Goal: Task Accomplishment & Management: Manage account settings

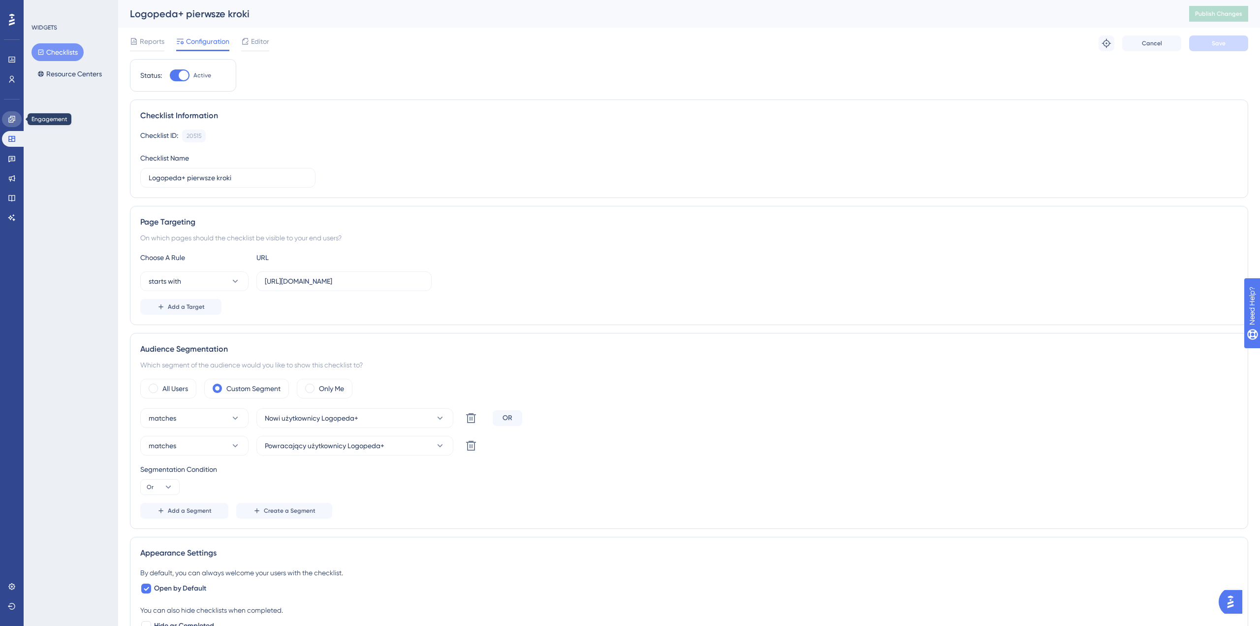
click at [14, 120] on icon at bounding box center [11, 119] width 6 height 6
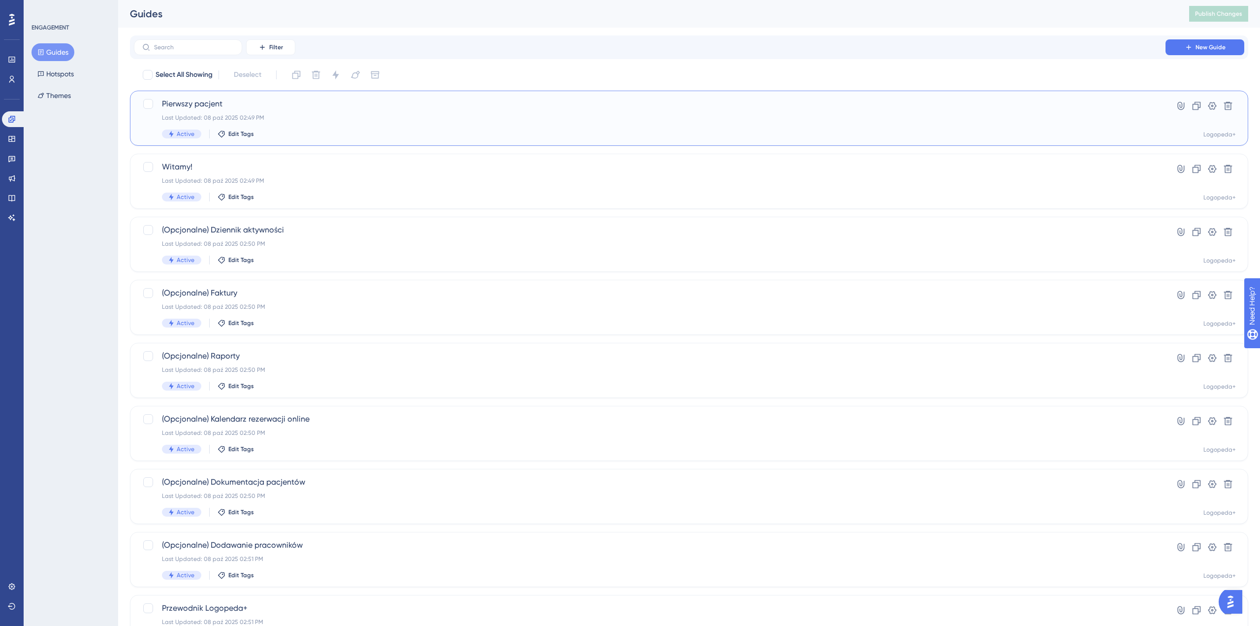
click at [307, 113] on div "Pierwszy pacjent Last Updated: 08 paź 2025 02:49 PM Active Edit Tags" at bounding box center [650, 118] width 976 height 40
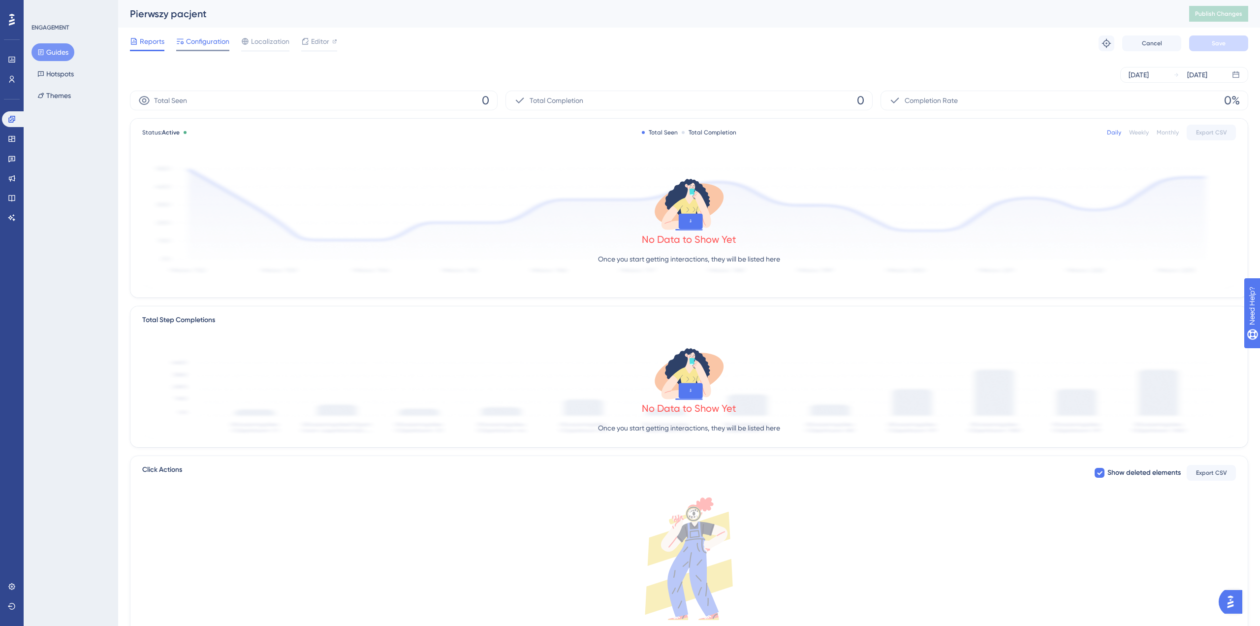
click at [194, 41] on span "Configuration" at bounding box center [207, 41] width 43 height 12
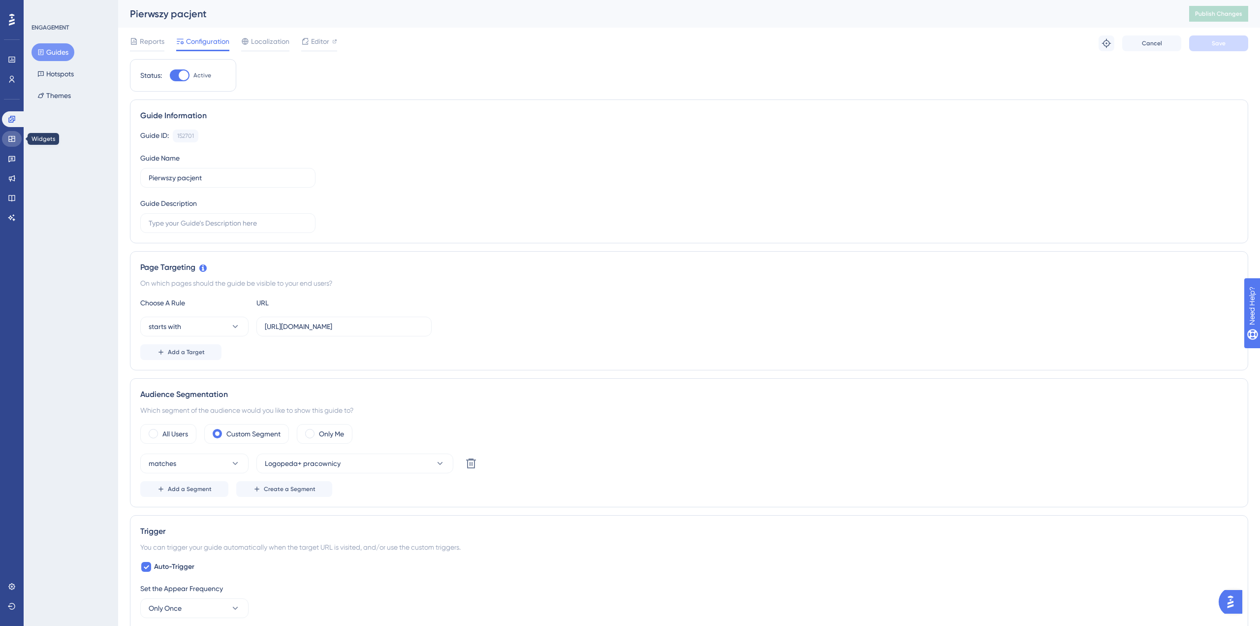
click at [15, 141] on icon at bounding box center [12, 139] width 8 height 8
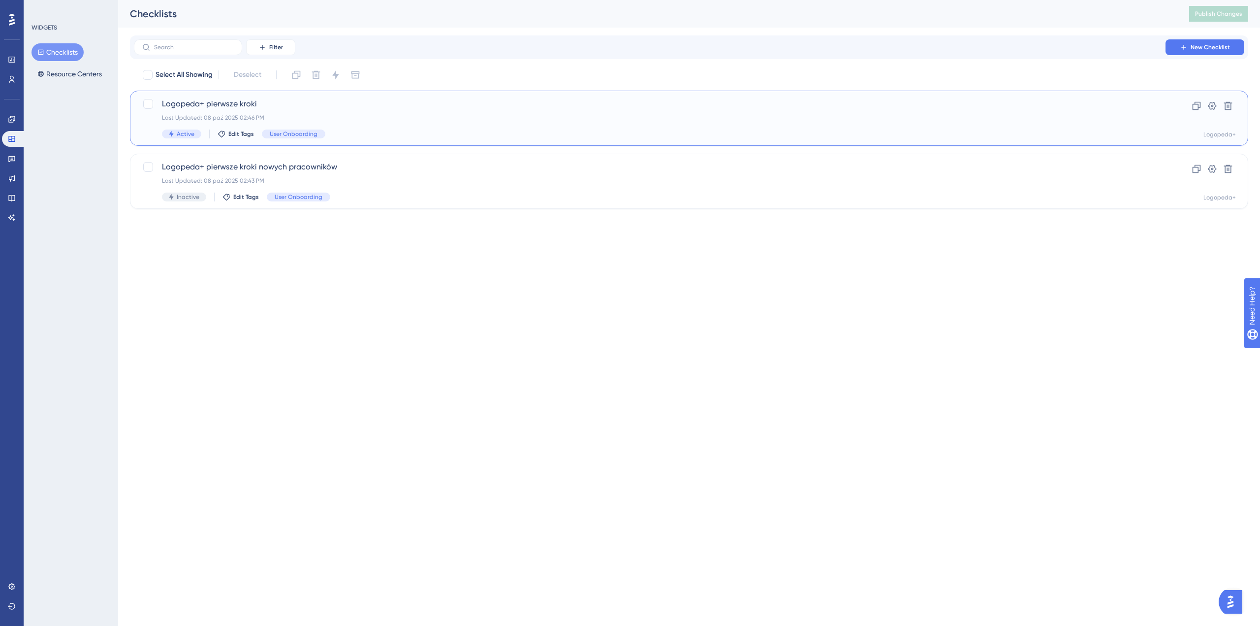
click at [423, 125] on div "Logopeda+ pierwsze kroki Last Updated: 08 paź 2025 02:46 PM Active Edit Tags Us…" at bounding box center [650, 118] width 976 height 40
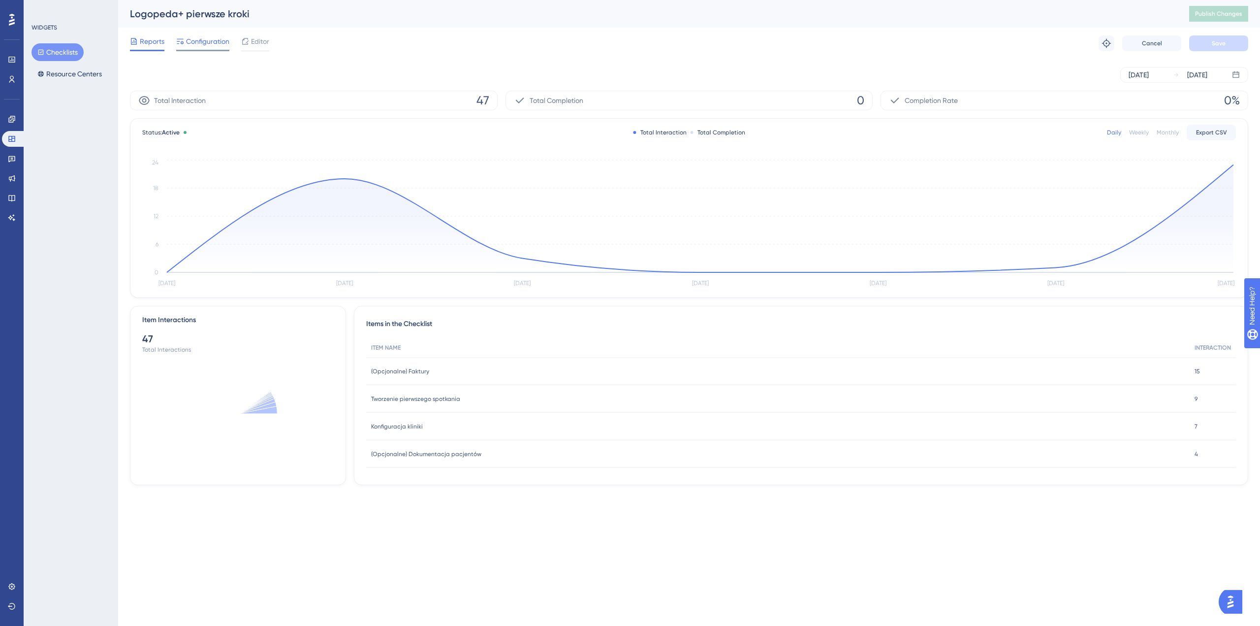
click at [204, 38] on span "Configuration" at bounding box center [207, 41] width 43 height 12
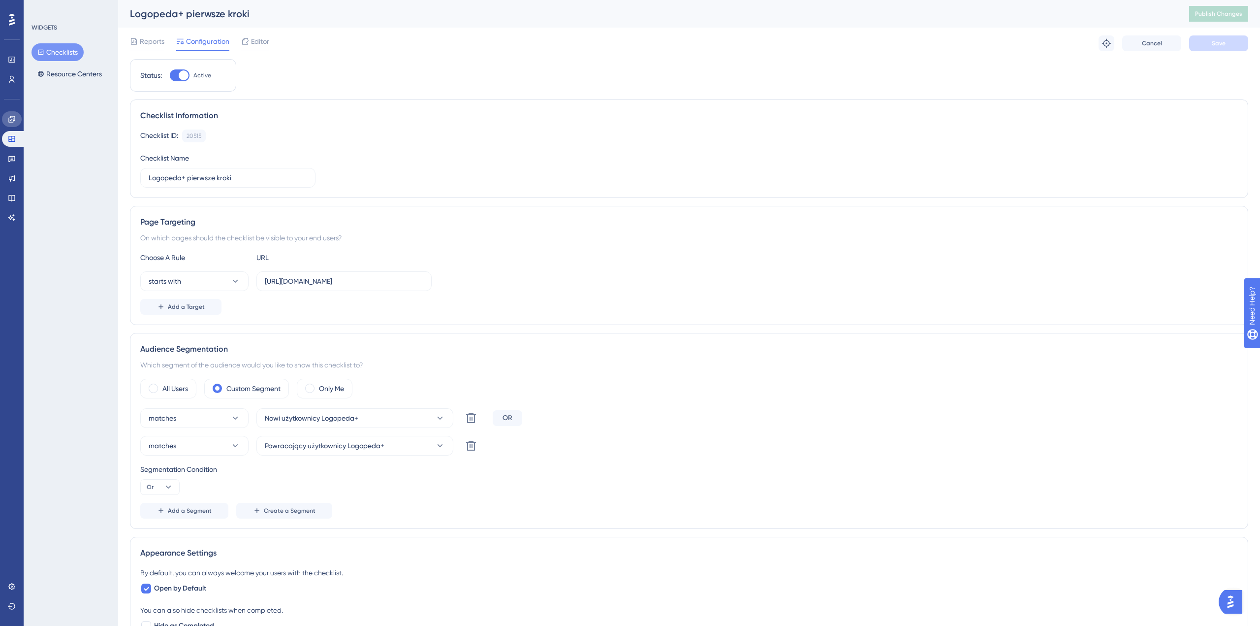
click at [13, 122] on icon at bounding box center [11, 119] width 6 height 6
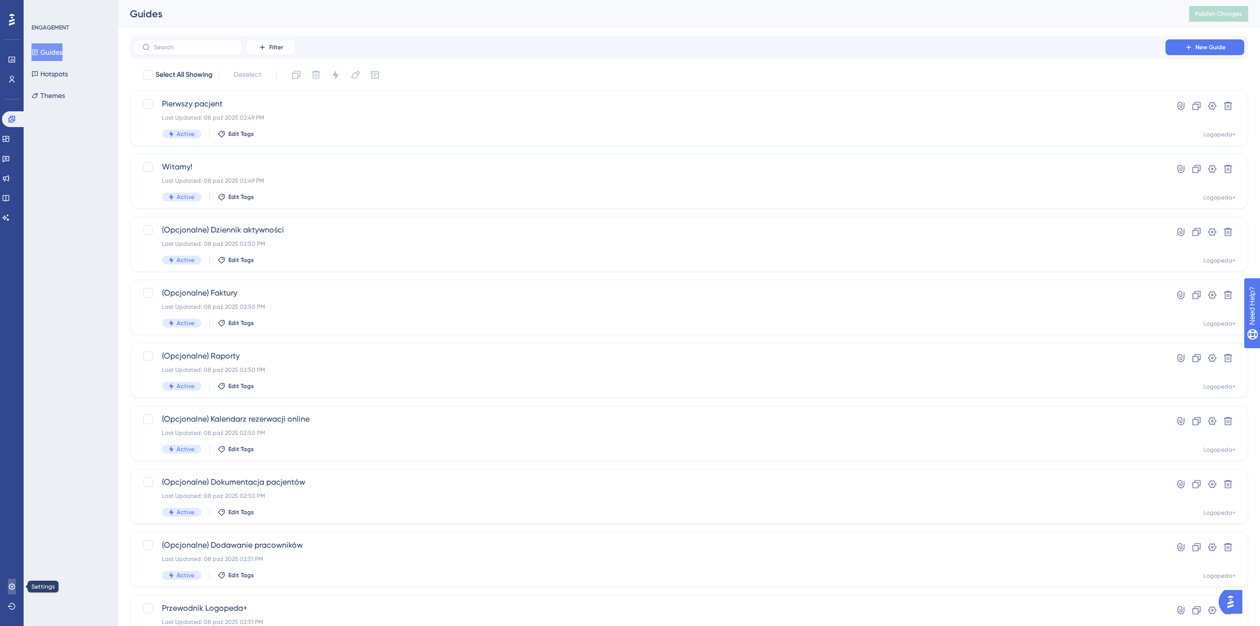
click at [8, 589] on icon at bounding box center [12, 586] width 8 height 8
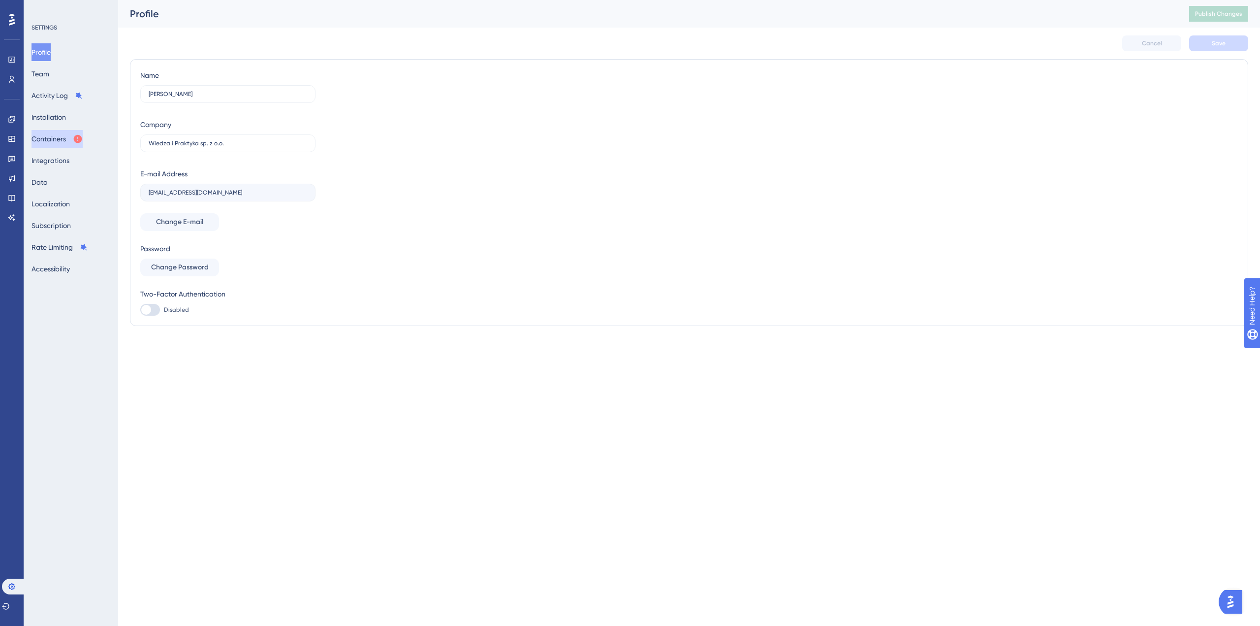
click at [62, 139] on button "Containers" at bounding box center [57, 139] width 51 height 18
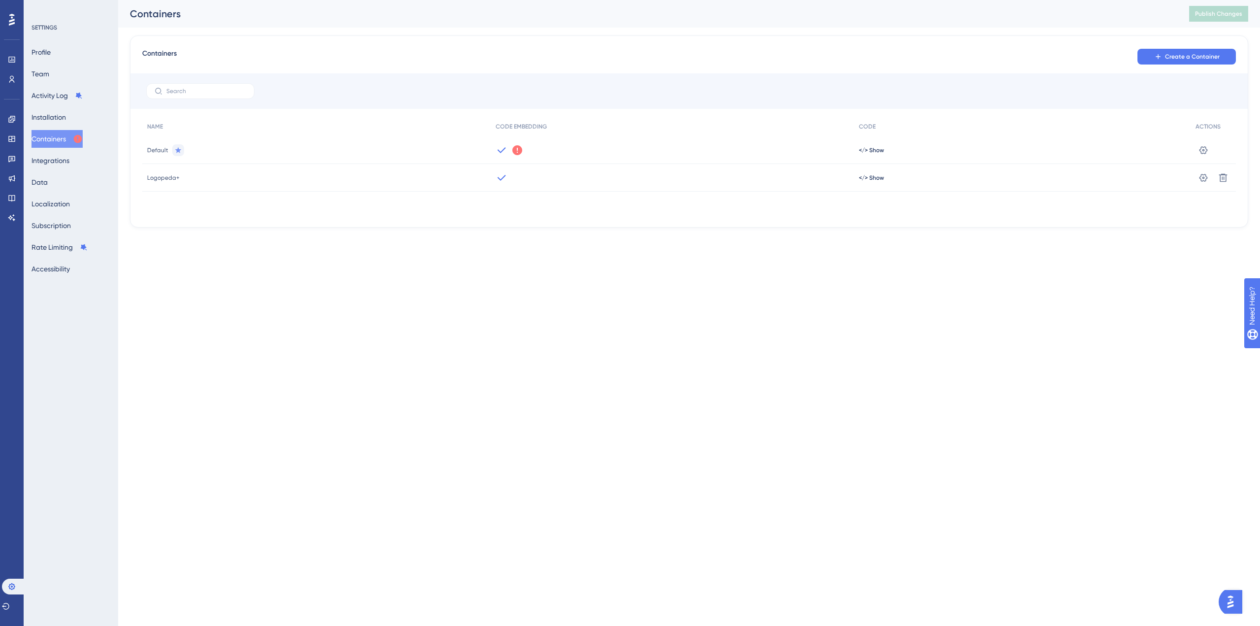
click at [269, 180] on div "Logopeda+" at bounding box center [316, 178] width 349 height 28
click at [874, 183] on div "</> Show" at bounding box center [1022, 178] width 337 height 28
click at [874, 182] on div "</> Show" at bounding box center [1022, 178] width 337 height 28
click at [876, 177] on span "</> Show" at bounding box center [871, 178] width 25 height 8
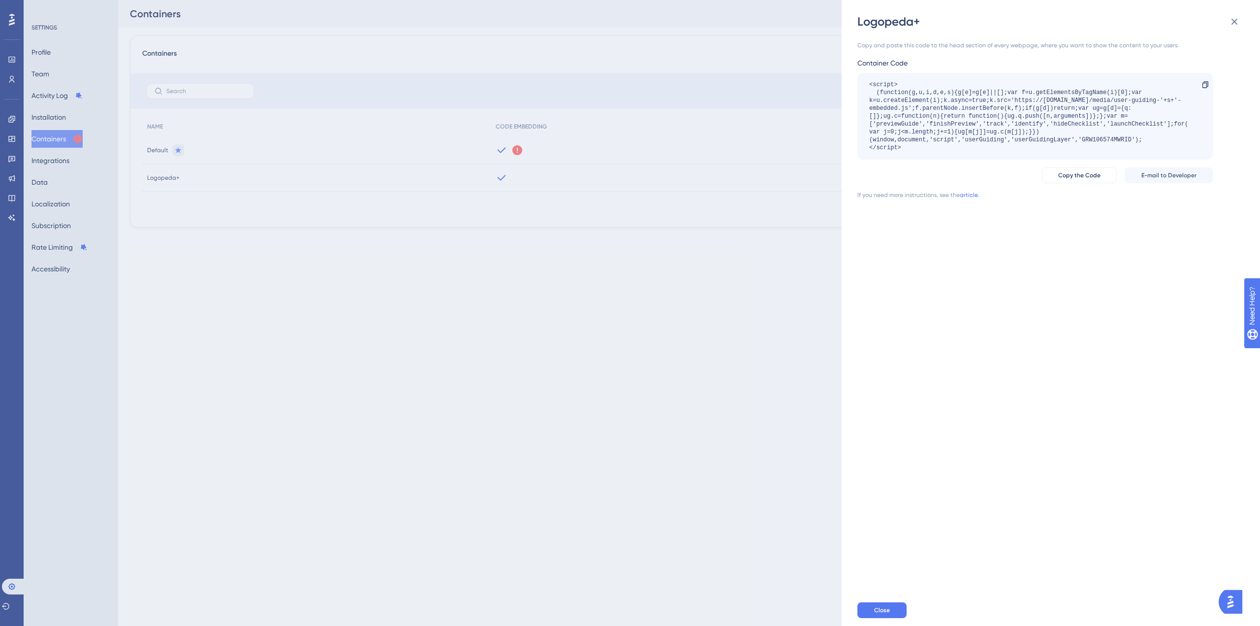
click at [787, 294] on div "Logopeda+ Copy and paste this code to the head section of every webpage, where …" at bounding box center [630, 313] width 1260 height 626
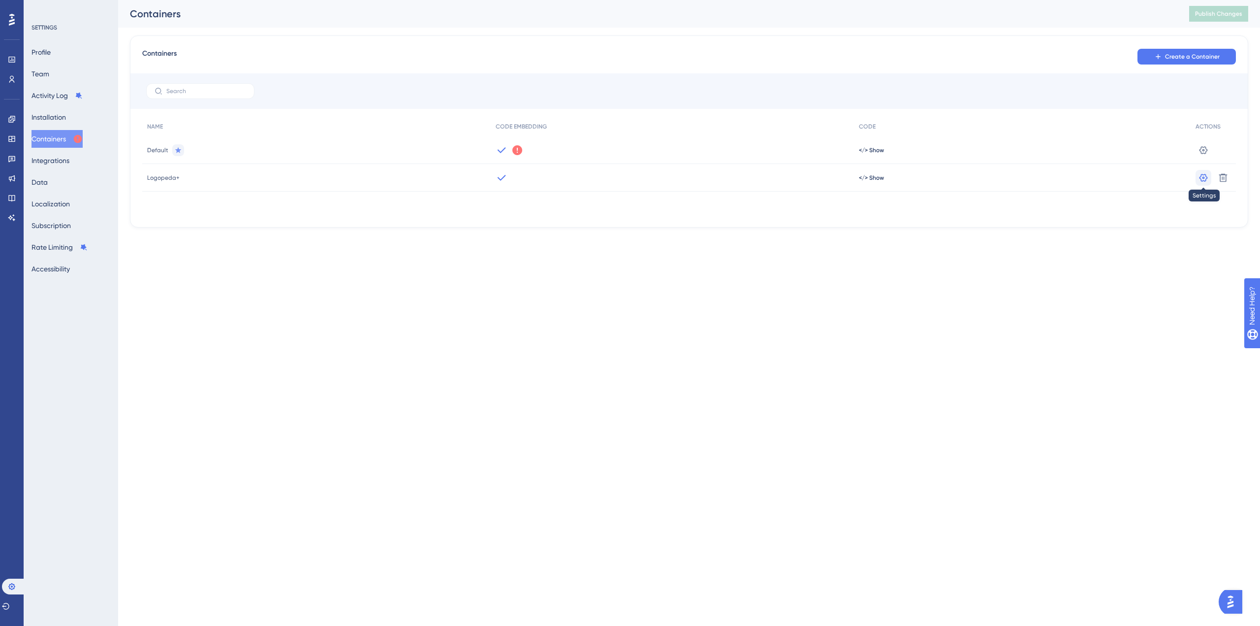
click at [1206, 177] on icon at bounding box center [1204, 178] width 10 height 10
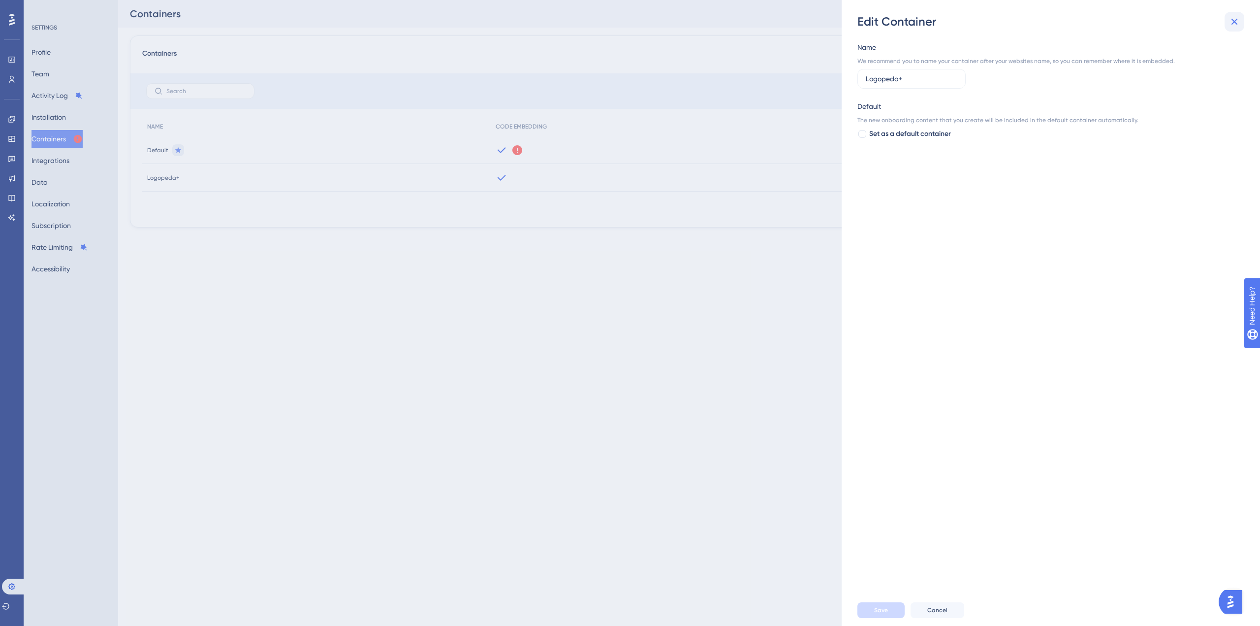
click at [1234, 20] on icon at bounding box center [1235, 22] width 12 height 12
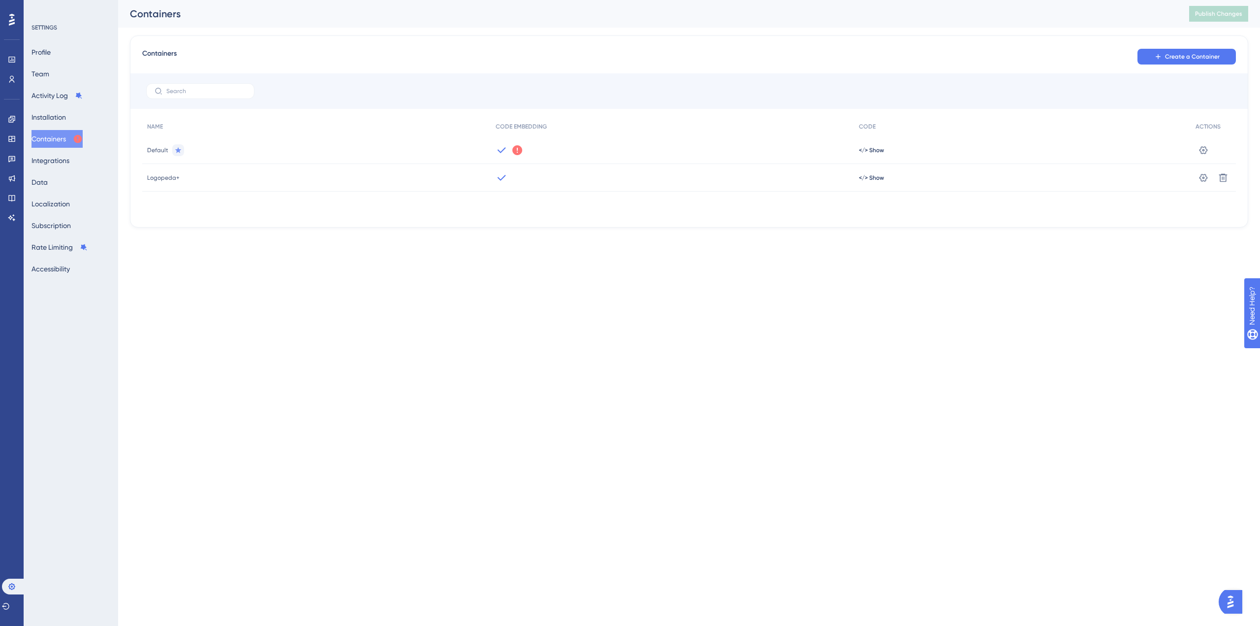
click at [69, 176] on div "Profile Team Activity Log Installation Containers Integrations Data Localizatio…" at bounding box center [72, 160] width 80 height 234
click at [64, 181] on div "Profile Team Activity Log Installation Containers Integrations Data Localizatio…" at bounding box center [72, 160] width 80 height 234
click at [48, 182] on button "Data" at bounding box center [40, 182] width 16 height 18
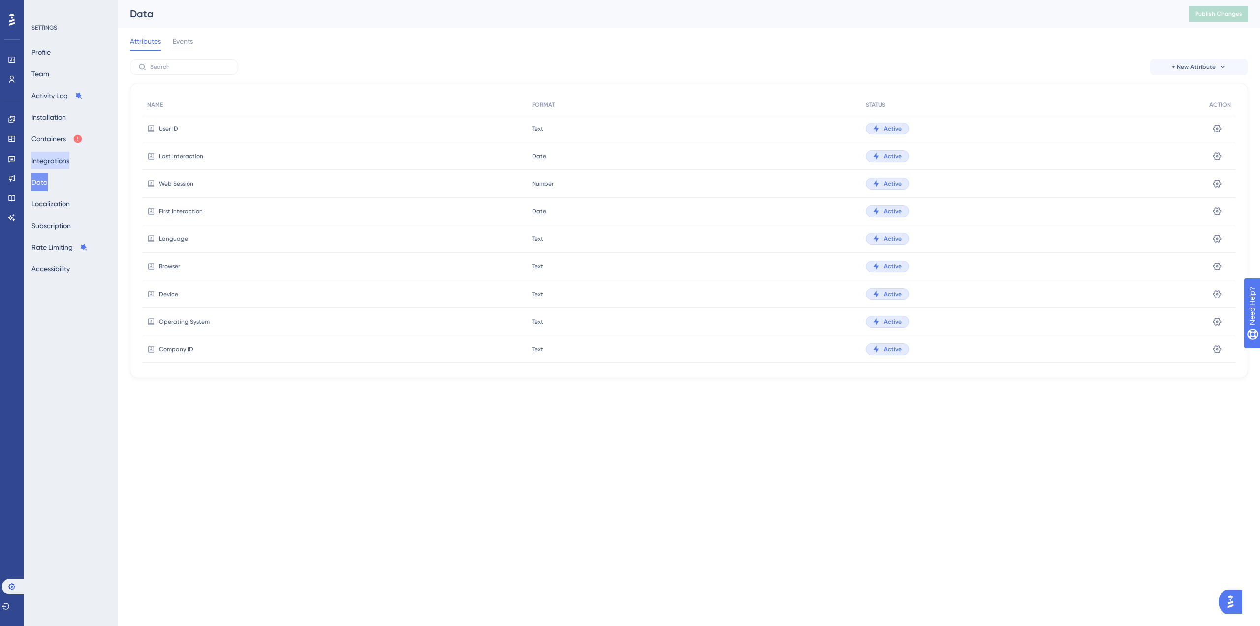
click at [55, 161] on button "Integrations" at bounding box center [51, 161] width 38 height 18
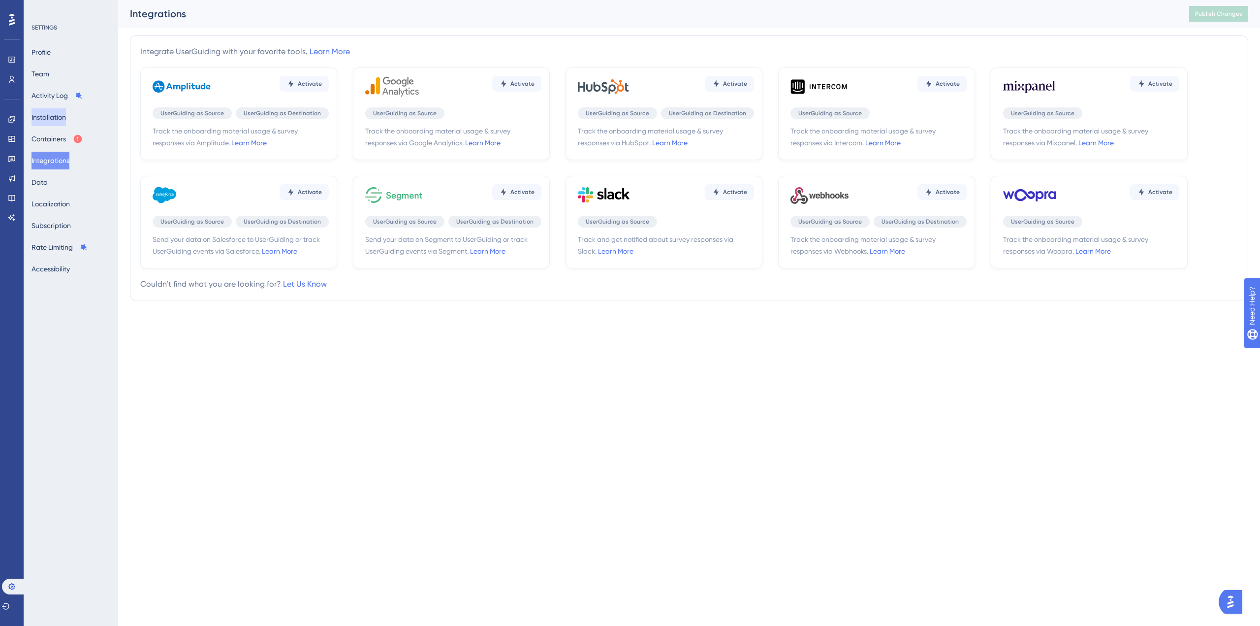
click at [60, 123] on button "Installation" at bounding box center [49, 117] width 34 height 18
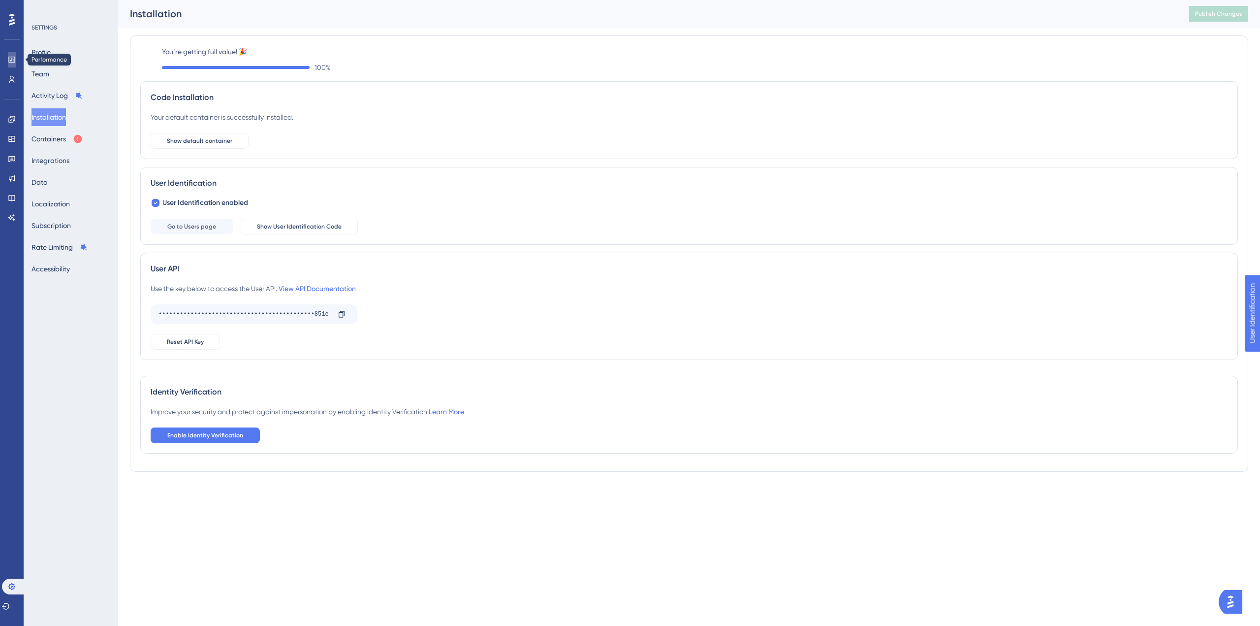
click at [15, 63] on icon at bounding box center [12, 60] width 8 height 8
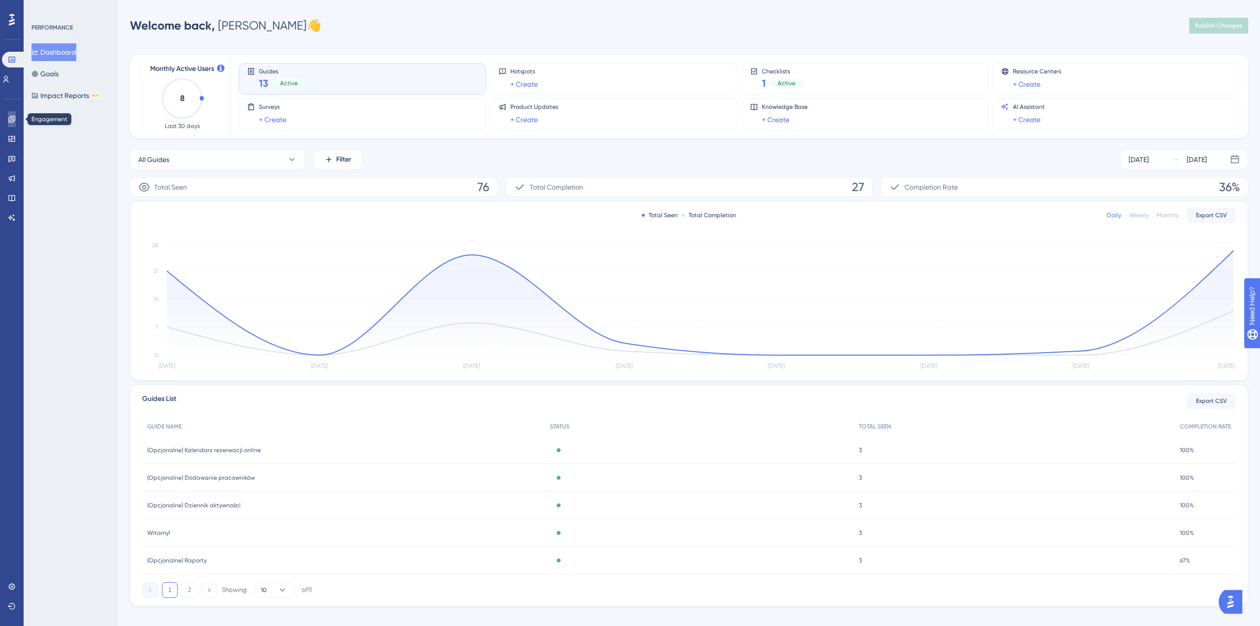
click at [16, 120] on link at bounding box center [12, 119] width 8 height 16
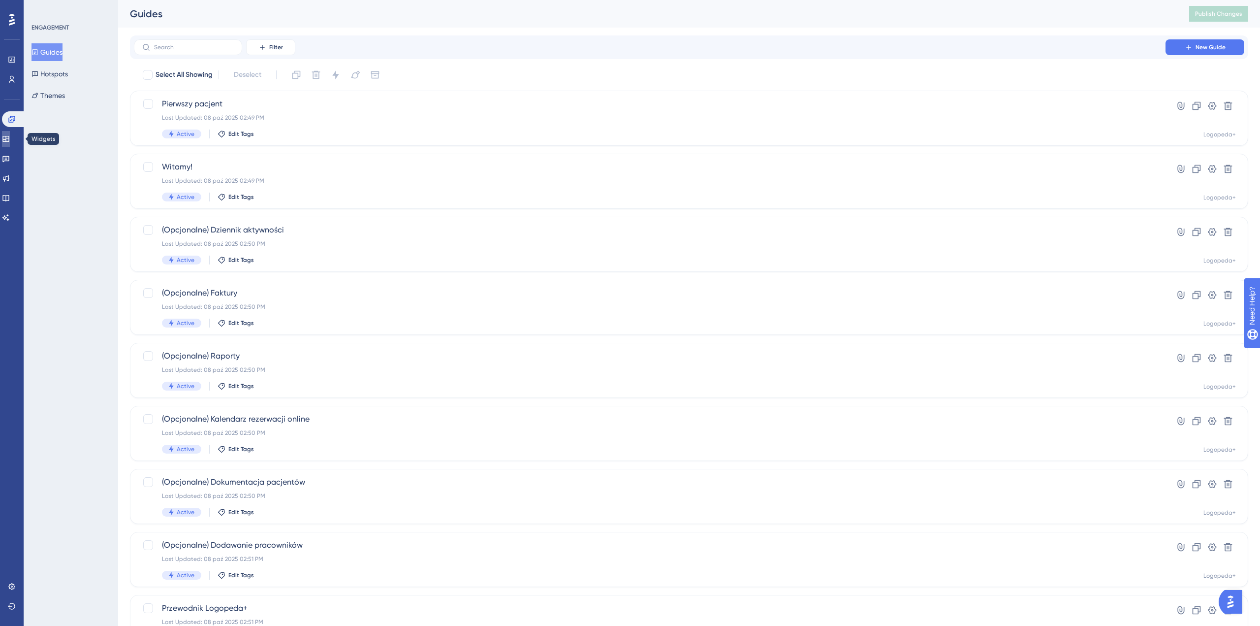
click at [9, 136] on icon at bounding box center [5, 139] width 6 height 6
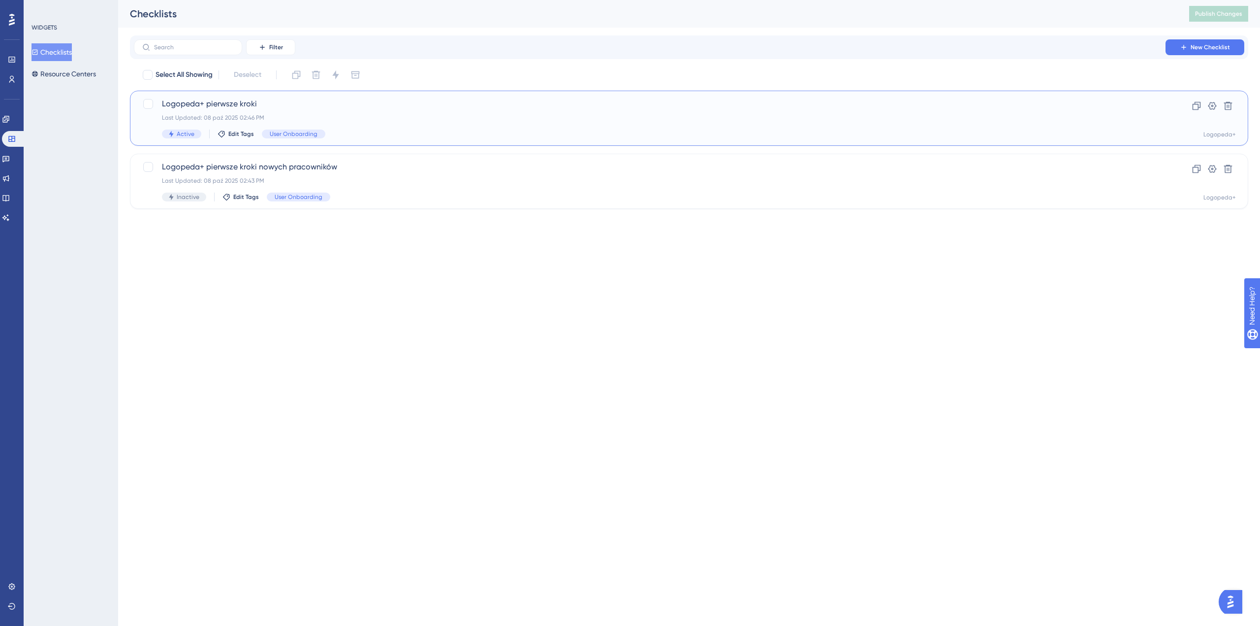
click at [328, 114] on div "Last Updated: 08 paź 2025 02:46 PM" at bounding box center [650, 118] width 976 height 8
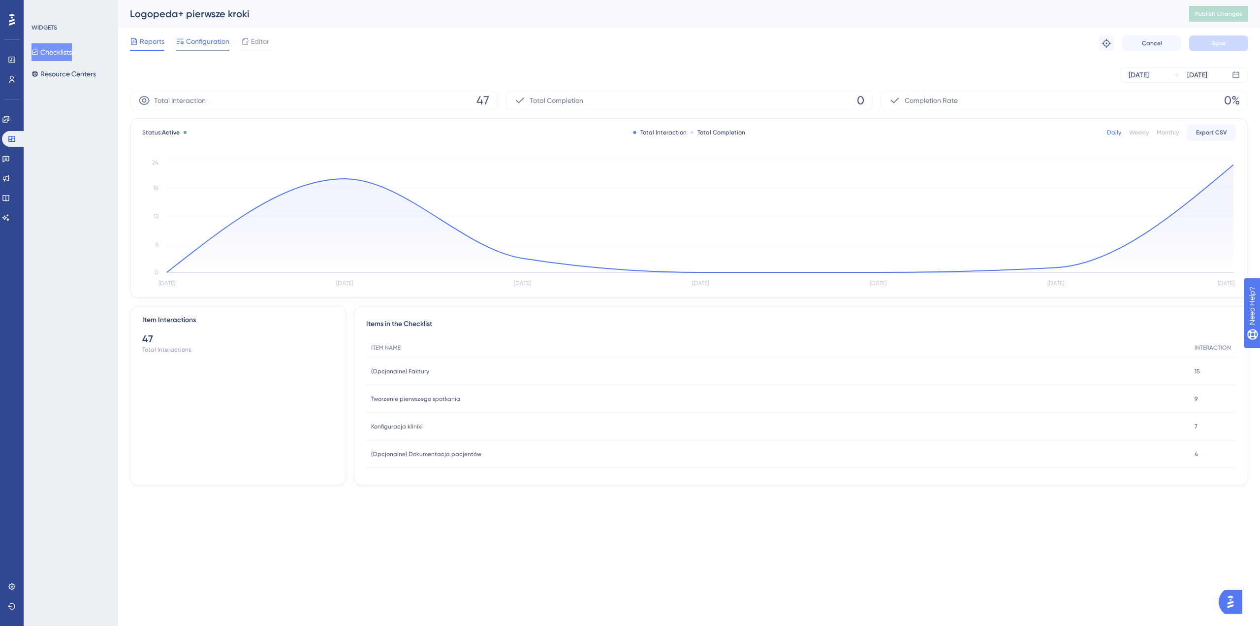
click at [212, 49] on div "Configuration" at bounding box center [202, 43] width 53 height 16
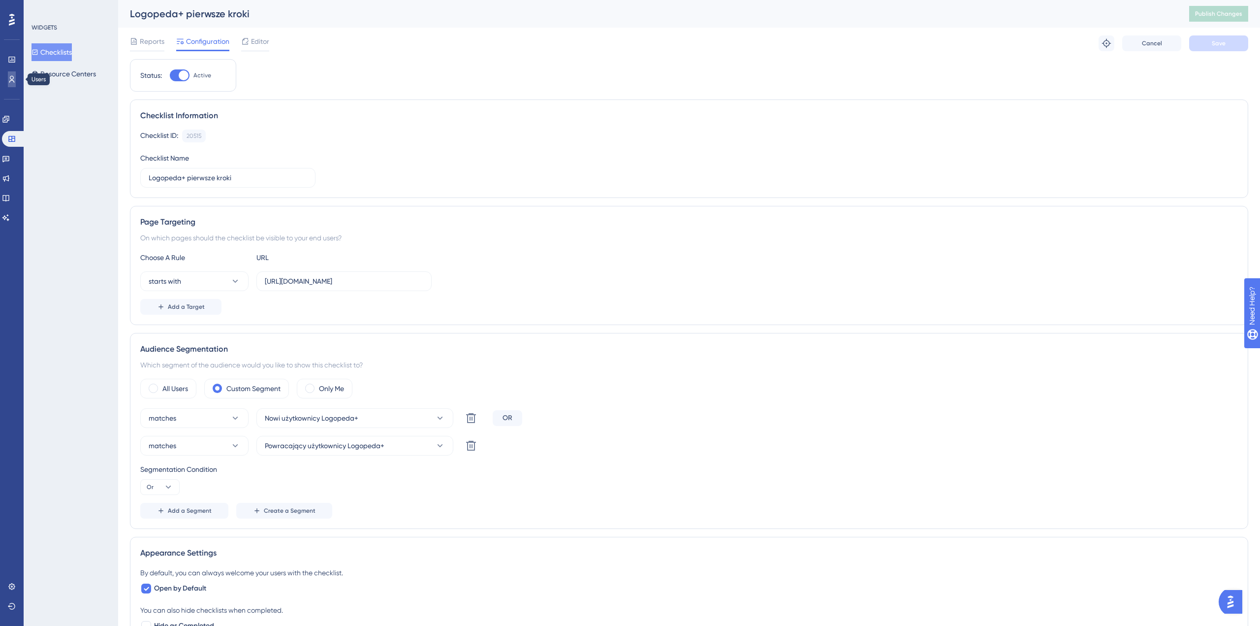
click at [14, 77] on icon at bounding box center [12, 79] width 8 height 8
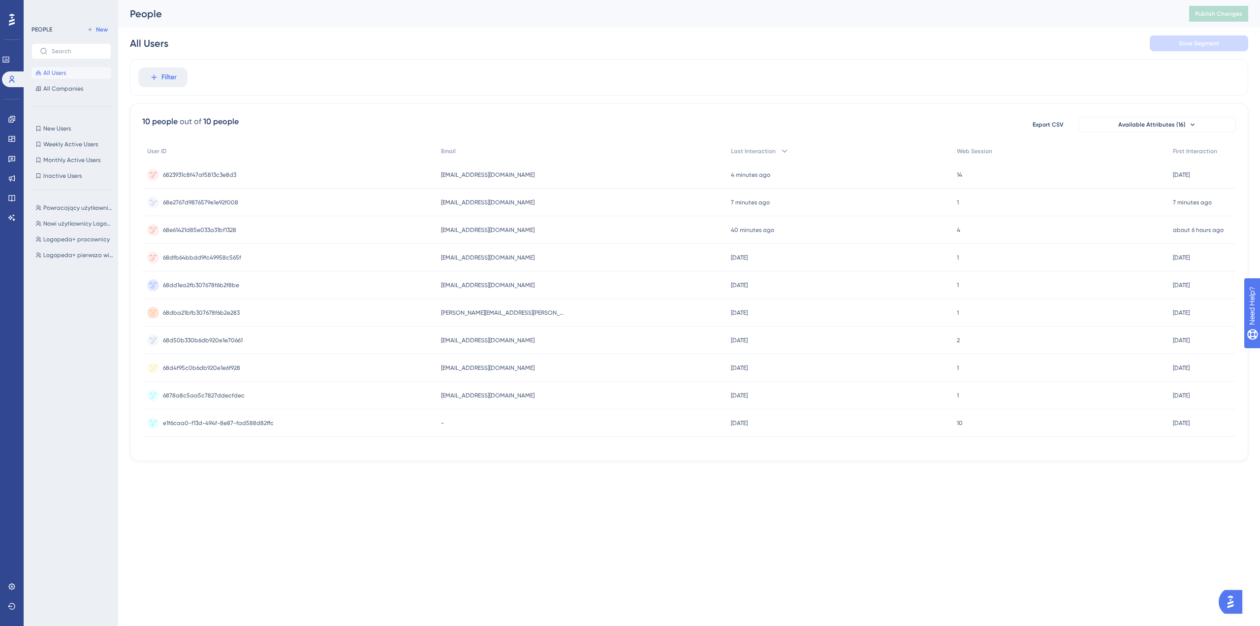
click at [325, 190] on div "68e2767d9876579e1e92f008 68e2767d9876579e1e92f008" at bounding box center [289, 203] width 294 height 28
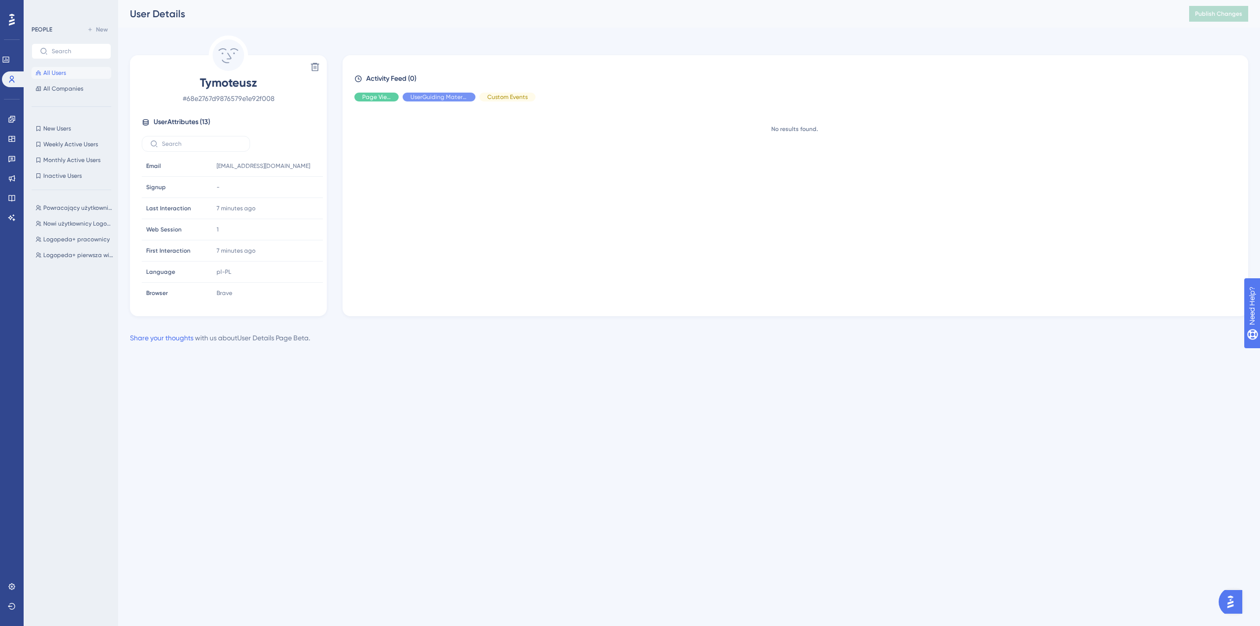
click at [63, 74] on span "All Users" at bounding box center [54, 73] width 23 height 8
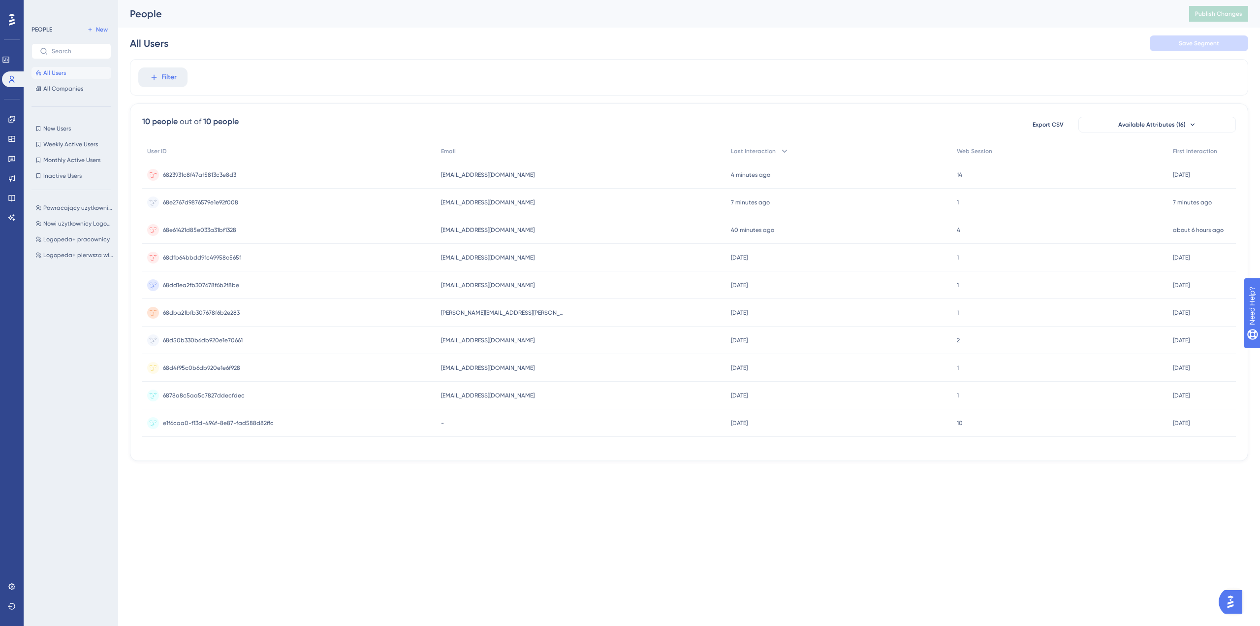
click at [243, 175] on div "6823931c8f47af5813c3e8d3 6823931c8f47af5813c3e8d3" at bounding box center [289, 175] width 294 height 28
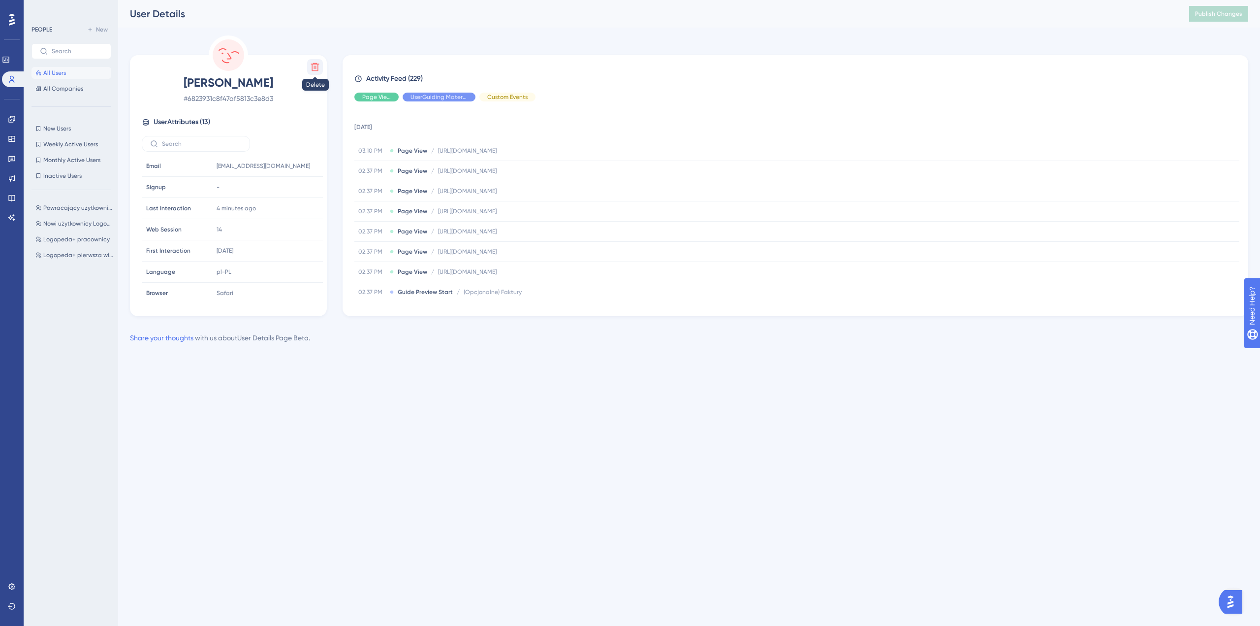
click at [316, 65] on icon at bounding box center [315, 67] width 10 height 10
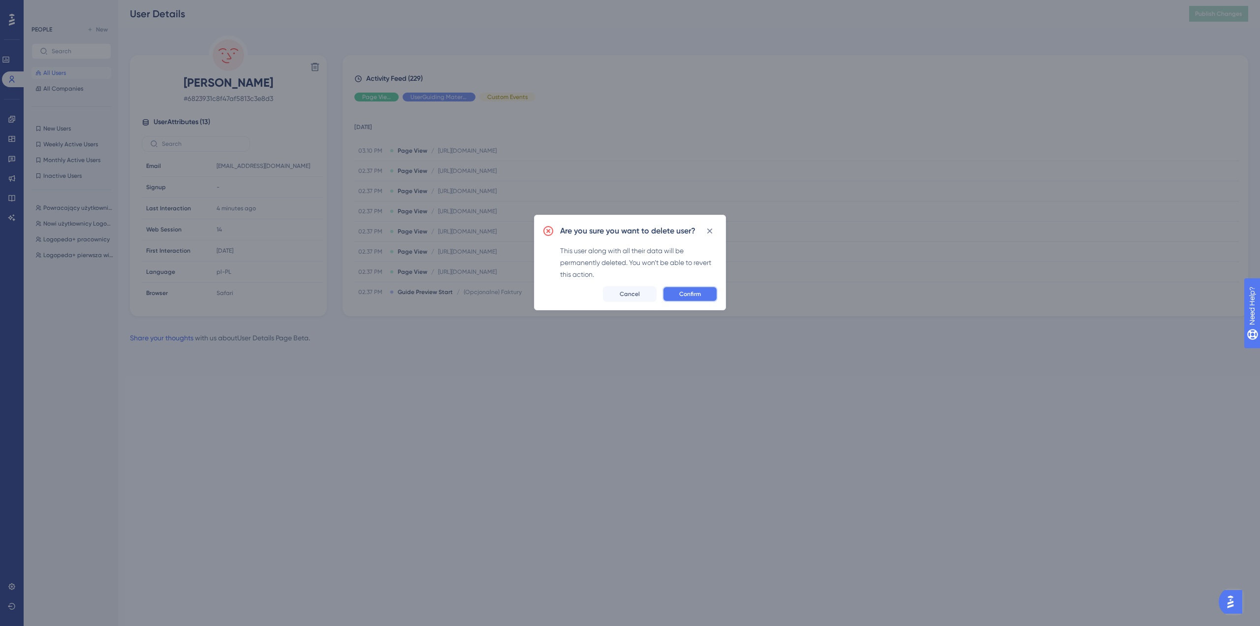
click at [705, 297] on button "Confirm" at bounding box center [690, 294] width 55 height 16
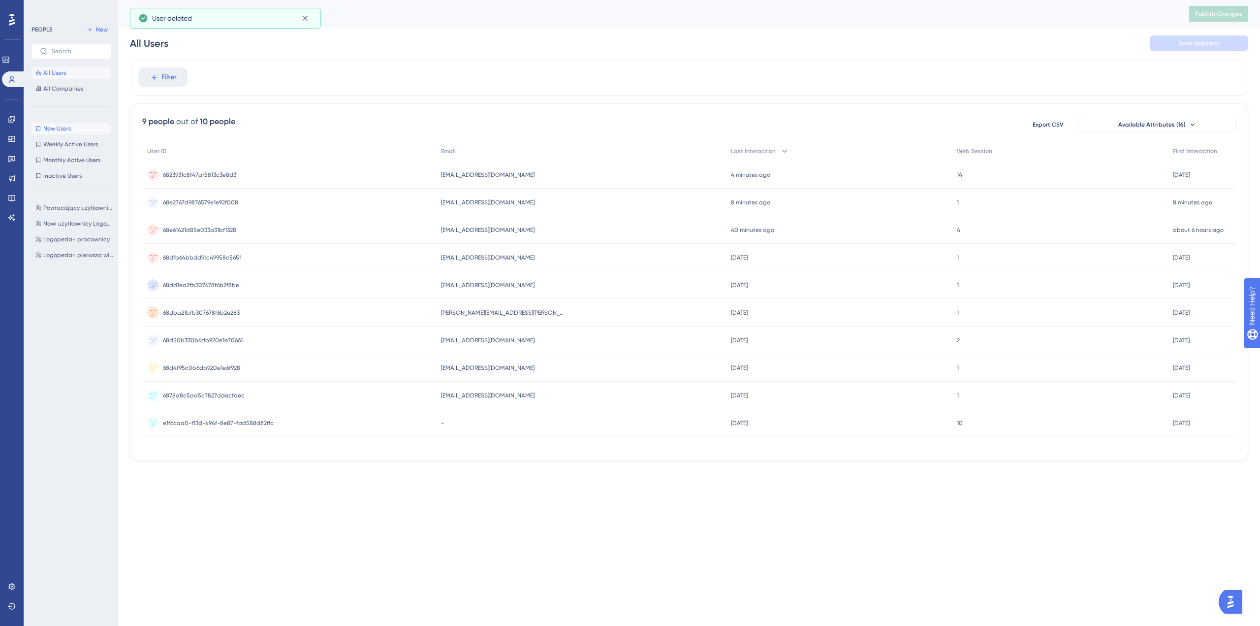
click at [76, 131] on button "New Users New Users" at bounding box center [72, 129] width 80 height 12
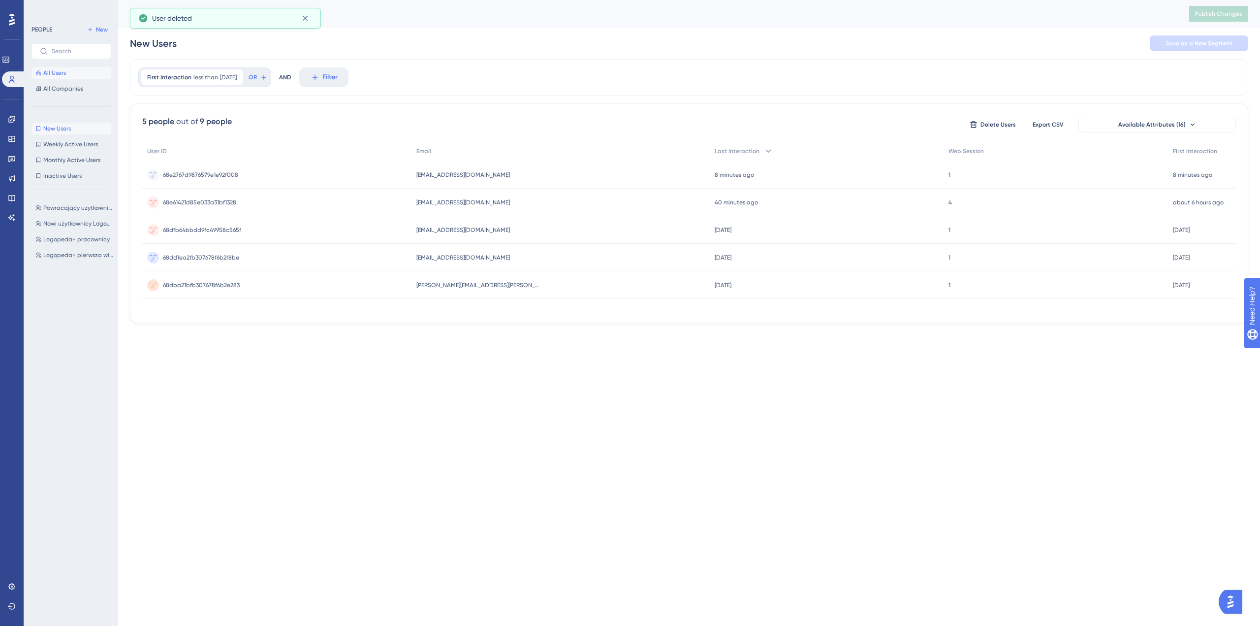
click at [65, 74] on span "All Users" at bounding box center [54, 73] width 23 height 8
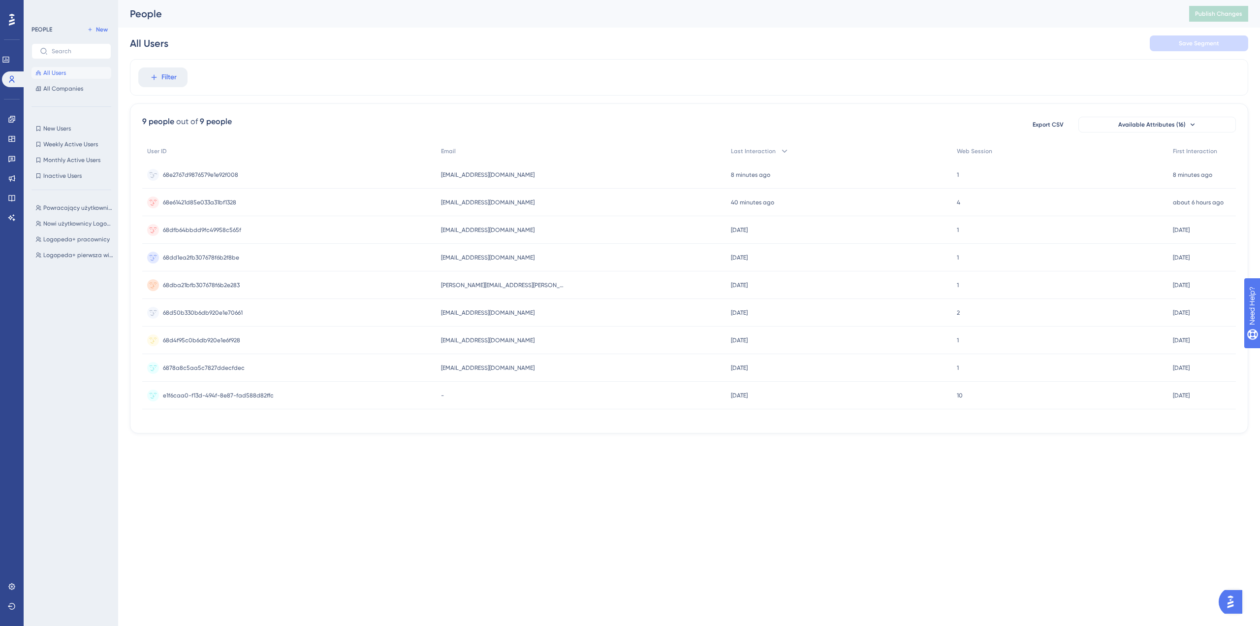
click at [501, 176] on span "szczepkowskitymoteusz@gmail.com" at bounding box center [488, 175] width 94 height 8
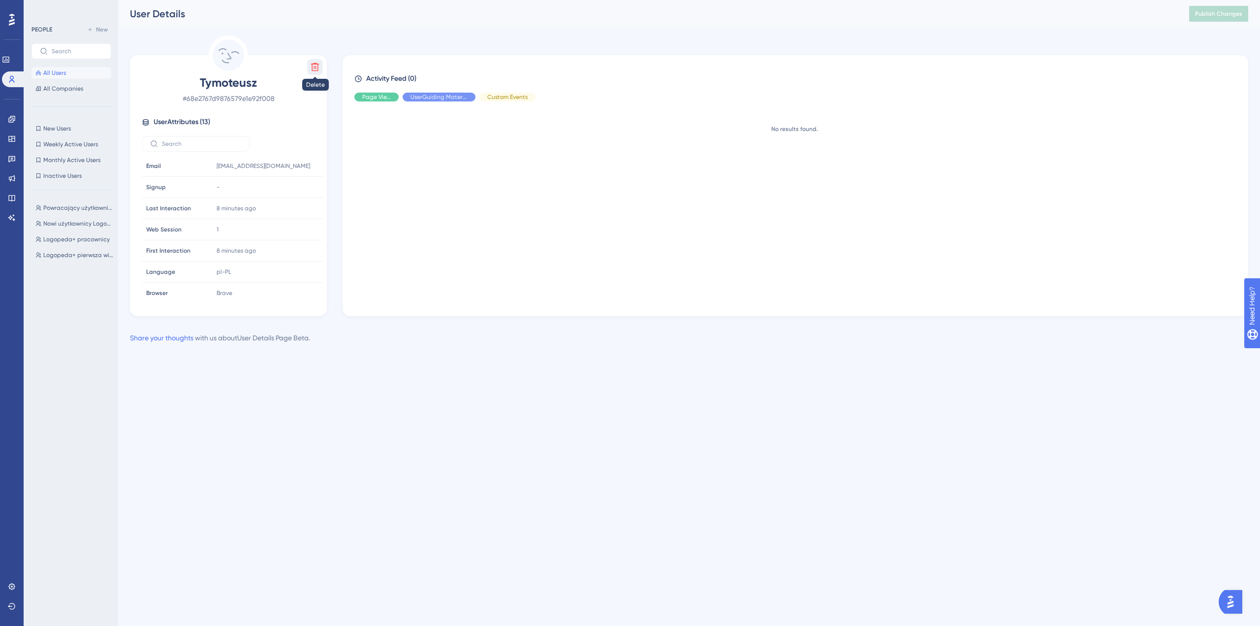
click at [316, 65] on icon at bounding box center [315, 67] width 8 height 8
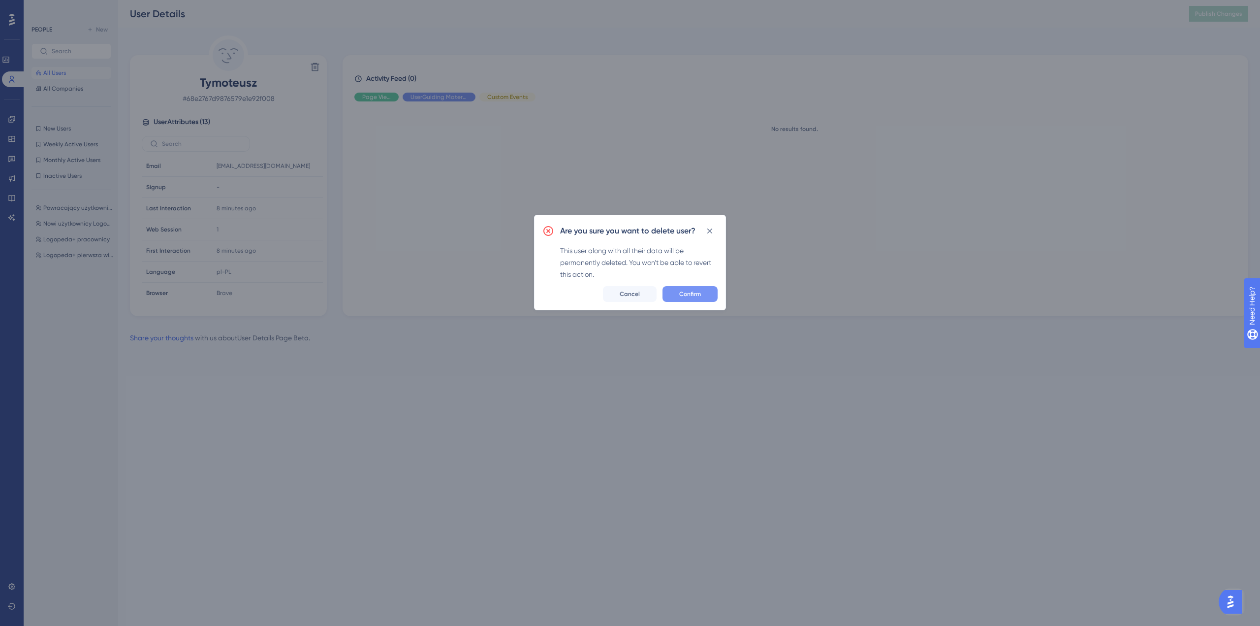
click at [684, 296] on span "Confirm" at bounding box center [690, 294] width 22 height 8
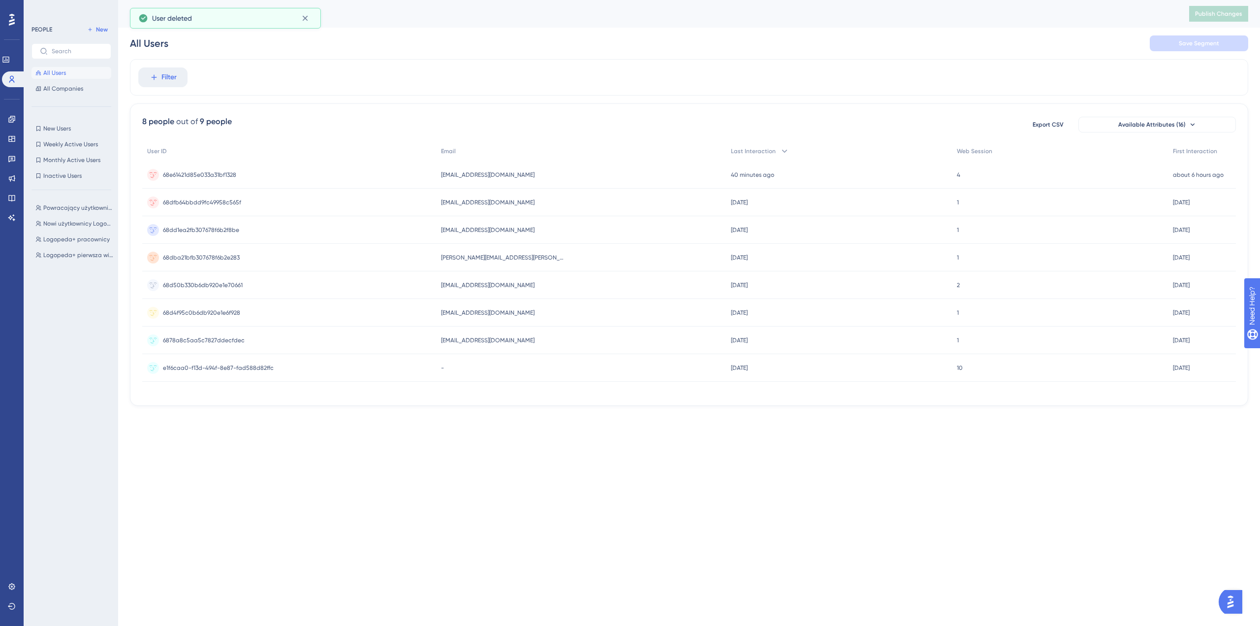
click at [67, 73] on button "All Users" at bounding box center [72, 73] width 80 height 12
click at [68, 91] on span "All Companies" at bounding box center [63, 89] width 40 height 8
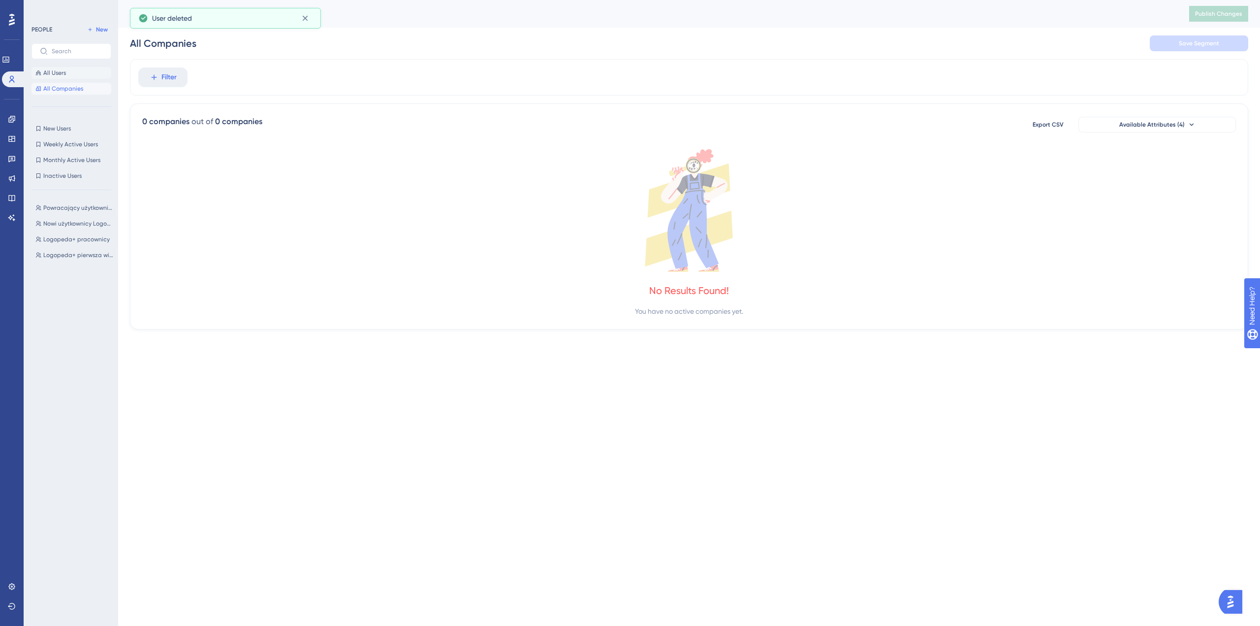
click at [68, 74] on button "All Users" at bounding box center [72, 73] width 80 height 12
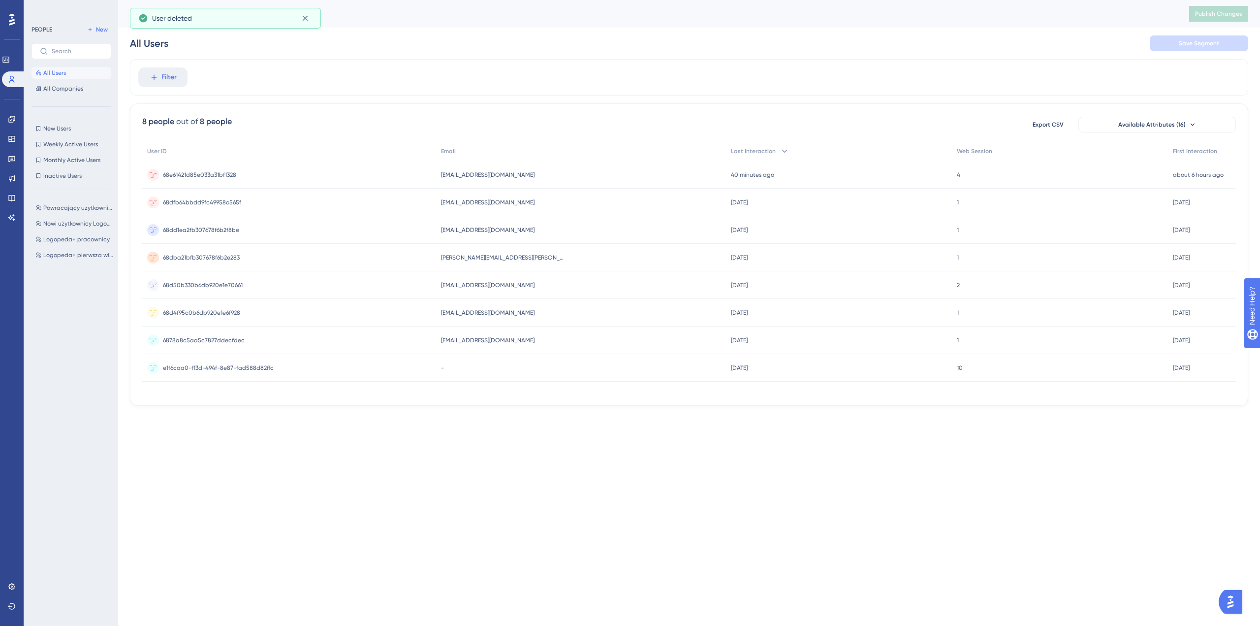
click at [530, 171] on div "coldbasement3d@gmail.com coldbasement3d@gmail.com" at bounding box center [581, 175] width 290 height 28
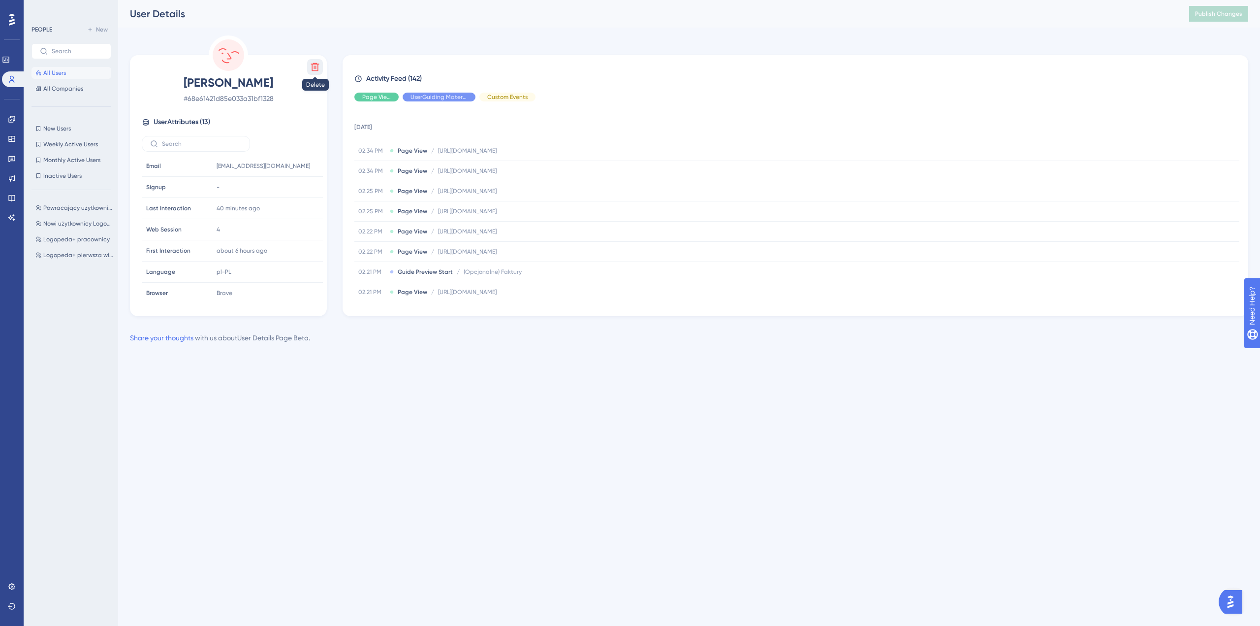
click at [315, 66] on icon at bounding box center [315, 67] width 8 height 8
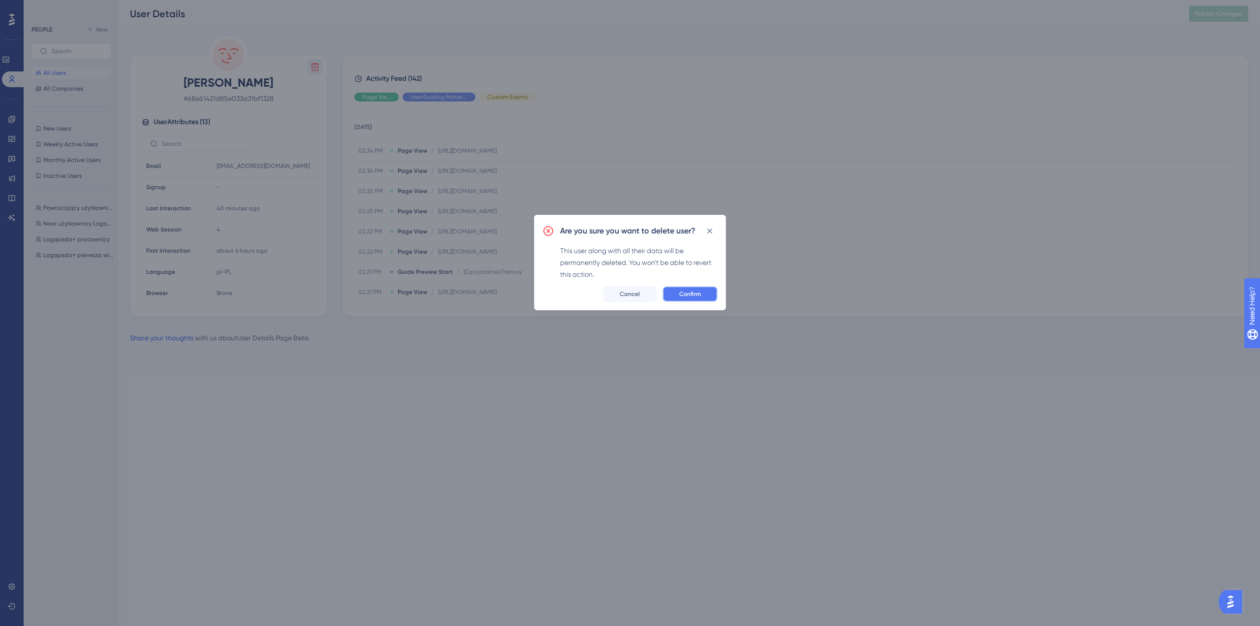
click at [696, 296] on span "Confirm" at bounding box center [690, 294] width 22 height 8
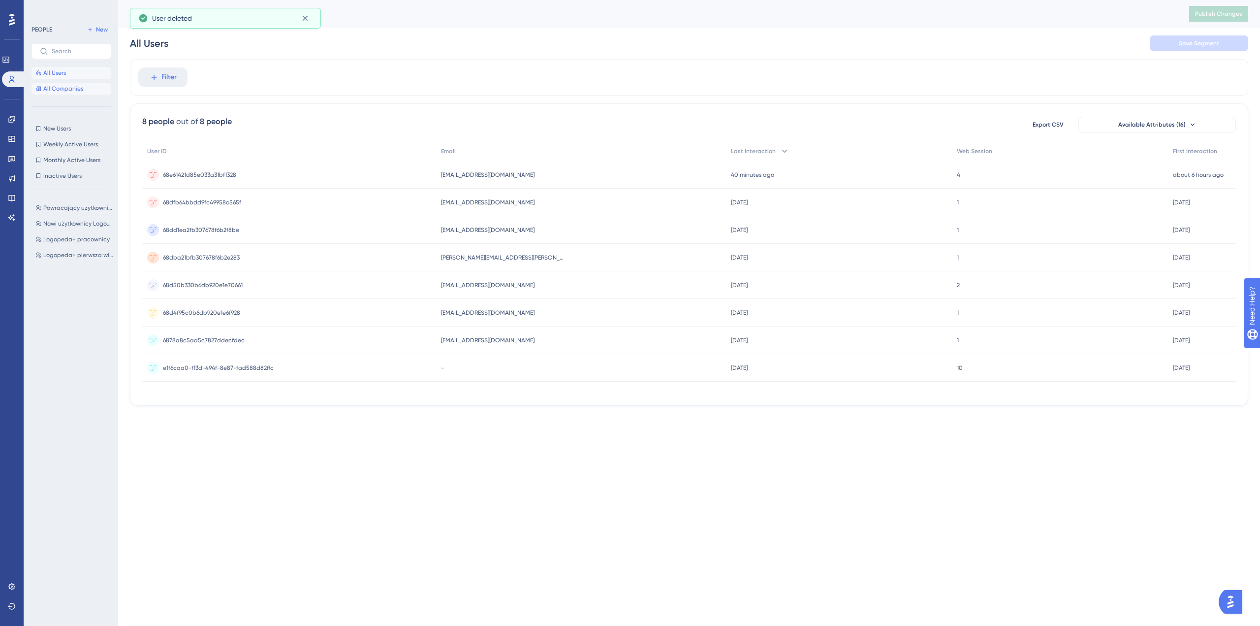
click at [68, 92] on span "All Companies" at bounding box center [63, 89] width 40 height 8
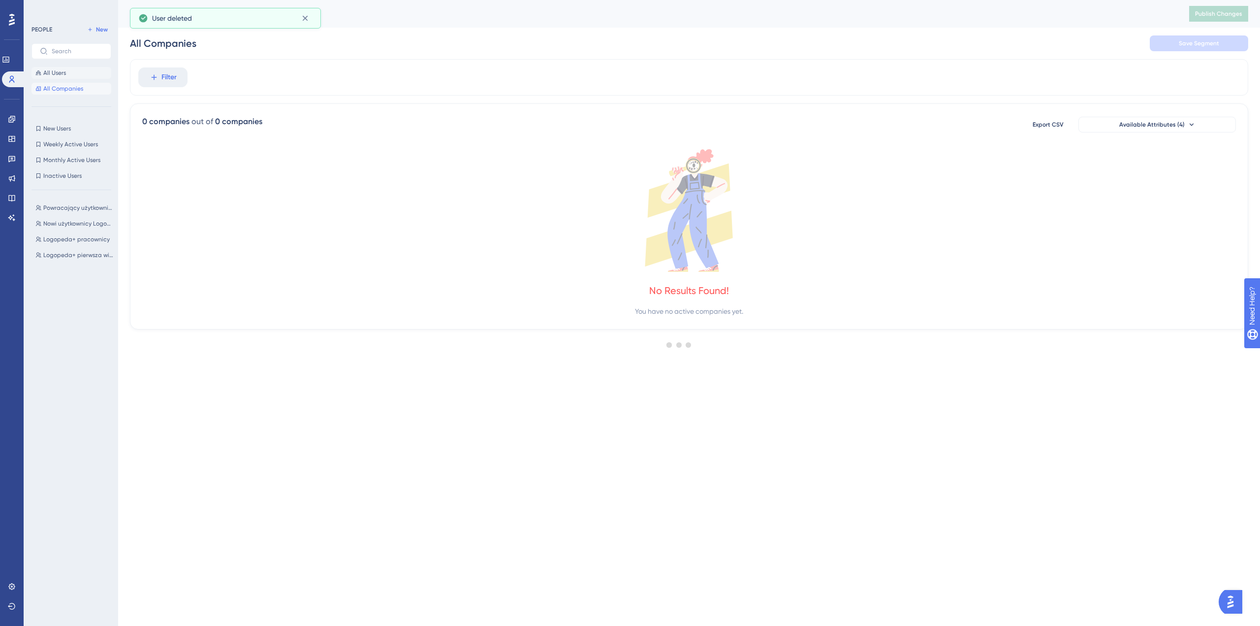
click at [68, 75] on button "All Users" at bounding box center [72, 73] width 80 height 12
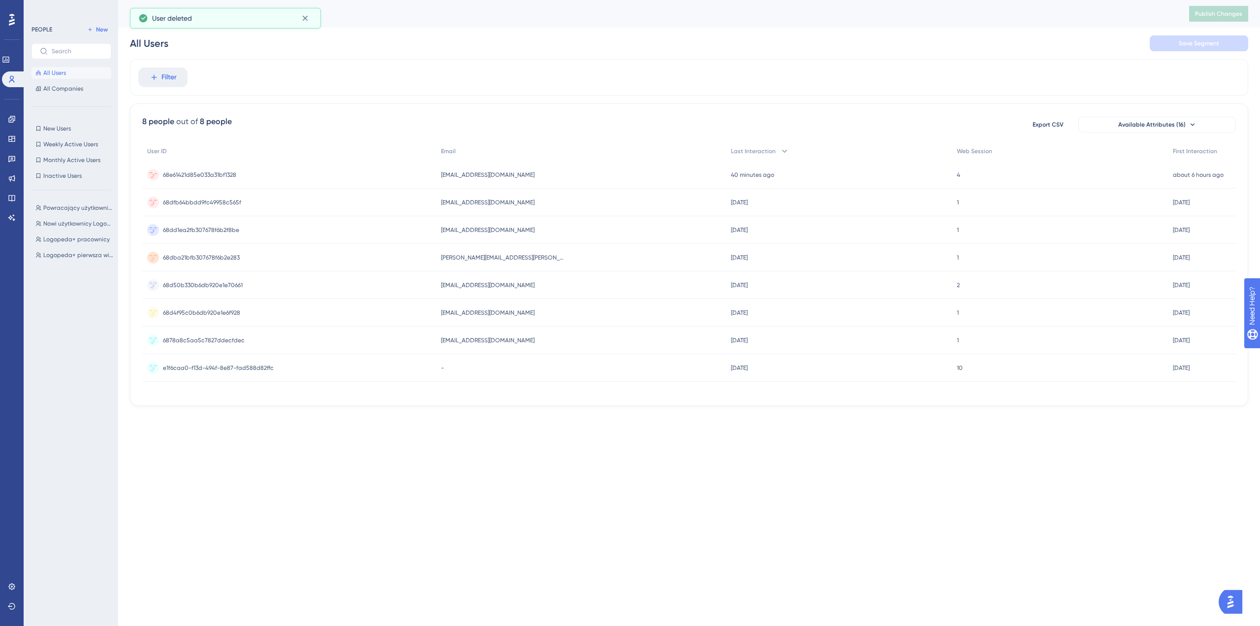
click at [554, 170] on div "coldbasement3d@gmail.com coldbasement3d@gmail.com" at bounding box center [581, 175] width 290 height 28
click at [523, 285] on span "coldbasement3d@gmail.com" at bounding box center [488, 285] width 94 height 8
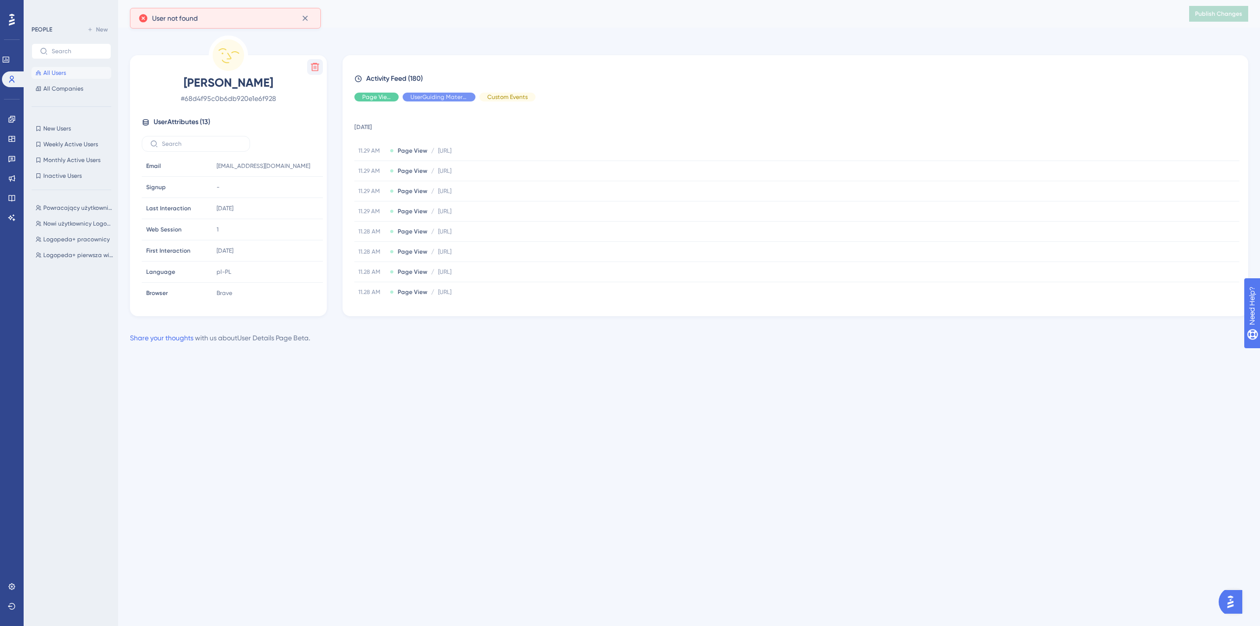
click at [312, 64] on icon at bounding box center [315, 67] width 8 height 8
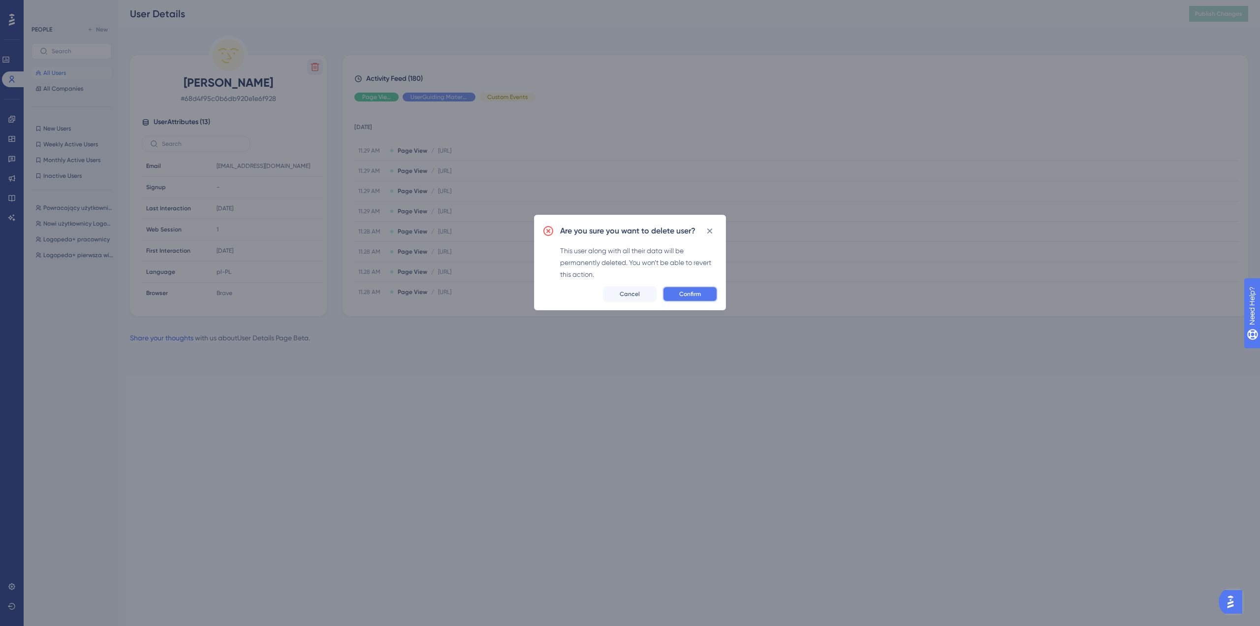
click at [682, 293] on span "Confirm" at bounding box center [690, 294] width 22 height 8
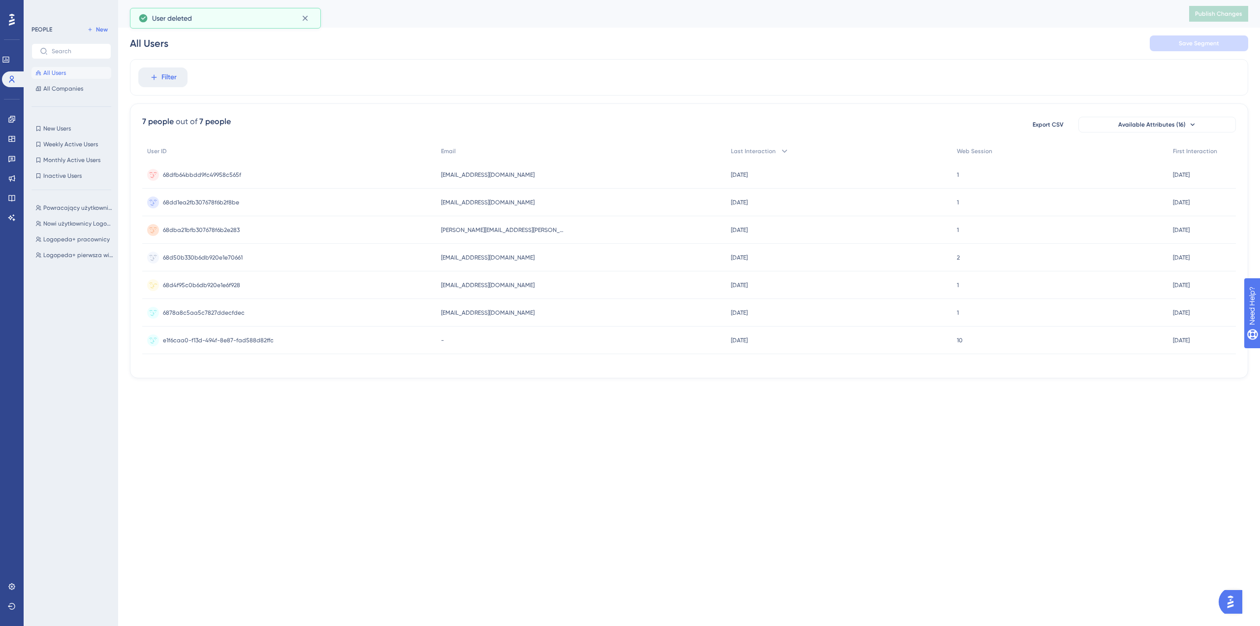
click at [536, 281] on div "coldbasement3d@gmail.com coldbasement3d@gmail.com" at bounding box center [581, 285] width 290 height 28
click at [538, 258] on div "pawel.ziolek95@gmail.com pawel.ziolek95@gmail.com" at bounding box center [581, 258] width 290 height 28
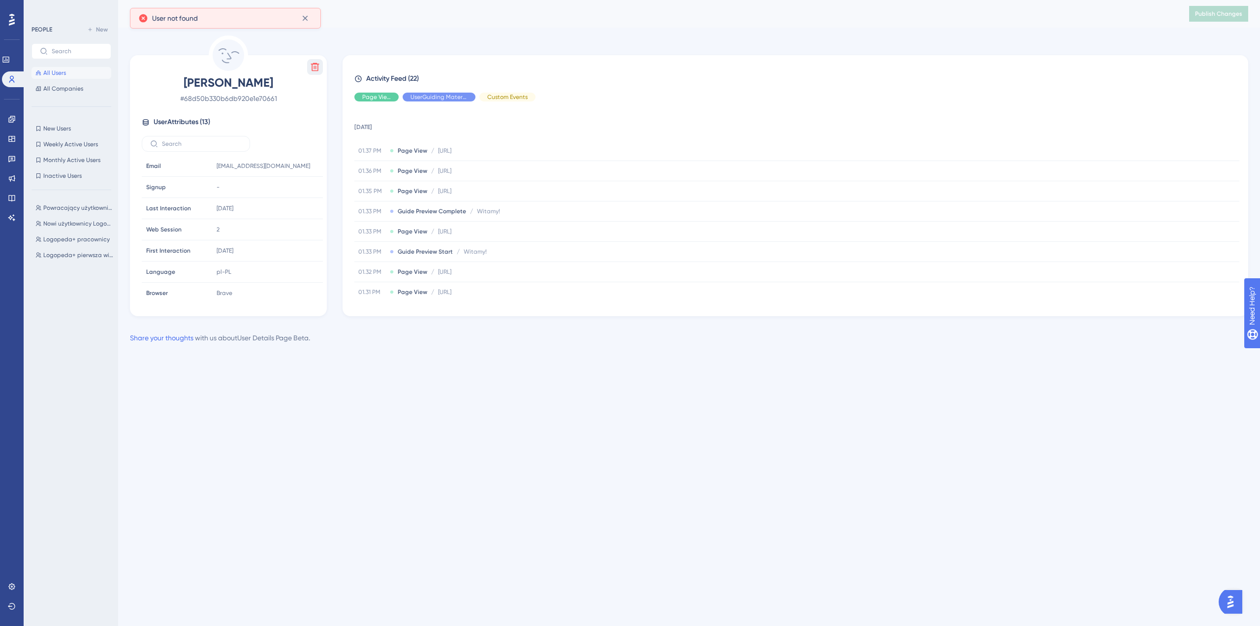
click at [319, 62] on icon at bounding box center [315, 67] width 10 height 10
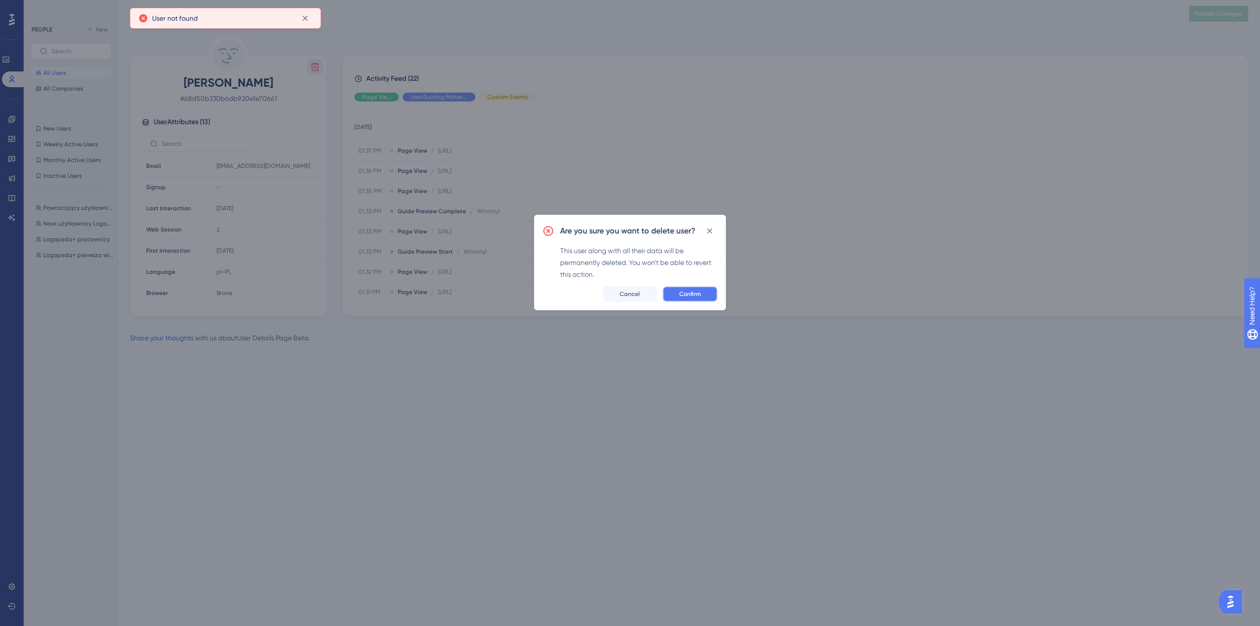
click at [687, 289] on button "Confirm" at bounding box center [690, 294] width 55 height 16
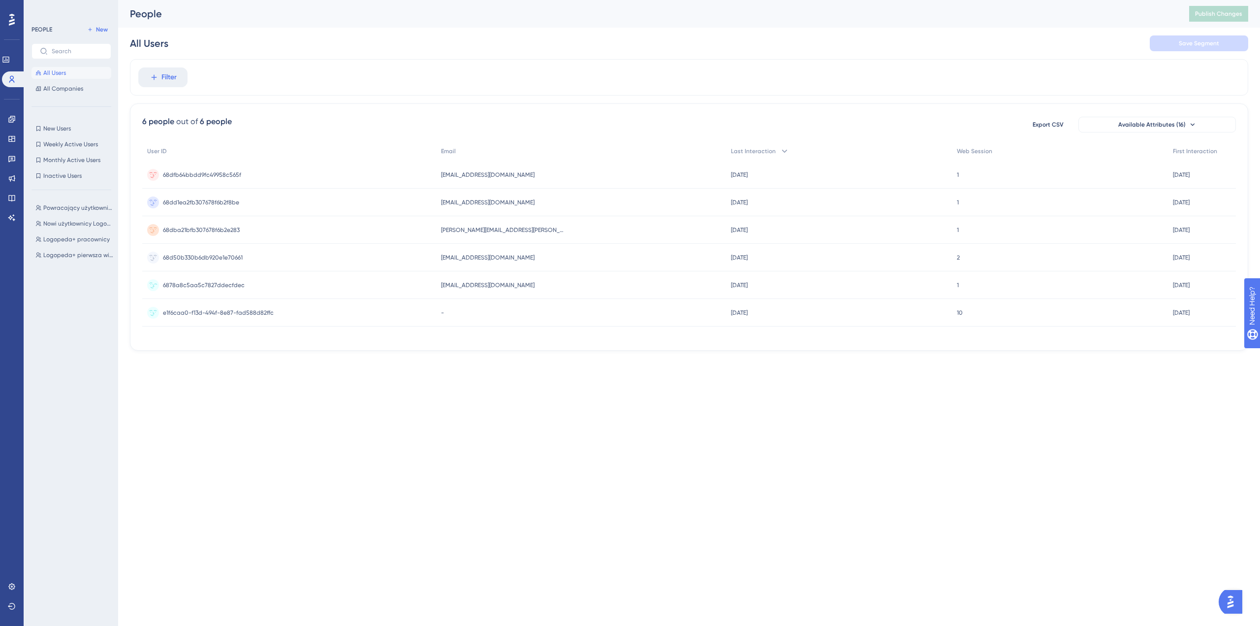
click at [500, 281] on div "pziolek@wip.pl pziolek@wip.pl" at bounding box center [581, 285] width 290 height 28
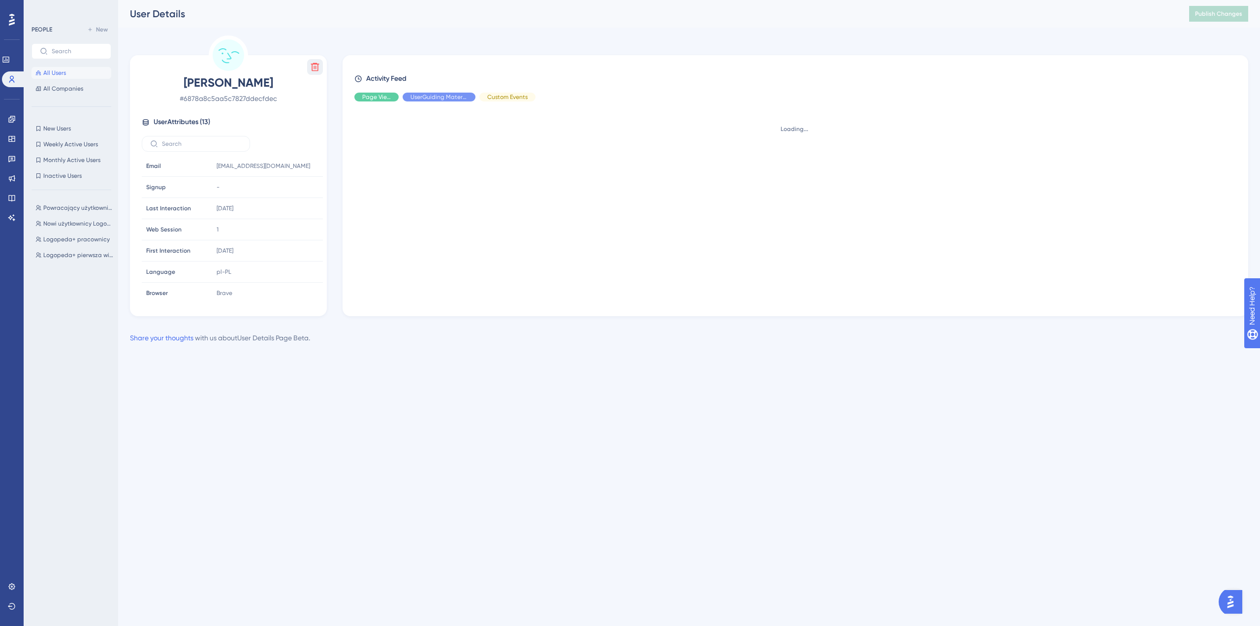
click at [314, 65] on icon at bounding box center [315, 67] width 10 height 10
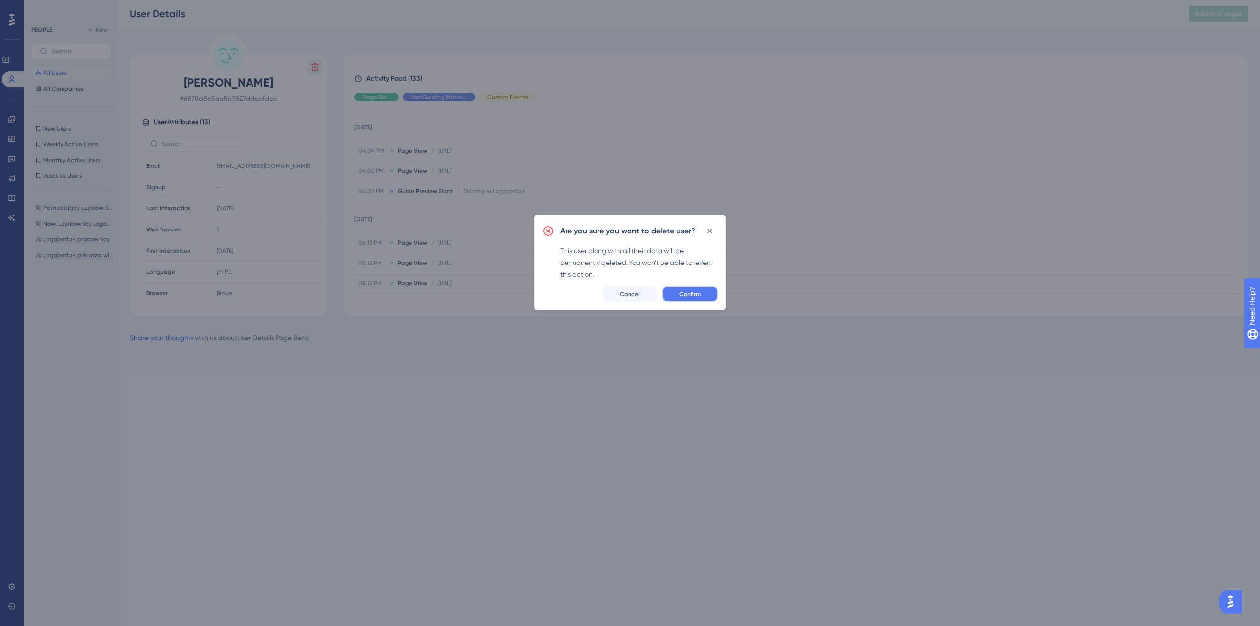
click at [685, 295] on span "Confirm" at bounding box center [690, 294] width 22 height 8
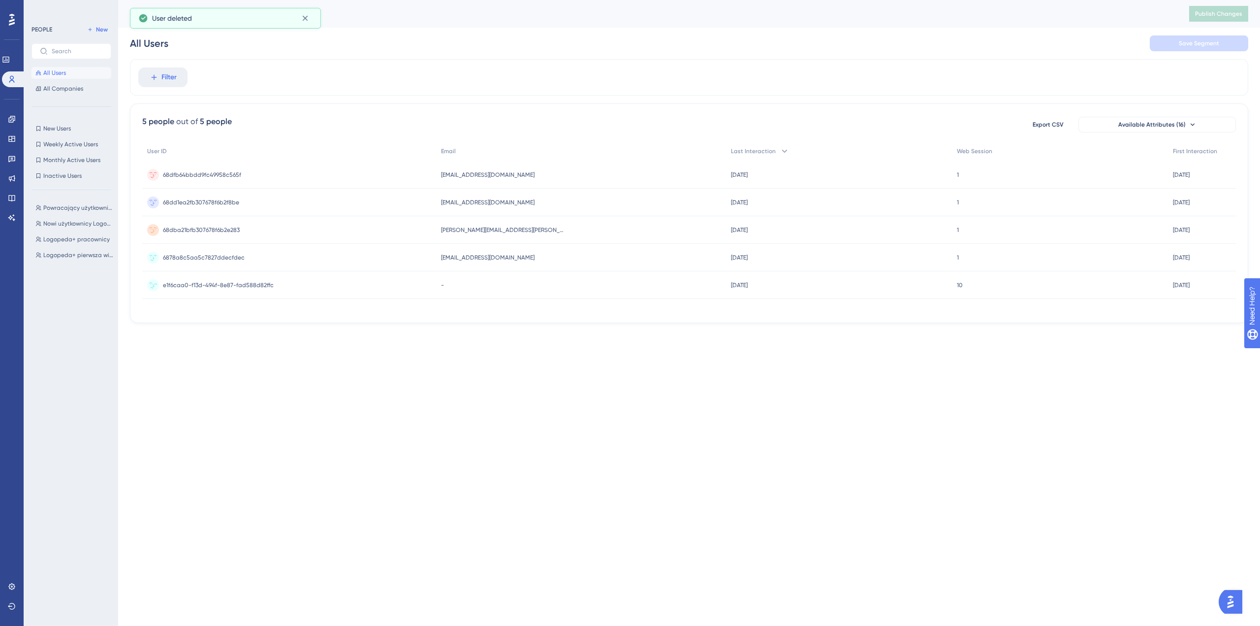
click at [374, 283] on div "e1f6caa0-f13d-494f-8e87-fad588d82ffc e1f6caa0-f13d-494f-8e87-fad588d82ffc" at bounding box center [289, 285] width 294 height 28
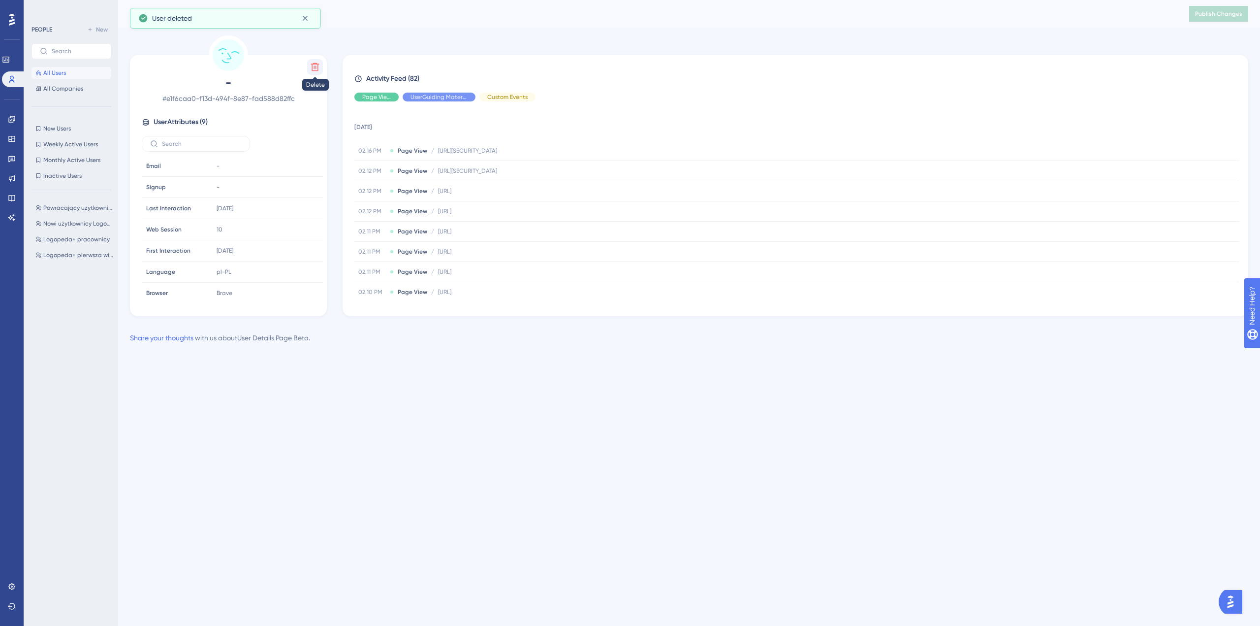
click at [315, 65] on icon at bounding box center [315, 67] width 10 height 10
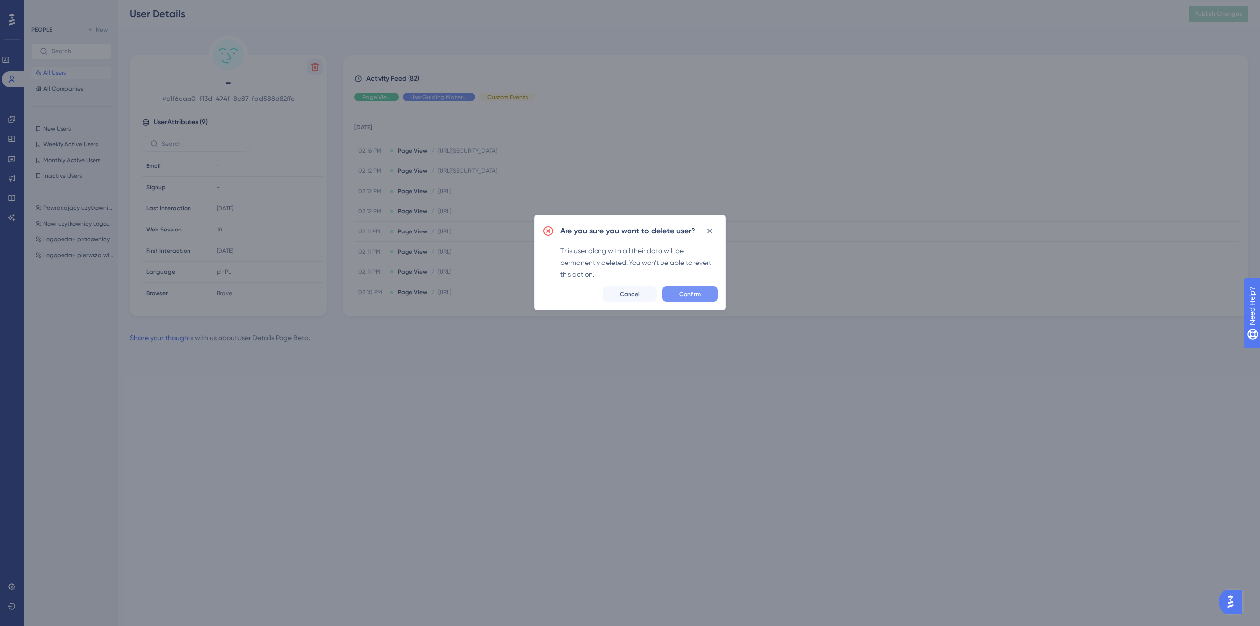
click at [699, 297] on span "Confirm" at bounding box center [690, 294] width 22 height 8
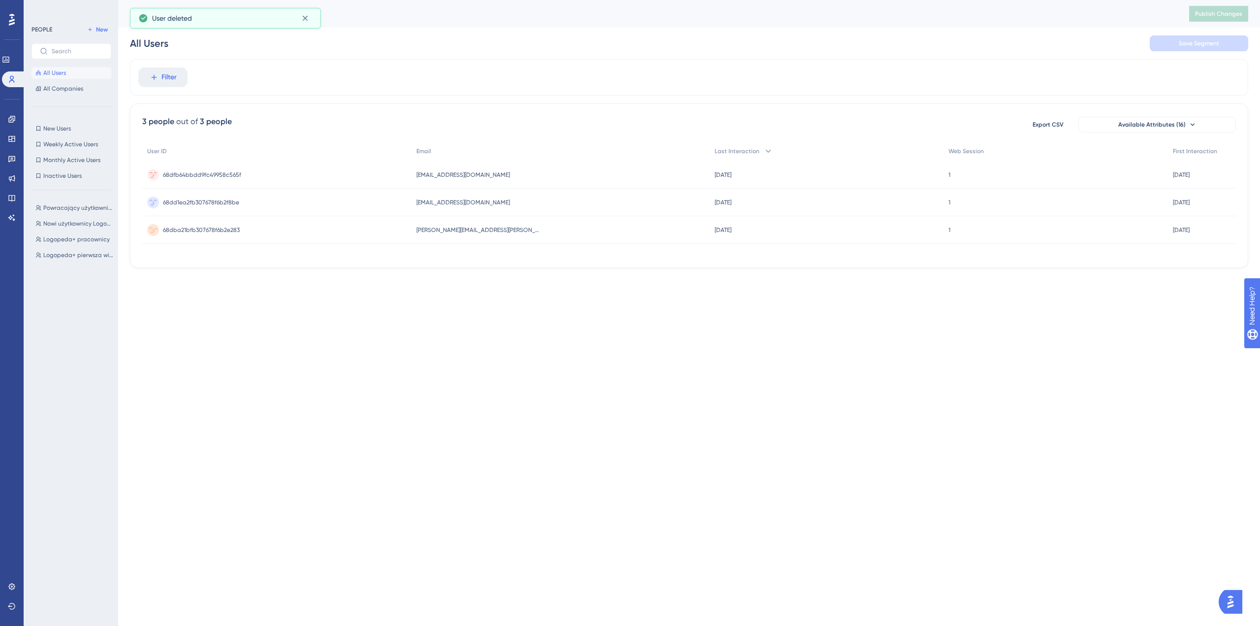
click at [536, 231] on div "piotr.szczygiel@icloud.com piotr.szczygiel@icloud.com" at bounding box center [561, 230] width 298 height 28
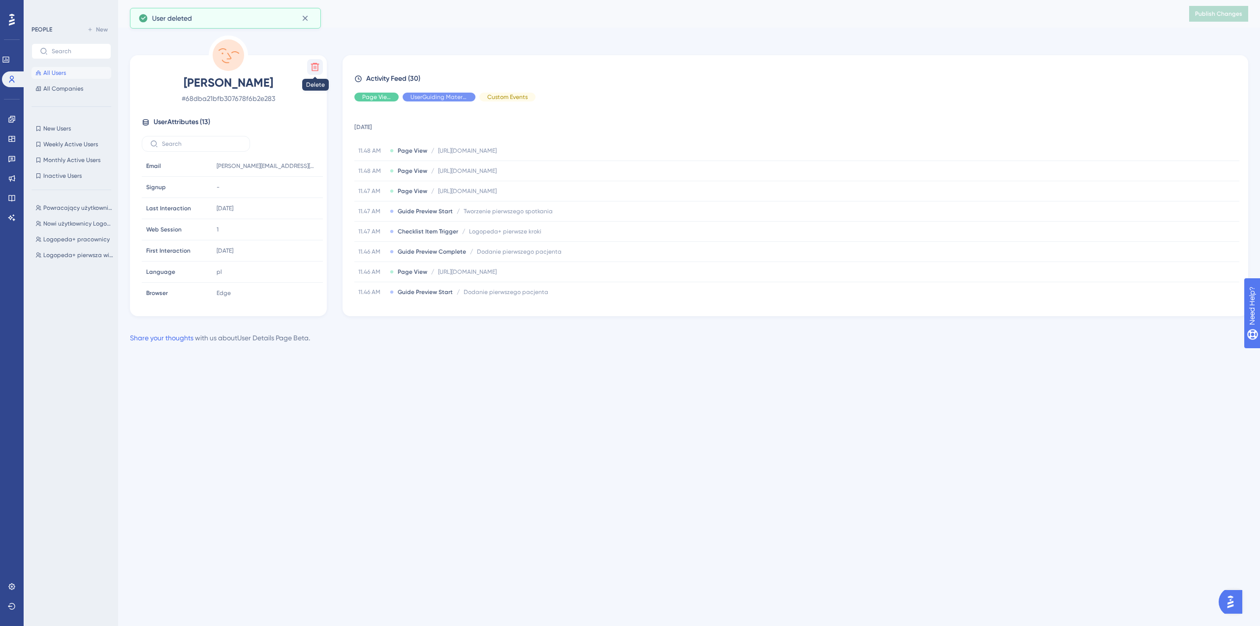
click at [314, 69] on icon at bounding box center [315, 67] width 10 height 10
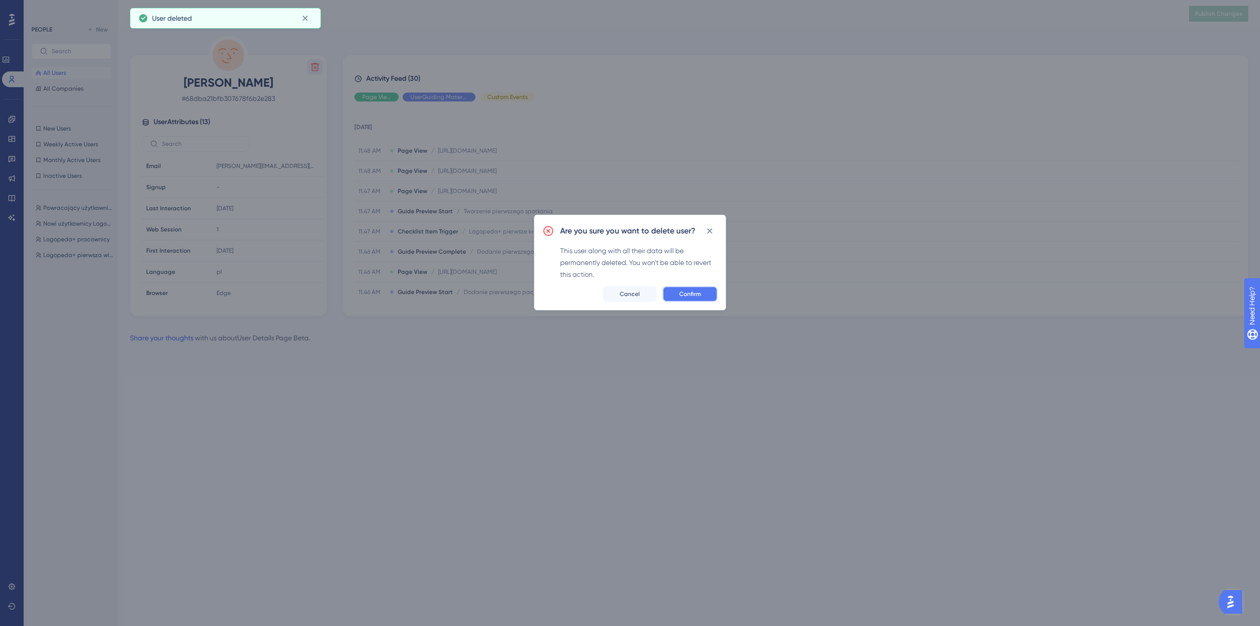
click at [701, 298] on button "Confirm" at bounding box center [690, 294] width 55 height 16
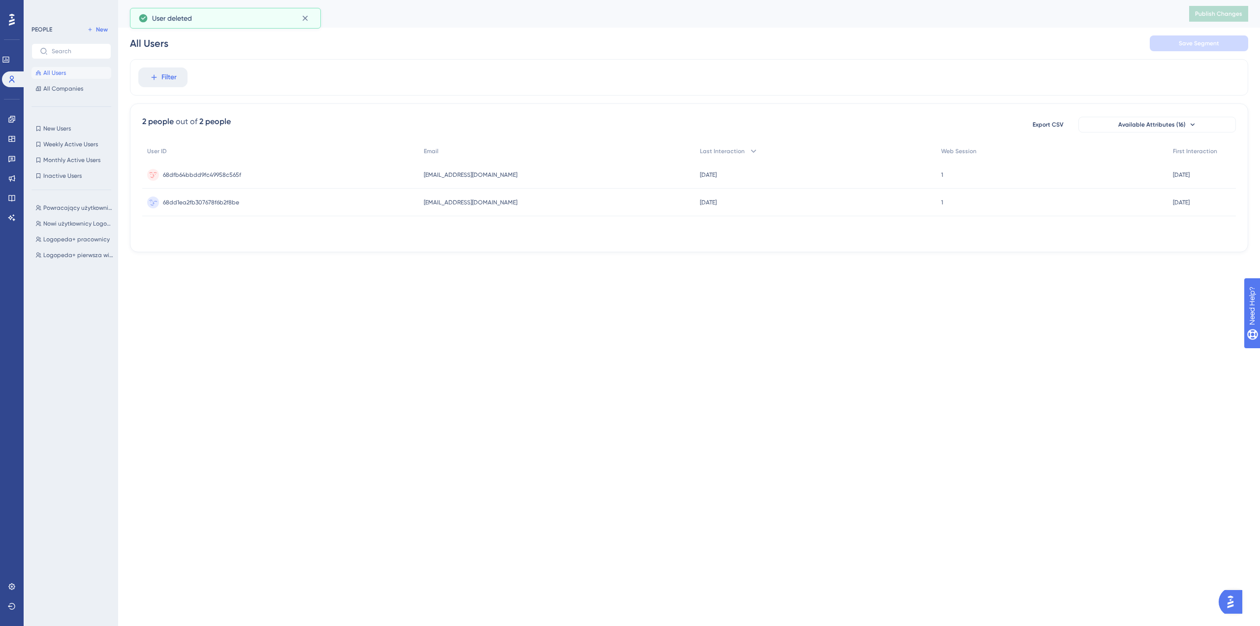
click at [467, 198] on span "kmutryn@wip.pl" at bounding box center [471, 202] width 94 height 8
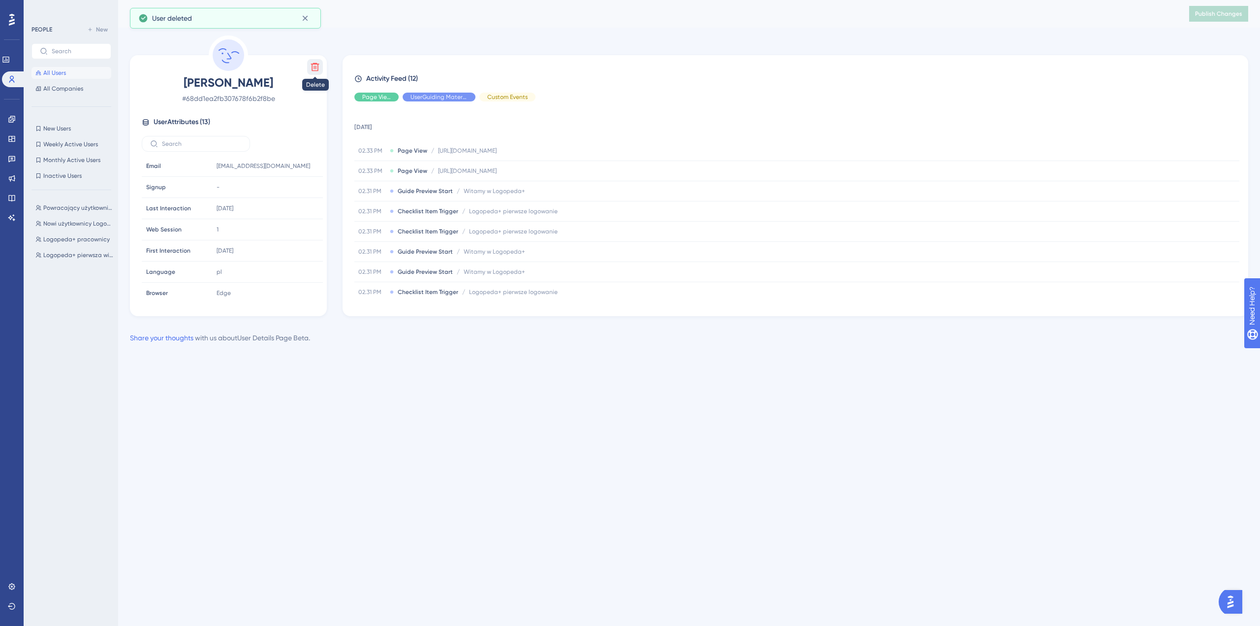
click at [310, 69] on icon at bounding box center [315, 67] width 10 height 10
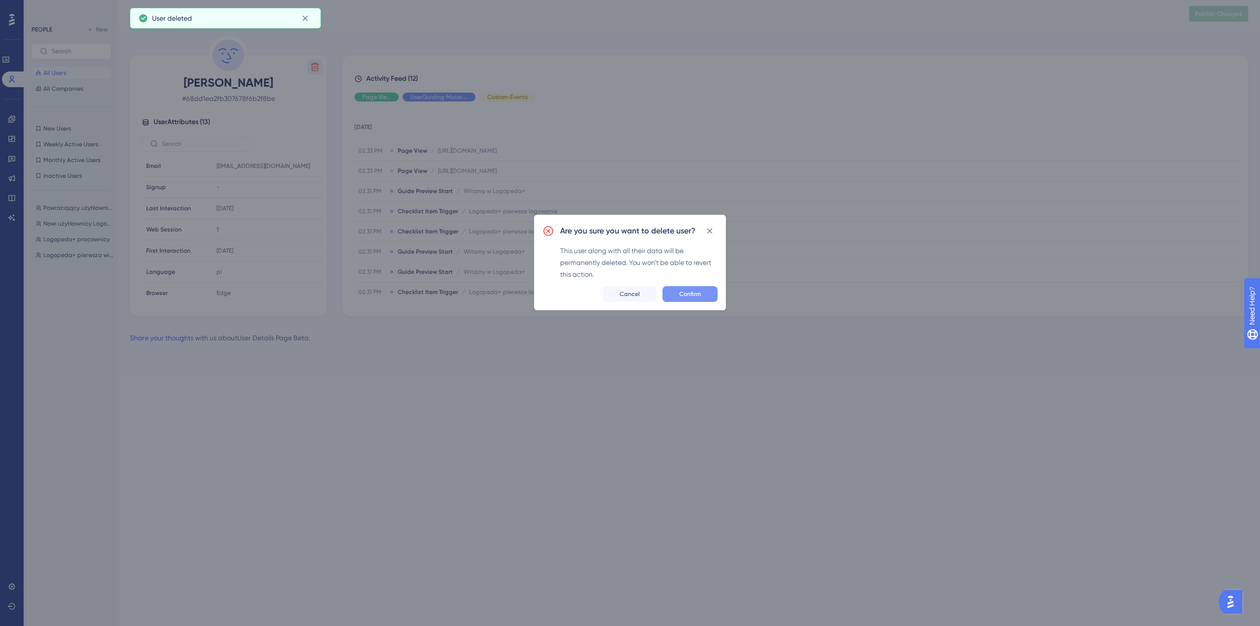
click at [701, 291] on button "Confirm" at bounding box center [690, 294] width 55 height 16
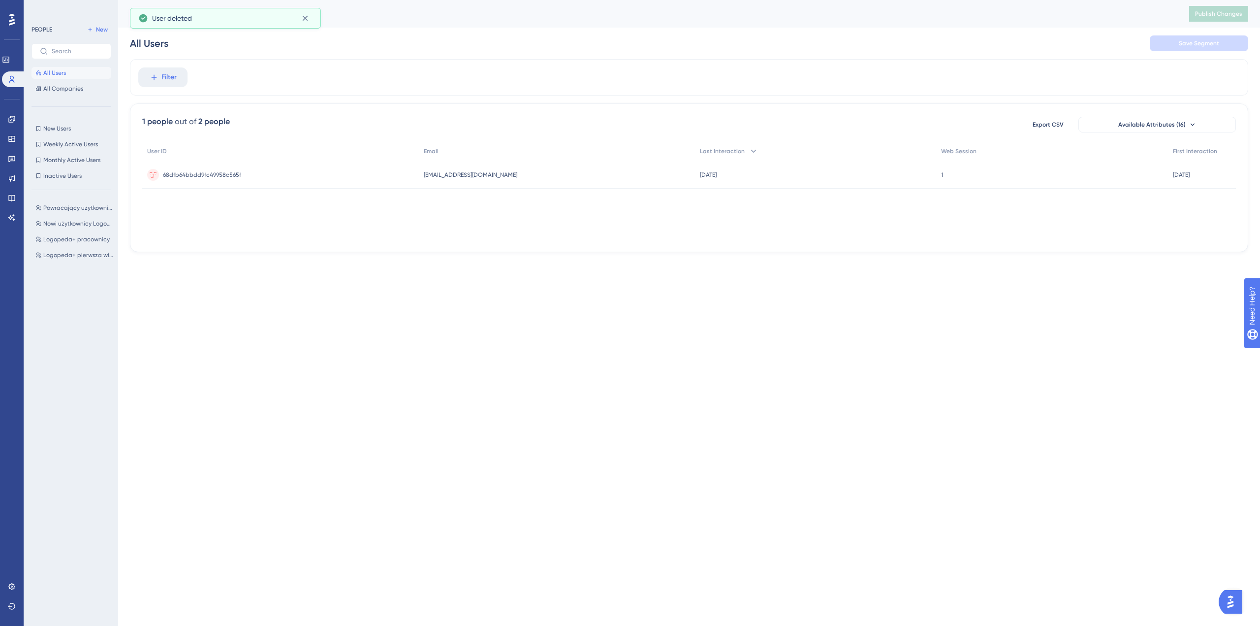
click at [342, 161] on div "68dfb64bbdd9fc49958c565f 68dfb64bbdd9fc49958c565f" at bounding box center [280, 175] width 277 height 28
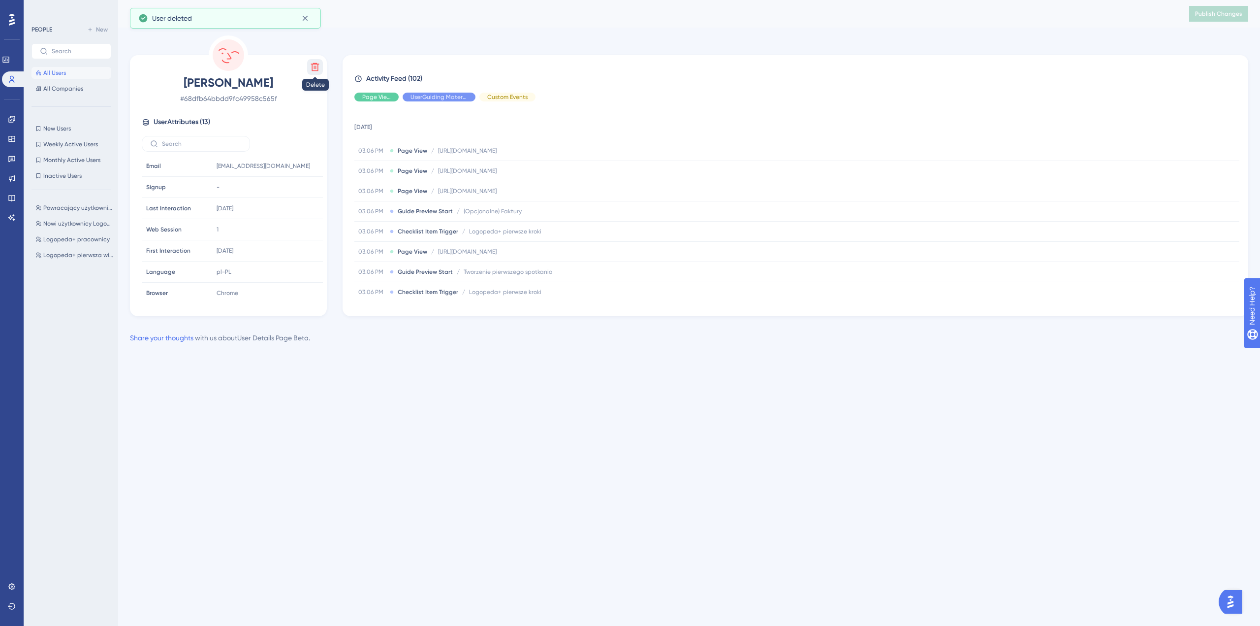
click at [316, 64] on icon at bounding box center [315, 67] width 10 height 10
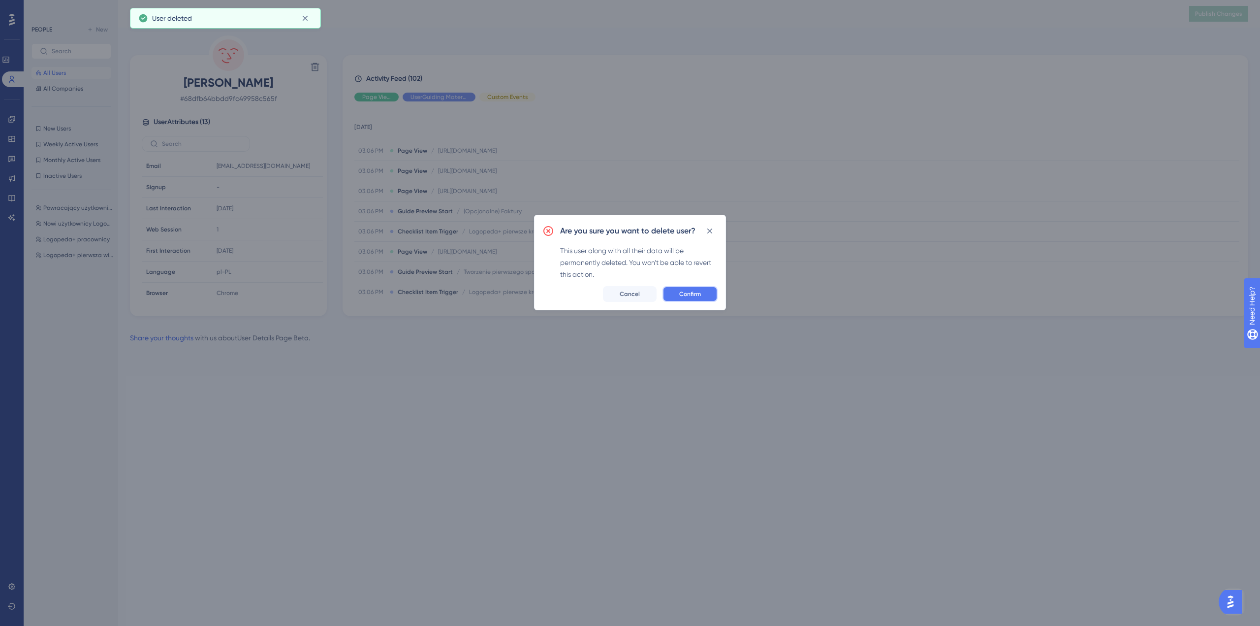
click at [699, 301] on button "Confirm" at bounding box center [690, 294] width 55 height 16
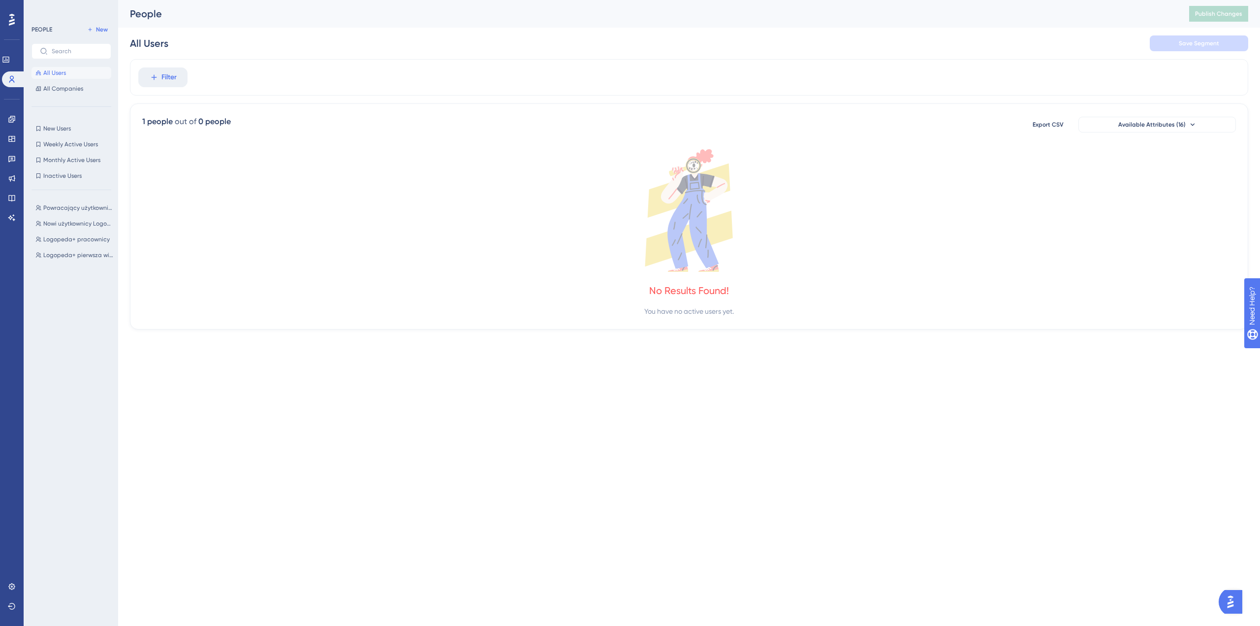
click at [67, 73] on button "All Users" at bounding box center [72, 73] width 80 height 12
click at [55, 72] on span "All Users" at bounding box center [54, 73] width 23 height 8
click at [68, 73] on button "All Users" at bounding box center [72, 73] width 80 height 12
click at [68, 93] on button "All Companies" at bounding box center [72, 89] width 80 height 12
click at [69, 68] on button "All Users" at bounding box center [72, 73] width 80 height 12
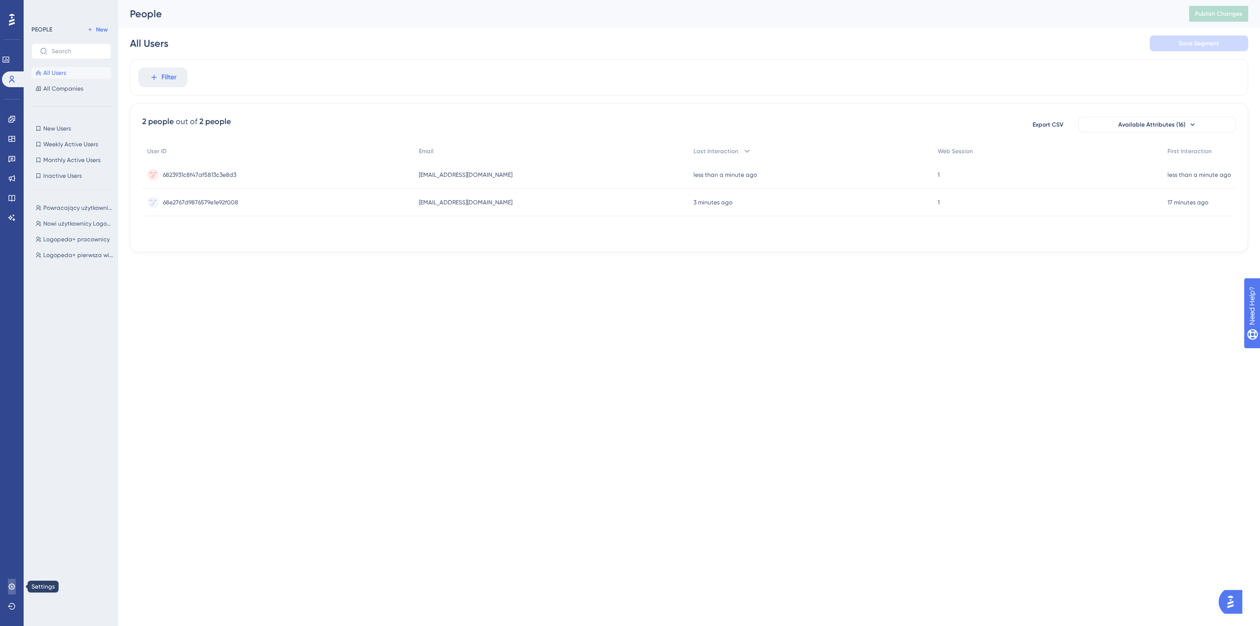
click at [8, 584] on link at bounding box center [12, 586] width 8 height 16
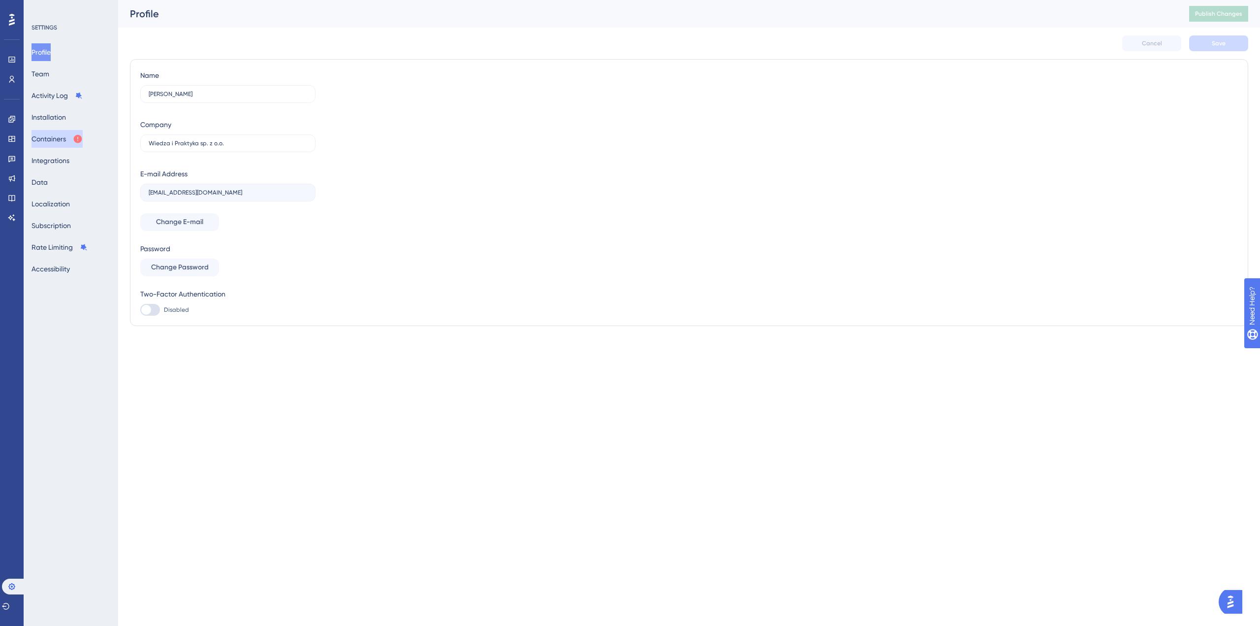
click at [60, 141] on button "Containers" at bounding box center [57, 139] width 51 height 18
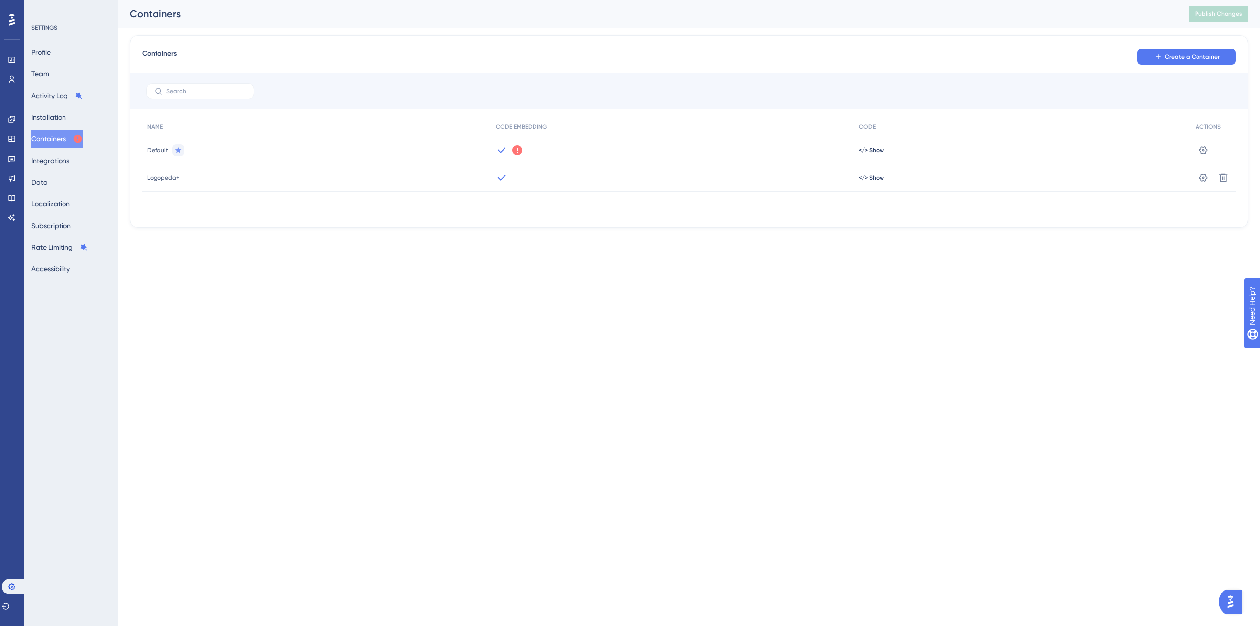
click at [295, 173] on div "Logopeda+" at bounding box center [316, 178] width 349 height 28
click at [166, 177] on span "Logopeda+" at bounding box center [163, 178] width 32 height 8
click at [870, 178] on span "</> Show" at bounding box center [871, 178] width 25 height 8
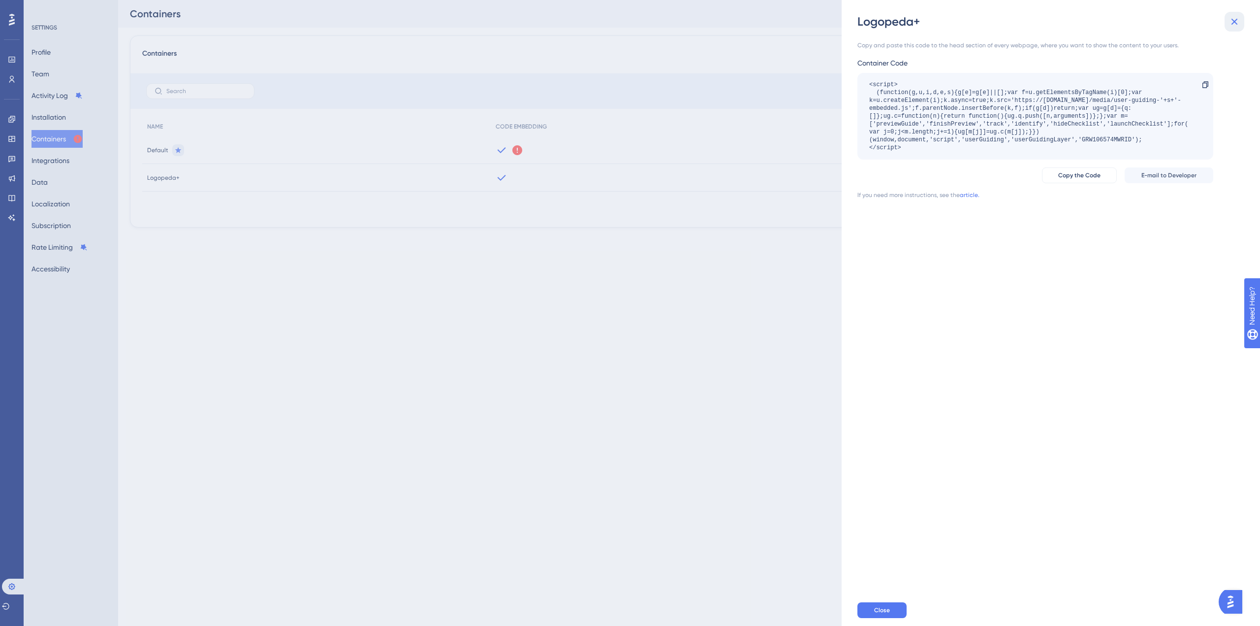
click at [1234, 20] on icon at bounding box center [1235, 22] width 12 height 12
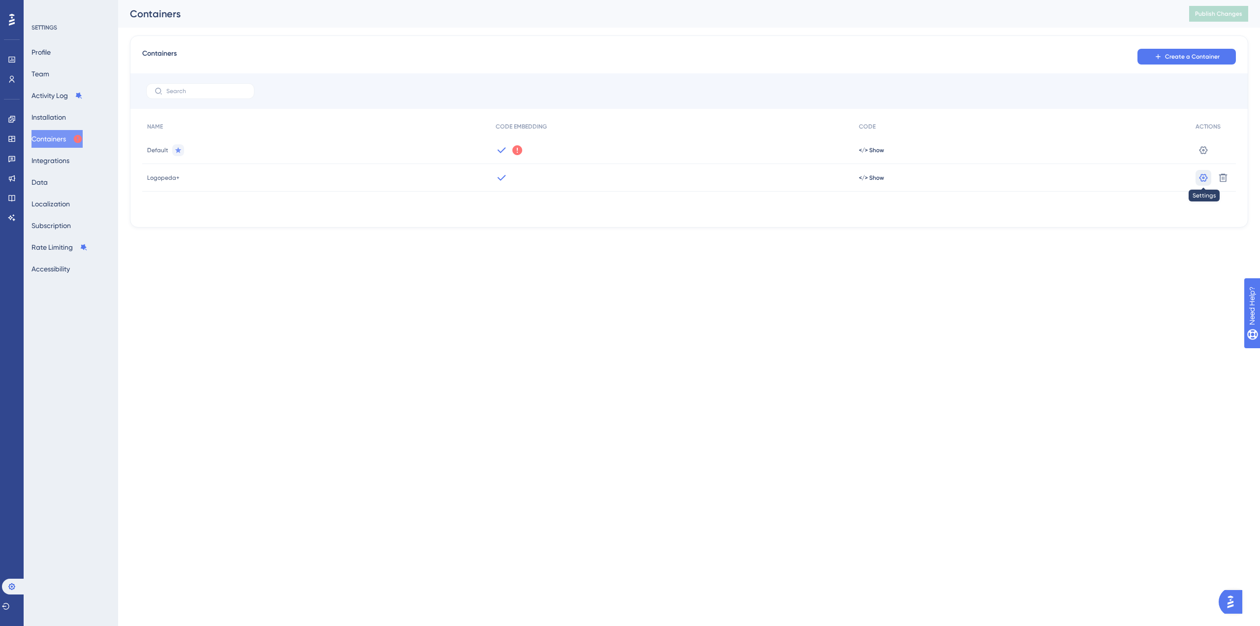
click at [1199, 179] on icon at bounding box center [1204, 178] width 10 height 10
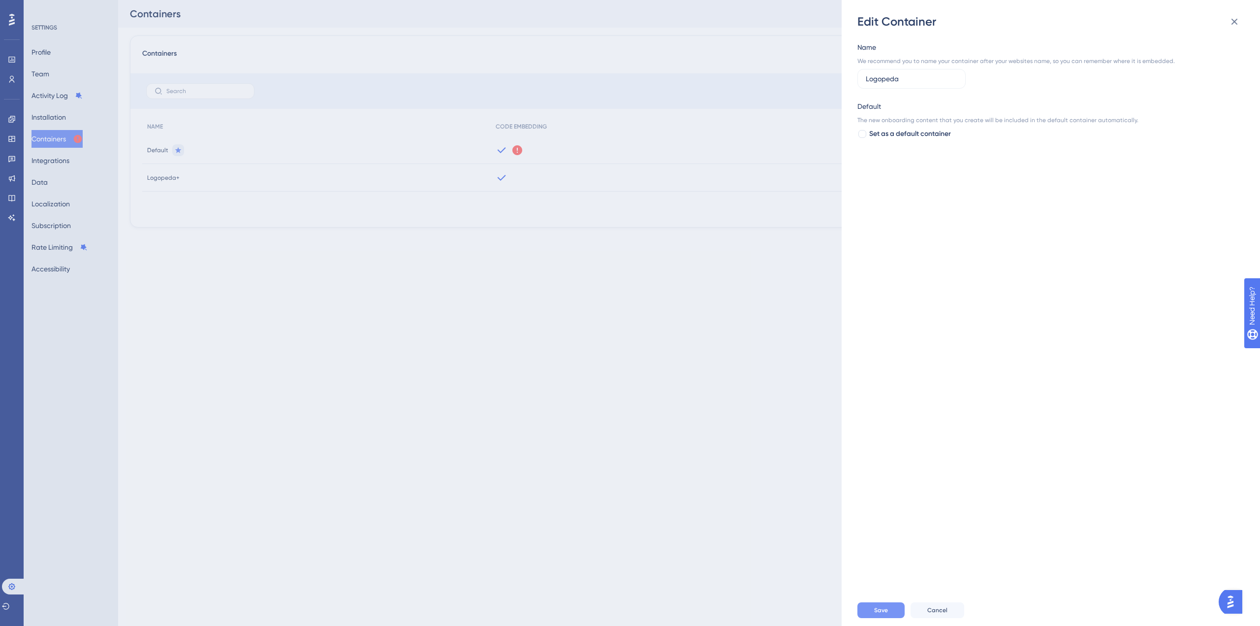
type input "Logopeda"
click at [877, 612] on span "Save" at bounding box center [881, 610] width 14 height 8
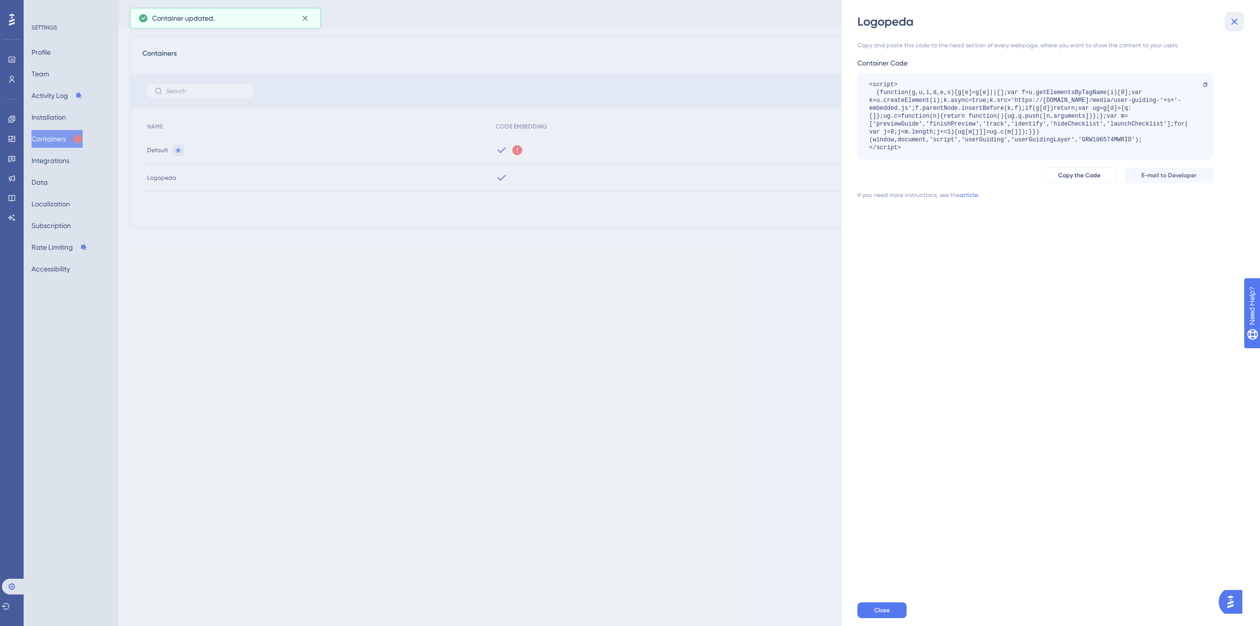
click at [1233, 22] on icon at bounding box center [1235, 22] width 12 height 12
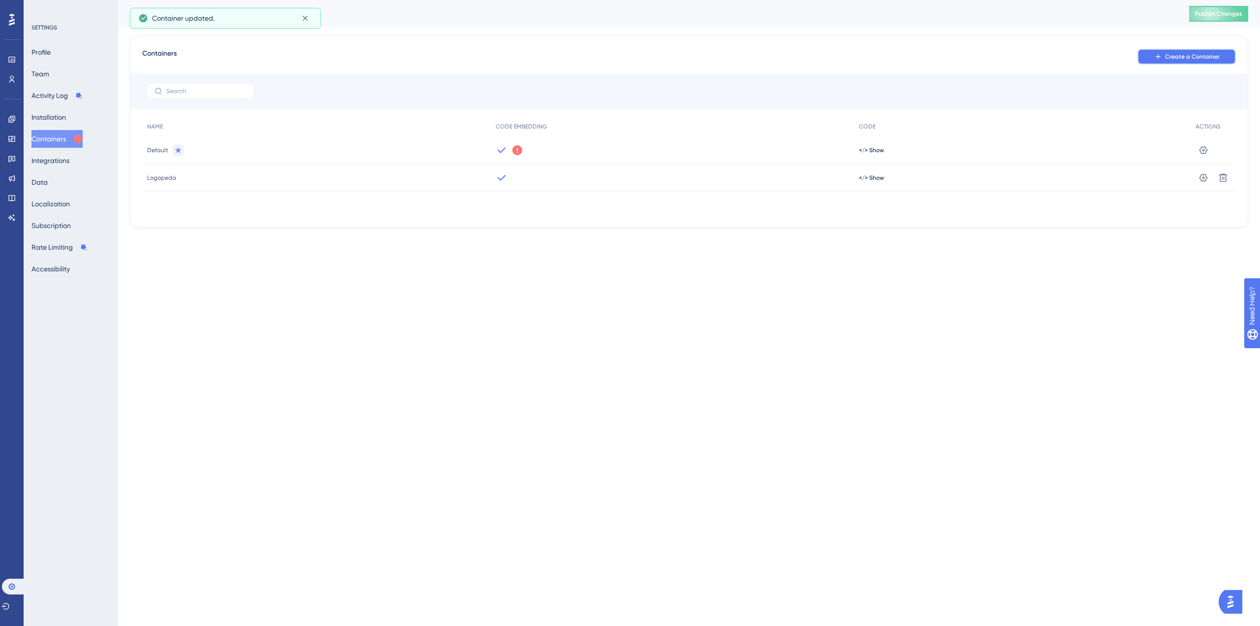
click at [1181, 53] on span "Create a Container" at bounding box center [1192, 57] width 55 height 8
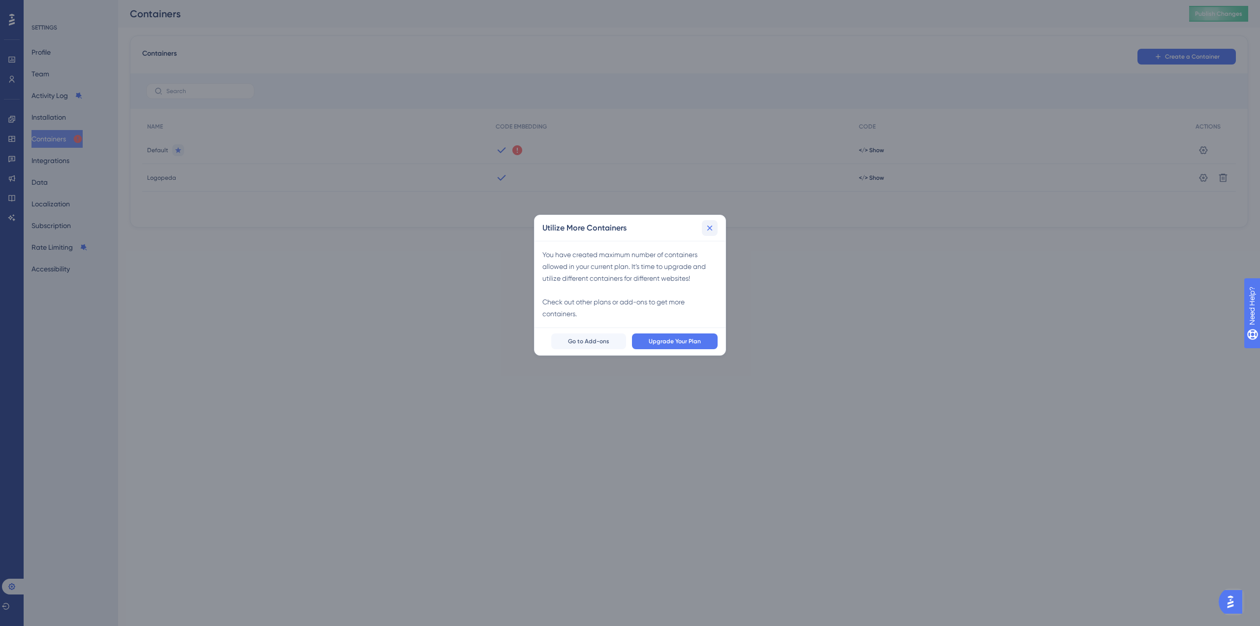
click at [711, 228] on icon at bounding box center [710, 228] width 10 height 10
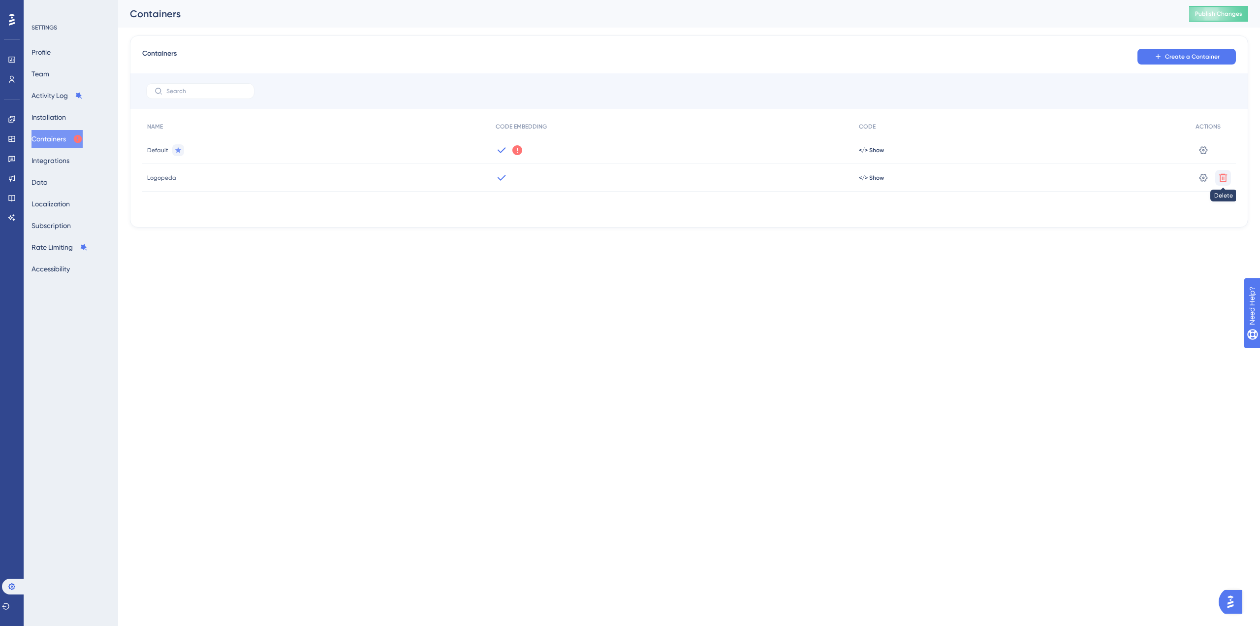
click at [1220, 175] on icon at bounding box center [1224, 177] width 8 height 8
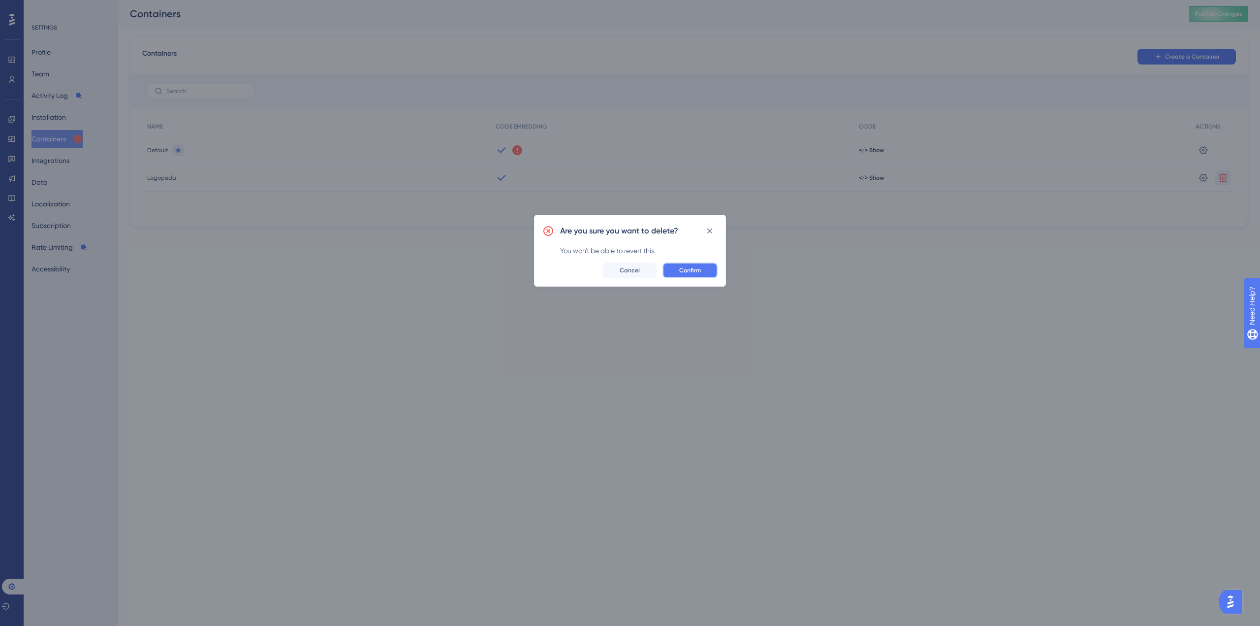
click at [673, 276] on button "Confirm" at bounding box center [690, 270] width 55 height 16
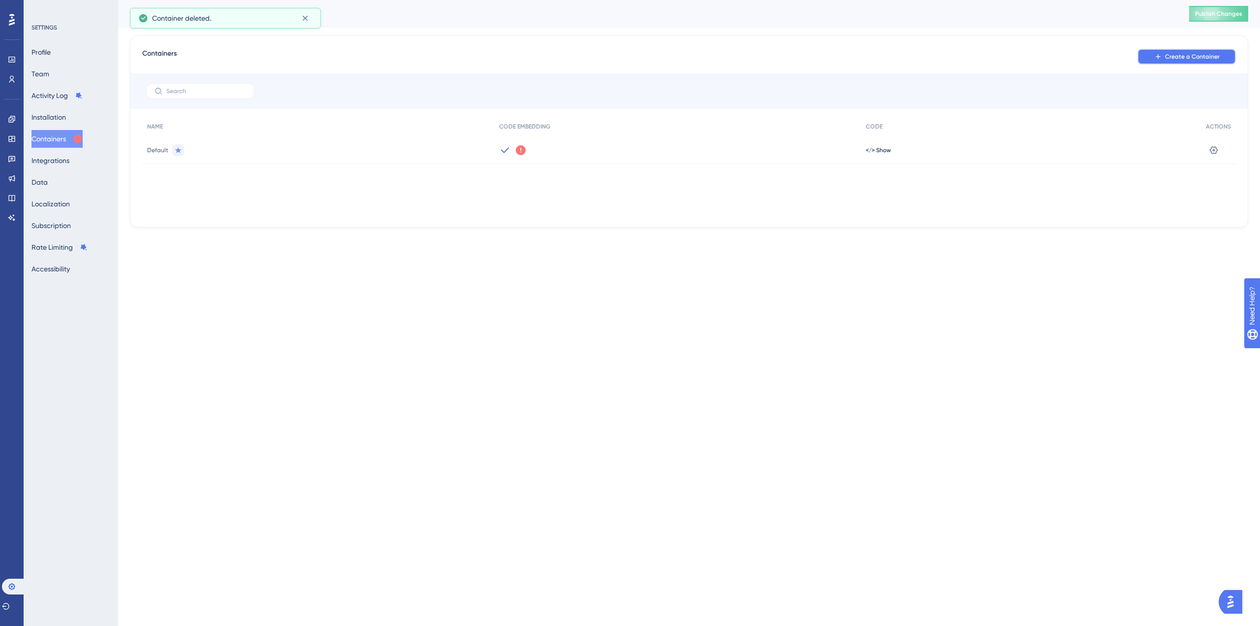
click at [1183, 54] on span "Create a Container" at bounding box center [1192, 57] width 55 height 8
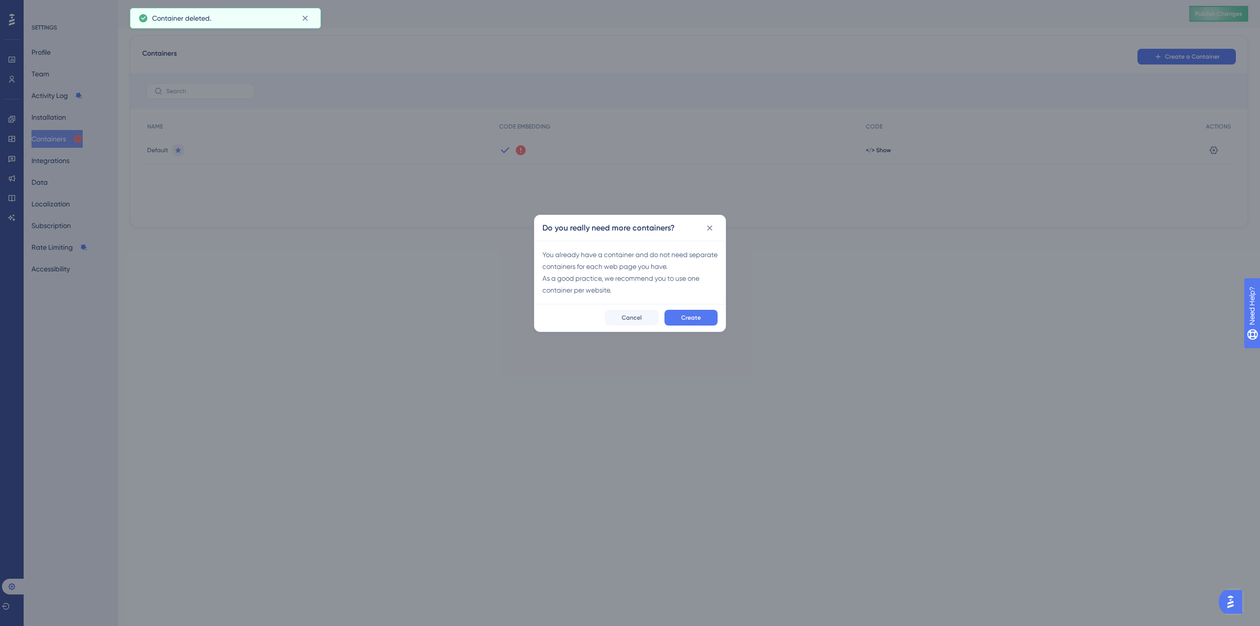
click at [683, 326] on div "Create Cancel" at bounding box center [630, 318] width 191 height 28
click at [687, 317] on span "Create" at bounding box center [691, 318] width 20 height 8
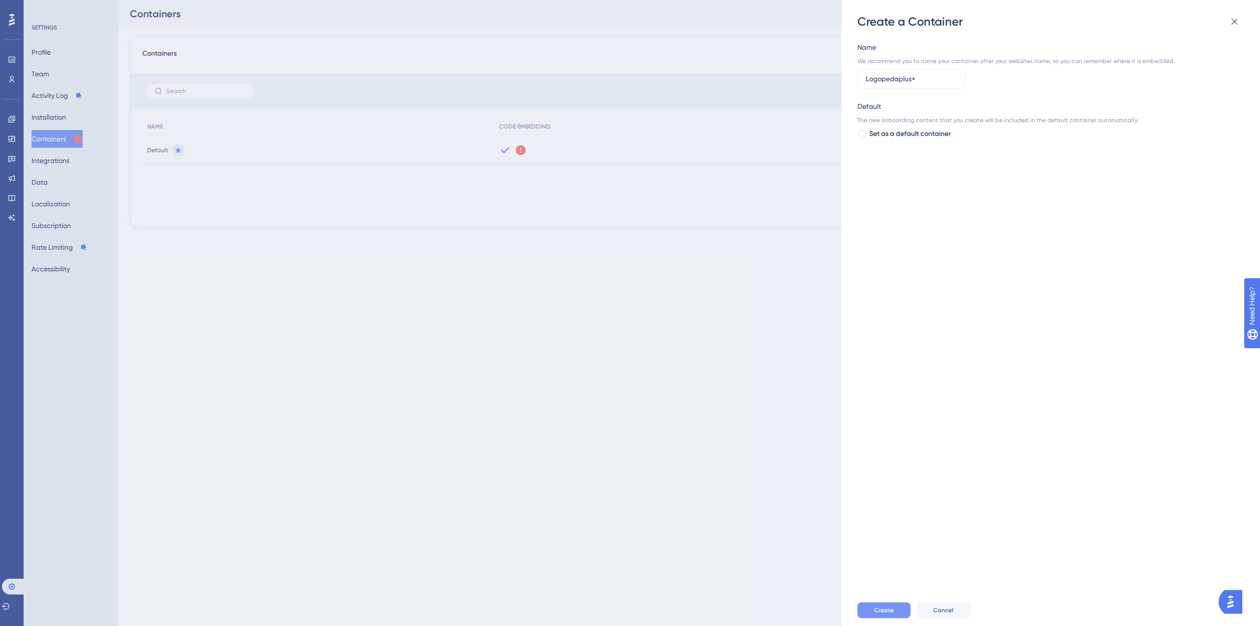
type input "Logopedaplus+"
click at [897, 612] on button "Create" at bounding box center [884, 610] width 53 height 16
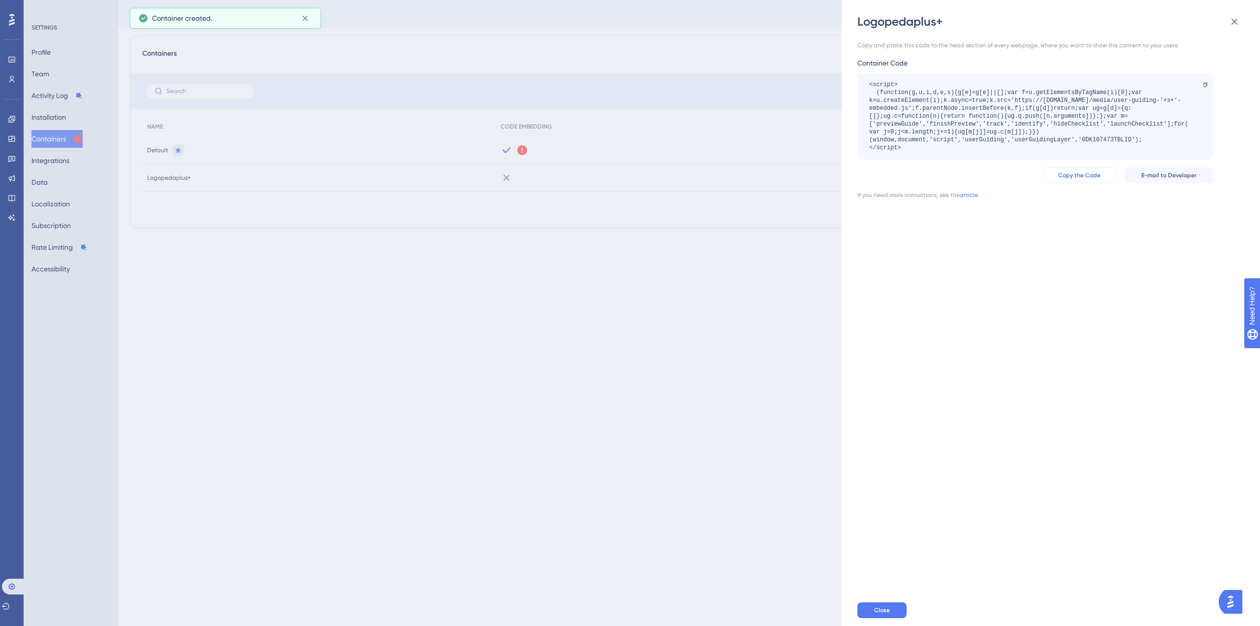
click at [1088, 171] on button "Copy the Code" at bounding box center [1079, 175] width 75 height 16
click at [897, 610] on button "Close" at bounding box center [882, 610] width 49 height 16
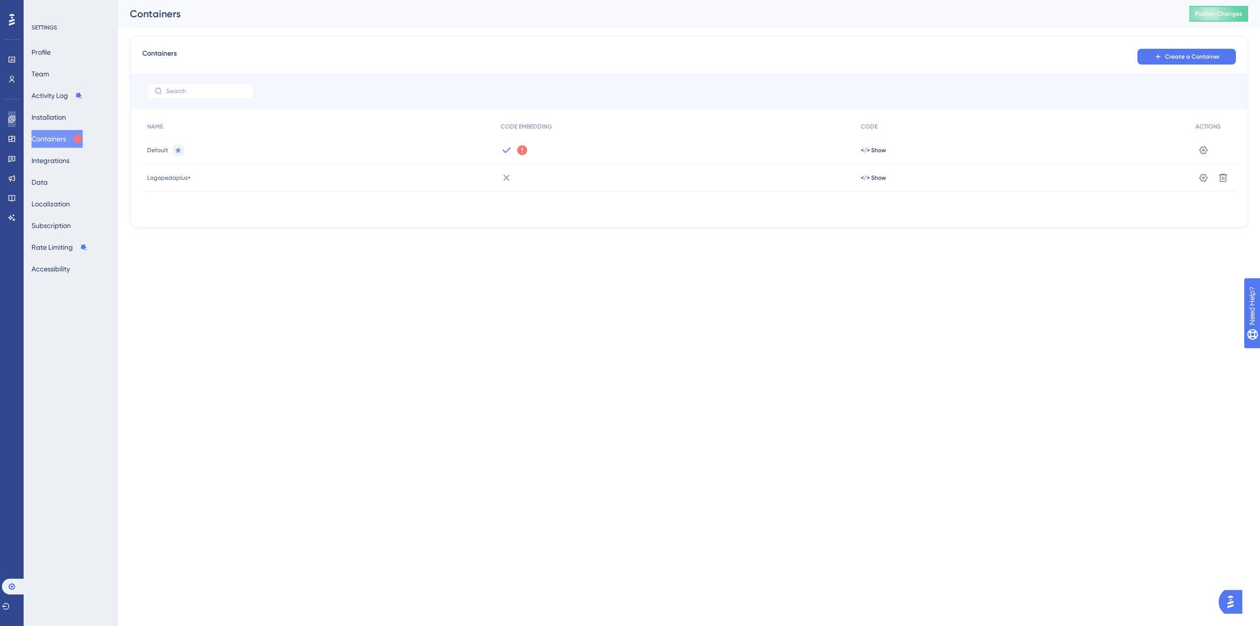
click at [14, 119] on icon at bounding box center [11, 119] width 6 height 6
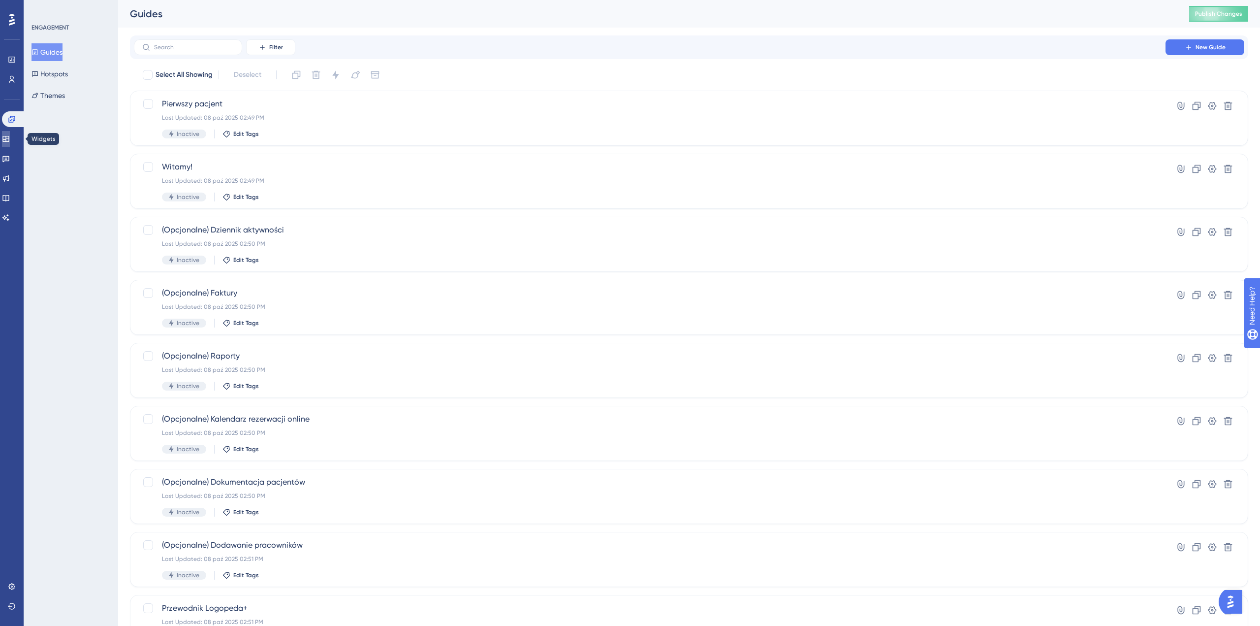
click at [10, 140] on icon at bounding box center [6, 139] width 8 height 8
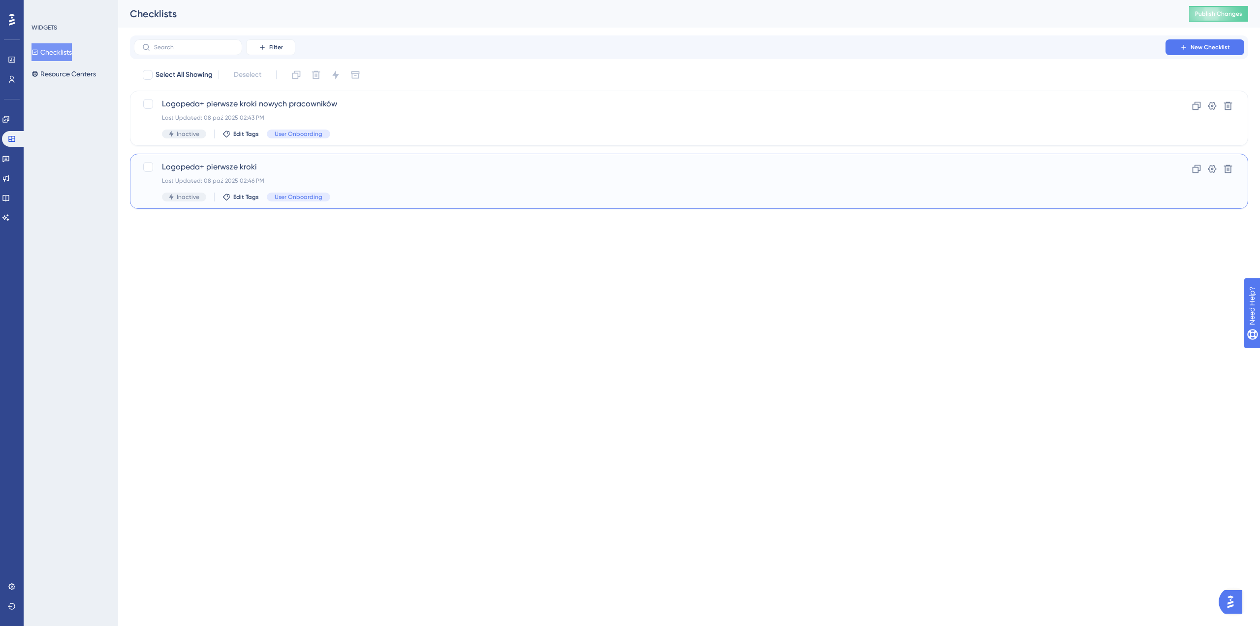
click at [315, 177] on div "Last Updated: 08 paź 2025 02:46 PM" at bounding box center [650, 181] width 976 height 8
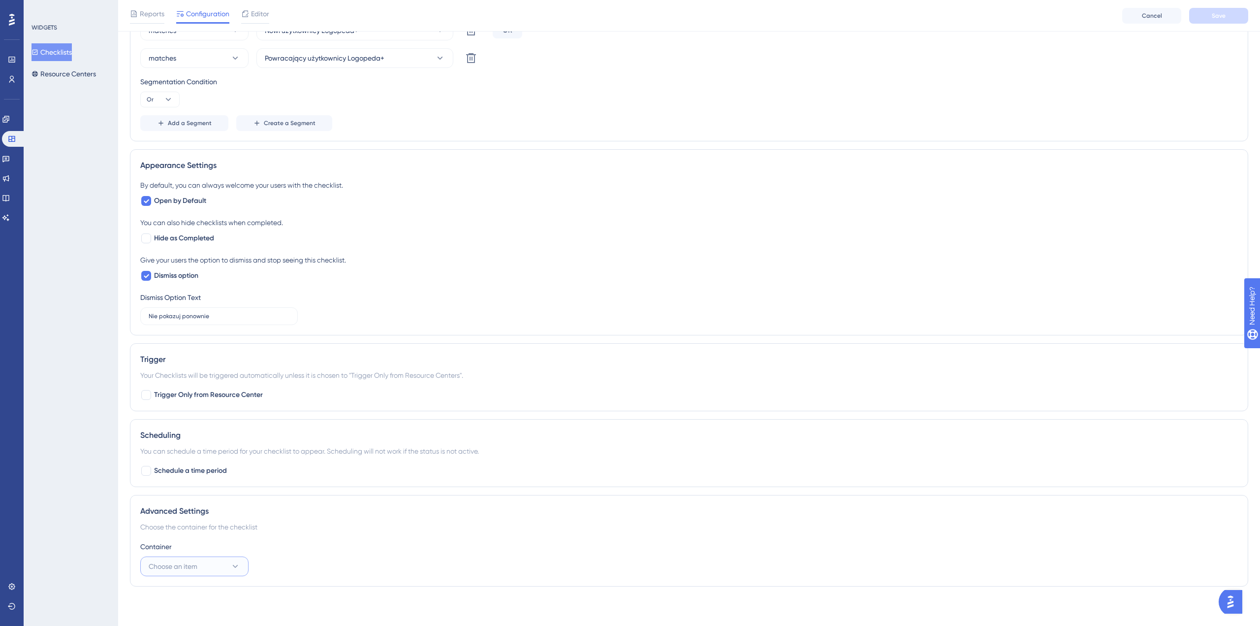
click at [216, 558] on button "Choose an item" at bounding box center [194, 566] width 108 height 20
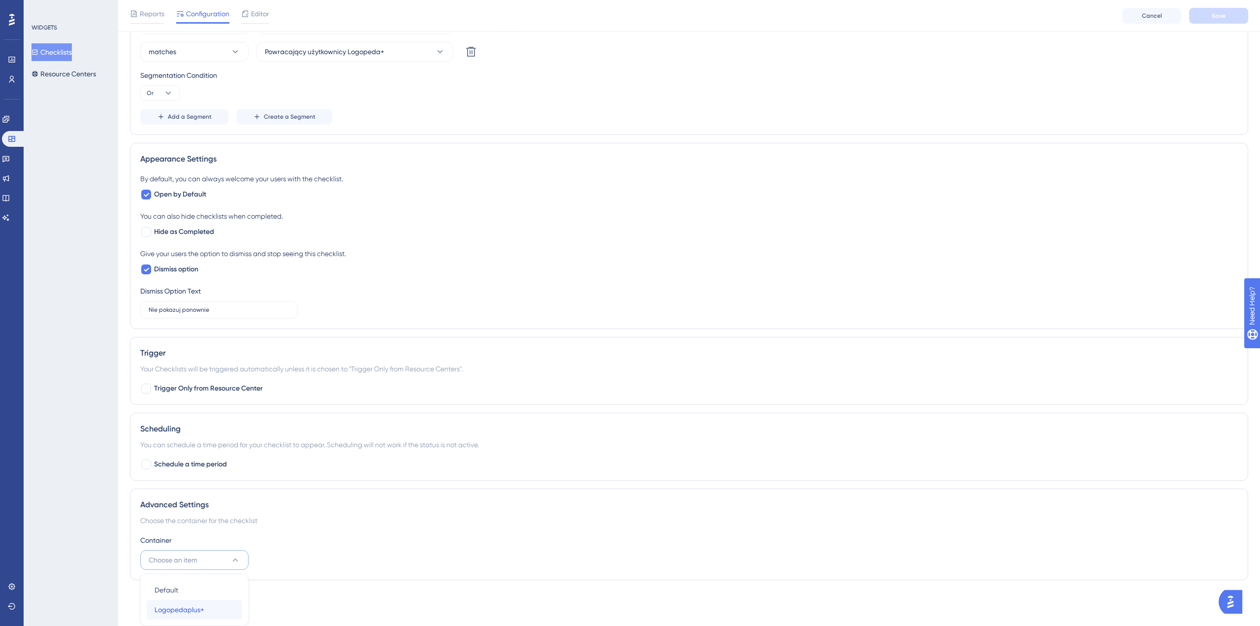
click at [204, 606] on span "Logopedaplus+" at bounding box center [180, 610] width 50 height 12
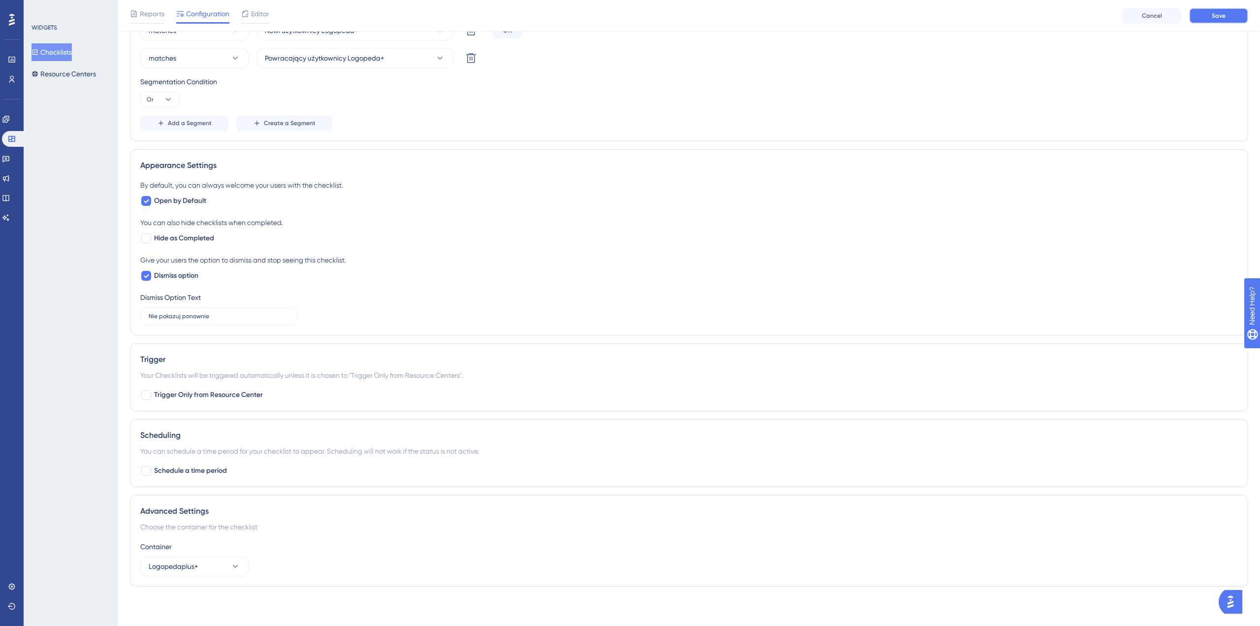
click at [1215, 13] on span "Save" at bounding box center [1219, 16] width 14 height 8
click at [16, 584] on link at bounding box center [12, 586] width 8 height 16
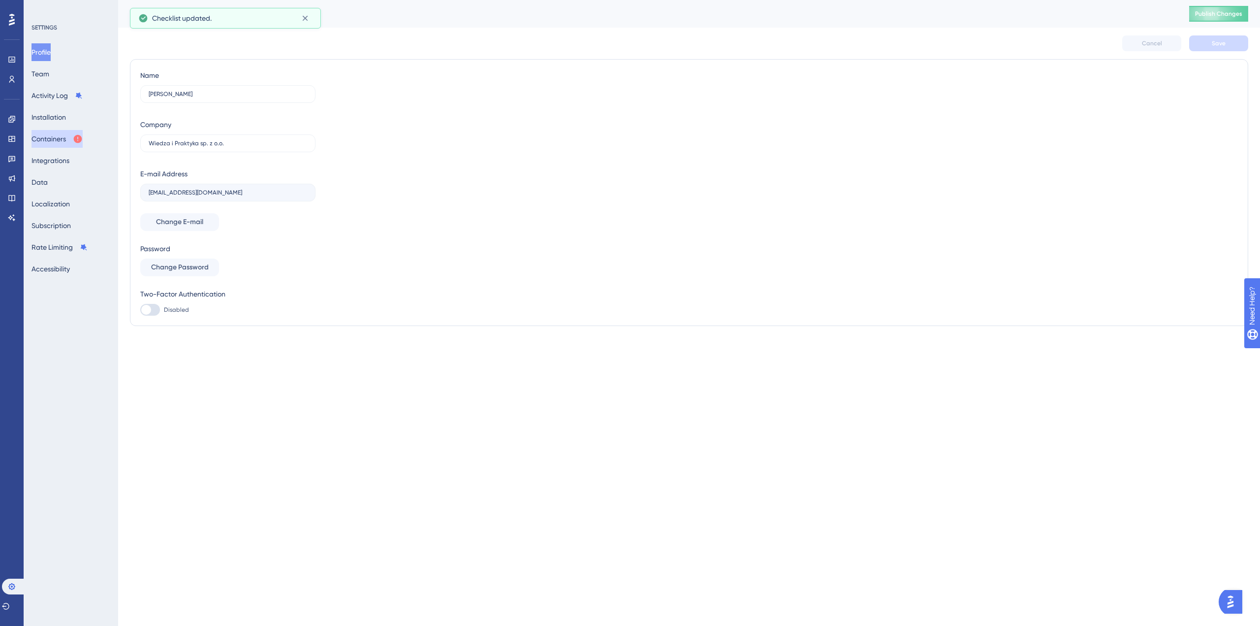
click at [53, 131] on button "Containers" at bounding box center [57, 139] width 51 height 18
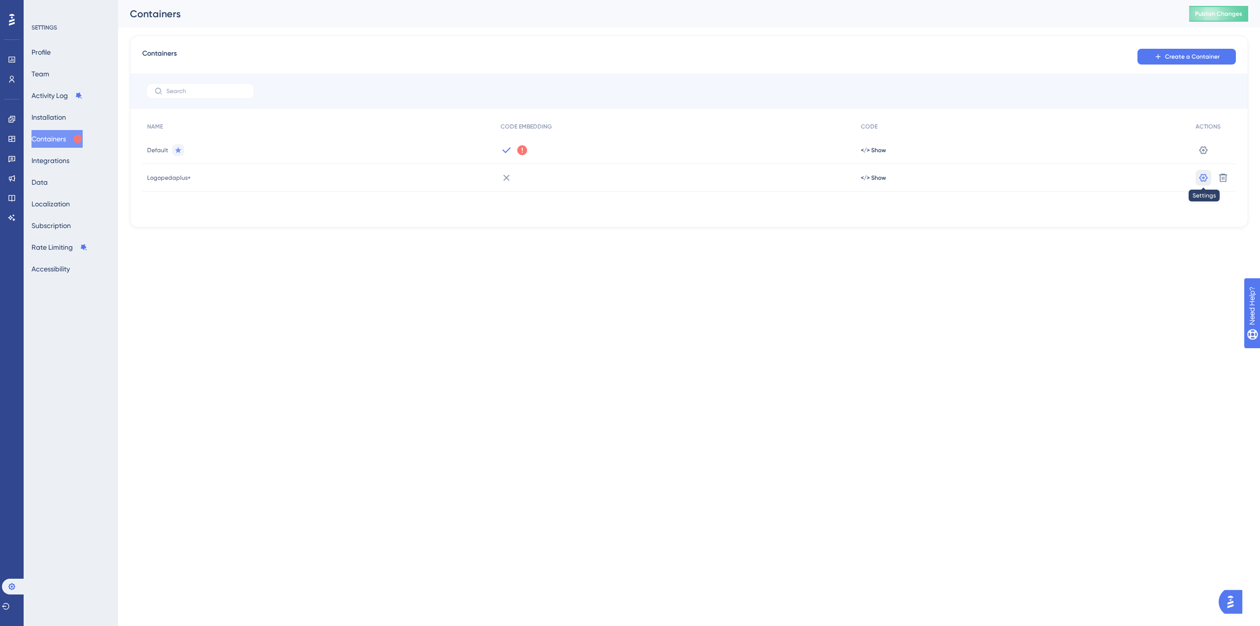
click at [1206, 176] on icon at bounding box center [1204, 177] width 8 height 8
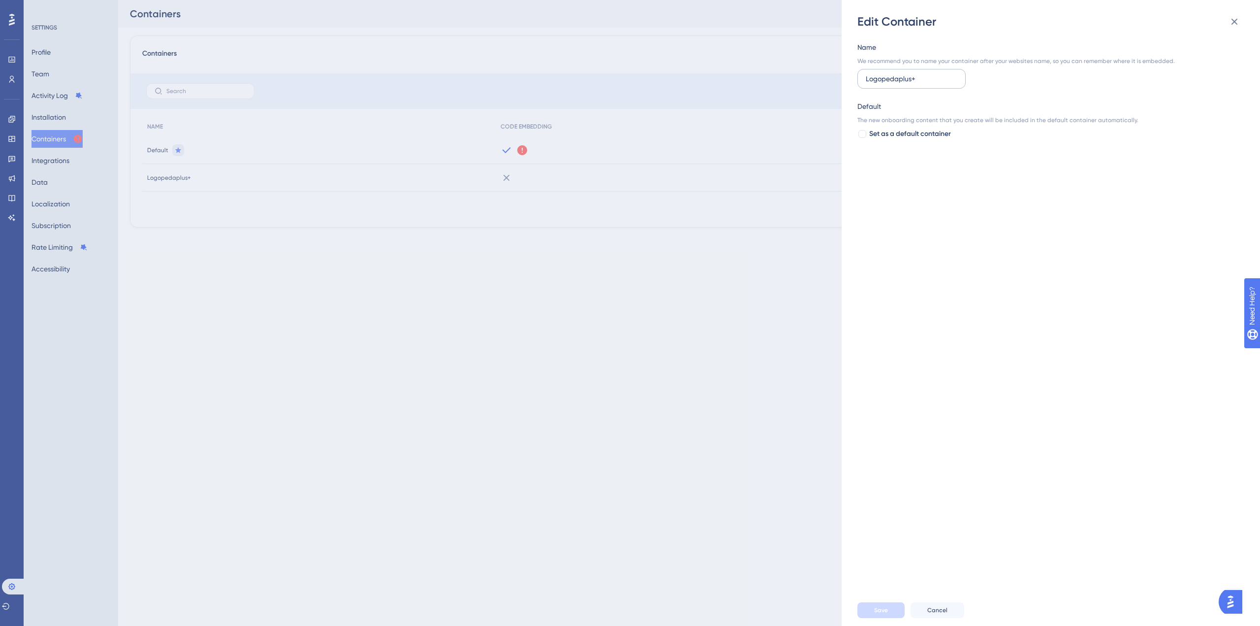
click at [919, 75] on input "Logopedaplus+" at bounding box center [912, 78] width 92 height 11
drag, startPoint x: 921, startPoint y: 76, endPoint x: 899, endPoint y: 76, distance: 22.2
click at [899, 76] on input "Logopedaplus+" at bounding box center [912, 78] width 92 height 11
type input "Logopeda+"
click at [887, 611] on span "Save" at bounding box center [881, 610] width 14 height 8
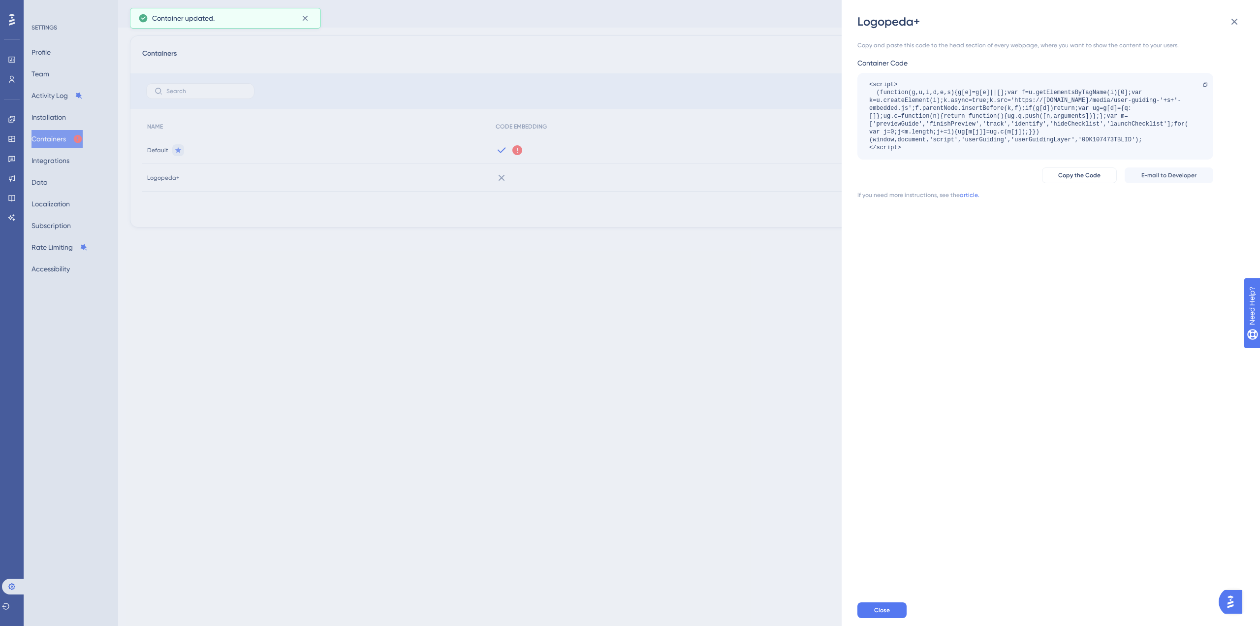
click at [1016, 128] on div "<script> (function(g,u,i,d,e,s){g[e]=g[e]||[];var f=u.getElementsByTagName(i)[0…" at bounding box center [1030, 116] width 322 height 71
click at [1093, 182] on button "Copy the Code" at bounding box center [1079, 175] width 75 height 16
click at [1238, 18] on icon at bounding box center [1235, 22] width 12 height 12
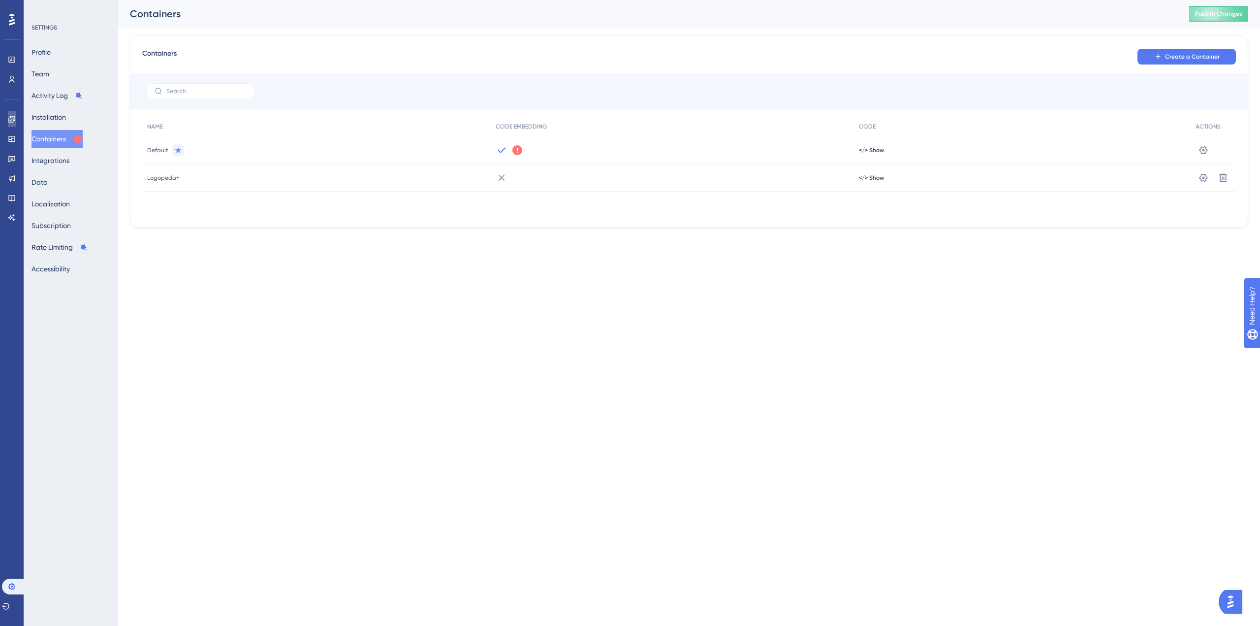
click at [8, 120] on icon at bounding box center [12, 119] width 8 height 8
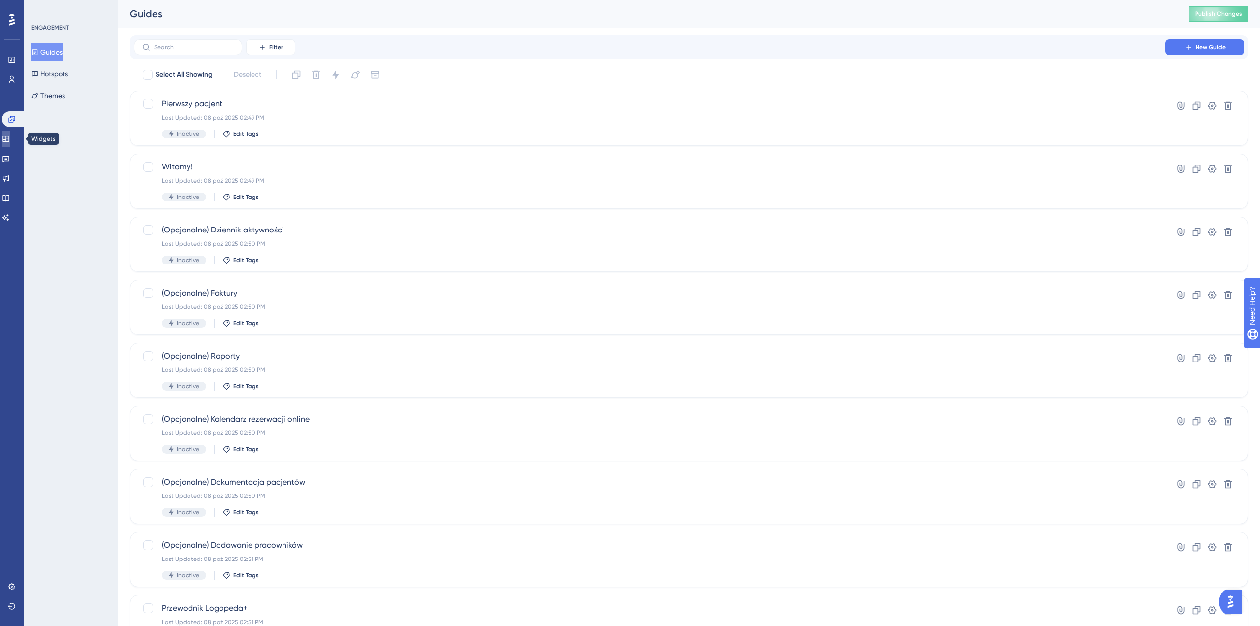
click at [8, 142] on icon at bounding box center [6, 139] width 8 height 8
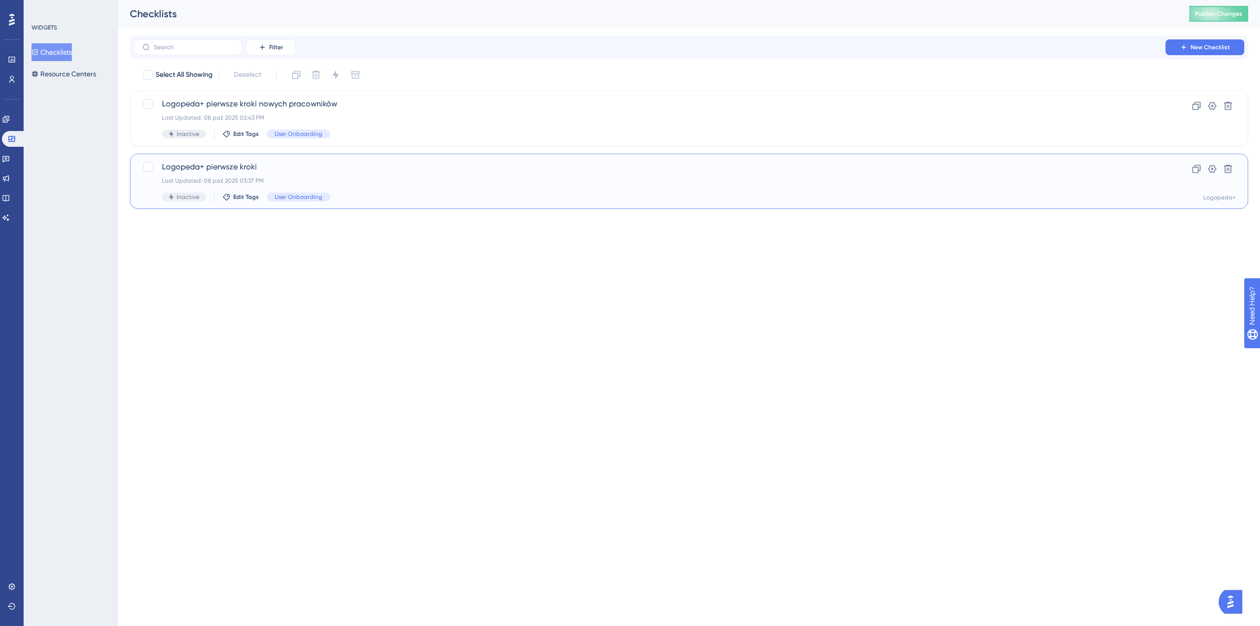
click at [351, 169] on span "Logopeda+ pierwsze kroki" at bounding box center [650, 167] width 976 height 12
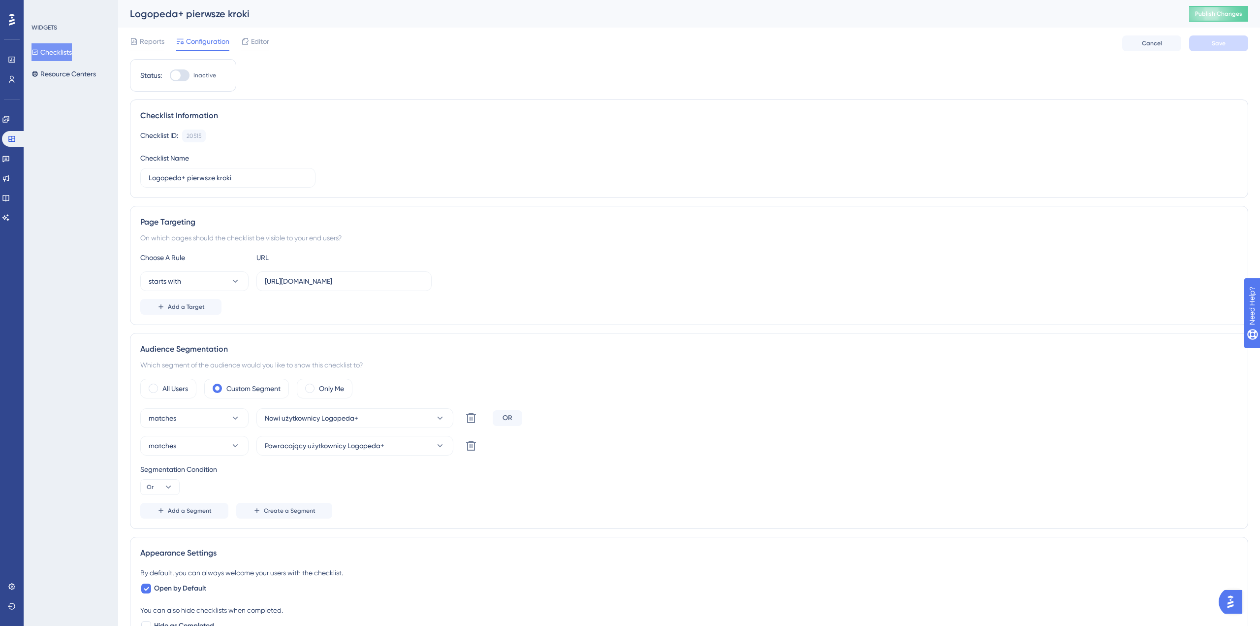
click at [192, 77] on label "Inactive" at bounding box center [193, 75] width 46 height 12
click at [170, 76] on input "Inactive" at bounding box center [169, 75] width 0 height 0
checkbox input "false"
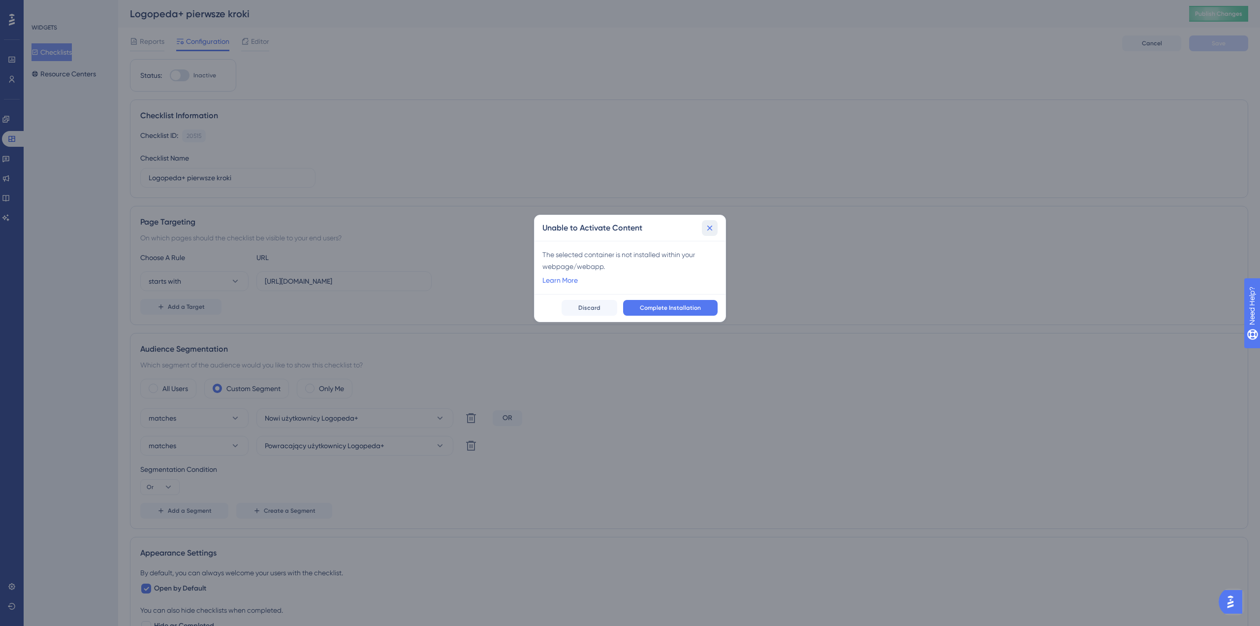
click at [711, 229] on icon at bounding box center [709, 227] width 5 height 5
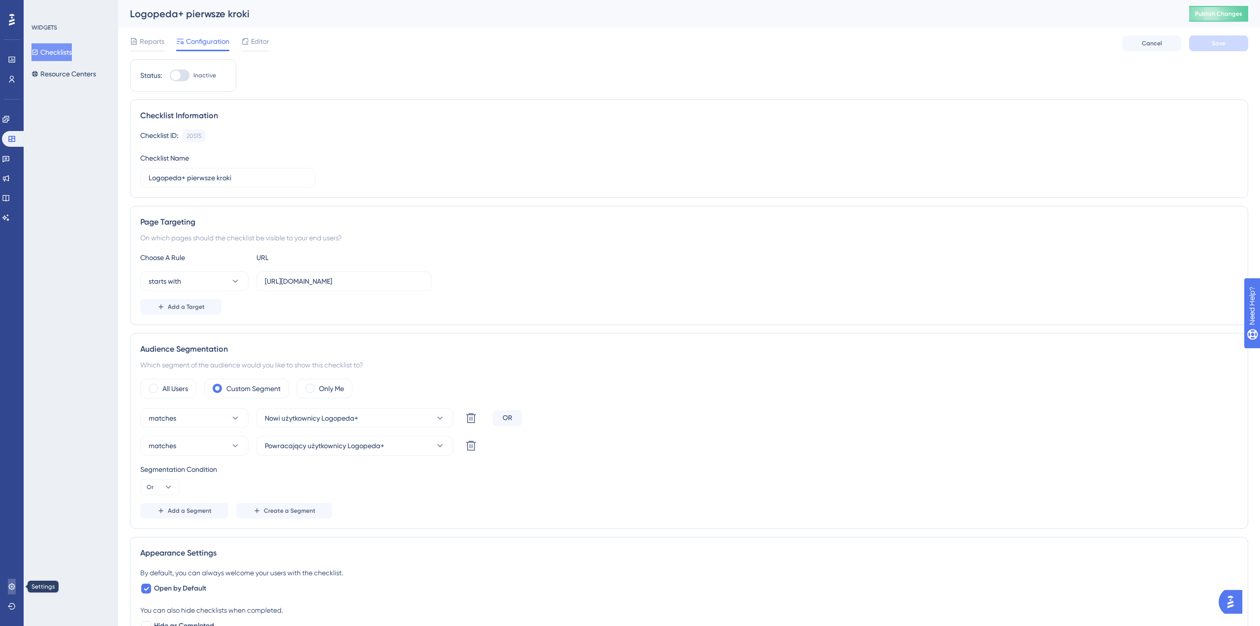
click at [13, 582] on icon at bounding box center [12, 586] width 8 height 8
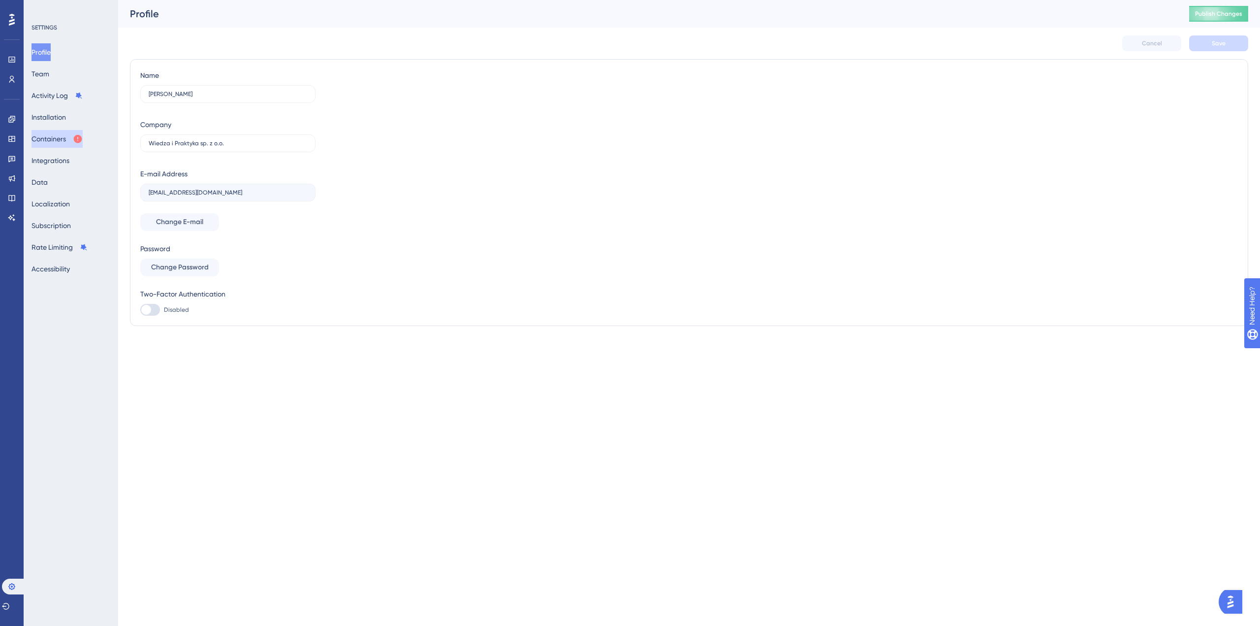
click at [70, 135] on button "Containers" at bounding box center [57, 139] width 51 height 18
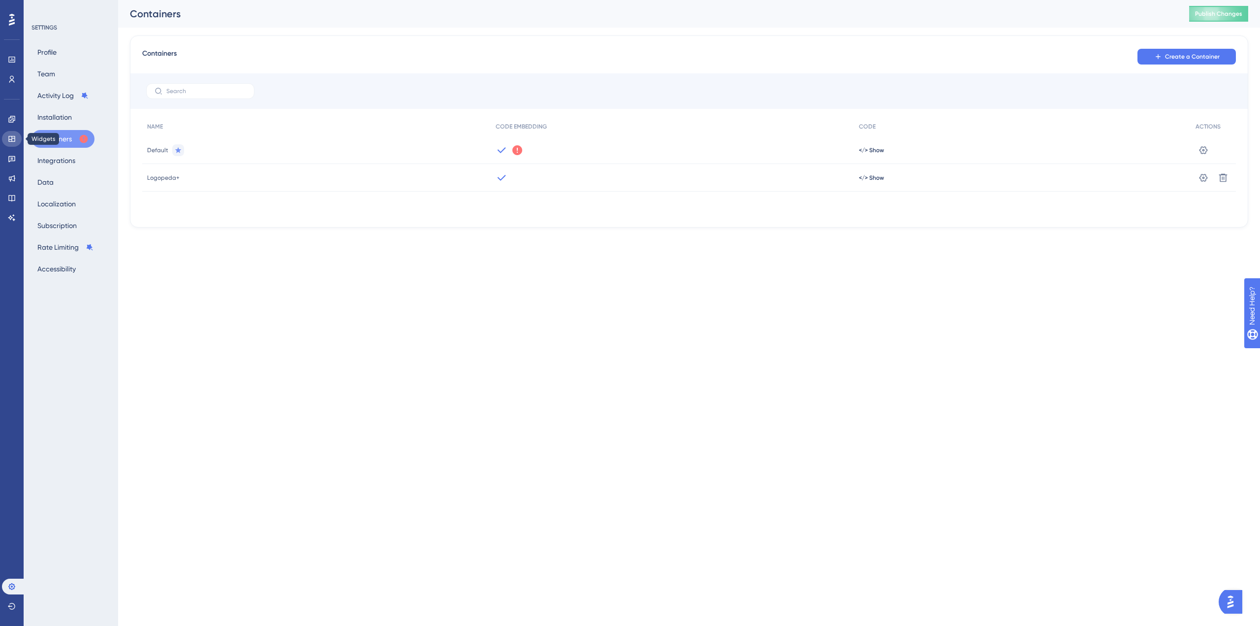
click at [12, 138] on icon at bounding box center [11, 139] width 6 height 6
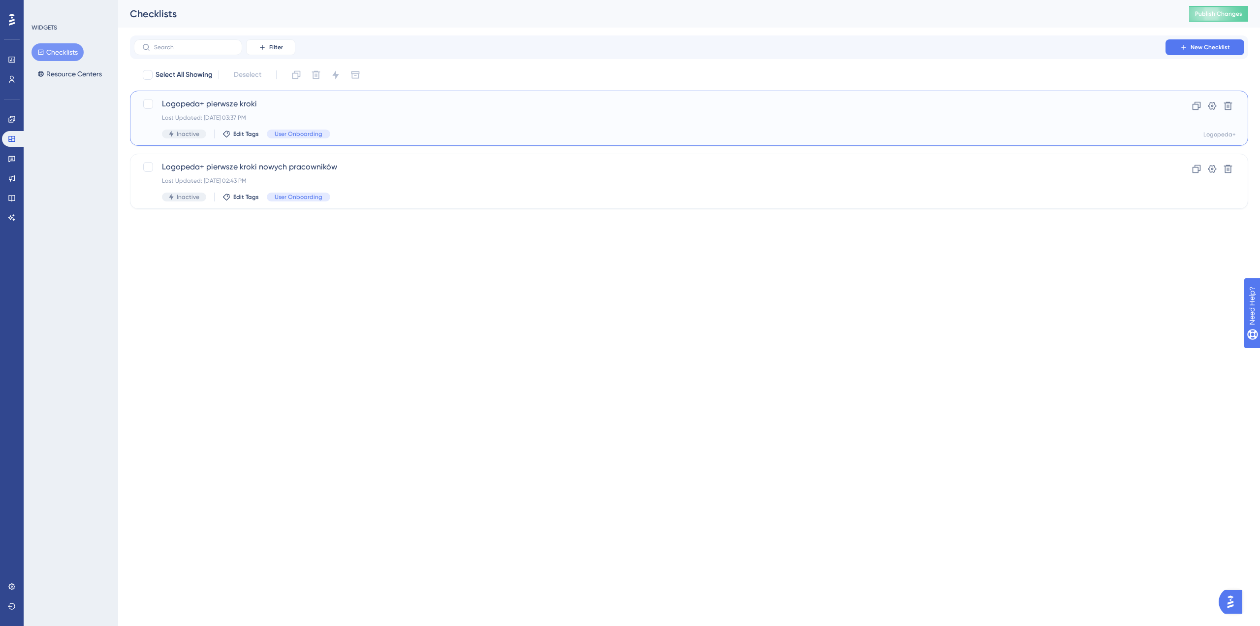
click at [266, 107] on span "Logopeda+ pierwsze kroki" at bounding box center [650, 104] width 976 height 12
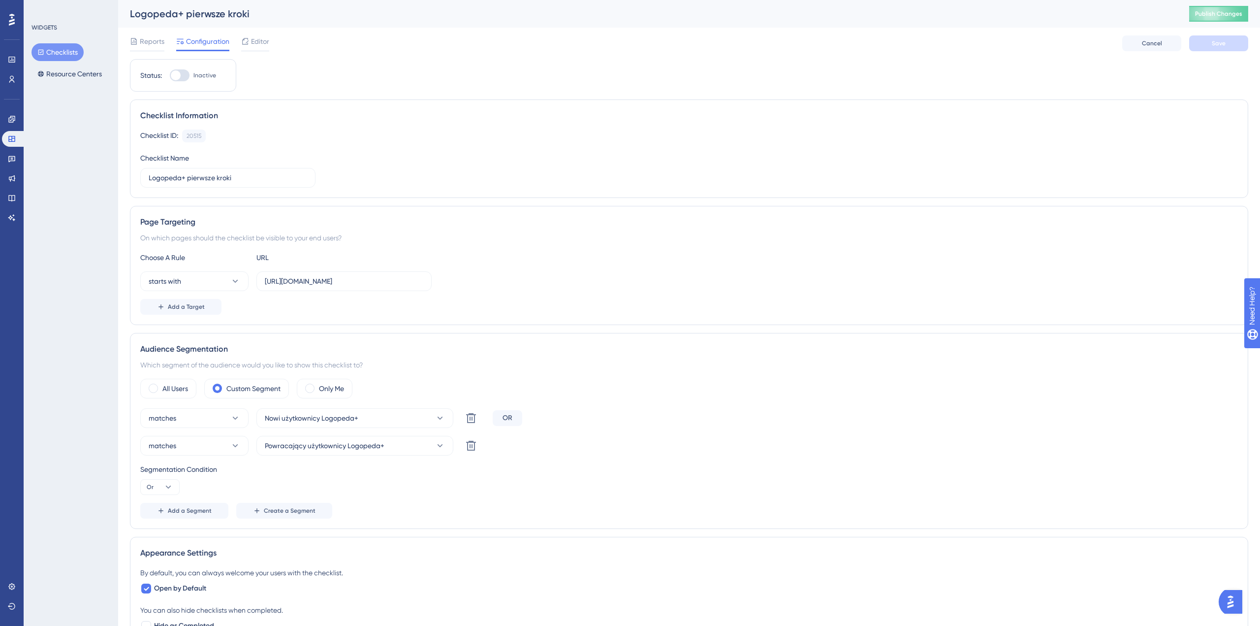
click at [175, 71] on div at bounding box center [176, 75] width 10 height 10
click at [170, 75] on input "Inactive" at bounding box center [169, 75] width 0 height 0
checkbox input "true"
click at [1206, 46] on button "Save" at bounding box center [1218, 43] width 59 height 16
click at [10, 129] on div "Engagement Widgets Feedback Product Updates Knowledge Base AI Assistant" at bounding box center [12, 168] width 20 height 114
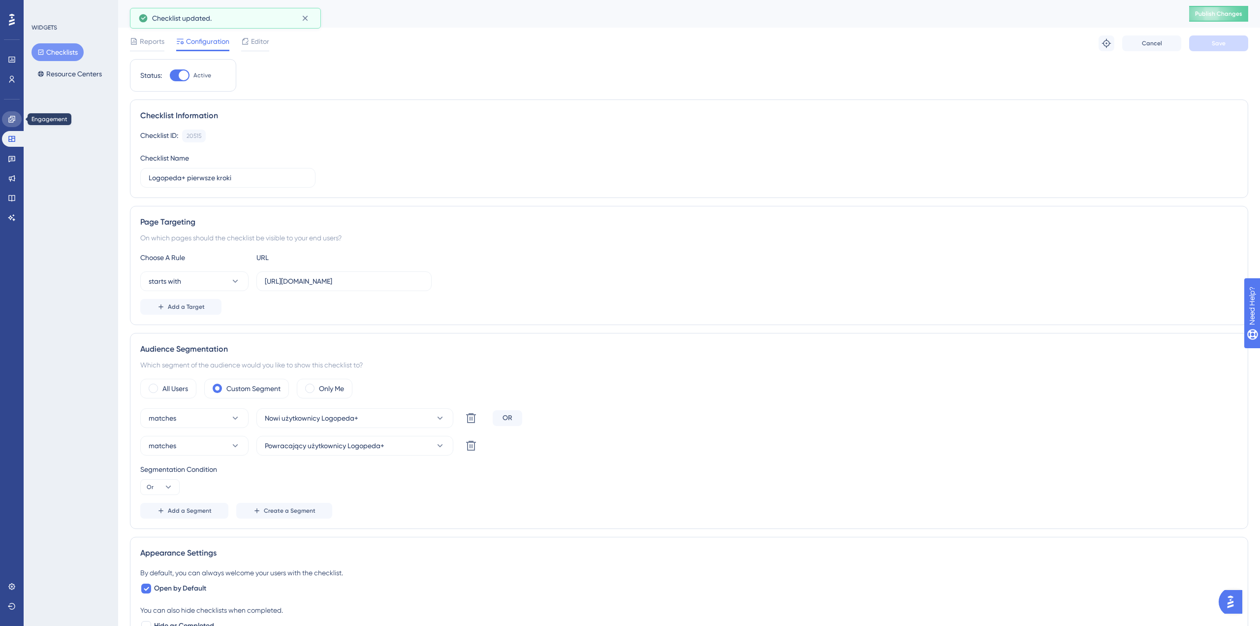
click at [10, 116] on icon at bounding box center [11, 119] width 6 height 6
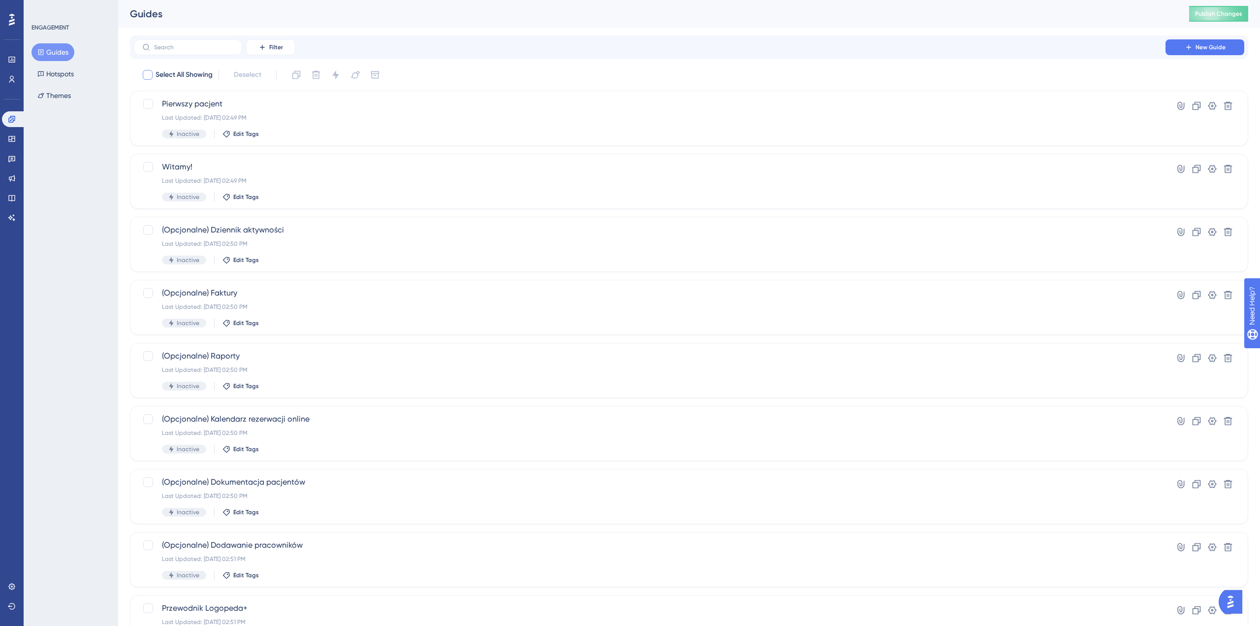
click at [146, 77] on div at bounding box center [148, 75] width 10 height 10
checkbox input "true"
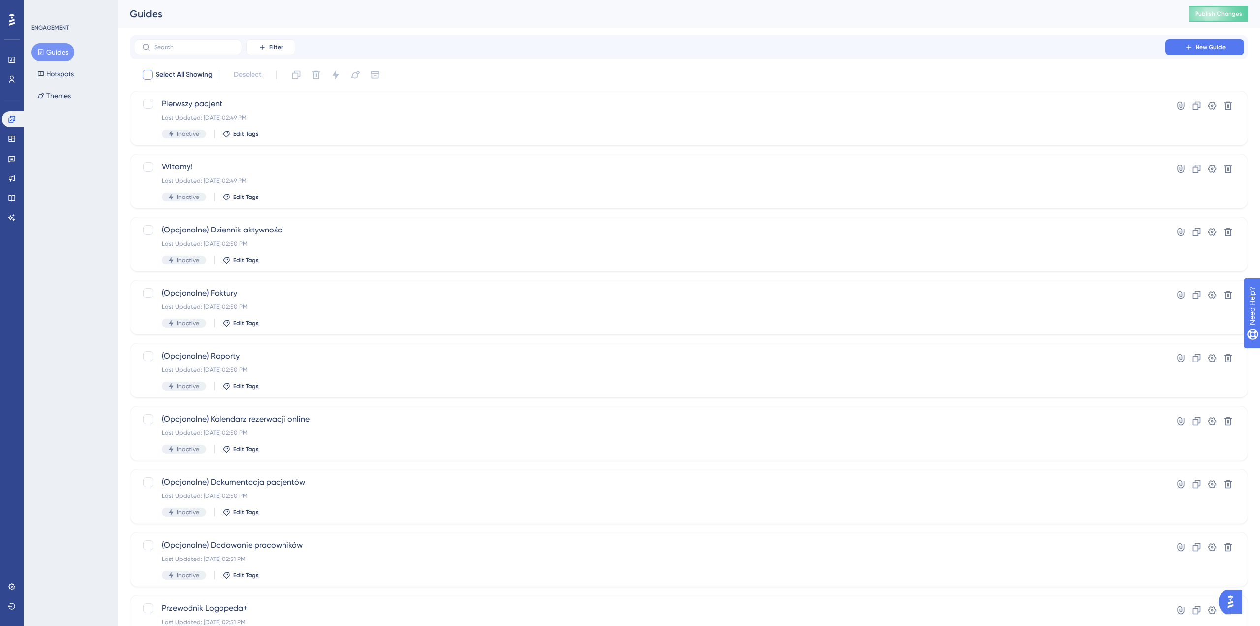
checkbox input "true"
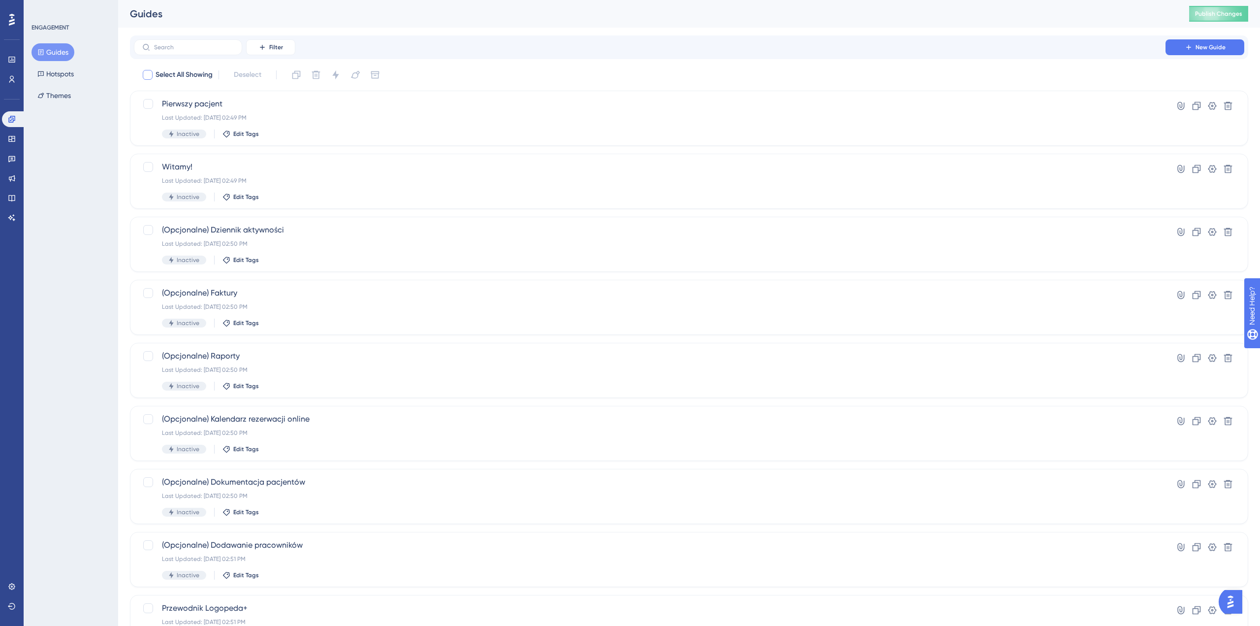
checkbox input "true"
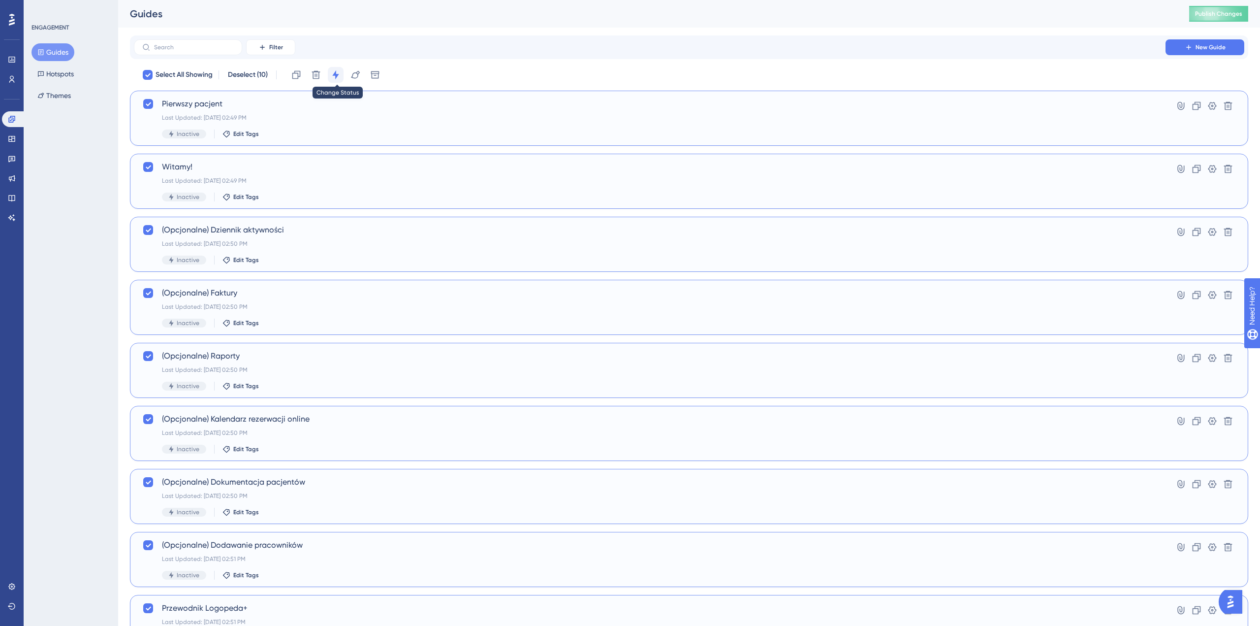
click at [337, 73] on icon at bounding box center [335, 74] width 6 height 9
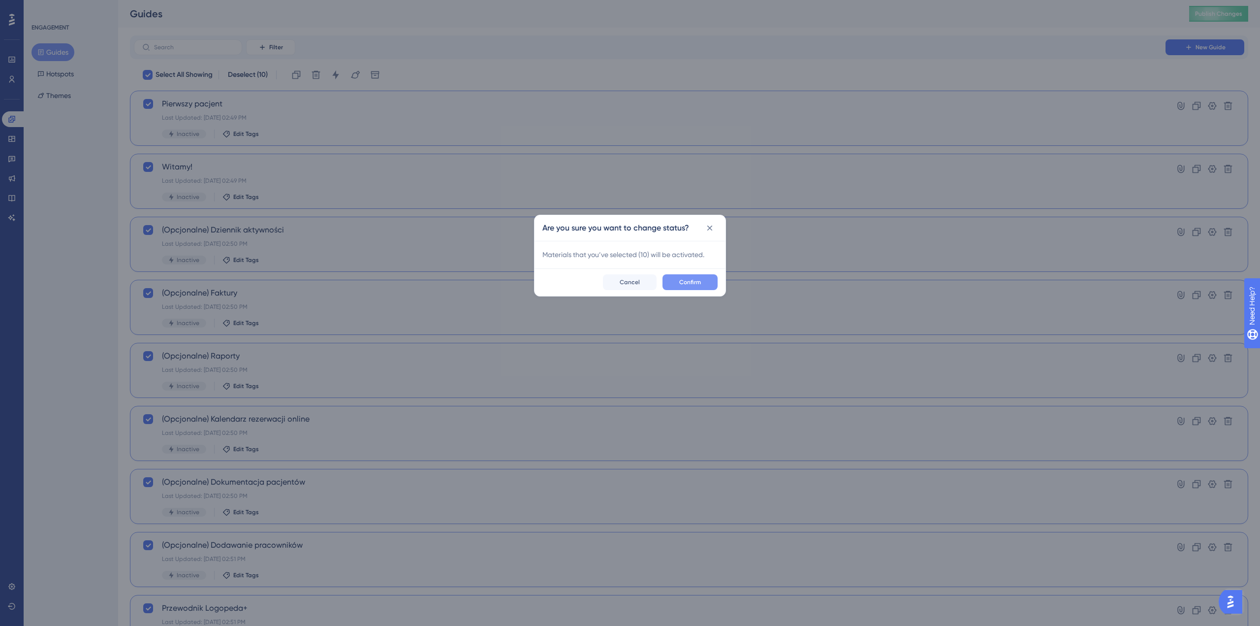
click at [702, 283] on button "Confirm" at bounding box center [690, 282] width 55 height 16
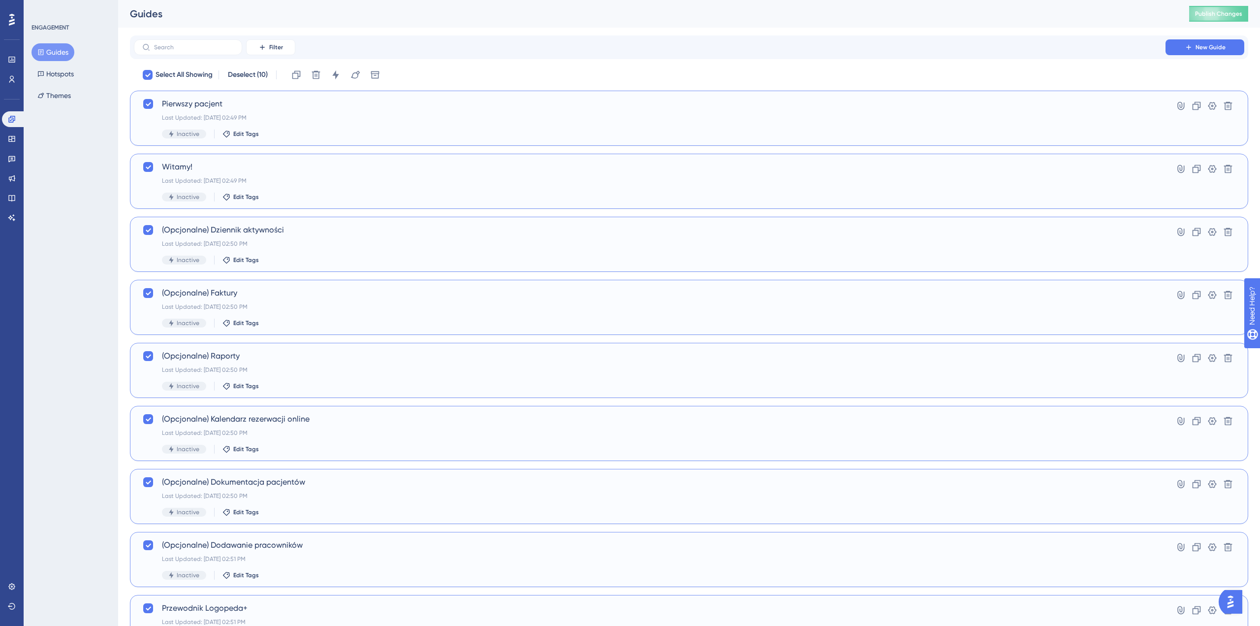
click at [296, 117] on div "Last Updated: 08 paź 2025 02:49 PM" at bounding box center [650, 118] width 976 height 8
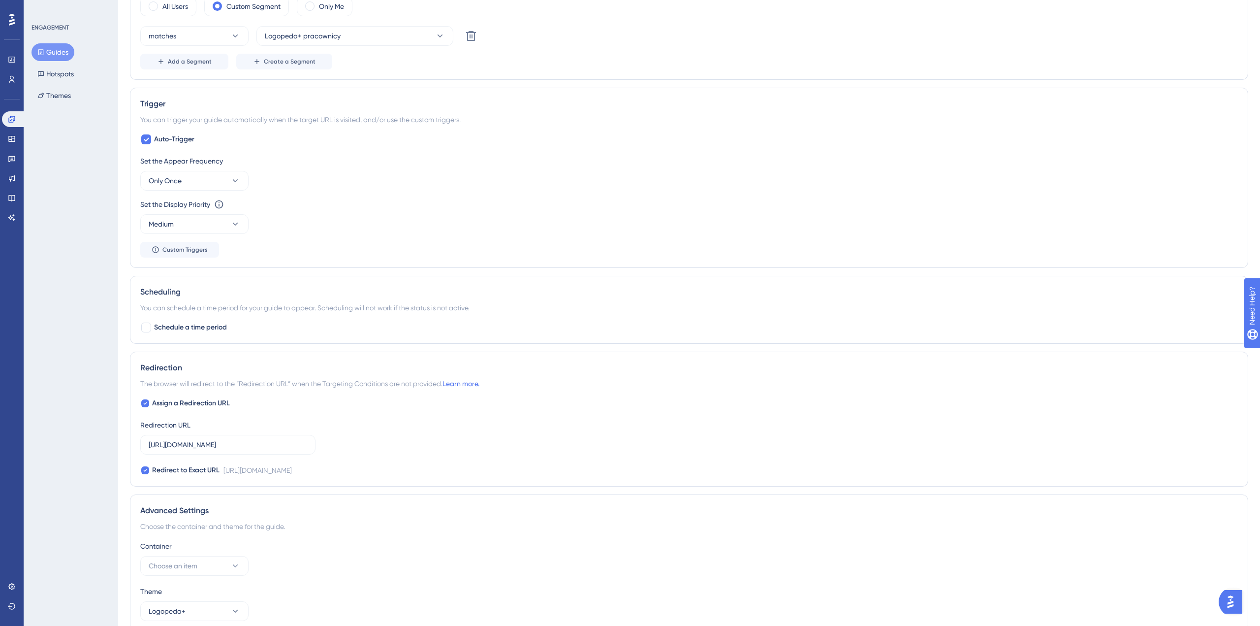
scroll to position [476, 0]
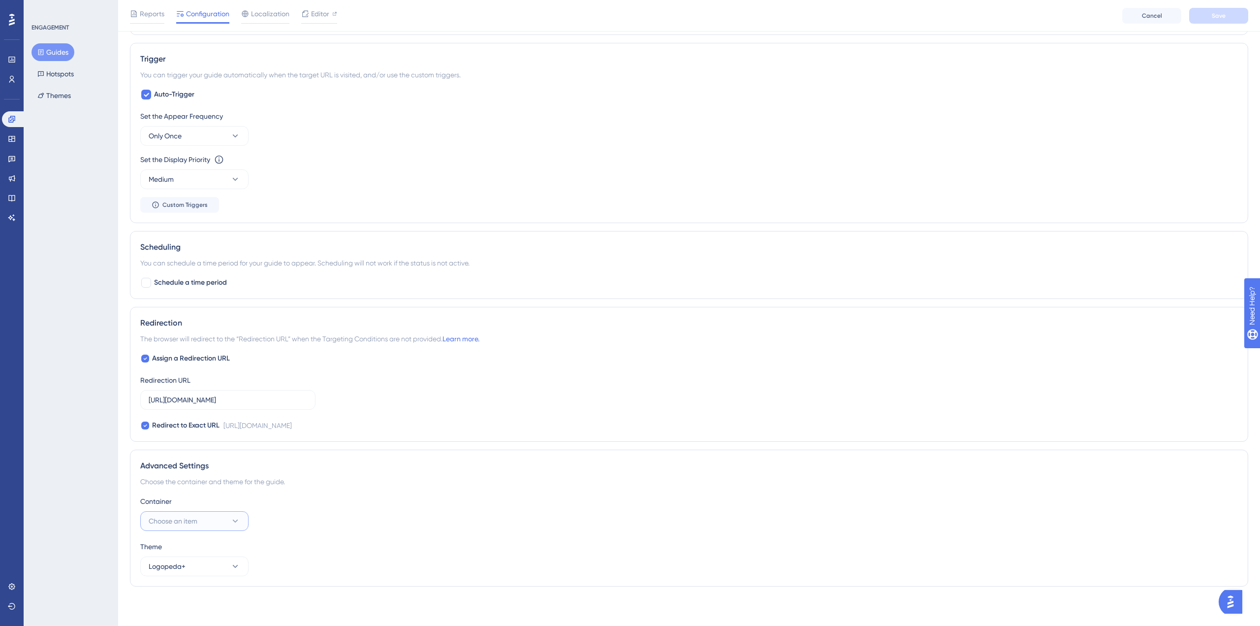
click at [207, 520] on button "Choose an item" at bounding box center [194, 521] width 108 height 20
click at [191, 571] on span "Logopeda+" at bounding box center [173, 571] width 37 height 12
click at [1221, 14] on span "Save" at bounding box center [1219, 16] width 14 height 8
click at [43, 51] on icon at bounding box center [40, 52] width 5 height 6
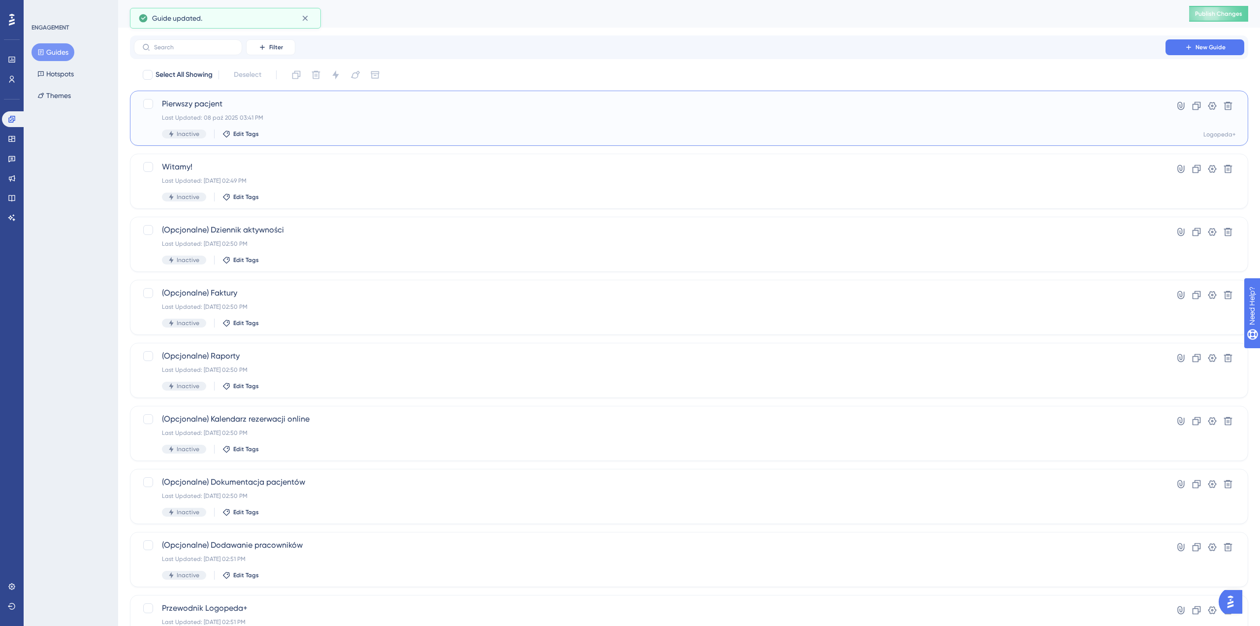
click at [323, 109] on span "Pierwszy pacjent" at bounding box center [650, 104] width 976 height 12
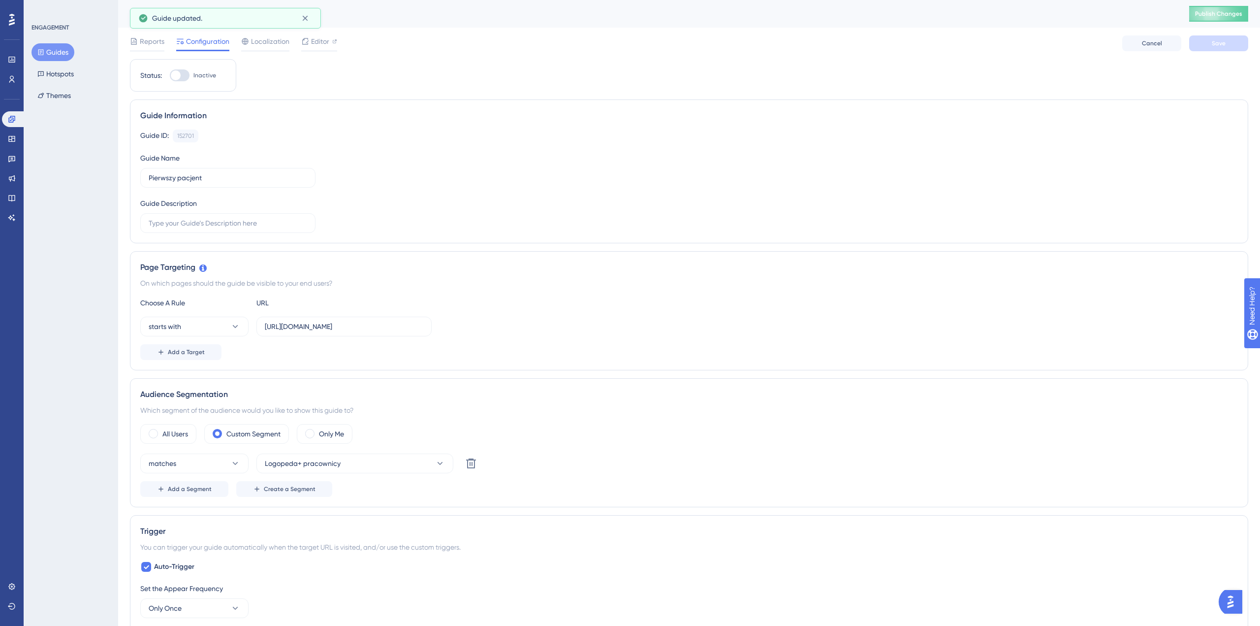
click at [183, 75] on div at bounding box center [180, 75] width 20 height 12
click at [170, 75] on input "Inactive" at bounding box center [169, 75] width 0 height 0
checkbox input "true"
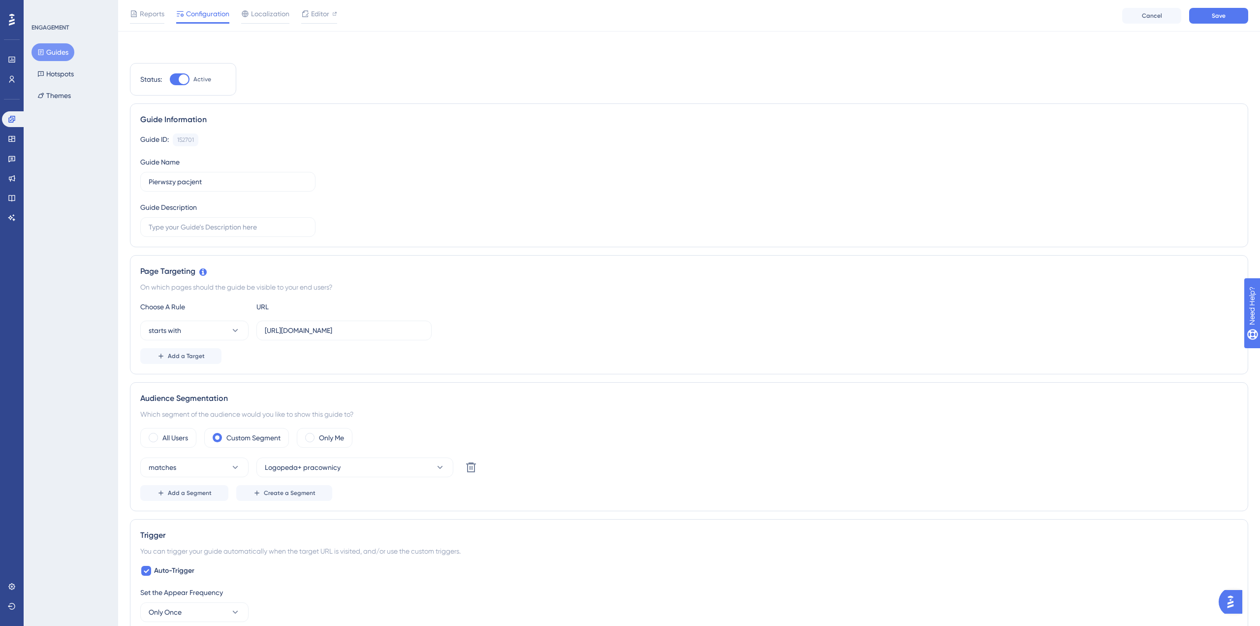
scroll to position [476, 0]
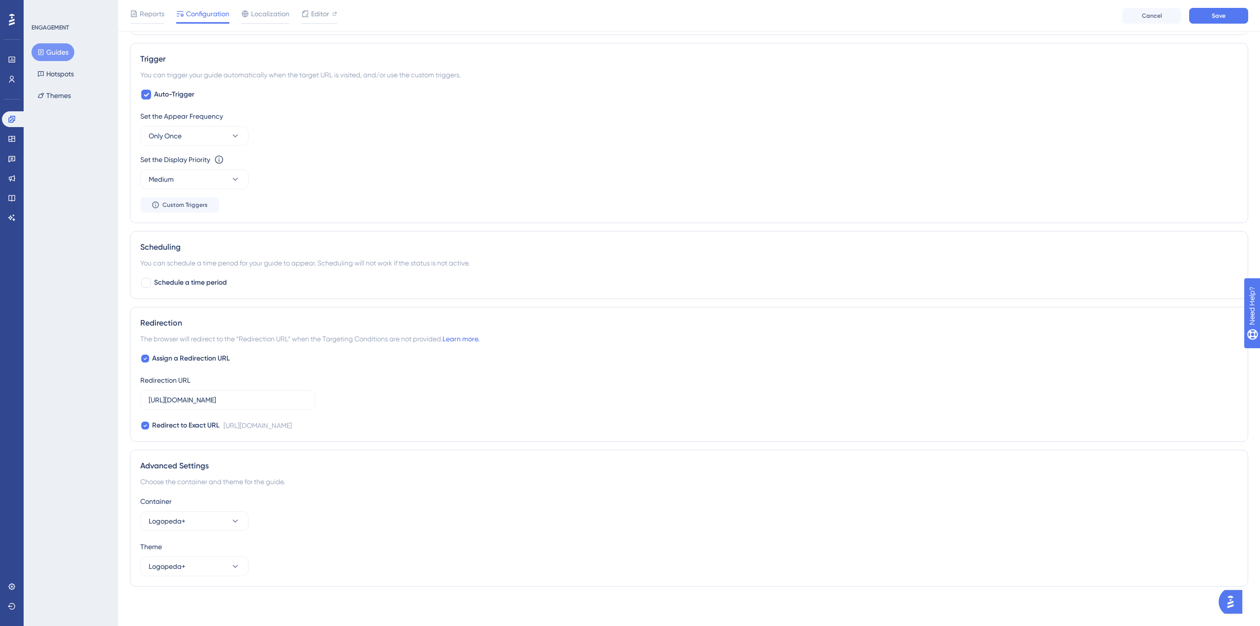
click at [1224, 6] on div "Reports Configuration Localization Editor Cancel Save" at bounding box center [689, 16] width 1142 height 32
click at [1216, 17] on span "Save" at bounding box center [1219, 16] width 14 height 8
click at [303, 17] on icon at bounding box center [305, 18] width 10 height 10
click at [11, 586] on icon at bounding box center [12, 586] width 8 height 8
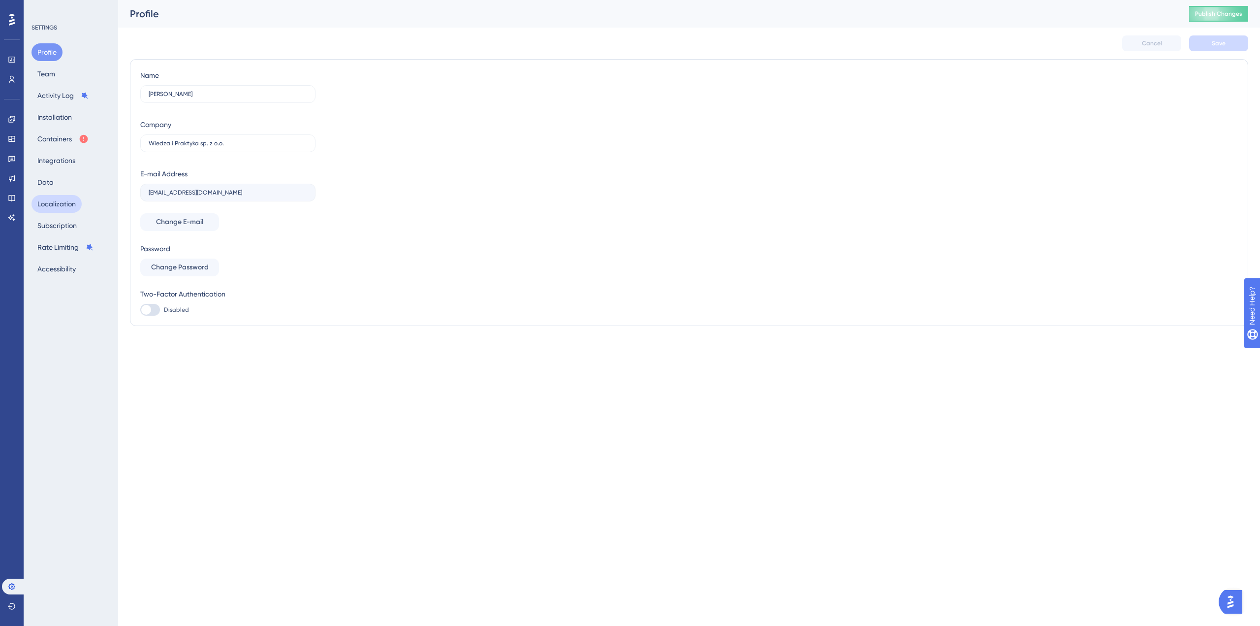
click at [72, 200] on button "Localization" at bounding box center [57, 204] width 50 height 18
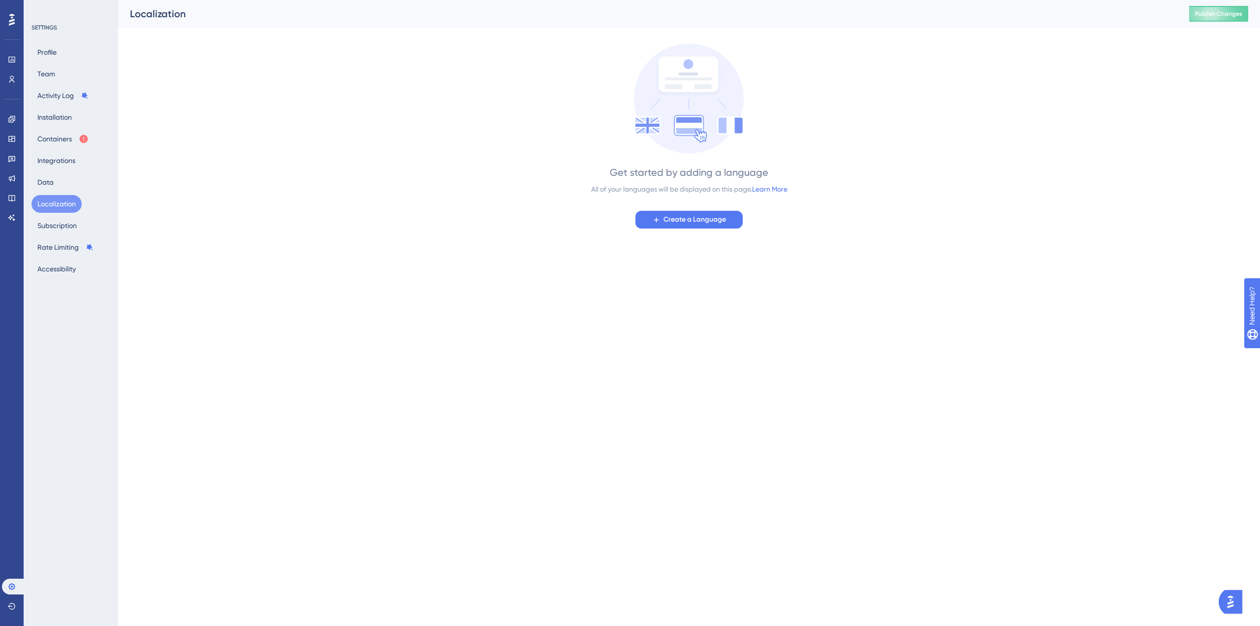
click at [71, 184] on div "Profile Team Activity Log Installation Containers Integrations Data Localizatio…" at bounding box center [72, 160] width 80 height 234
click at [40, 183] on button "Data" at bounding box center [46, 182] width 28 height 18
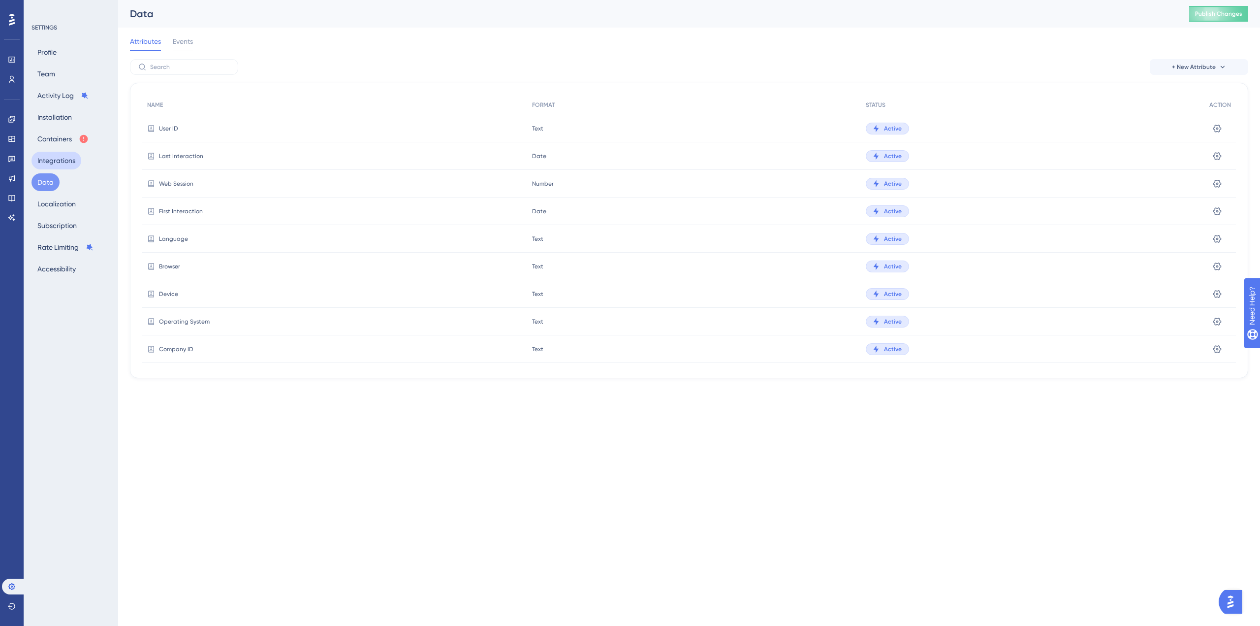
click at [50, 161] on button "Integrations" at bounding box center [57, 161] width 50 height 18
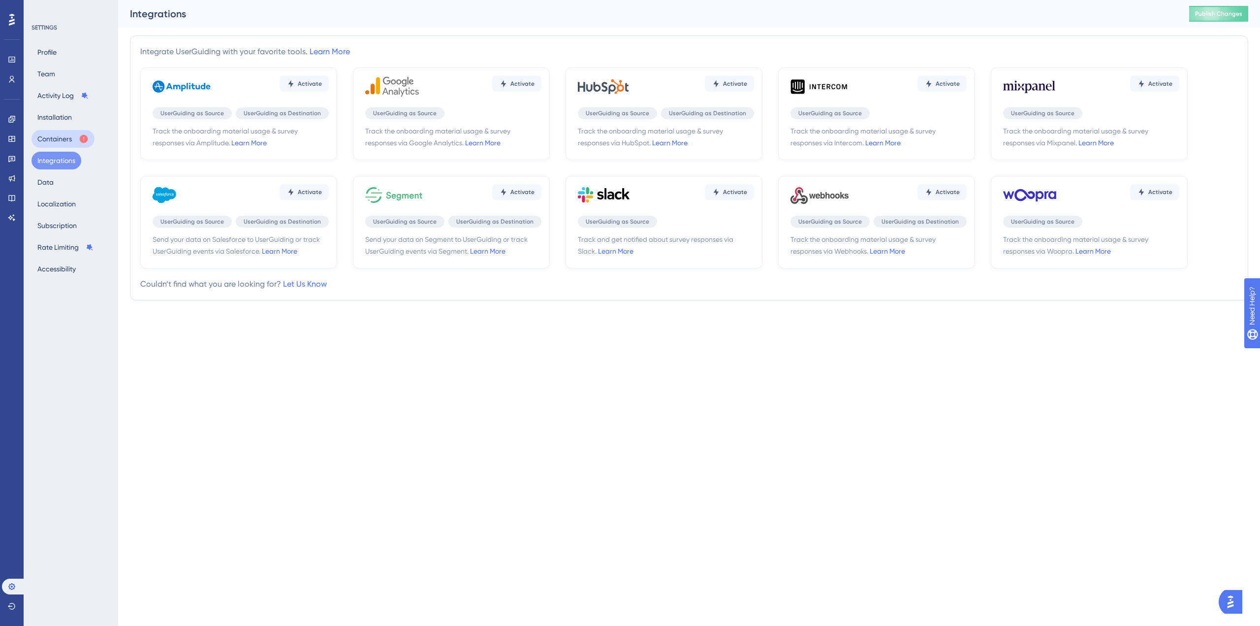
click at [55, 135] on button "Containers" at bounding box center [63, 139] width 63 height 18
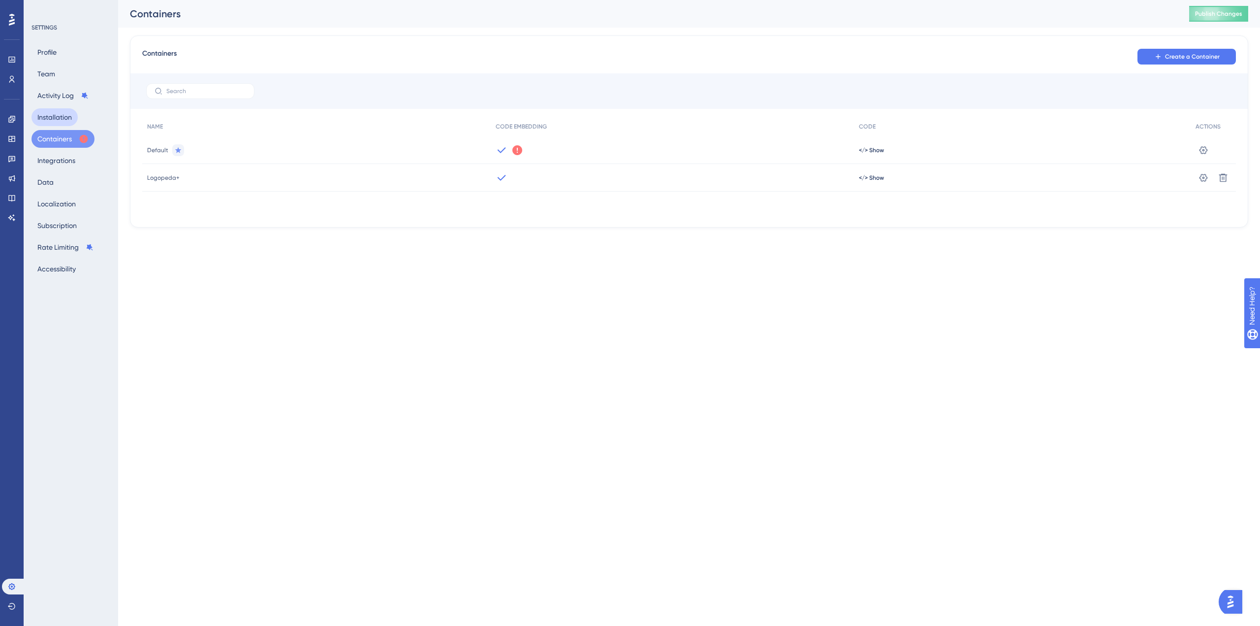
click at [51, 114] on button "Installation" at bounding box center [55, 117] width 46 height 18
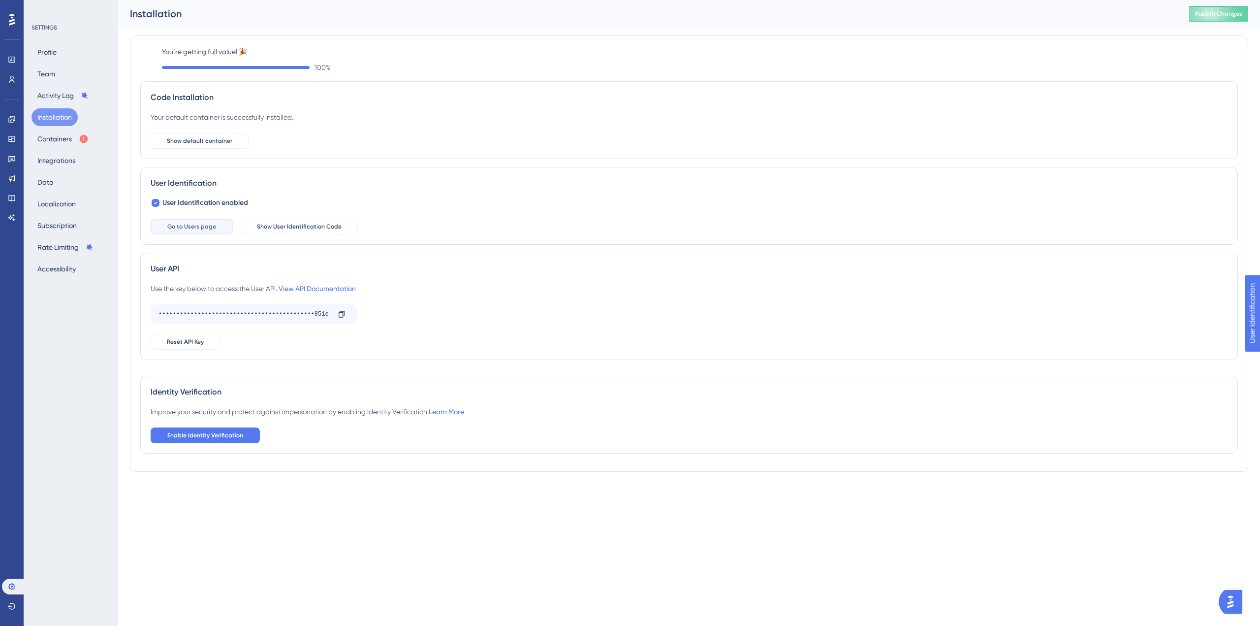
click at [215, 223] on span "Go to Users page" at bounding box center [191, 227] width 49 height 8
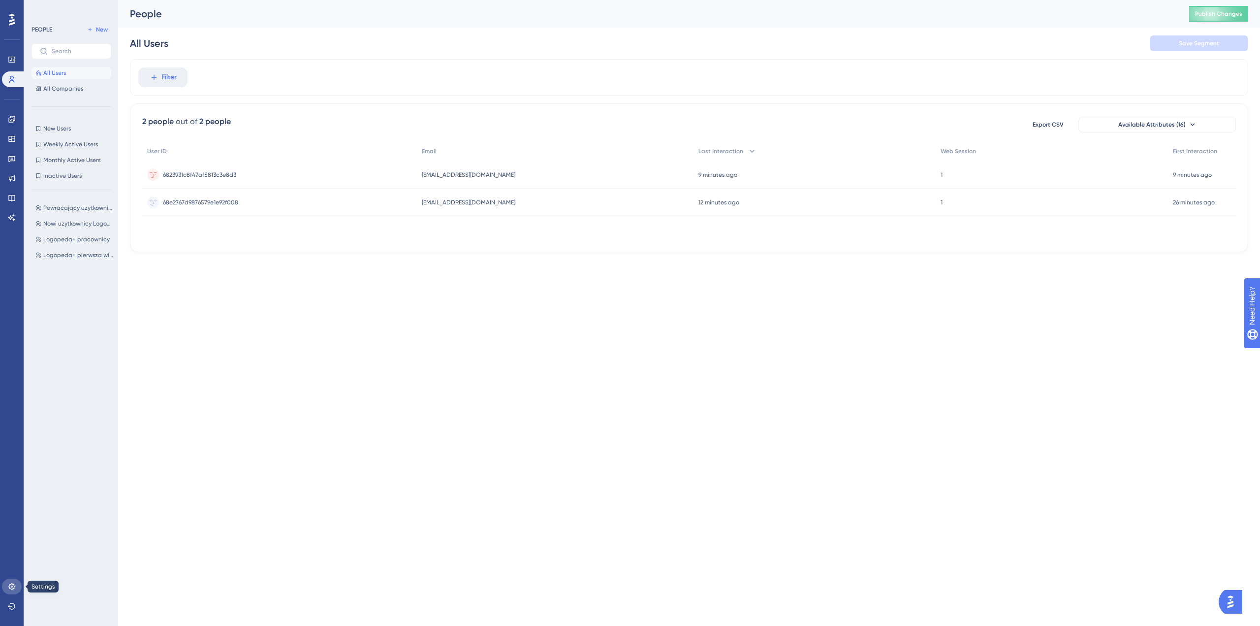
click at [12, 580] on link at bounding box center [12, 586] width 20 height 16
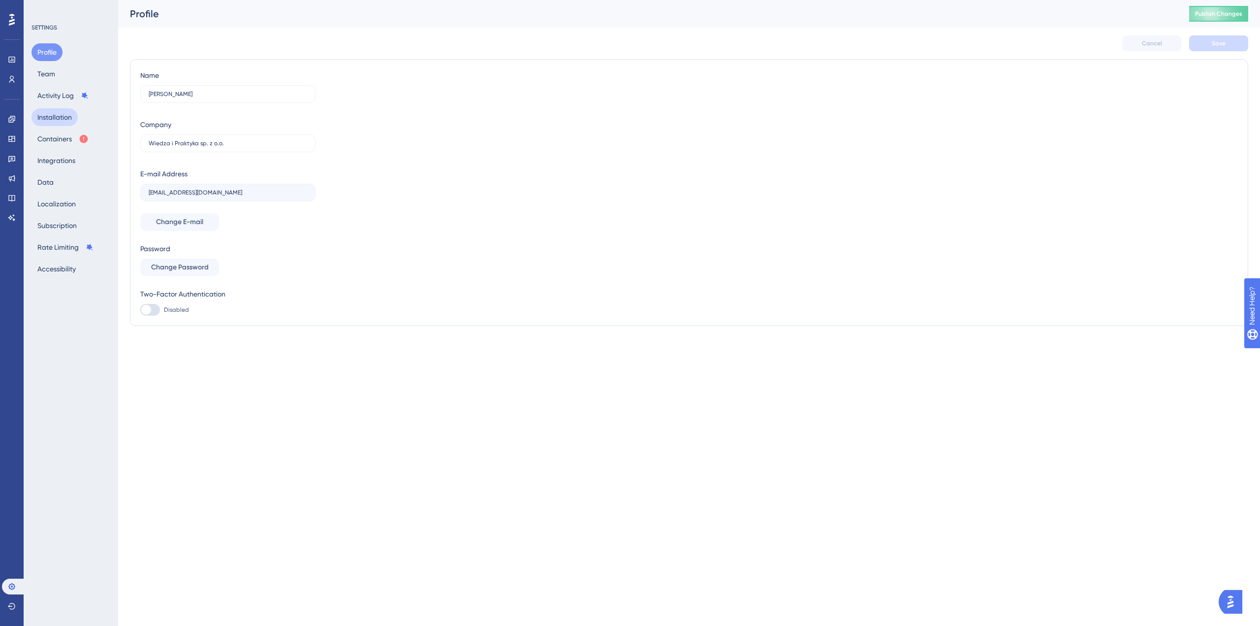
click at [62, 124] on button "Installation" at bounding box center [55, 117] width 46 height 18
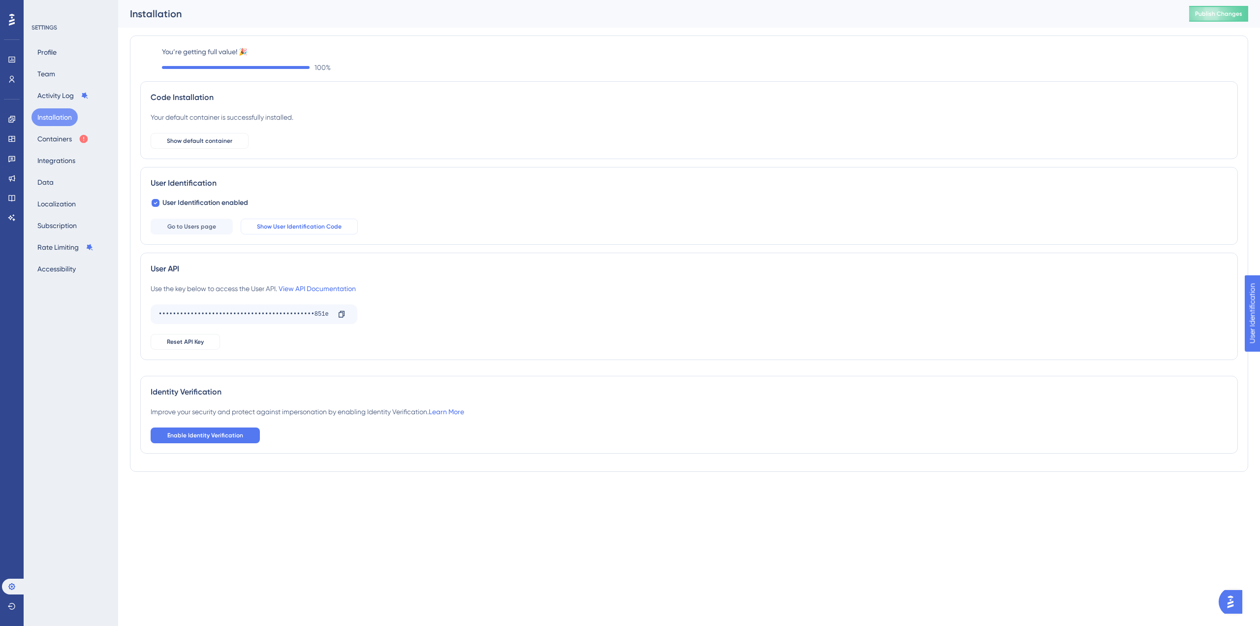
click at [291, 224] on span "Show User Identification Code" at bounding box center [299, 227] width 85 height 8
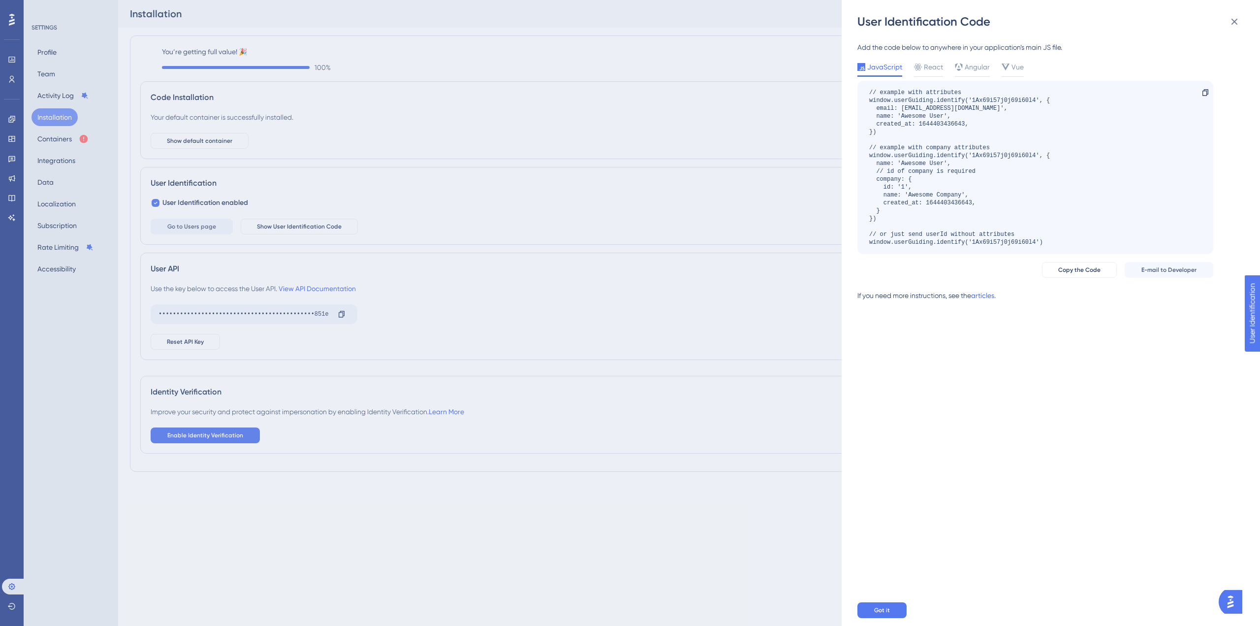
click at [970, 120] on div "// example with attributes window.userGuiding.identify('1Ax69i57j0j69i60l4', { …" at bounding box center [959, 168] width 181 height 158
click at [964, 125] on div "// example with attributes window.userGuiding.identify('1Ax69i57j0j69i60l4', { …" at bounding box center [959, 168] width 181 height 158
click at [571, 257] on div "User Identification Code Add the code below to anywhere in your application’s m…" at bounding box center [630, 313] width 1260 height 626
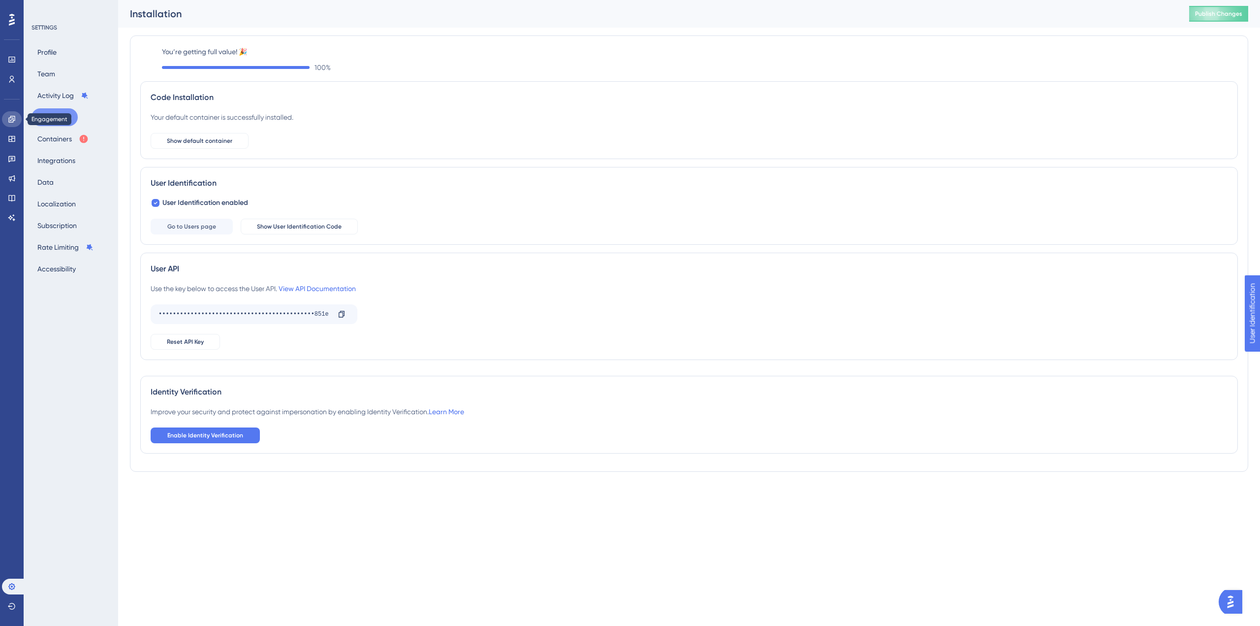
click at [12, 126] on link at bounding box center [12, 119] width 20 height 16
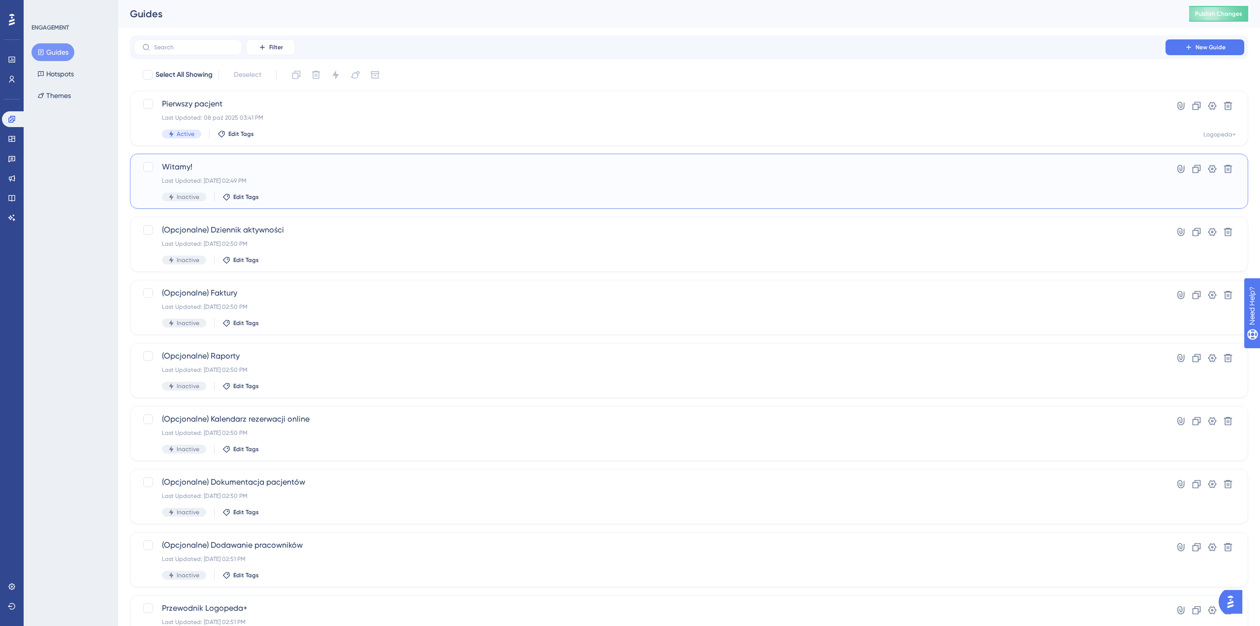
click at [266, 189] on div "Witamy! Last Updated: 08 paź 2025 02:49 PM Inactive Edit Tags" at bounding box center [650, 181] width 976 height 40
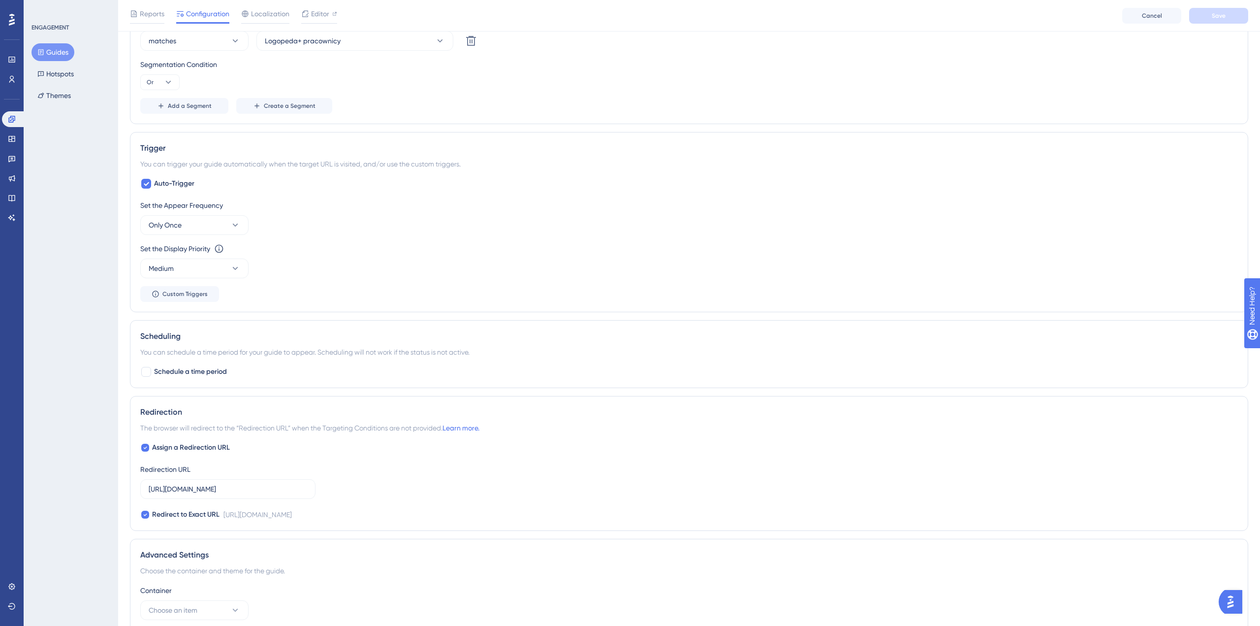
scroll to position [543, 0]
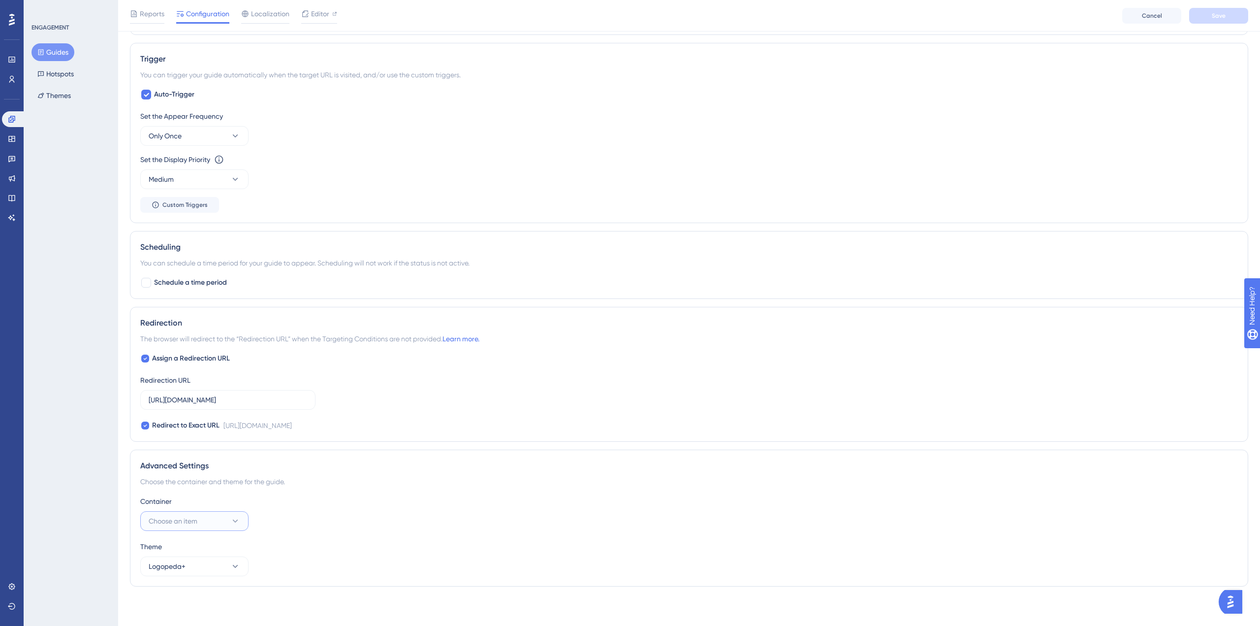
click at [205, 518] on button "Choose an item" at bounding box center [194, 521] width 108 height 20
click at [189, 570] on span "Logopeda+" at bounding box center [173, 571] width 37 height 12
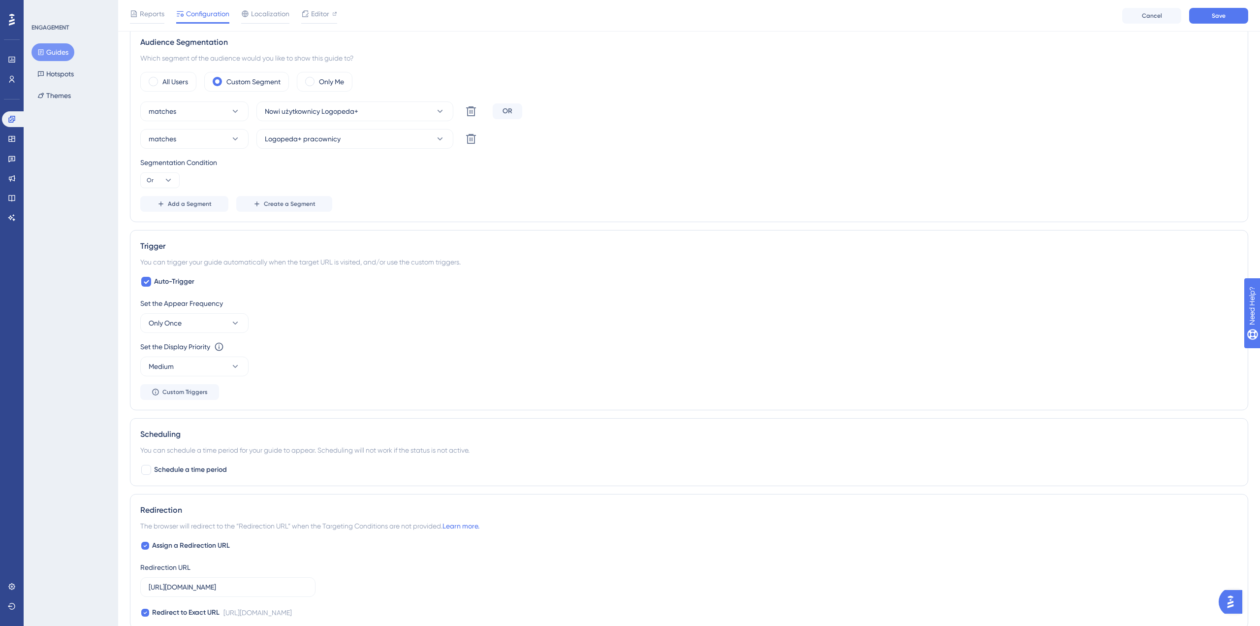
scroll to position [0, 0]
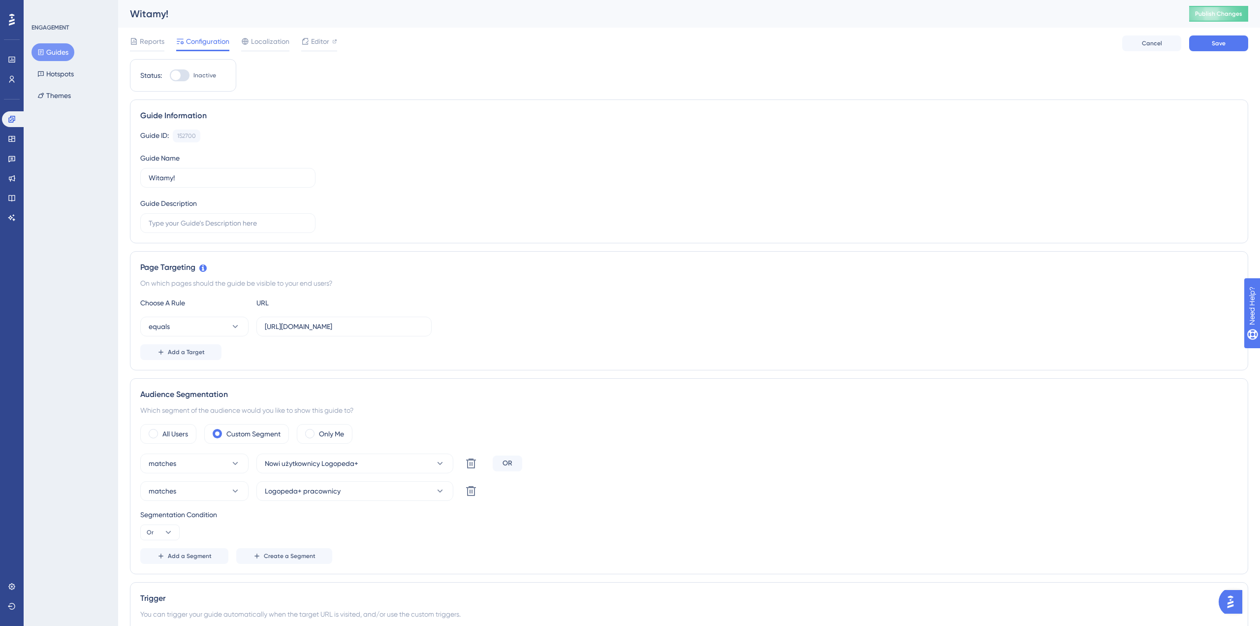
click at [182, 80] on div at bounding box center [180, 75] width 20 height 12
click at [170, 76] on input "Inactive" at bounding box center [169, 75] width 0 height 0
checkbox input "true"
click at [1224, 42] on span "Save" at bounding box center [1219, 43] width 14 height 8
click at [56, 58] on button "Guides" at bounding box center [53, 52] width 43 height 18
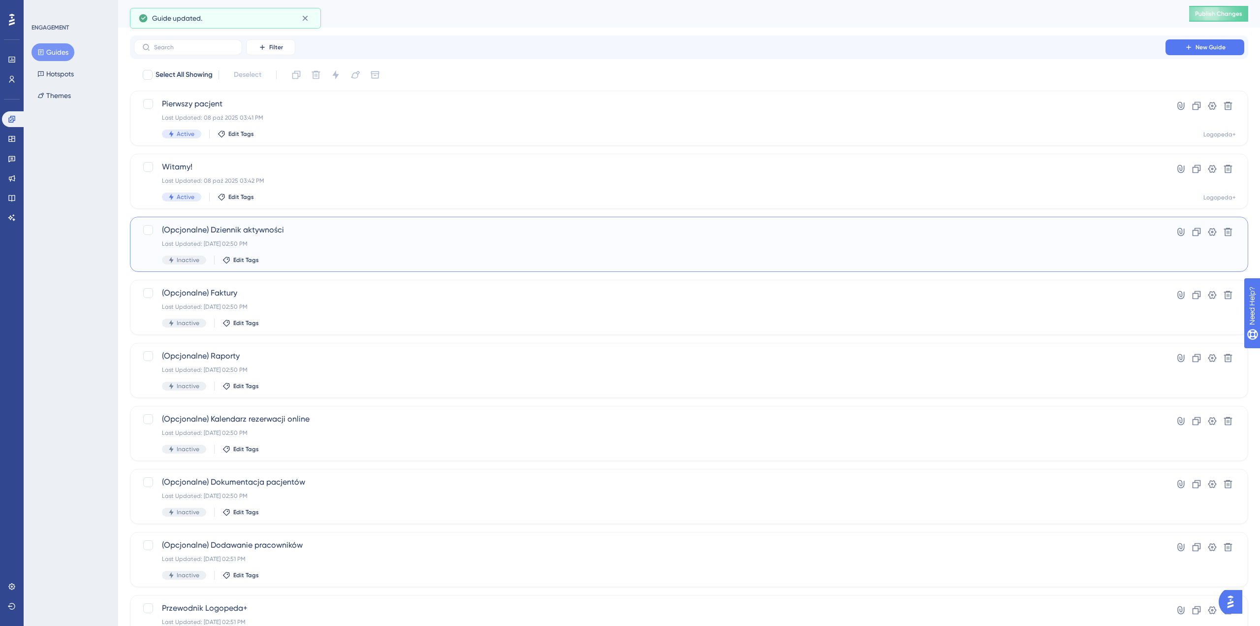
click at [327, 243] on div "Last Updated: 08 paź 2025 02:50 PM" at bounding box center [650, 244] width 976 height 8
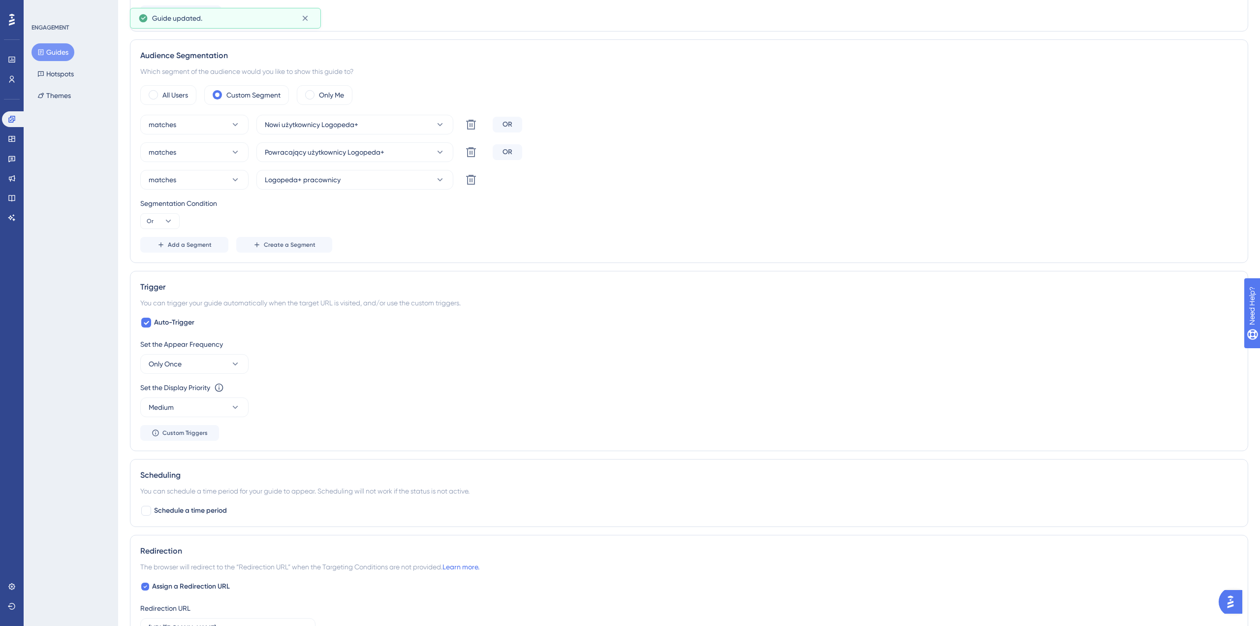
scroll to position [571, 0]
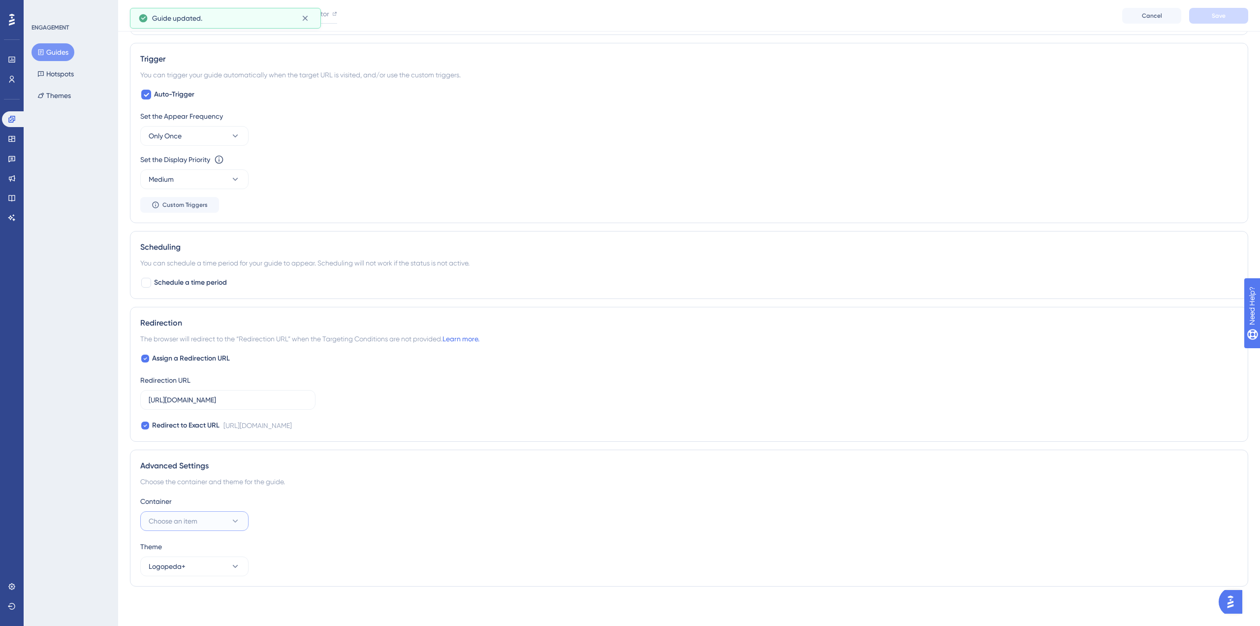
click at [190, 514] on button "Choose an item" at bounding box center [194, 521] width 108 height 20
click at [195, 565] on div "Logopeda+ Logopeda+" at bounding box center [195, 571] width 80 height 20
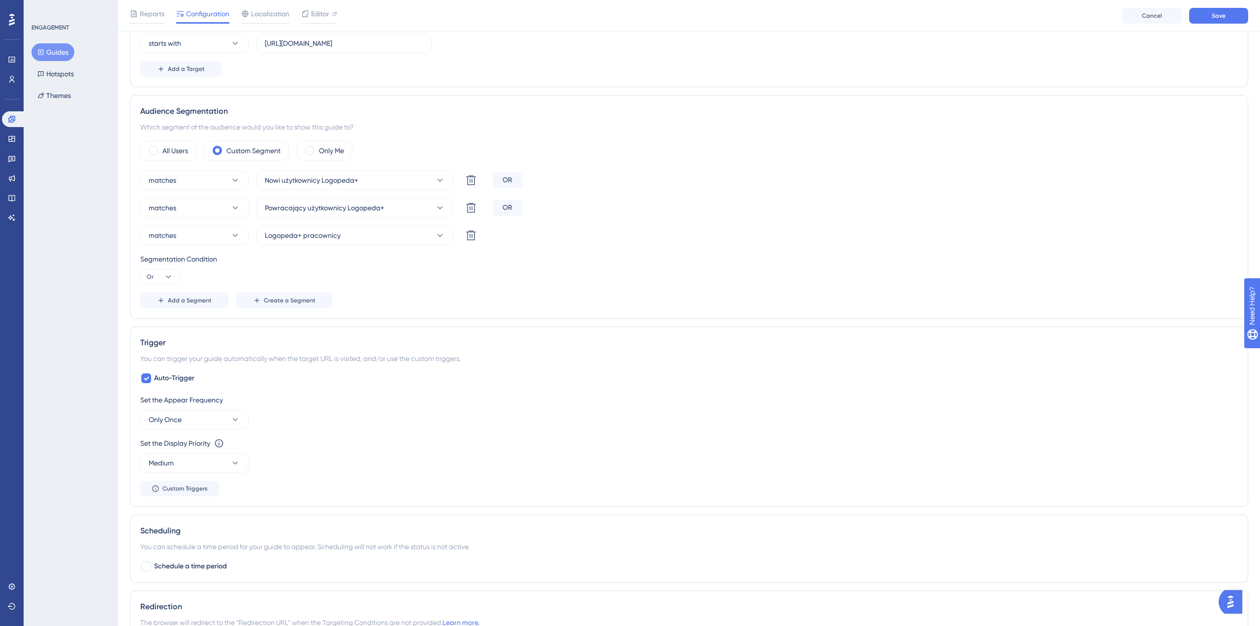
scroll to position [0, 0]
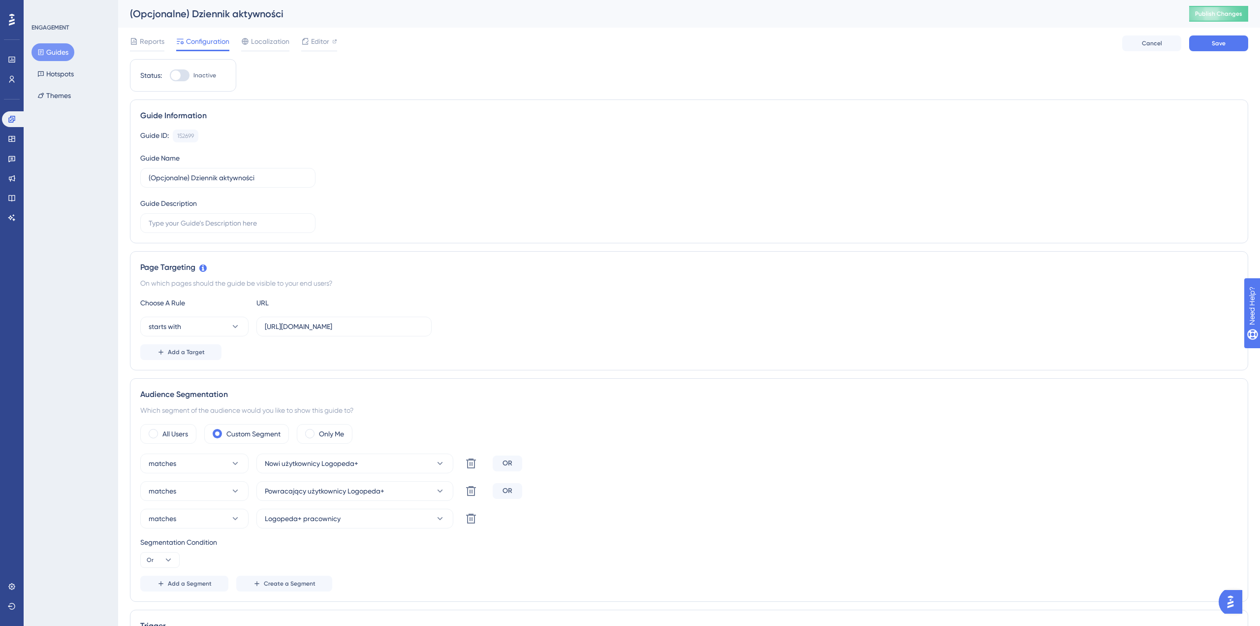
click at [187, 76] on div at bounding box center [180, 75] width 20 height 12
click at [170, 76] on input "Inactive" at bounding box center [169, 75] width 0 height 0
checkbox input "true"
click at [1220, 38] on button "Save" at bounding box center [1218, 43] width 59 height 16
click at [57, 51] on button "Guides" at bounding box center [53, 52] width 43 height 18
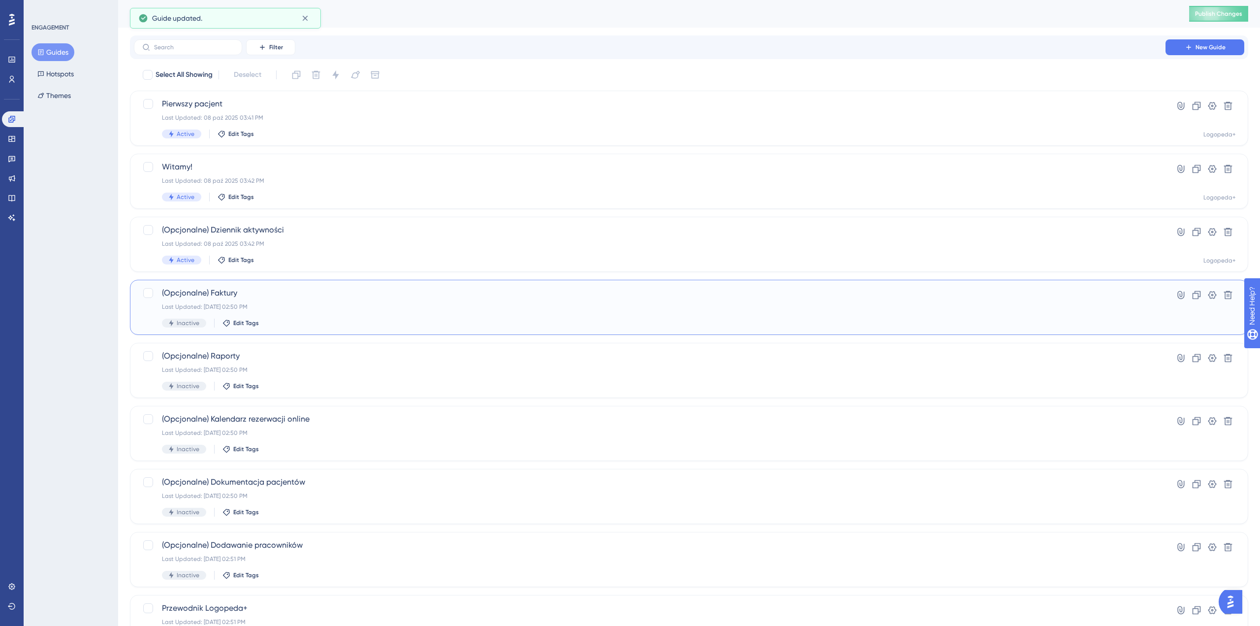
click at [273, 311] on div "(Opcjonalne) Faktury Last Updated: 08 paź 2025 02:50 PM Inactive Edit Tags" at bounding box center [650, 307] width 976 height 40
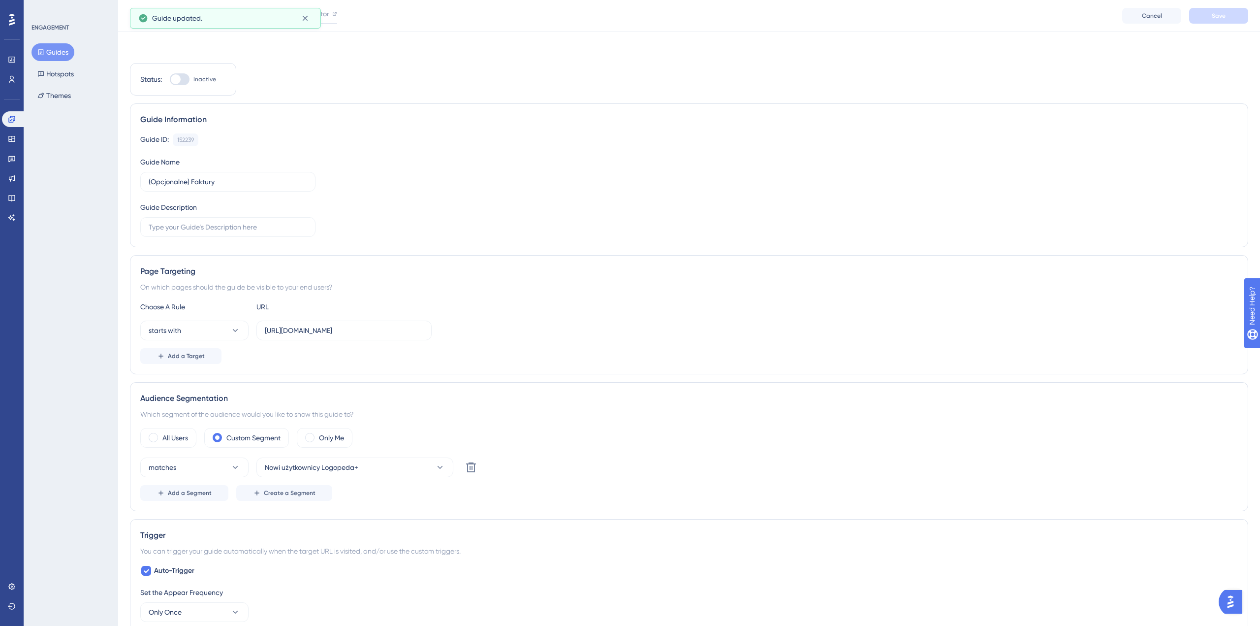
scroll to position [476, 0]
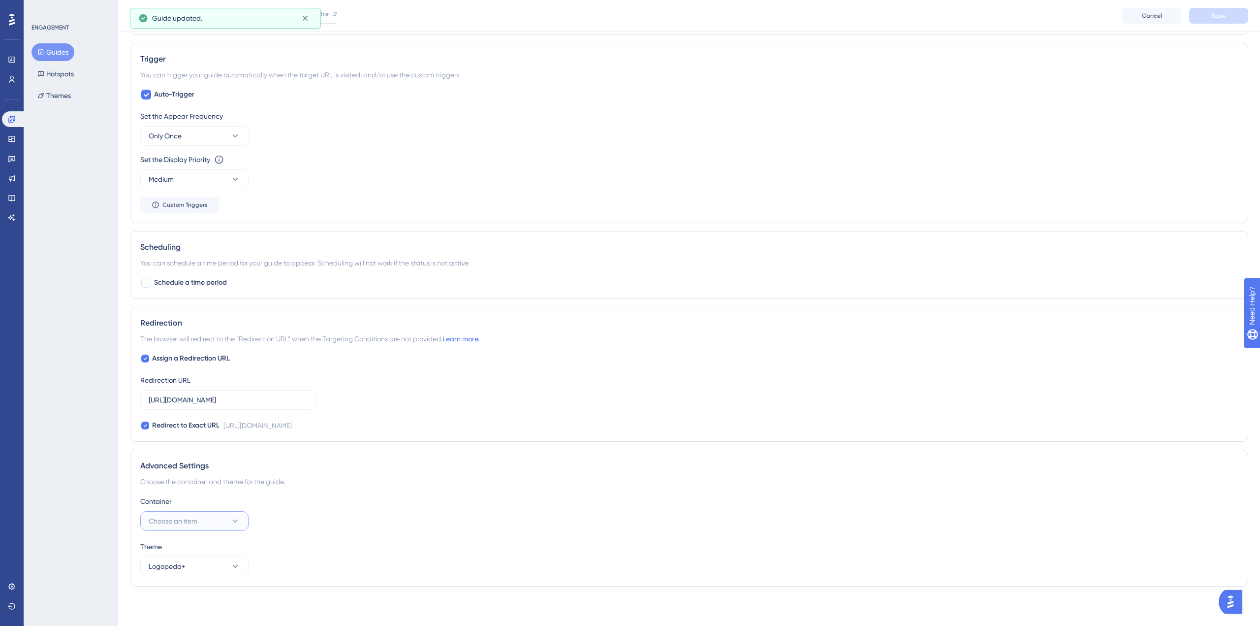
click at [207, 521] on button "Choose an item" at bounding box center [194, 521] width 108 height 20
click at [201, 566] on div "Logopeda+ Logopeda+" at bounding box center [195, 571] width 80 height 20
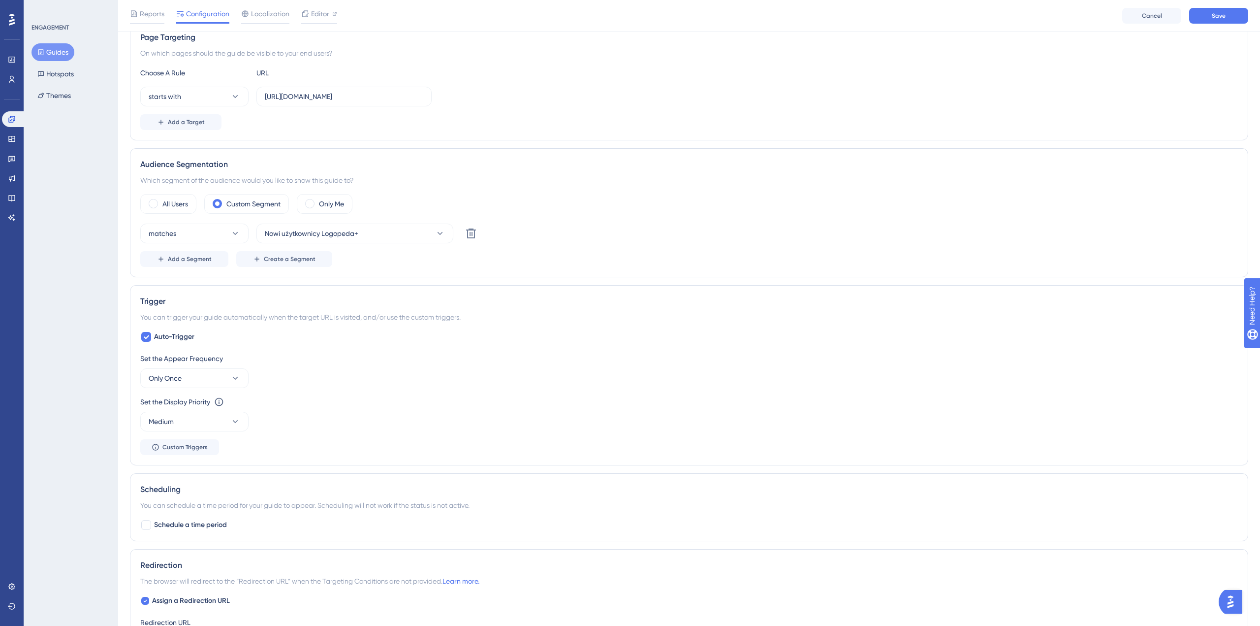
scroll to position [0, 0]
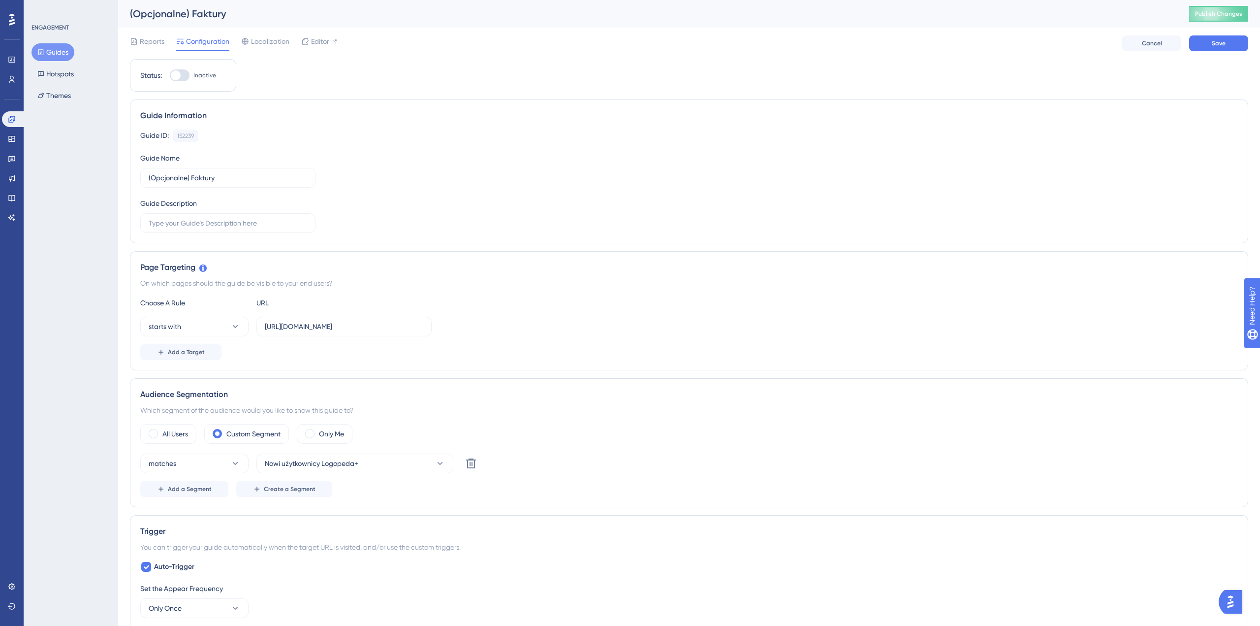
click at [171, 74] on div at bounding box center [176, 75] width 10 height 10
click at [170, 75] on input "Inactive" at bounding box center [169, 75] width 0 height 0
checkbox input "true"
click at [1226, 47] on button "Save" at bounding box center [1218, 43] width 59 height 16
click at [66, 48] on button "Guides" at bounding box center [53, 52] width 43 height 18
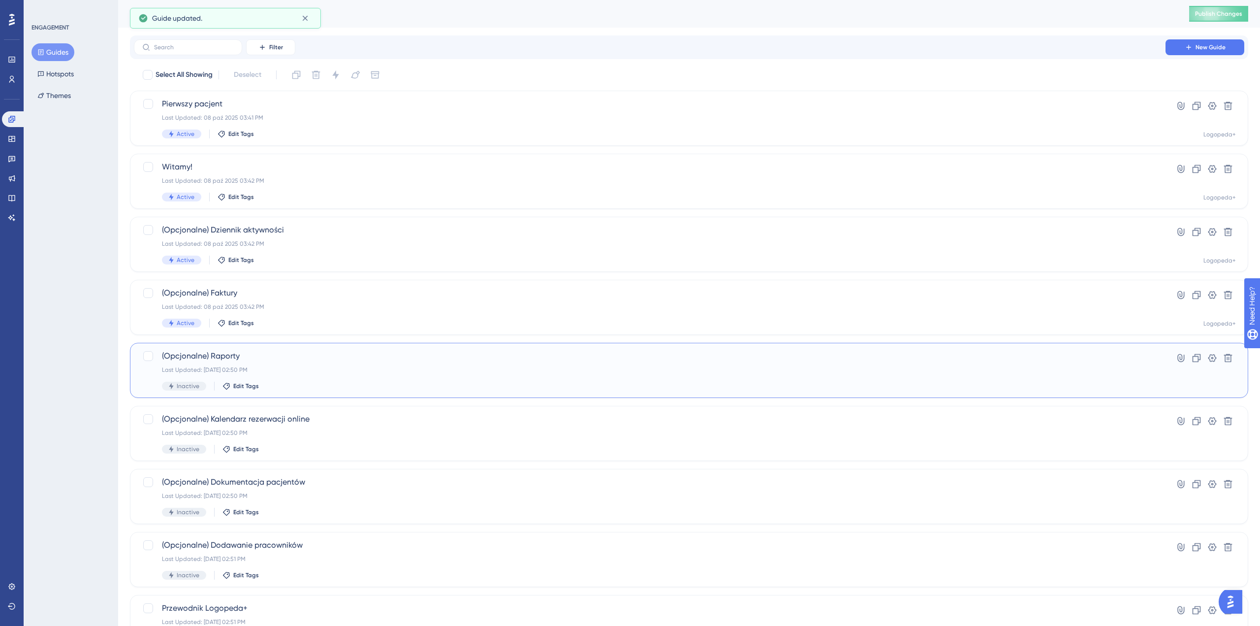
click at [305, 369] on div "Last Updated: 08 paź 2025 02:50 PM" at bounding box center [650, 370] width 976 height 8
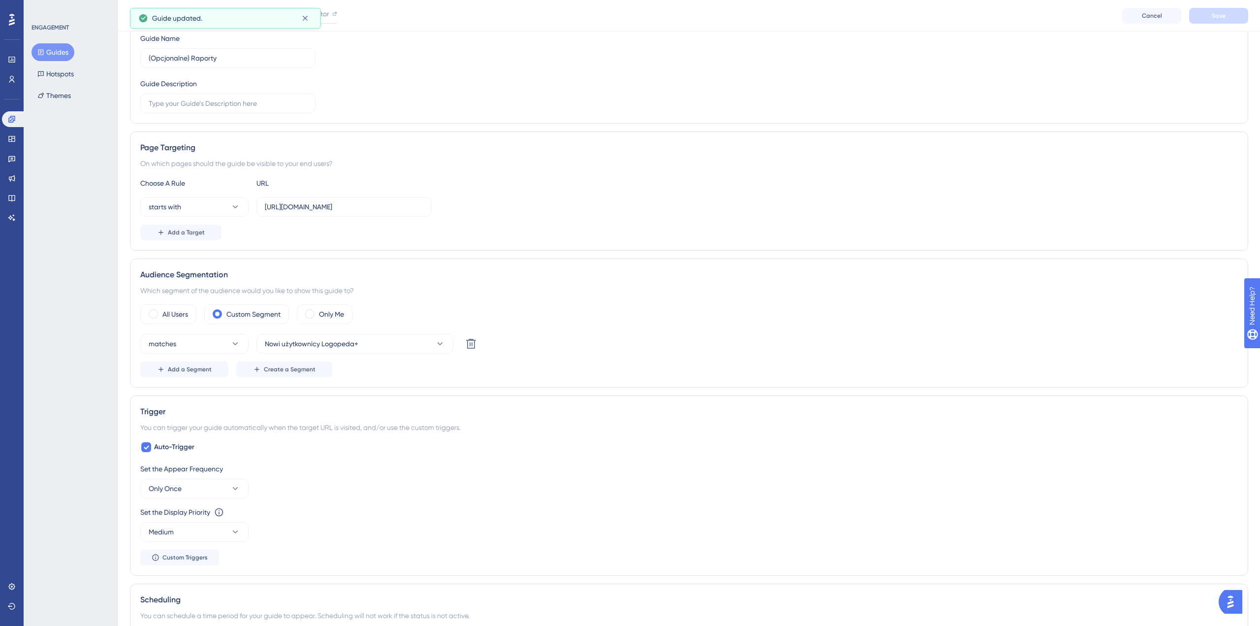
scroll to position [476, 0]
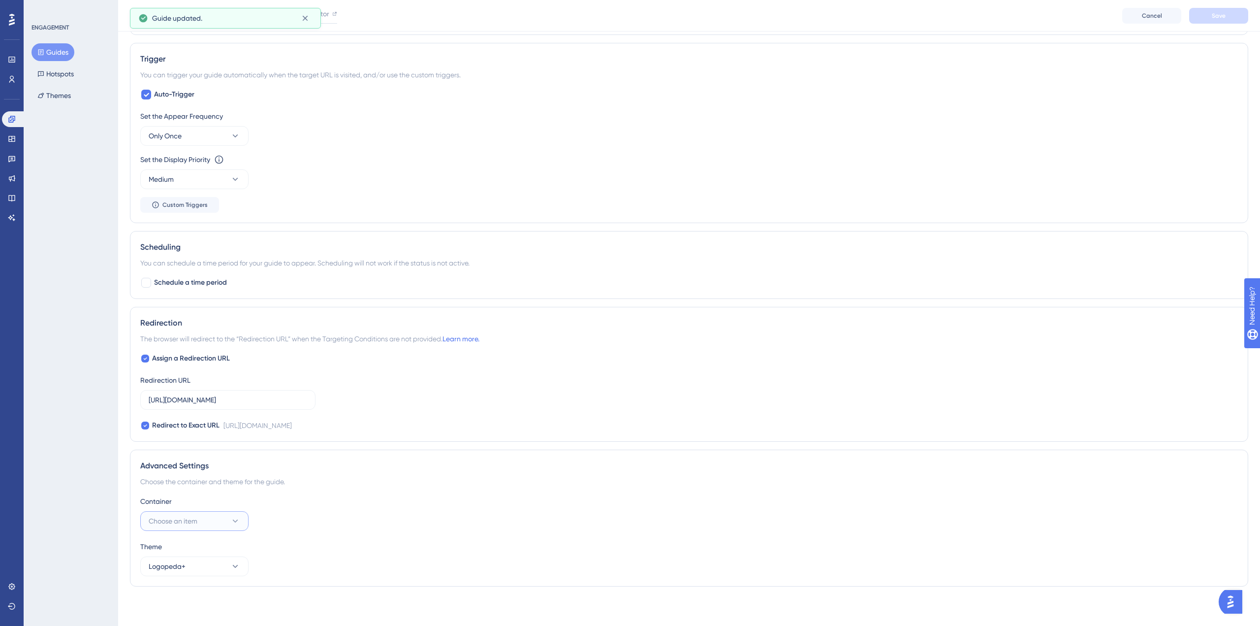
click at [201, 527] on button "Choose an item" at bounding box center [194, 521] width 108 height 20
click at [188, 564] on div "Logopeda+ Logopeda+" at bounding box center [195, 571] width 80 height 20
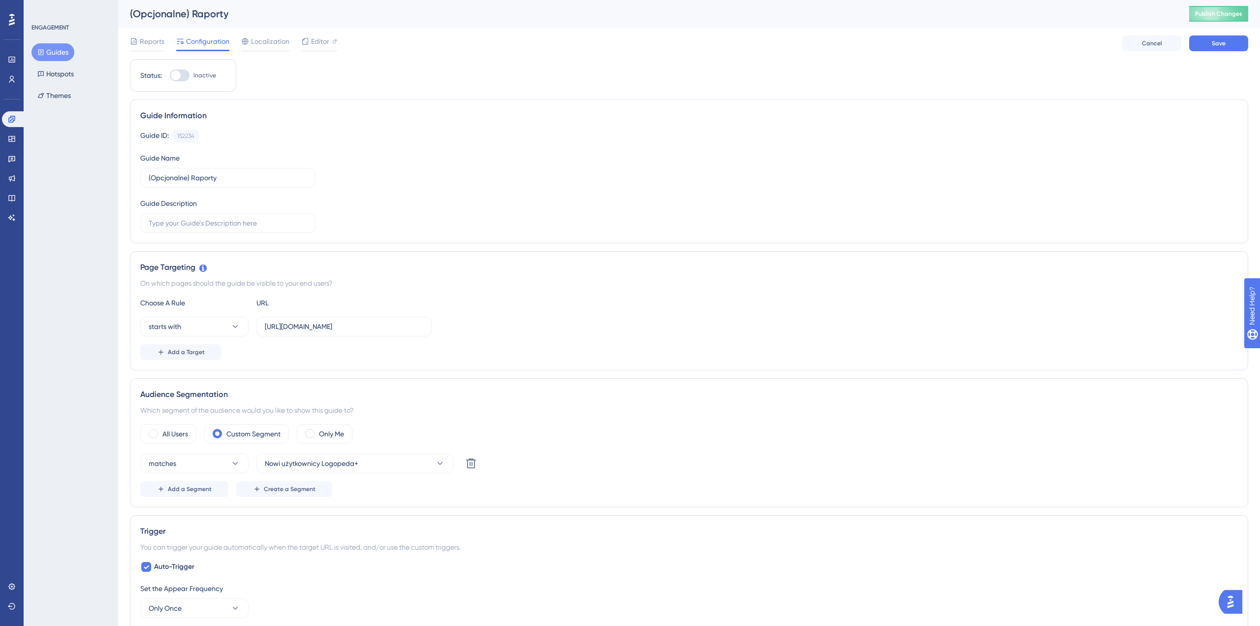
click at [181, 80] on div at bounding box center [180, 75] width 20 height 12
click at [170, 76] on input "Inactive" at bounding box center [169, 75] width 0 height 0
checkbox input "true"
click at [1211, 43] on button "Save" at bounding box center [1218, 43] width 59 height 16
click at [58, 49] on button "Guides" at bounding box center [53, 52] width 43 height 18
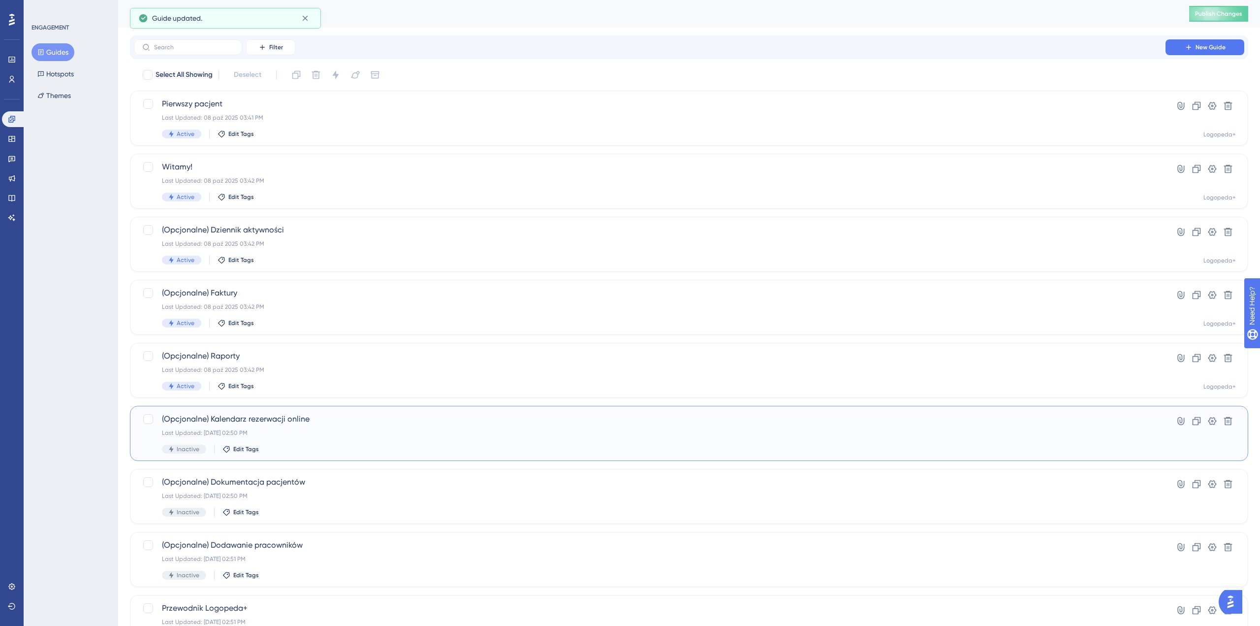
click at [300, 444] on div "(Opcjonalne) Kalendarz rezerwacji online Last Updated: 08 paź 2025 02:50 PM Ina…" at bounding box center [650, 433] width 976 height 40
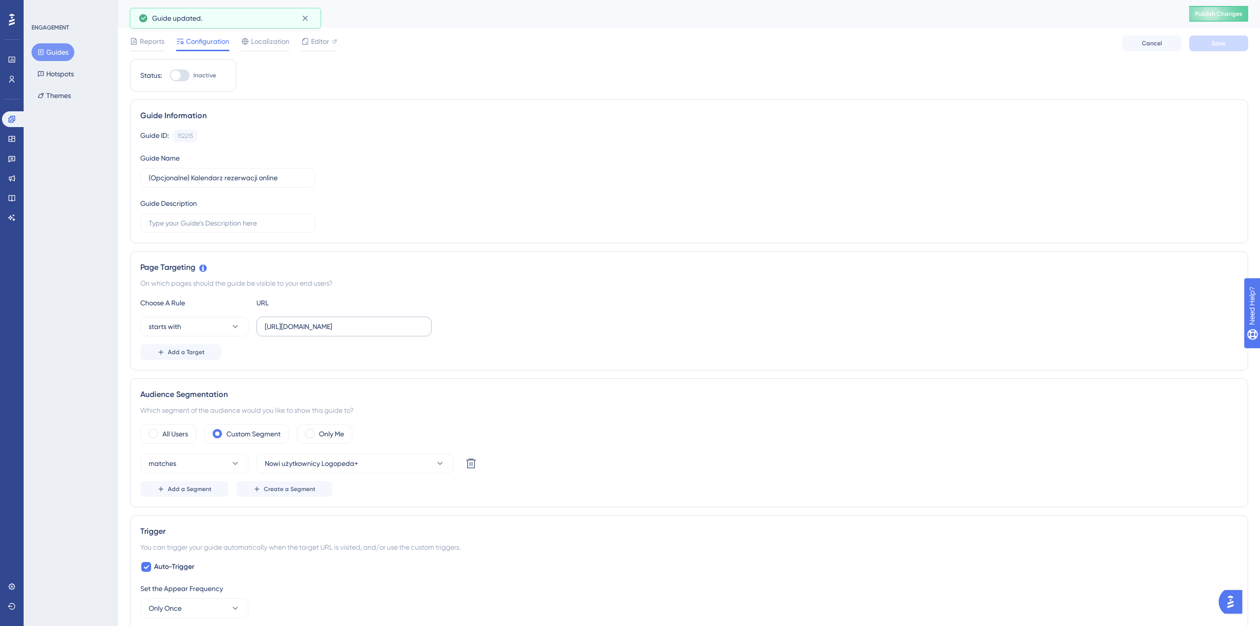
scroll to position [476, 0]
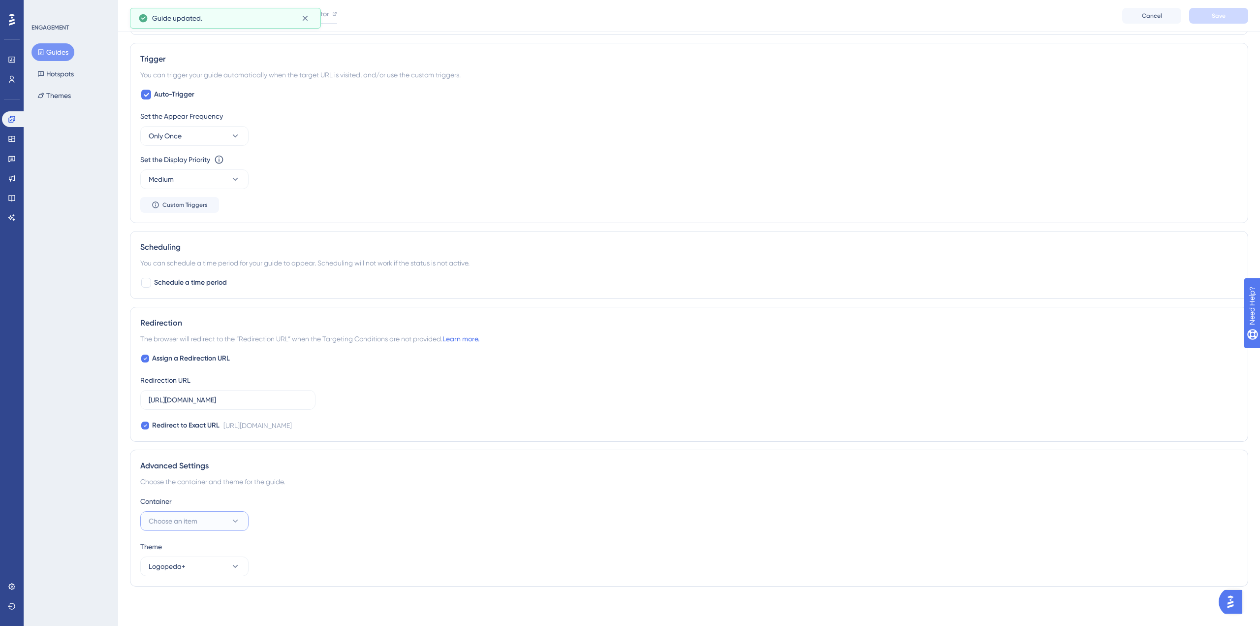
click at [183, 521] on span "Choose an item" at bounding box center [173, 521] width 49 height 12
click at [182, 573] on span "Logopeda+" at bounding box center [173, 571] width 37 height 12
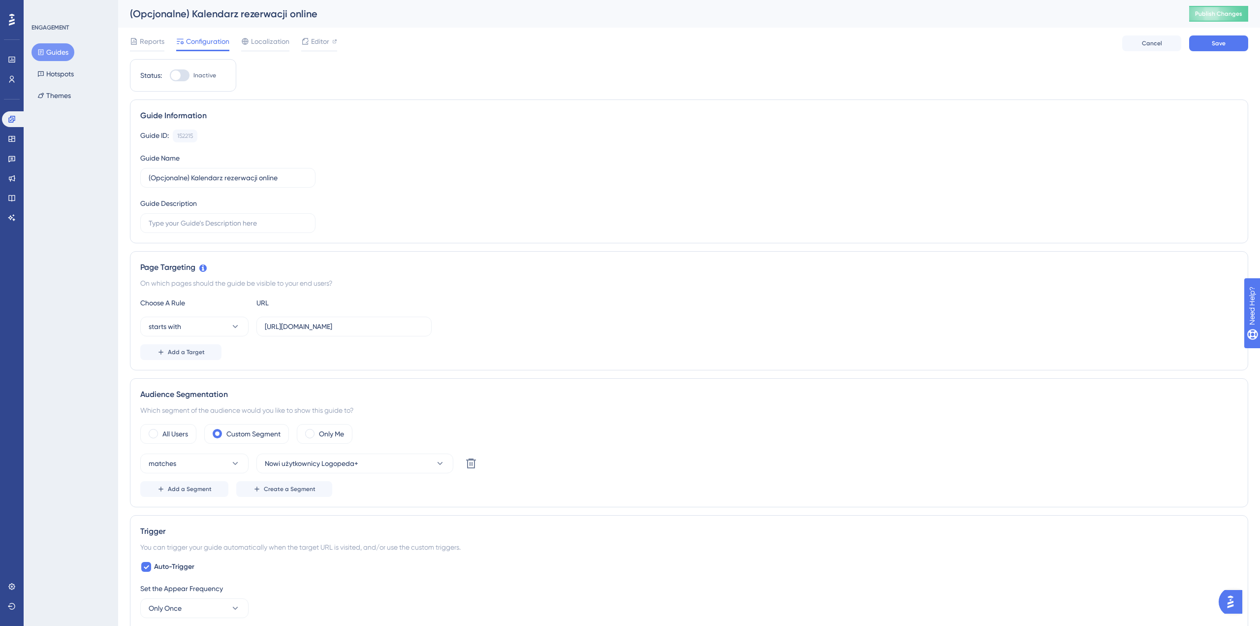
click at [184, 76] on div at bounding box center [180, 75] width 20 height 12
click at [170, 76] on input "Inactive" at bounding box center [169, 75] width 0 height 0
checkbox input "true"
click at [1228, 50] on button "Save" at bounding box center [1218, 43] width 59 height 16
click at [12, 124] on link at bounding box center [14, 119] width 24 height 16
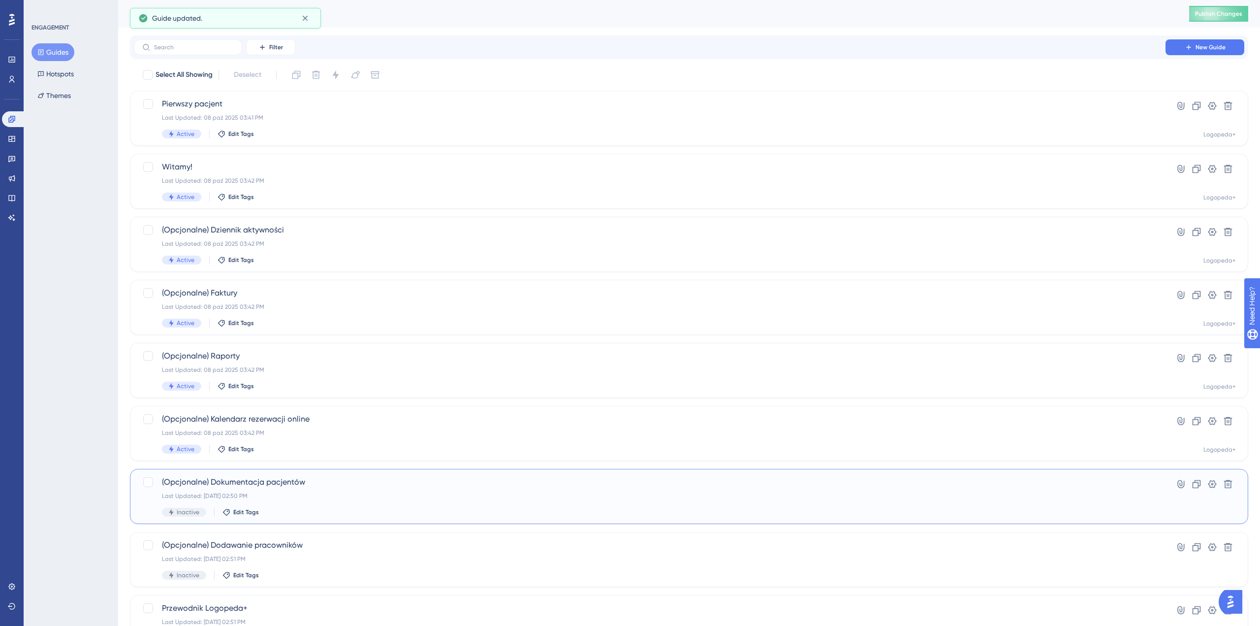
click at [245, 498] on div "Last Updated: 08 paź 2025 02:50 PM" at bounding box center [650, 496] width 976 height 8
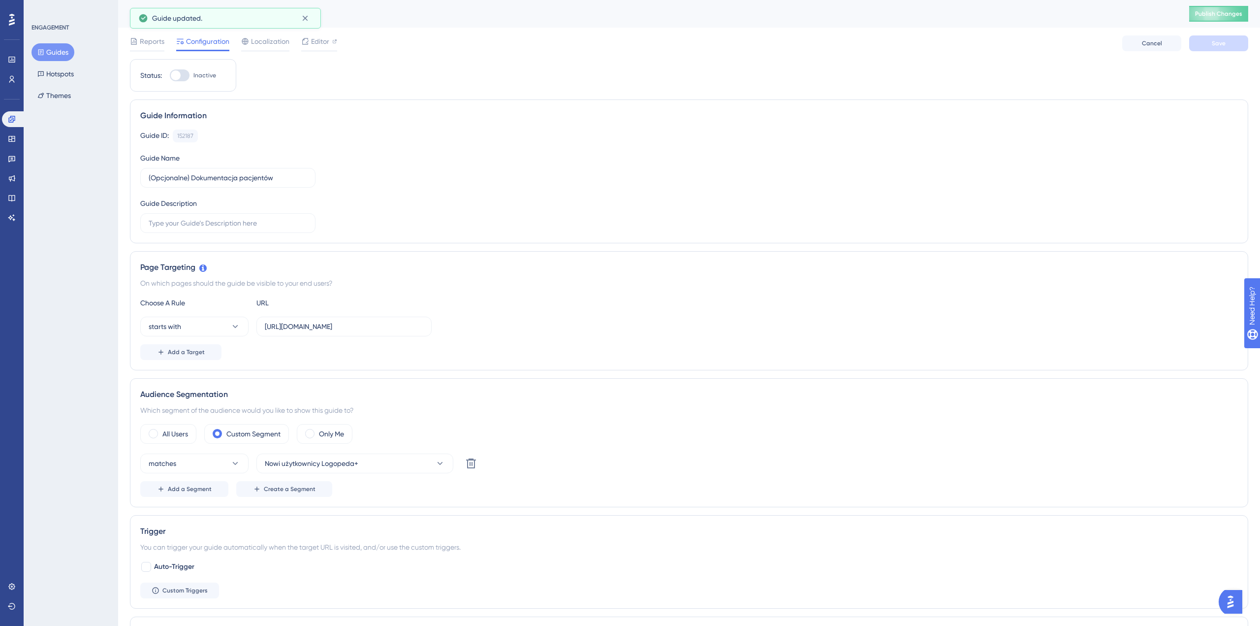
scroll to position [389, 0]
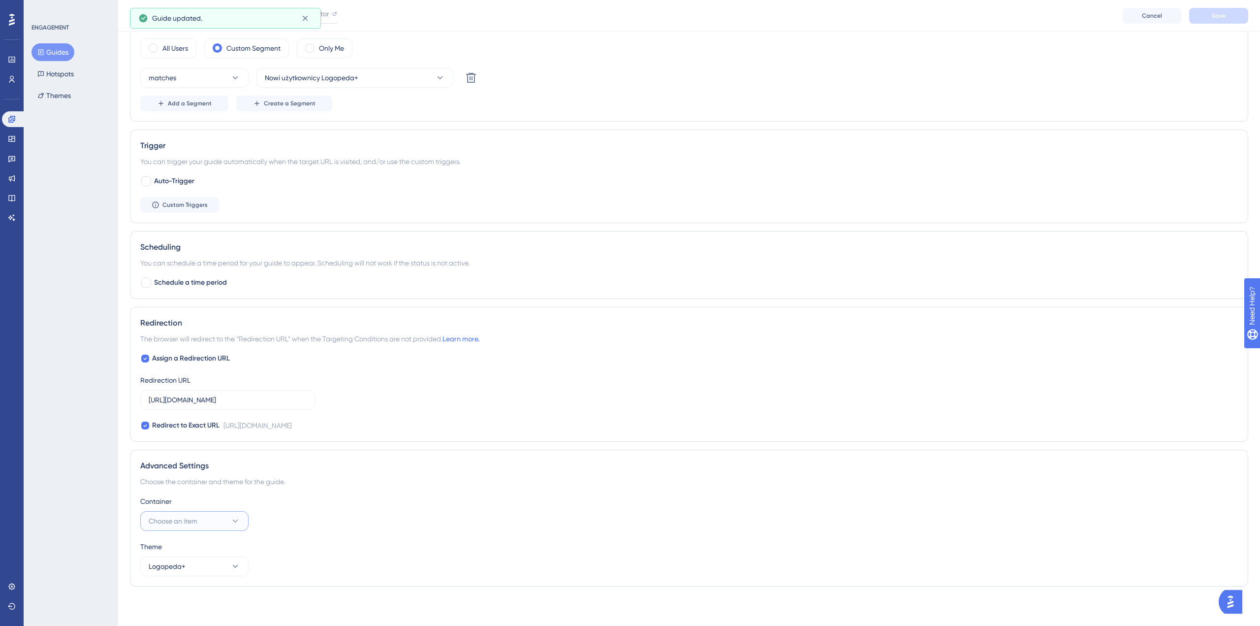
click at [177, 527] on button "Choose an item" at bounding box center [194, 521] width 108 height 20
click at [177, 575] on span "Logopeda+" at bounding box center [173, 571] width 37 height 12
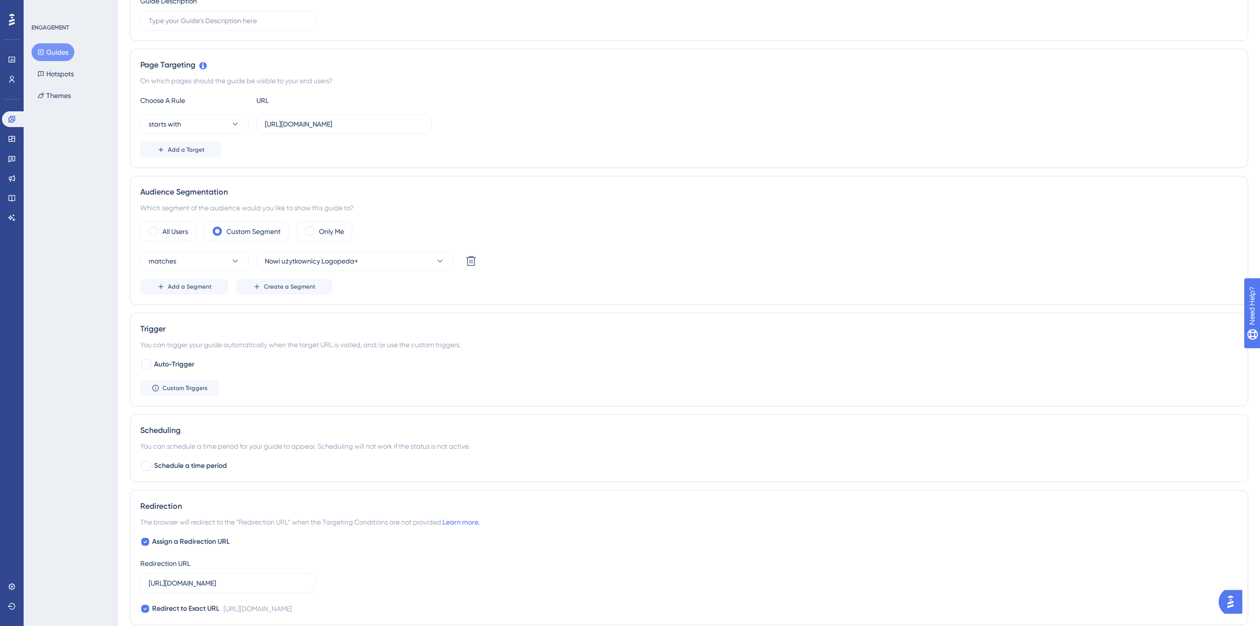
scroll to position [0, 0]
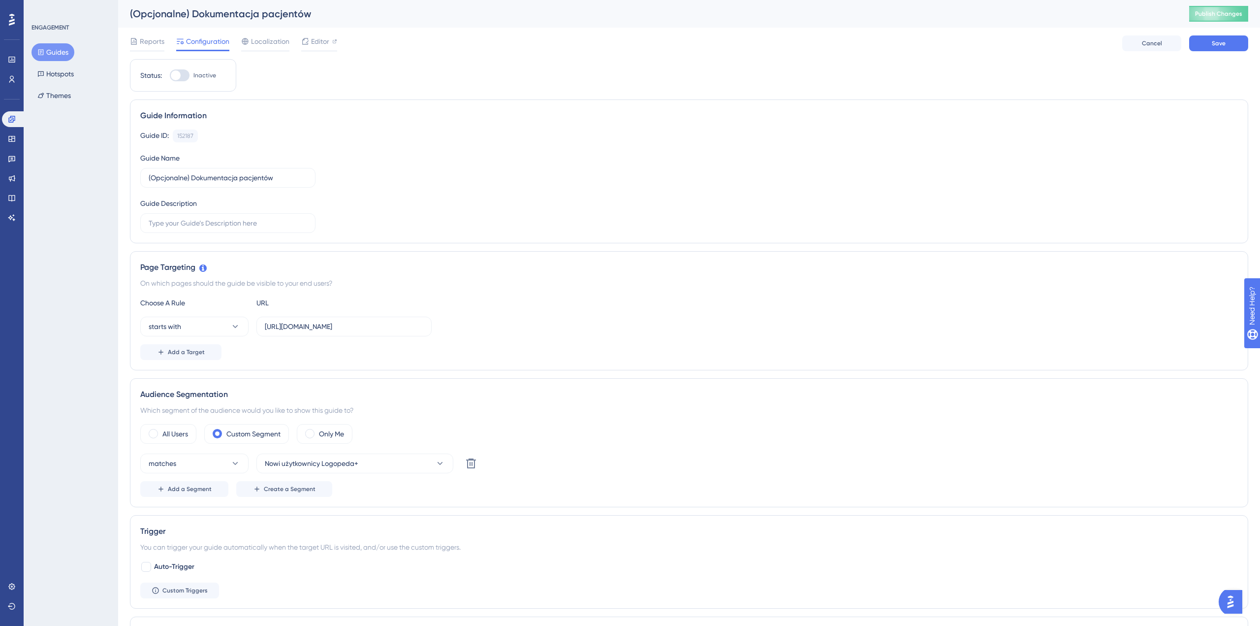
click at [181, 77] on div at bounding box center [180, 75] width 20 height 12
click at [170, 76] on input "Inactive" at bounding box center [169, 75] width 0 height 0
checkbox input "true"
click at [1236, 43] on button "Save" at bounding box center [1218, 43] width 59 height 16
click at [60, 48] on button "Guides" at bounding box center [53, 52] width 43 height 18
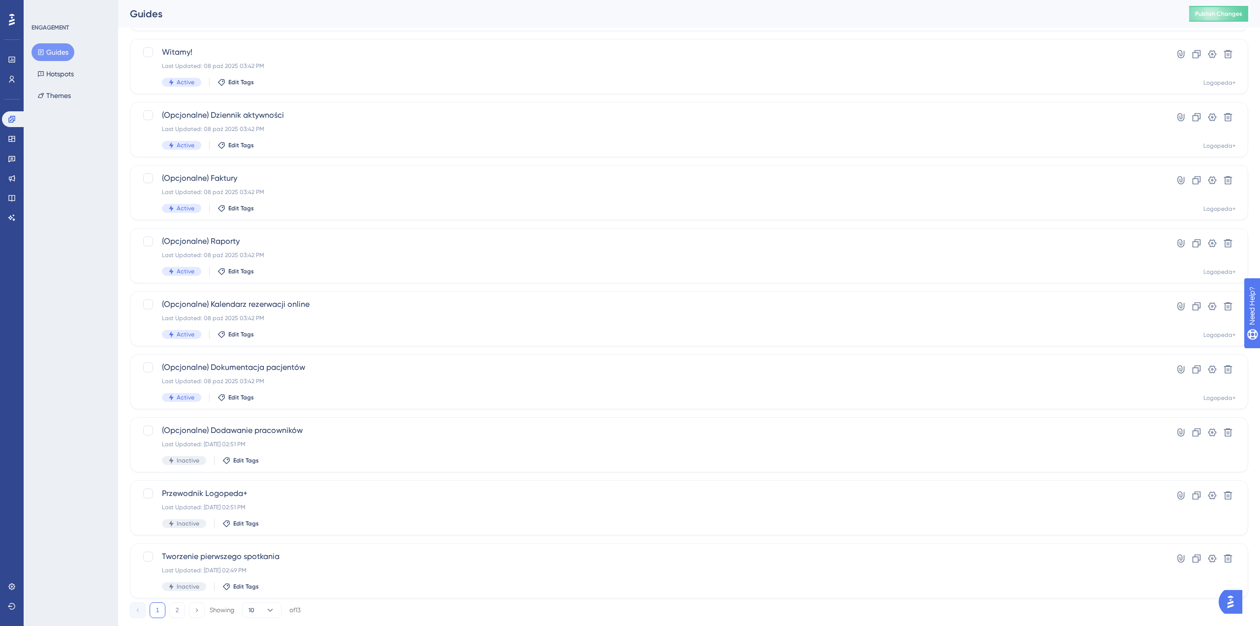
scroll to position [138, 0]
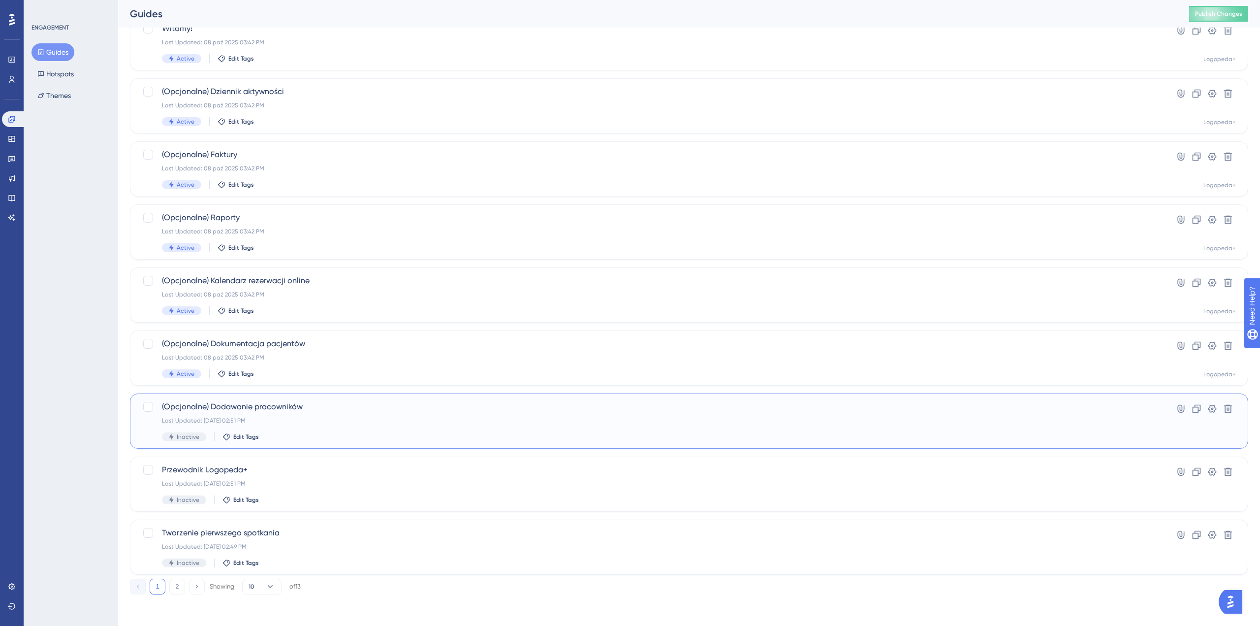
click at [301, 415] on div "(Opcjonalne) Dodawanie pracowników Last Updated: 08 paź 2025 02:51 PM Inactive …" at bounding box center [650, 421] width 976 height 40
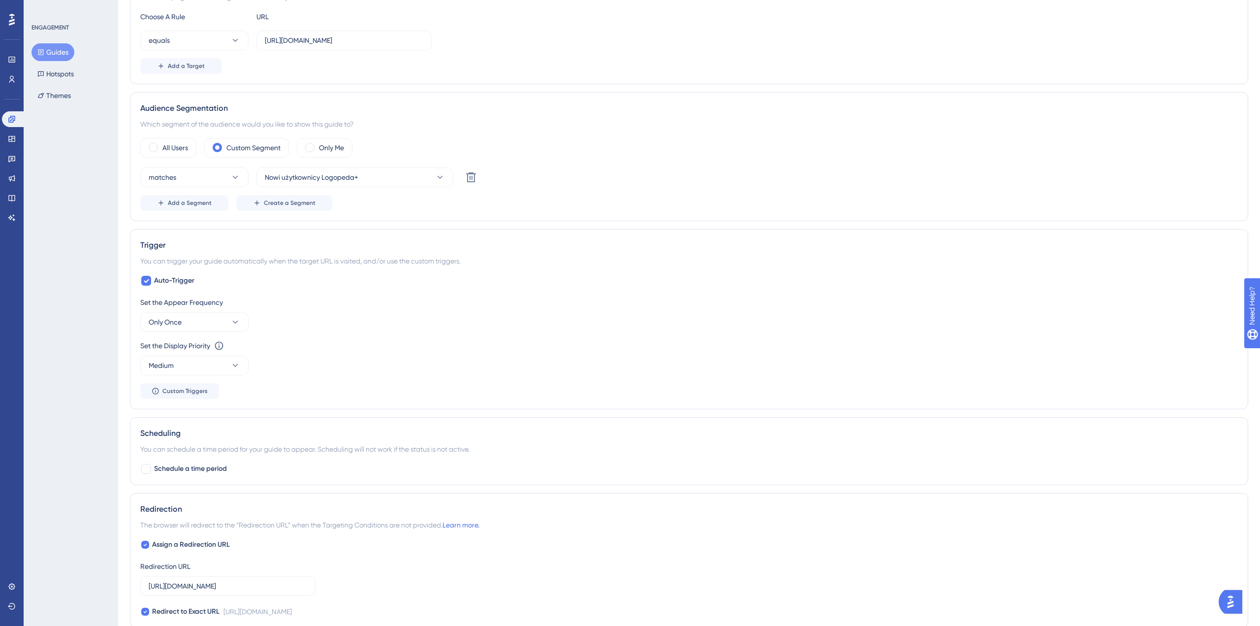
scroll to position [476, 0]
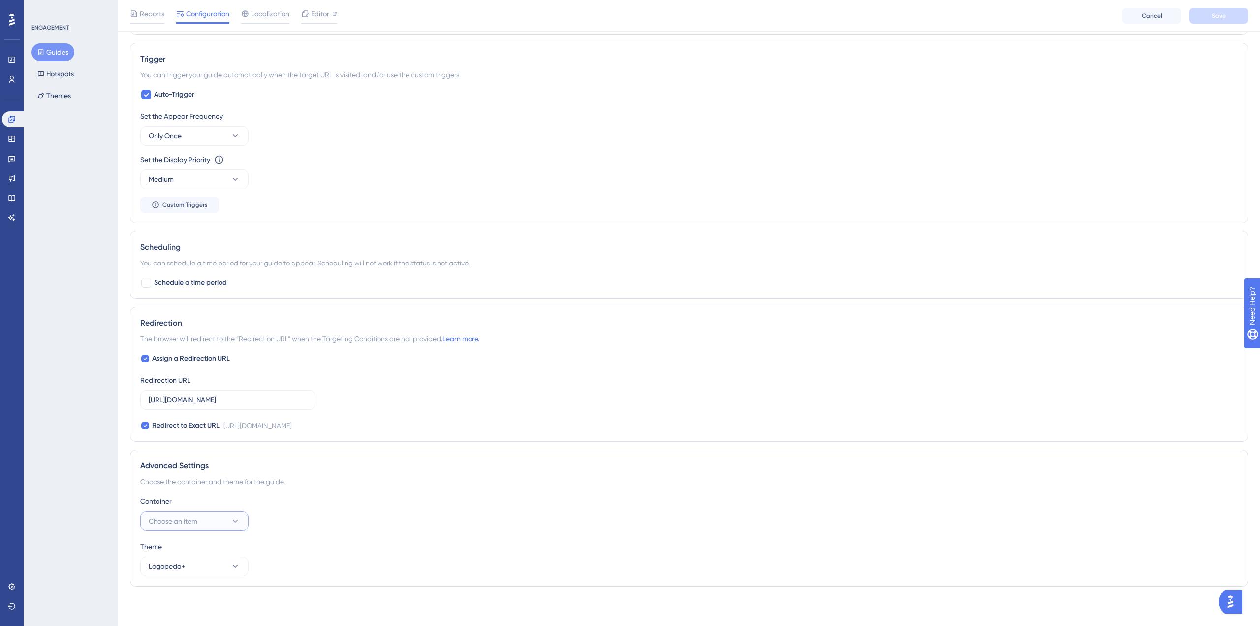
click at [192, 522] on span "Choose an item" at bounding box center [173, 521] width 49 height 12
click at [198, 569] on div "Logopeda+ Logopeda+" at bounding box center [195, 571] width 80 height 20
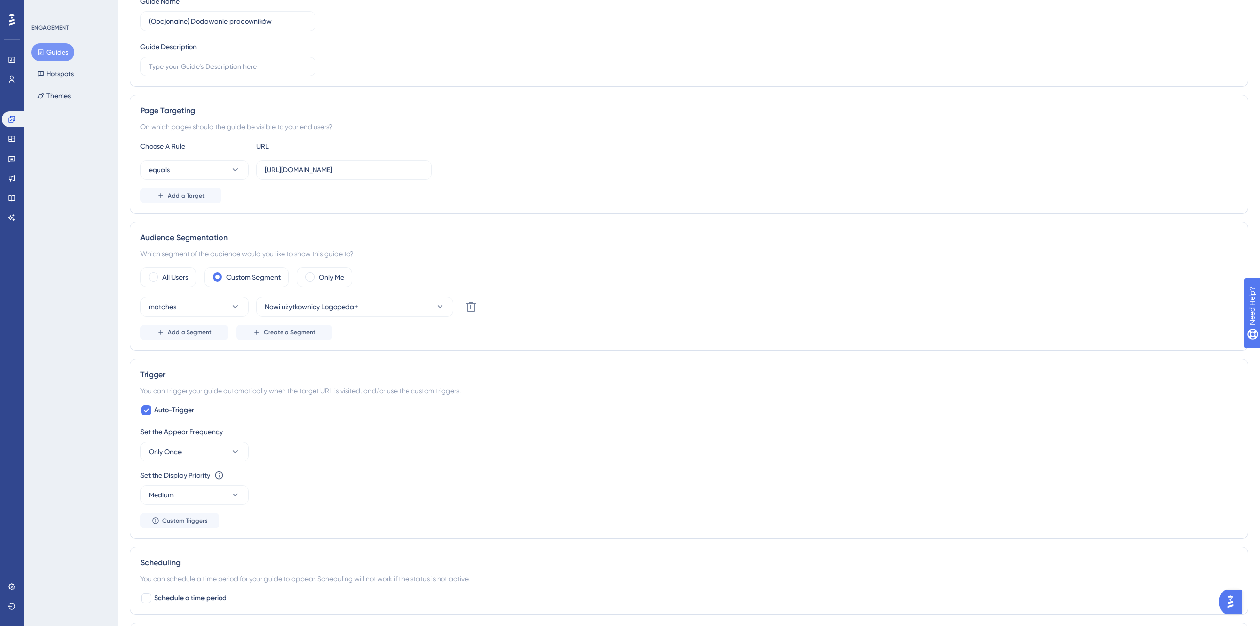
scroll to position [0, 0]
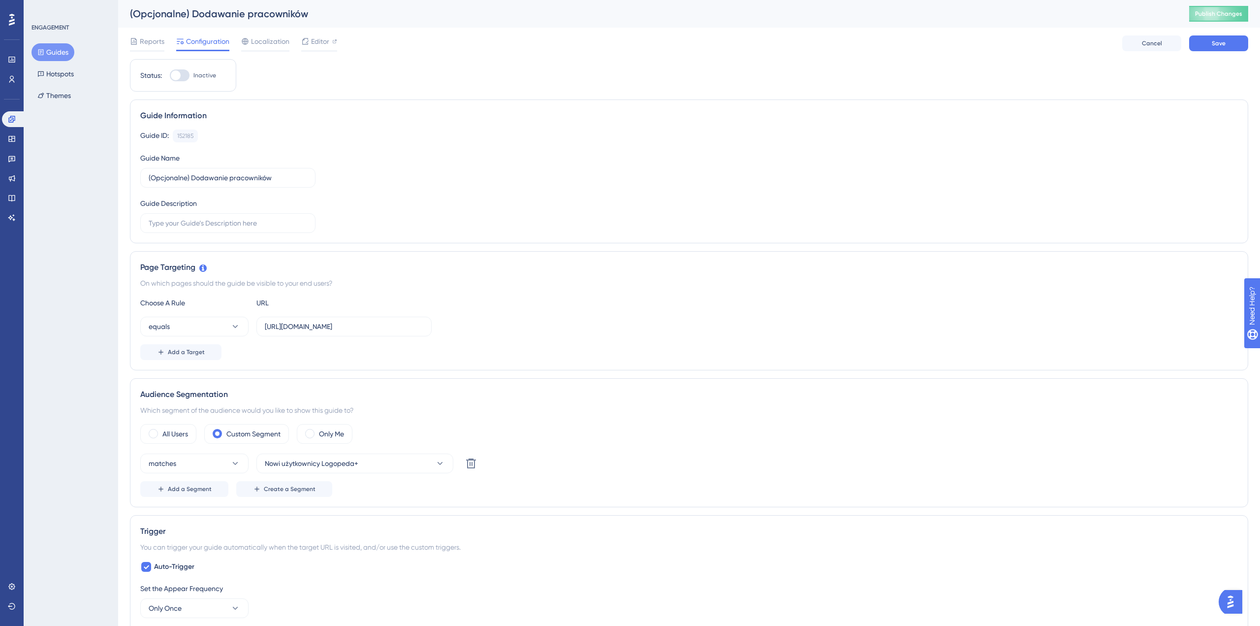
click at [180, 78] on div at bounding box center [180, 75] width 20 height 12
click at [170, 76] on input "Inactive" at bounding box center [169, 75] width 0 height 0
checkbox input "true"
click at [1221, 45] on span "Save" at bounding box center [1219, 43] width 14 height 8
click at [65, 52] on button "Guides" at bounding box center [53, 52] width 43 height 18
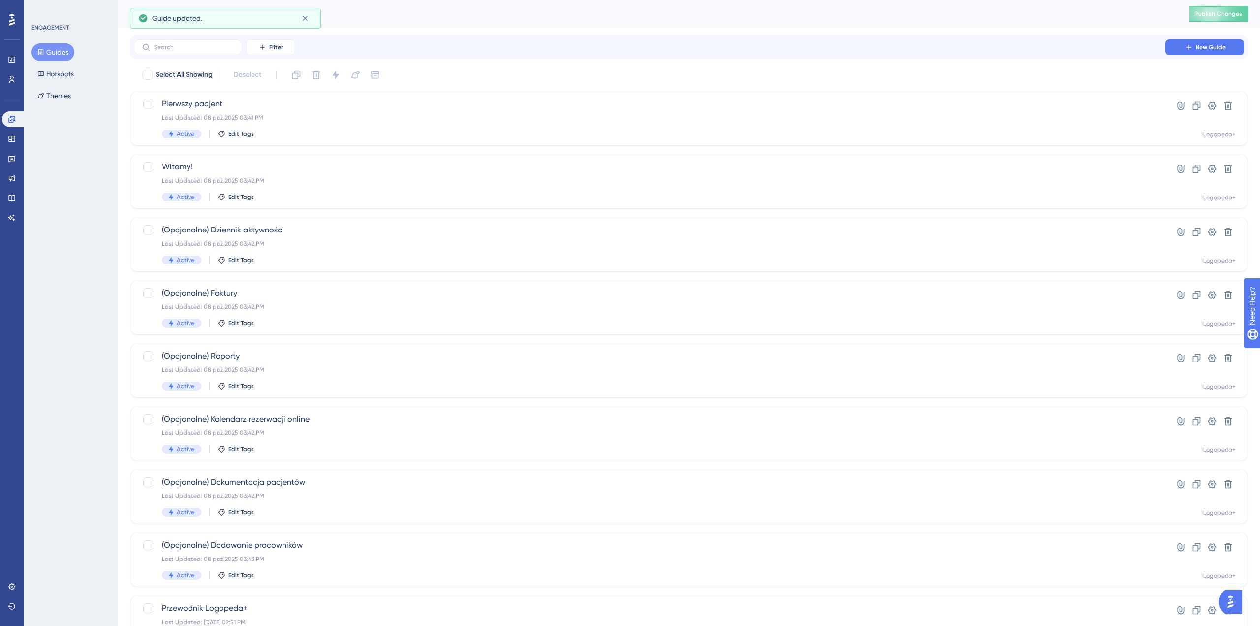
scroll to position [138, 0]
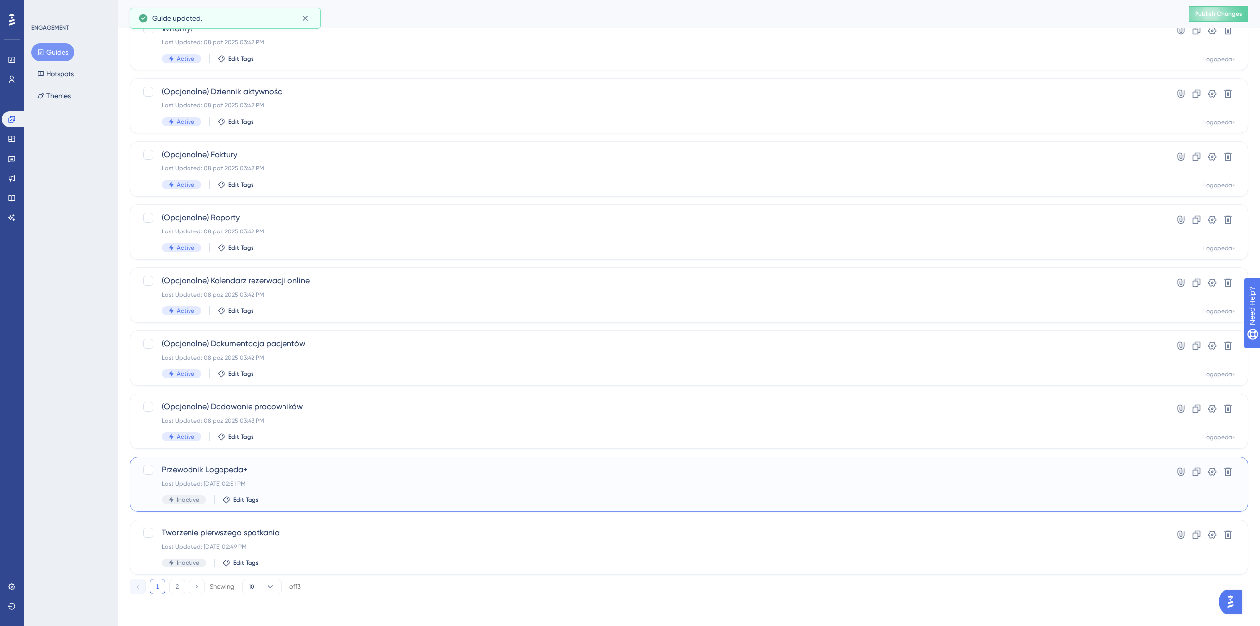
click at [292, 474] on span "Przewodnik Logopeda+" at bounding box center [650, 470] width 976 height 12
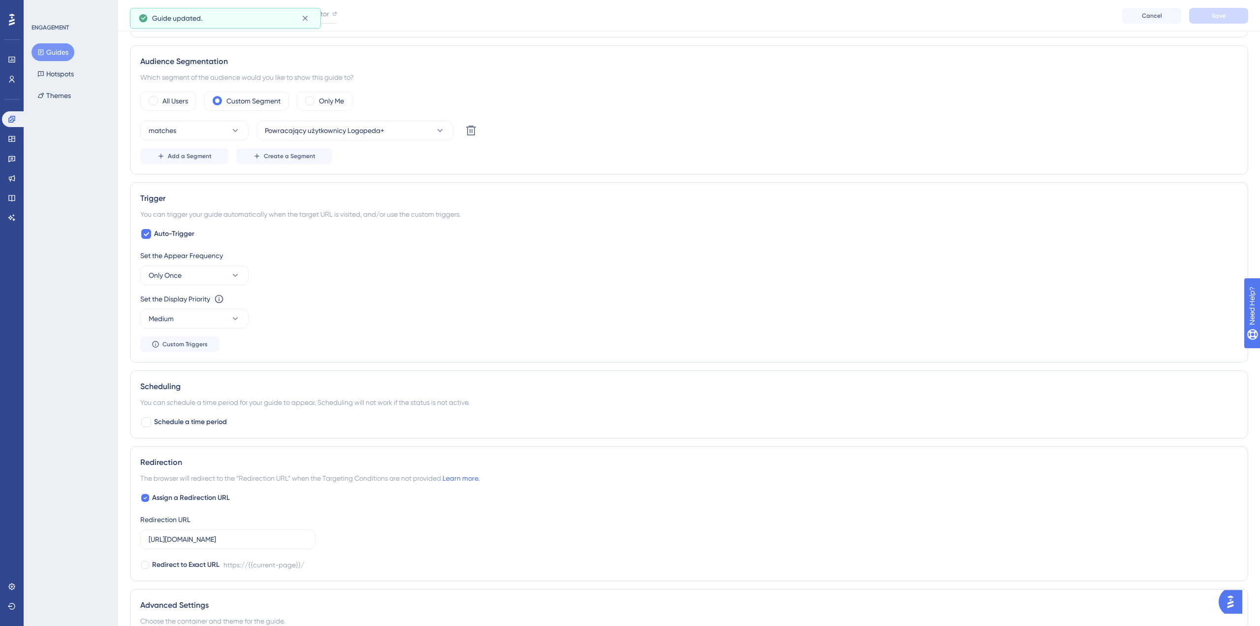
scroll to position [476, 0]
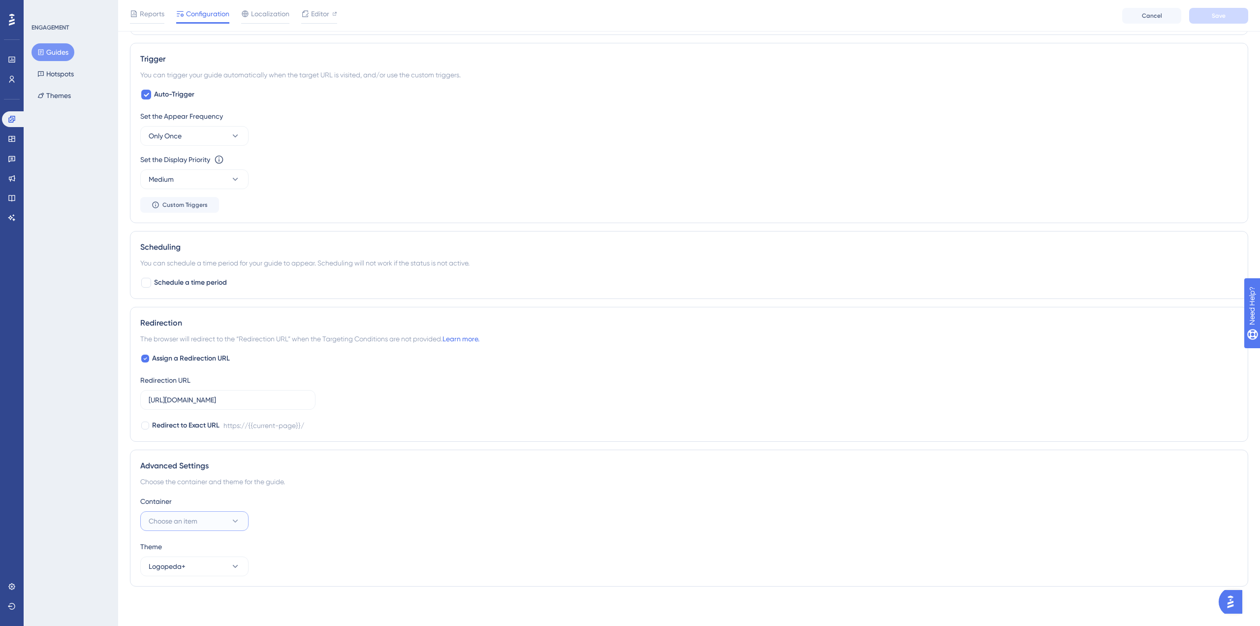
click at [215, 515] on button "Choose an item" at bounding box center [194, 521] width 108 height 20
click at [208, 568] on div "Logopeda+ Logopeda+" at bounding box center [195, 571] width 80 height 20
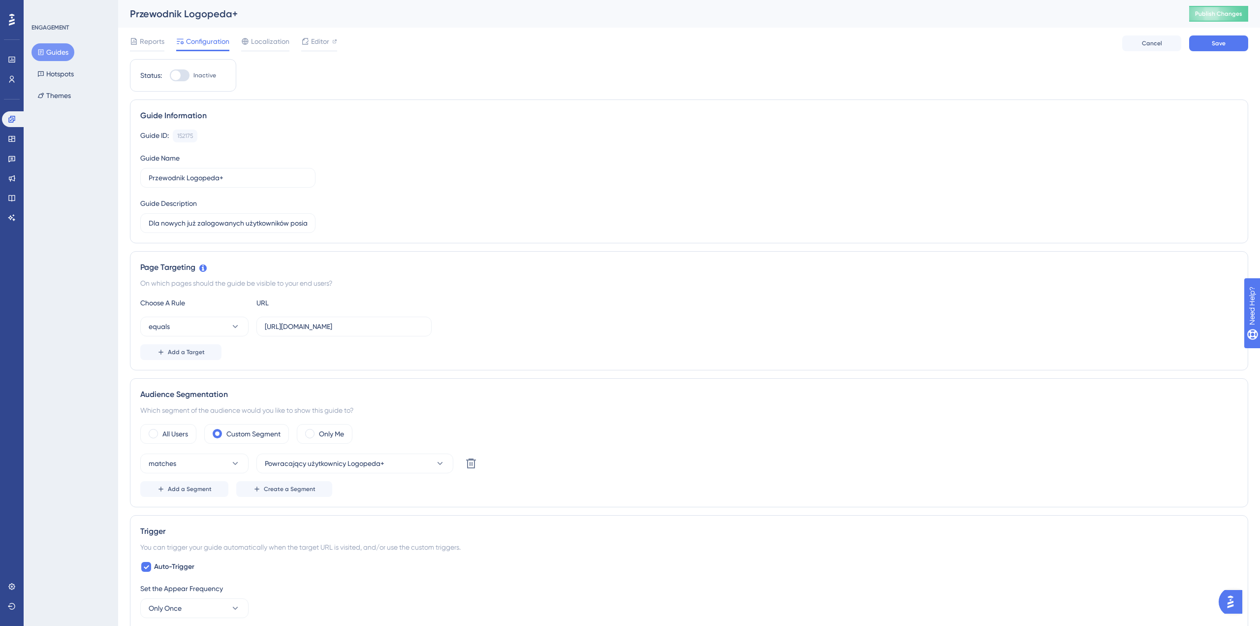
click at [182, 80] on div at bounding box center [180, 75] width 20 height 12
click at [170, 76] on input "Inactive" at bounding box center [169, 75] width 0 height 0
checkbox input "true"
click at [1198, 43] on button "Save" at bounding box center [1218, 43] width 59 height 16
click at [53, 49] on button "Guides" at bounding box center [53, 52] width 43 height 18
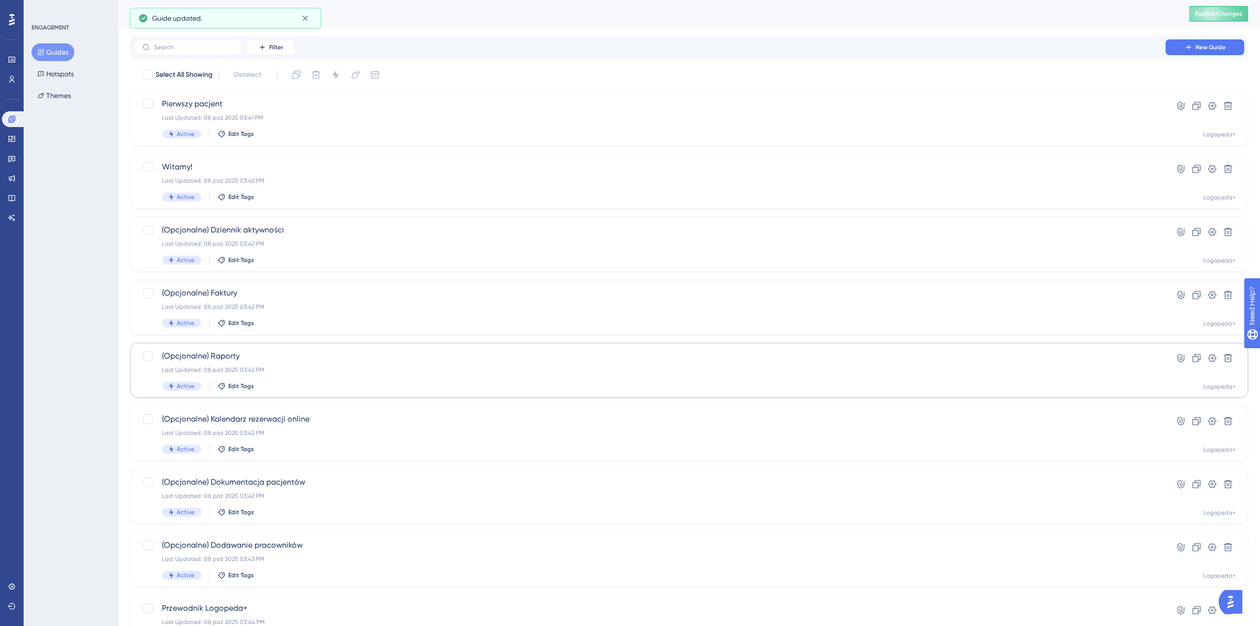
scroll to position [138, 0]
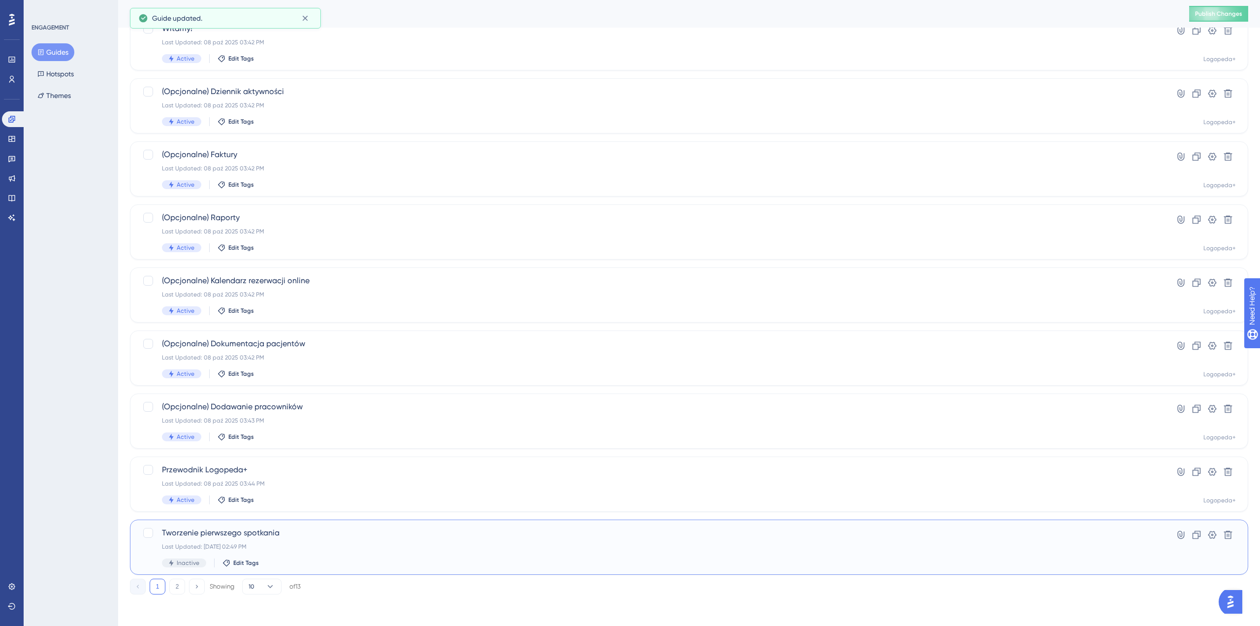
click at [254, 536] on span "Tworzenie pierwszego spotkania" at bounding box center [650, 533] width 976 height 12
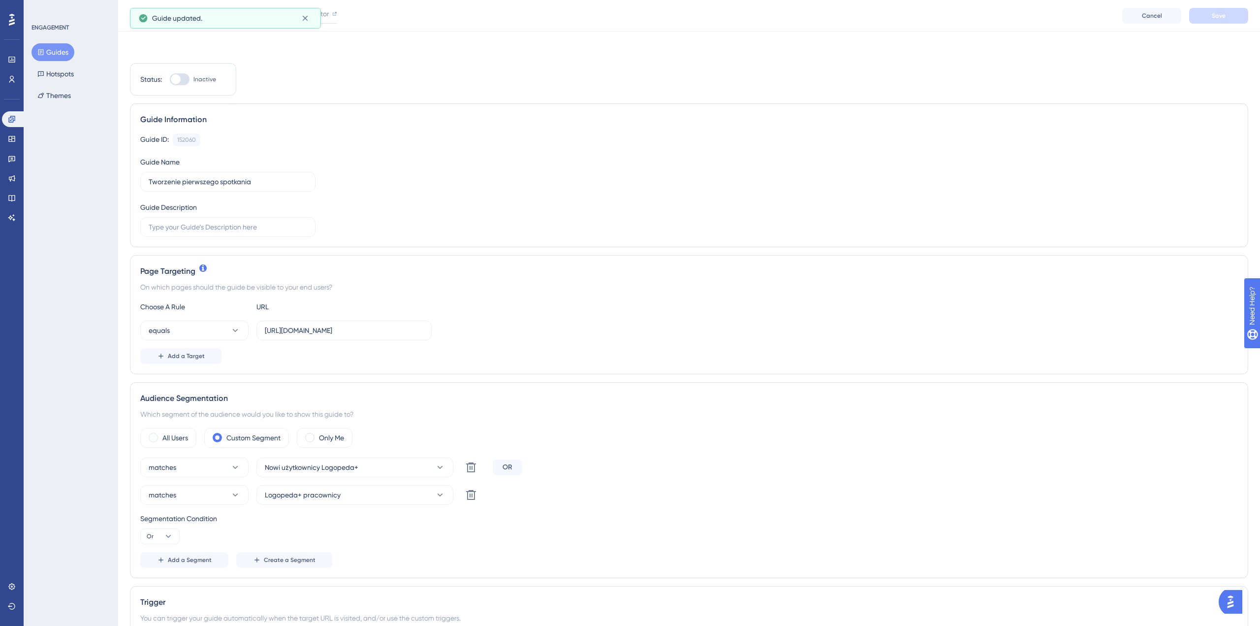
scroll to position [543, 0]
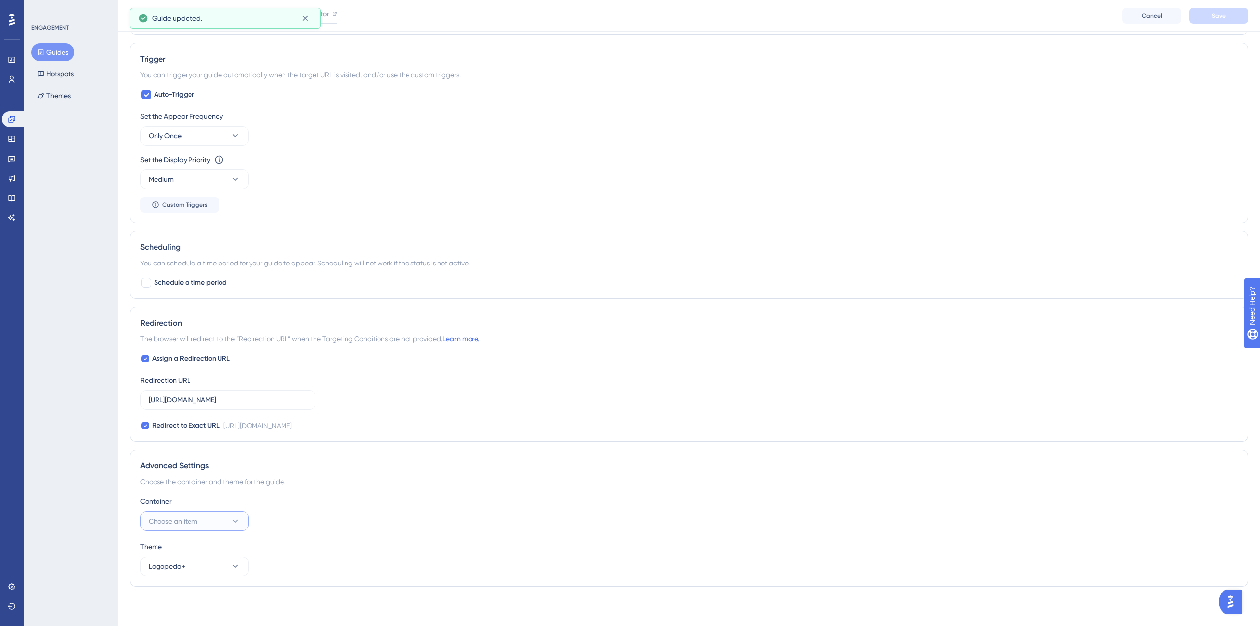
click at [196, 517] on span "Choose an item" at bounding box center [173, 521] width 49 height 12
click at [202, 566] on div "Logopeda+ Logopeda+" at bounding box center [195, 571] width 80 height 20
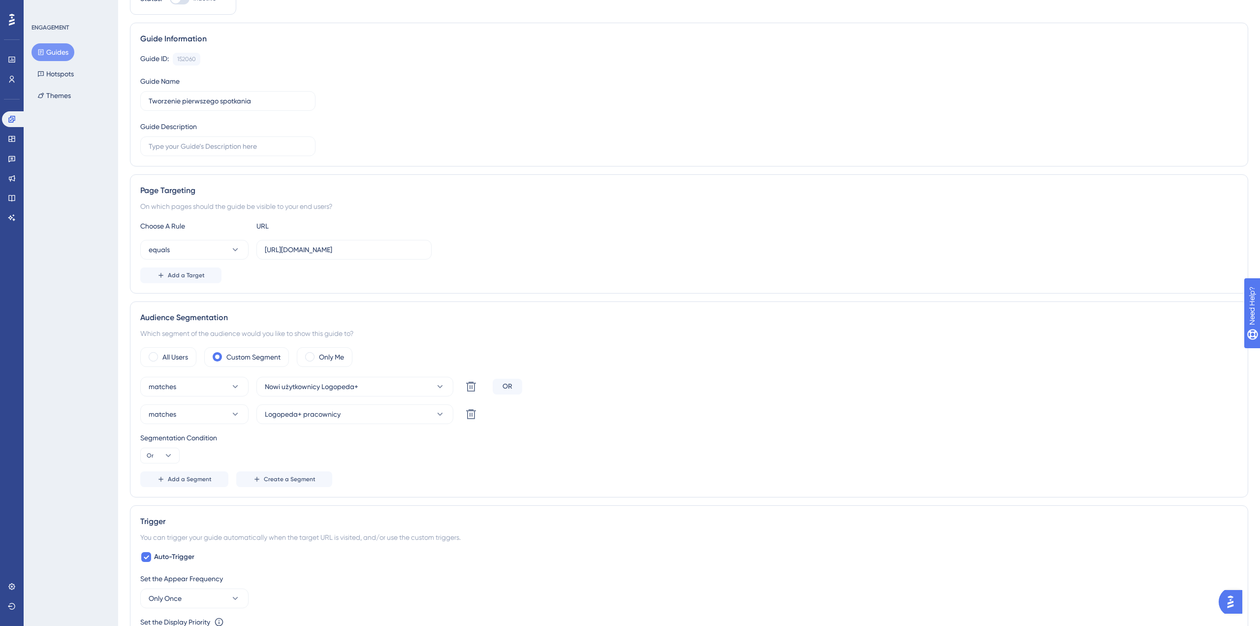
scroll to position [0, 0]
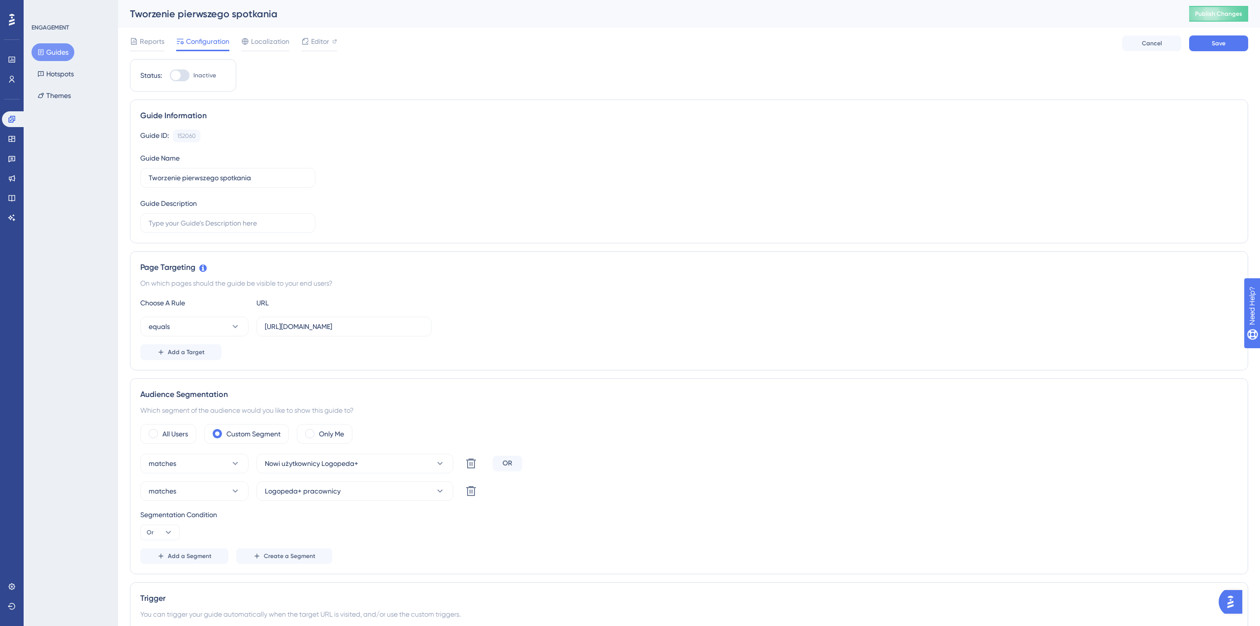
click at [185, 73] on div at bounding box center [180, 75] width 20 height 12
click at [170, 75] on input "Inactive" at bounding box center [169, 75] width 0 height 0
checkbox input "true"
click at [1218, 43] on span "Save" at bounding box center [1219, 43] width 14 height 8
click at [55, 54] on button "Guides" at bounding box center [53, 52] width 43 height 18
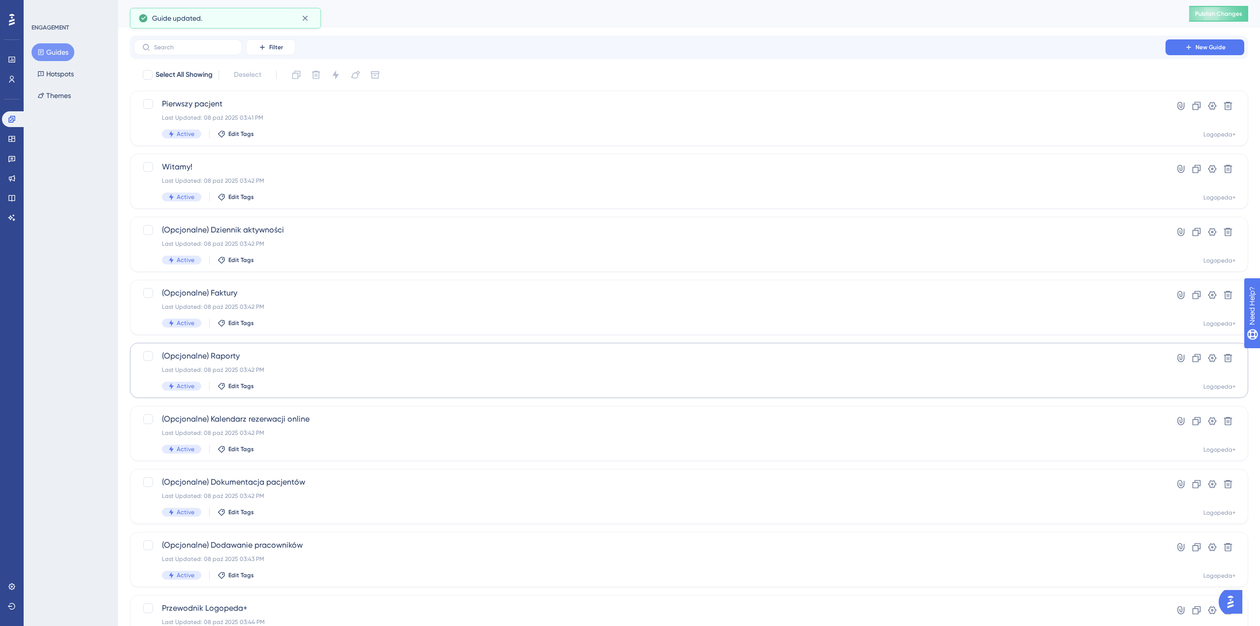
scroll to position [138, 0]
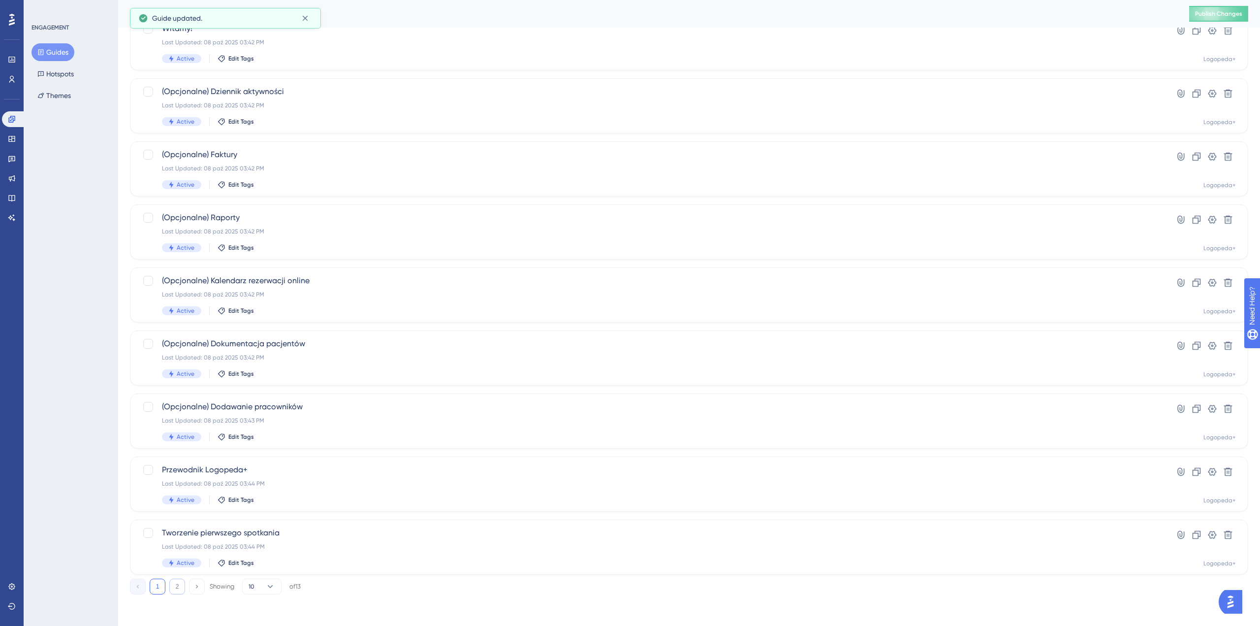
click at [177, 586] on button "2" at bounding box center [177, 586] width 16 height 16
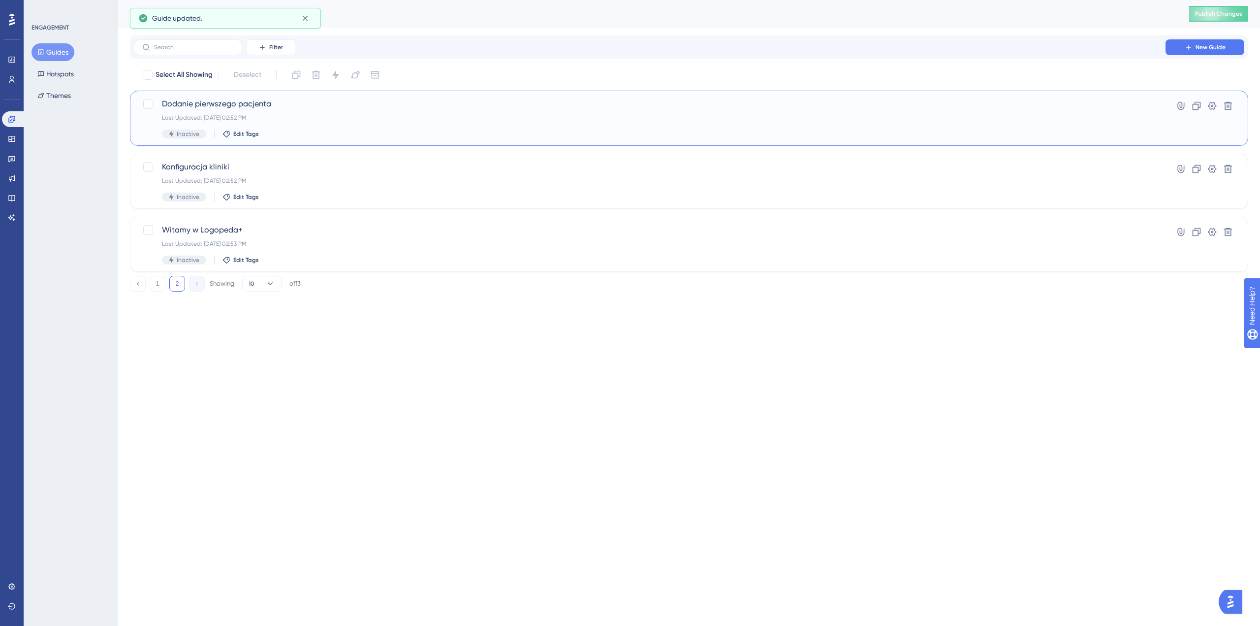
click at [304, 120] on div "Last Updated: 08 paź 2025 02:52 PM" at bounding box center [650, 118] width 976 height 8
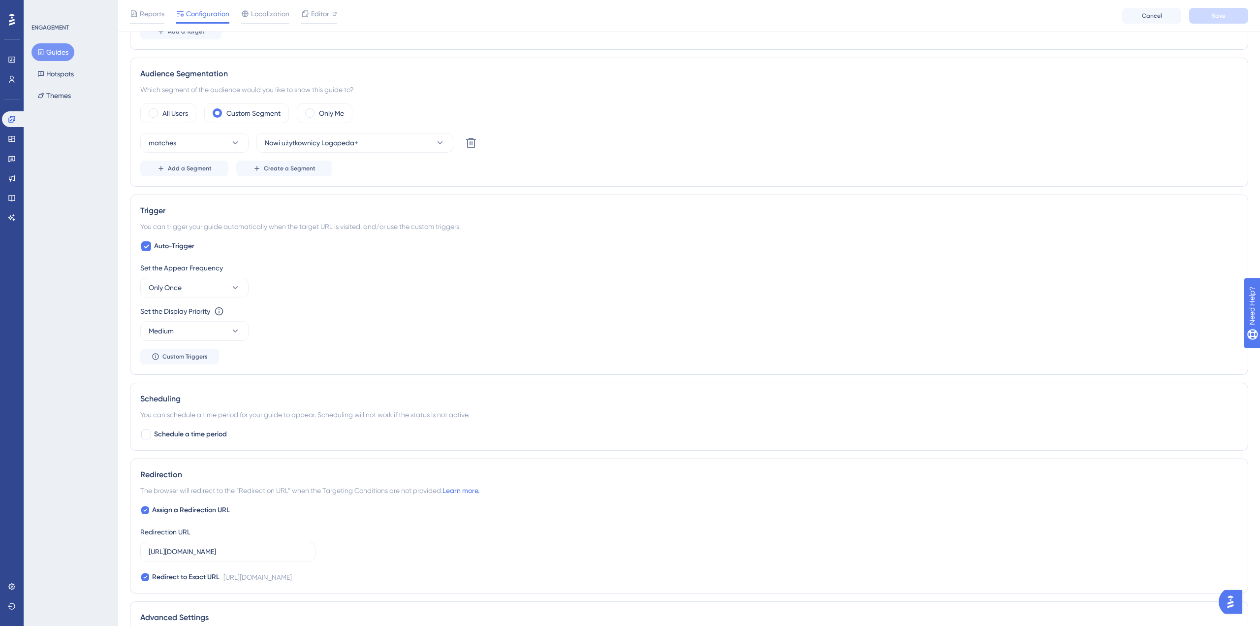
scroll to position [476, 0]
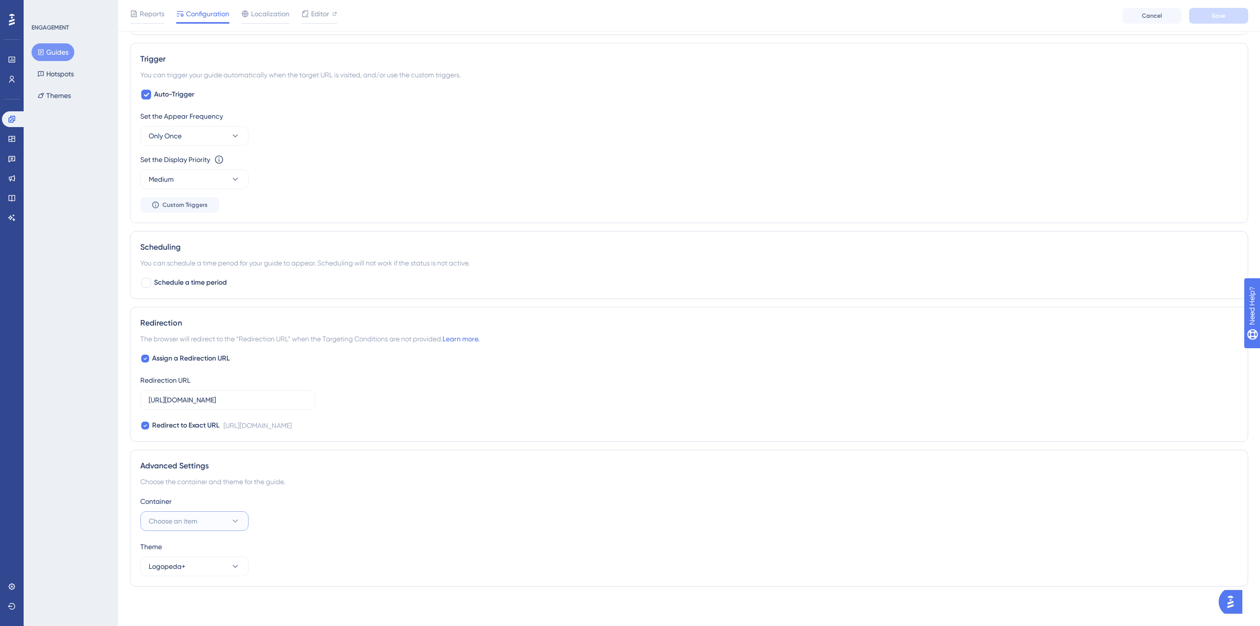
click at [194, 530] on button "Choose an item" at bounding box center [194, 521] width 108 height 20
click at [191, 573] on div "Logopeda+ Logopeda+" at bounding box center [195, 571] width 80 height 20
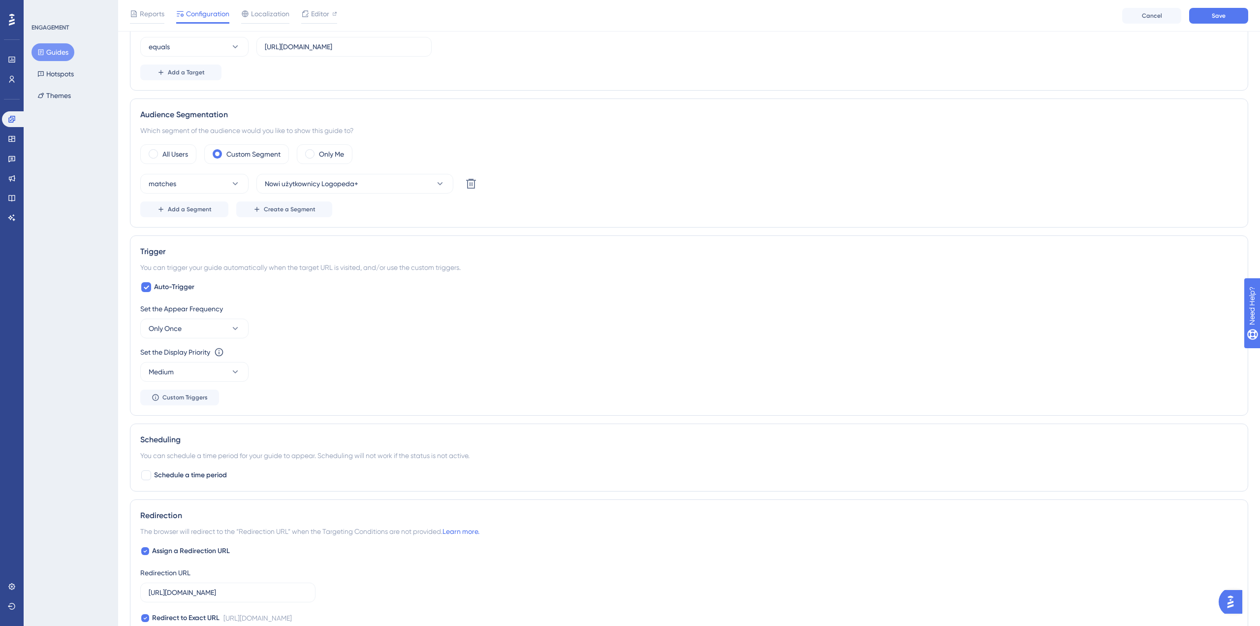
scroll to position [0, 0]
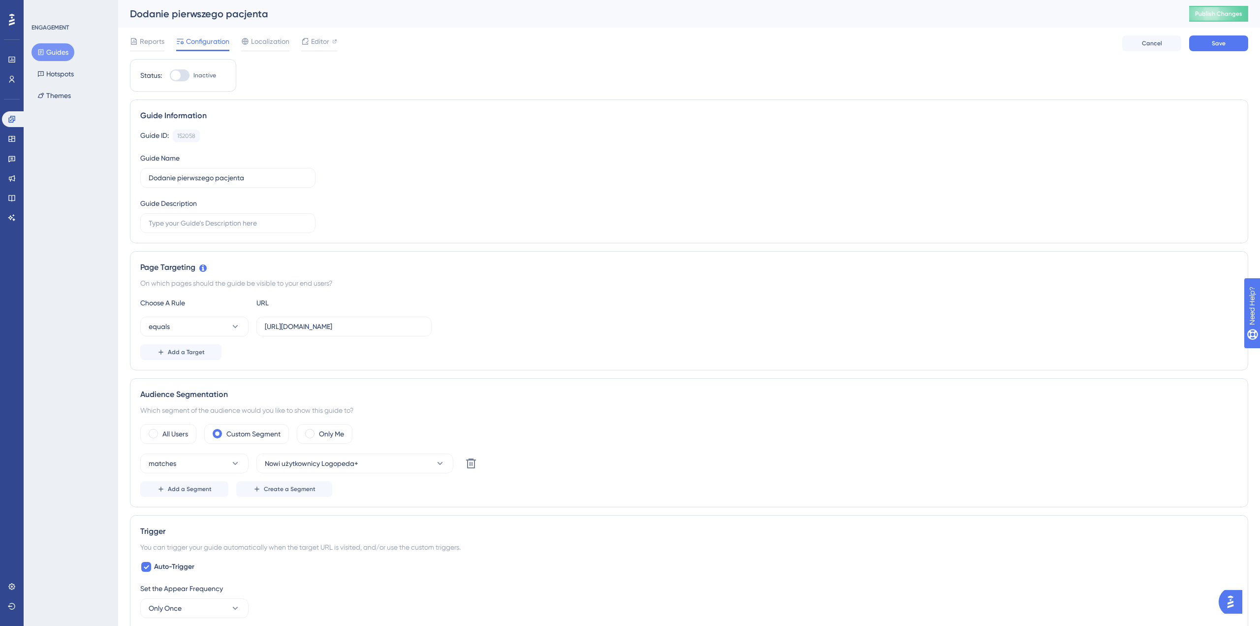
click at [184, 75] on div at bounding box center [180, 75] width 20 height 12
click at [170, 75] on input "Inactive" at bounding box center [169, 75] width 0 height 0
checkbox input "true"
click at [1215, 48] on button "Save" at bounding box center [1218, 43] width 59 height 16
click at [60, 50] on button "Guides" at bounding box center [53, 52] width 43 height 18
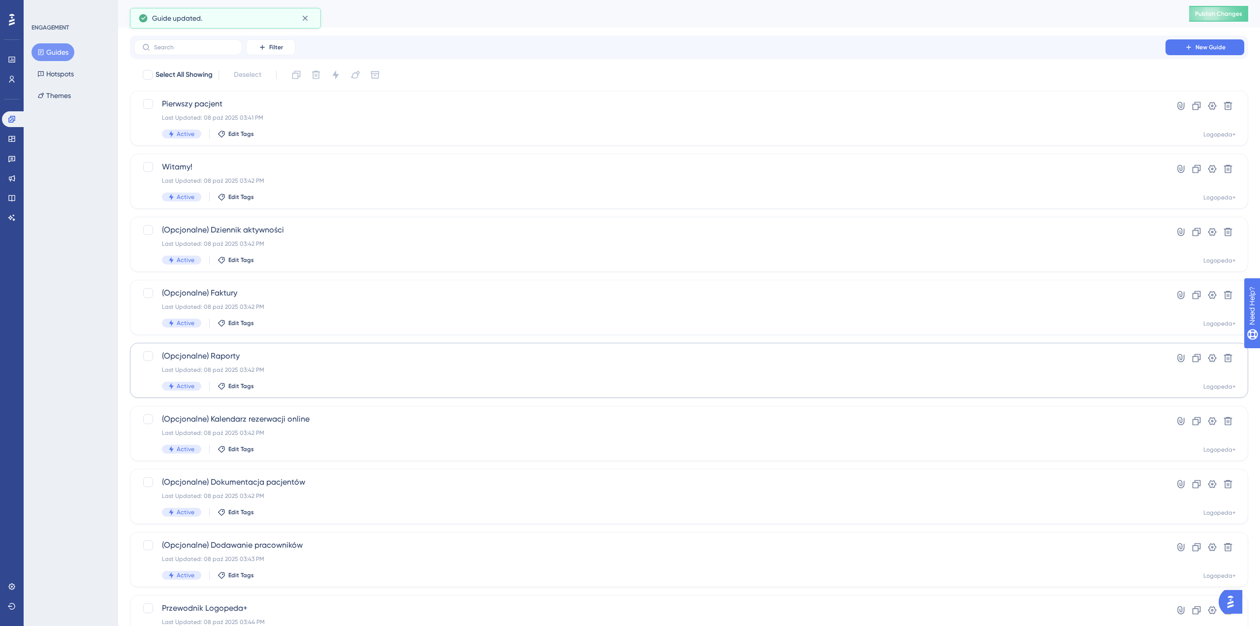
scroll to position [138, 0]
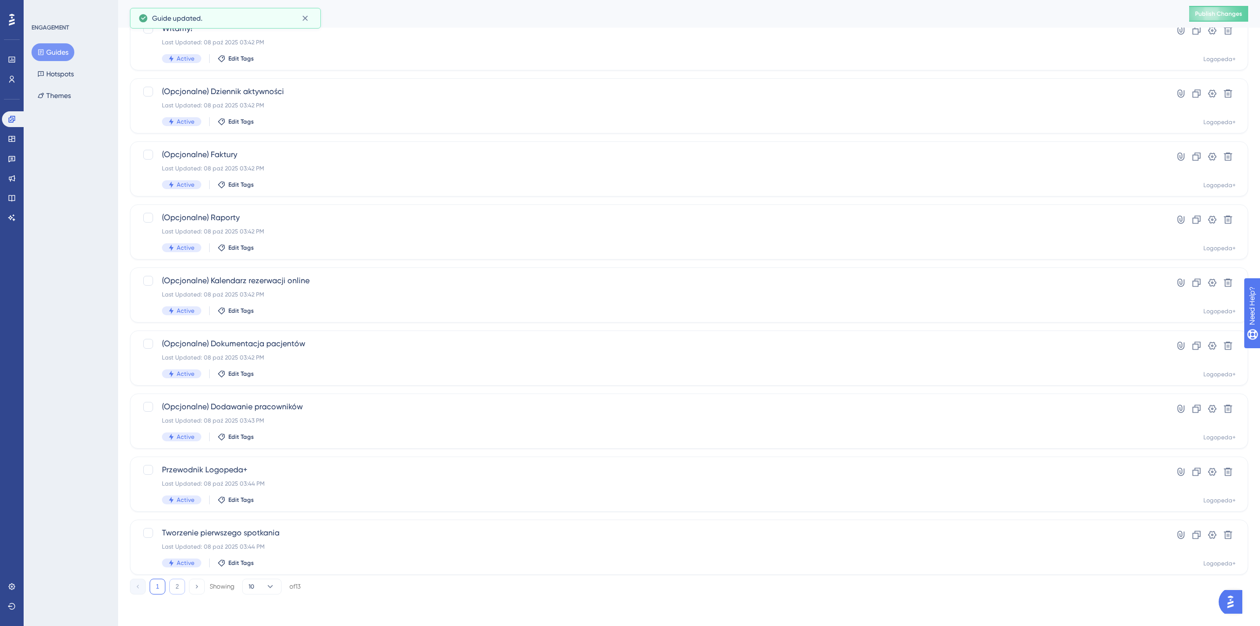
click at [176, 586] on button "2" at bounding box center [177, 586] width 16 height 16
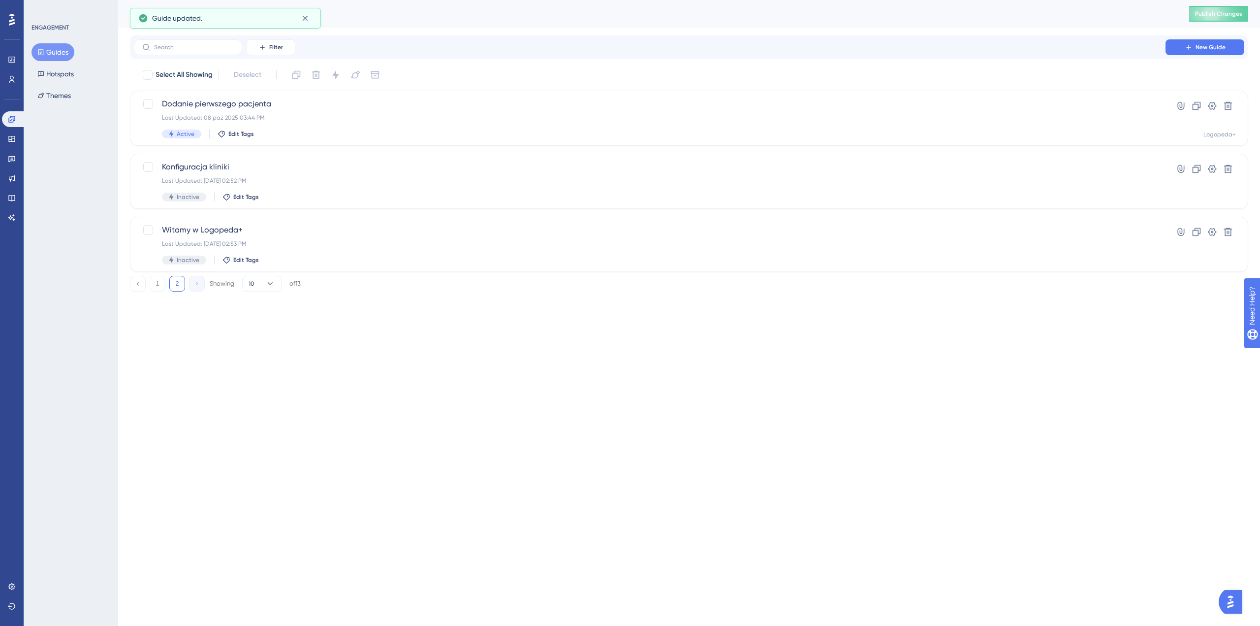
scroll to position [0, 0]
click at [298, 170] on span "Konfiguracja kliniki" at bounding box center [650, 167] width 976 height 12
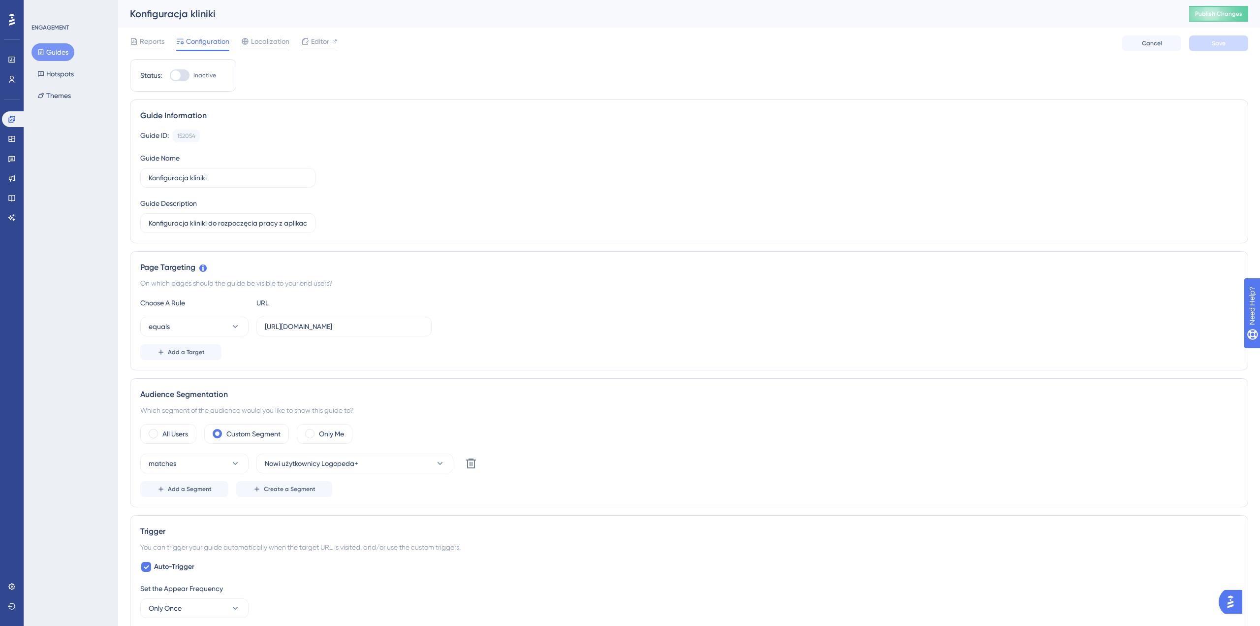
click at [185, 79] on div at bounding box center [180, 75] width 20 height 12
click at [170, 76] on input "Inactive" at bounding box center [169, 75] width 0 height 0
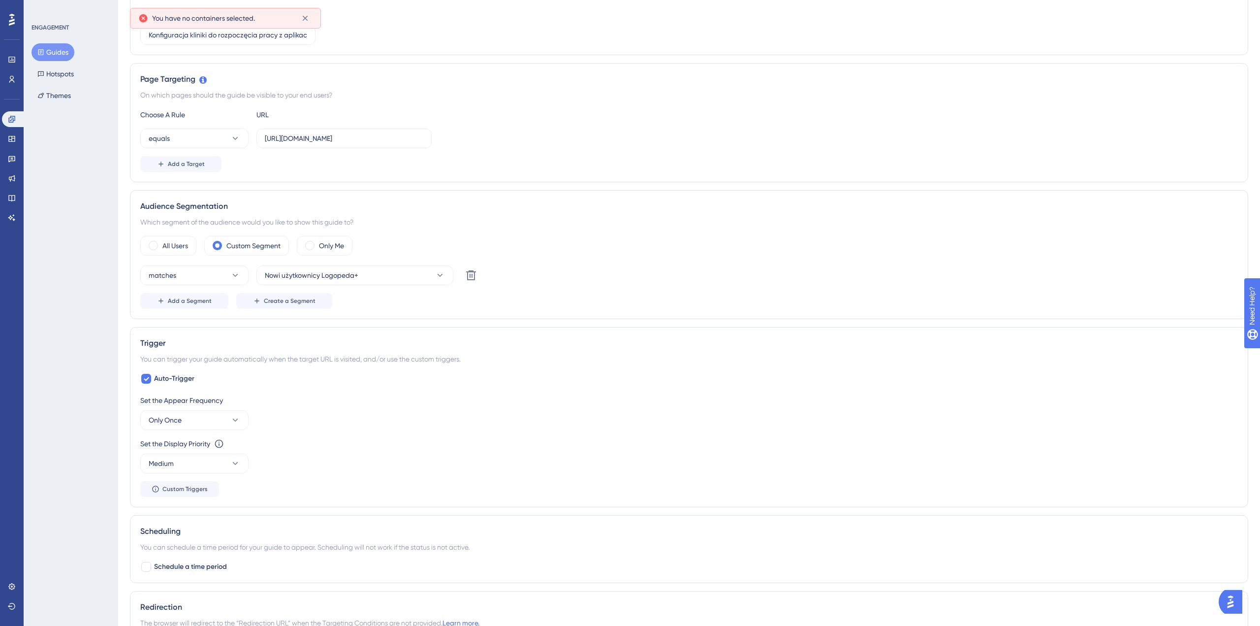
scroll to position [476, 0]
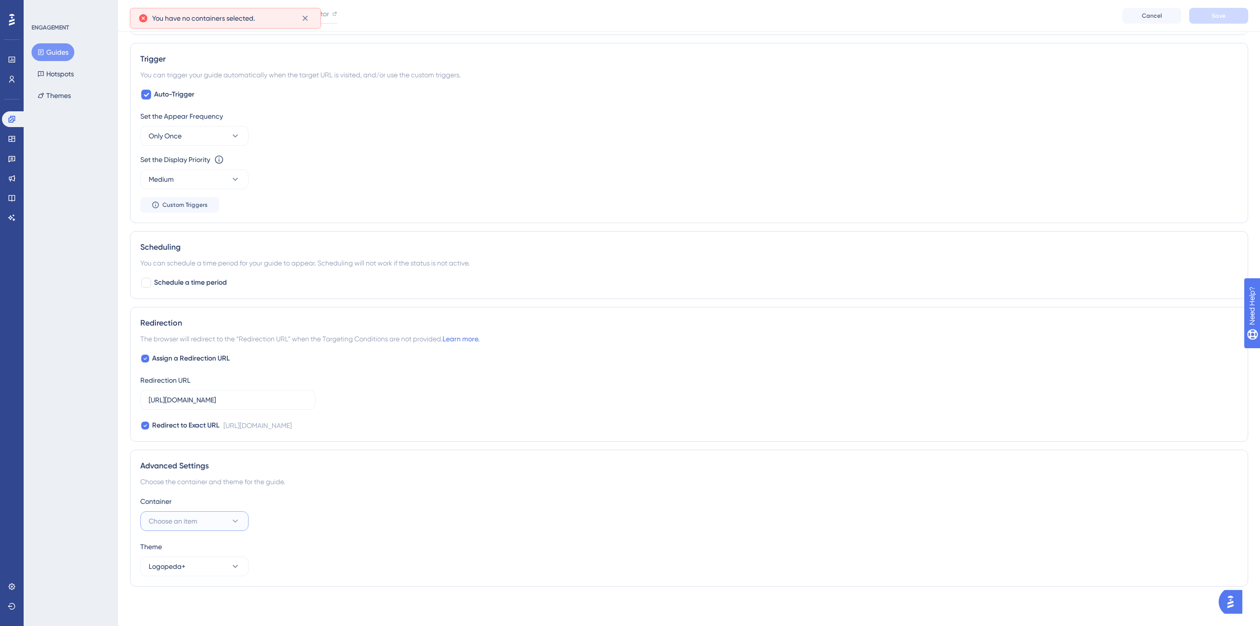
click at [209, 519] on button "Choose an item" at bounding box center [194, 521] width 108 height 20
click at [192, 570] on div "Logopeda+ Logopeda+" at bounding box center [195, 571] width 80 height 20
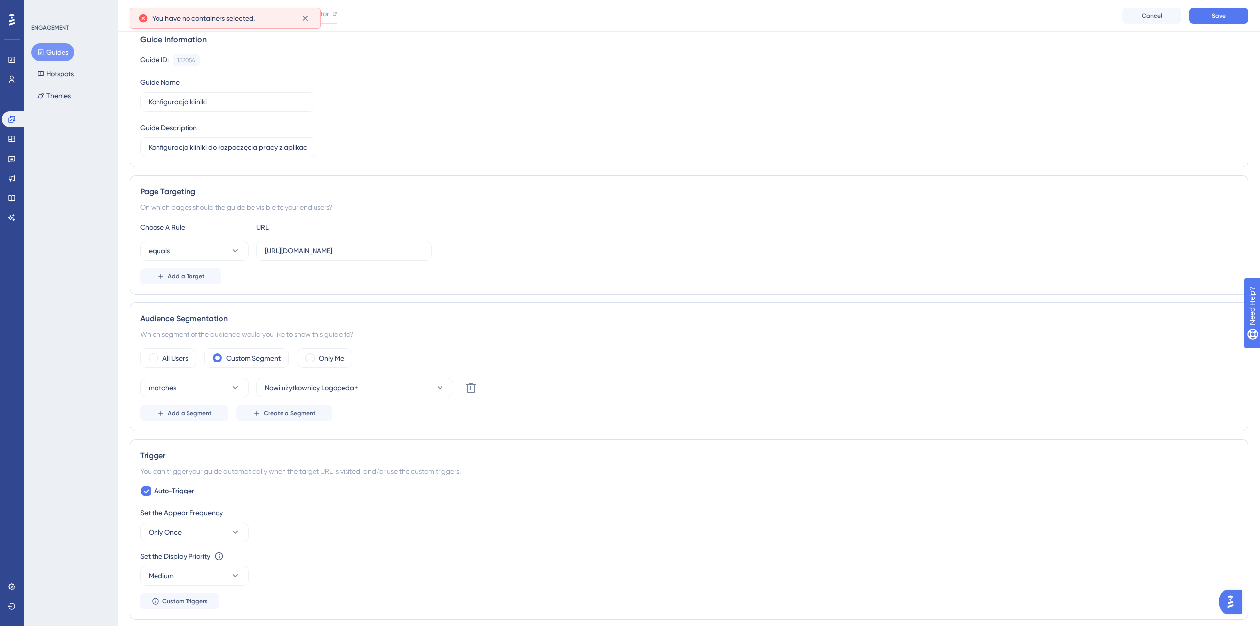
scroll to position [0, 0]
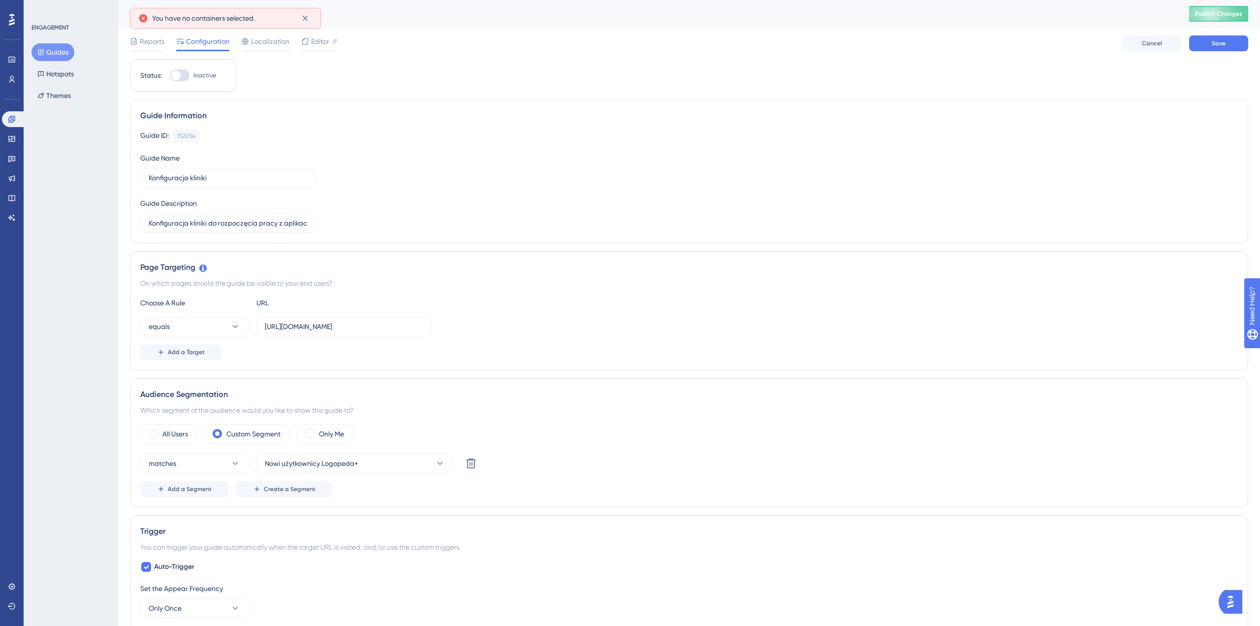
click at [184, 76] on div at bounding box center [180, 75] width 20 height 12
click at [170, 76] on input "Inactive" at bounding box center [169, 75] width 0 height 0
checkbox input "true"
click at [1232, 43] on button "Save" at bounding box center [1218, 43] width 59 height 16
click at [53, 55] on button "Guides" at bounding box center [53, 52] width 43 height 18
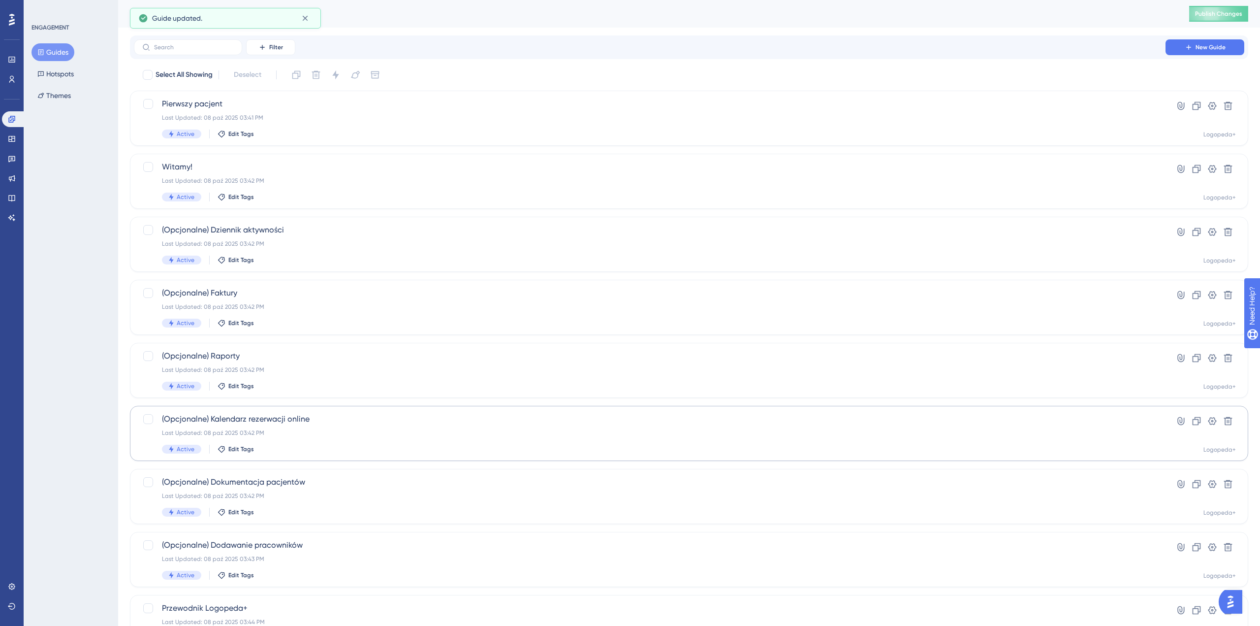
scroll to position [138, 0]
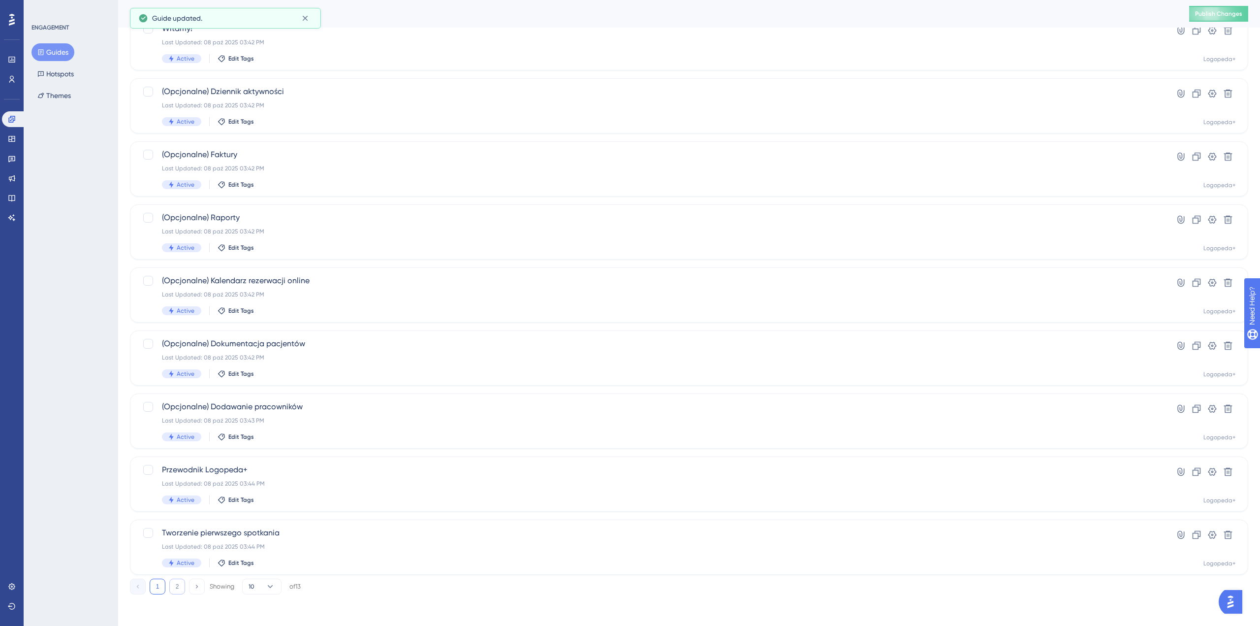
click at [182, 585] on button "2" at bounding box center [177, 586] width 16 height 16
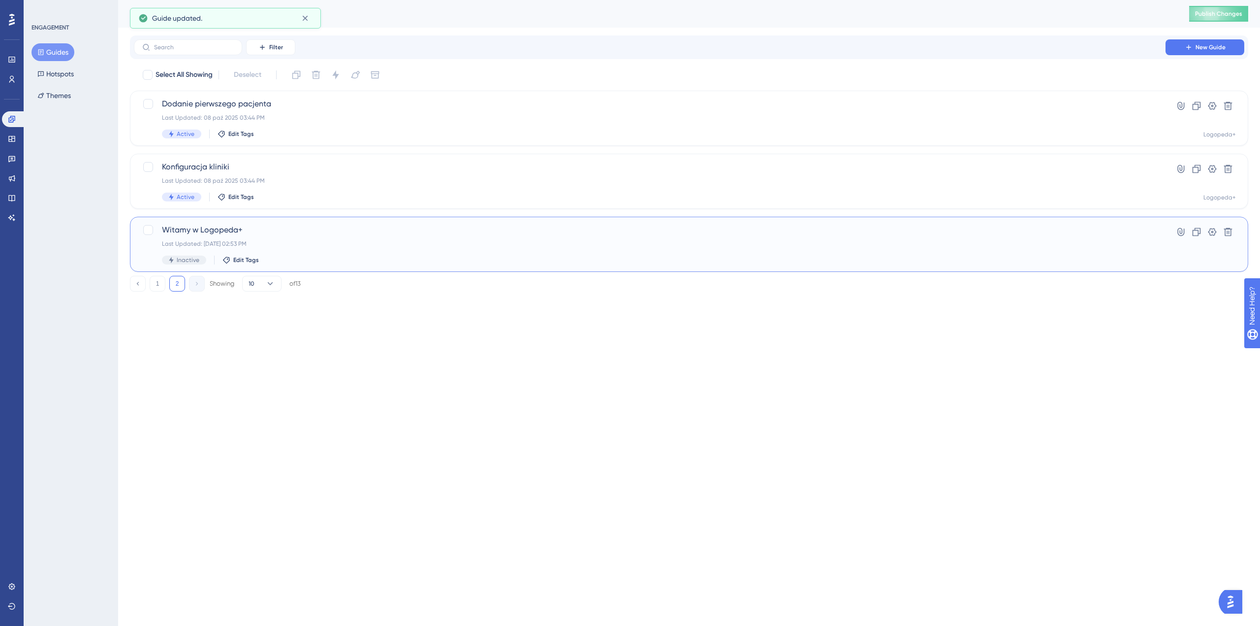
click at [254, 238] on div "Witamy w Logopeda+ Last Updated: 08 paź 2025 02:53 PM Inactive Edit Tags" at bounding box center [650, 244] width 976 height 40
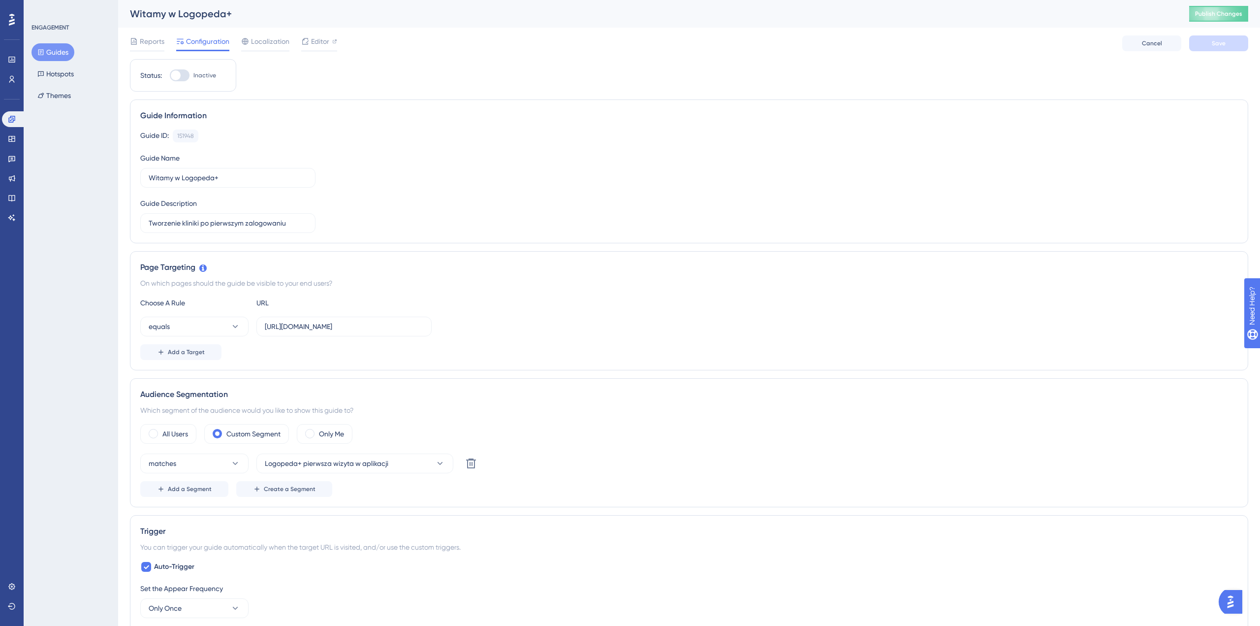
scroll to position [476, 0]
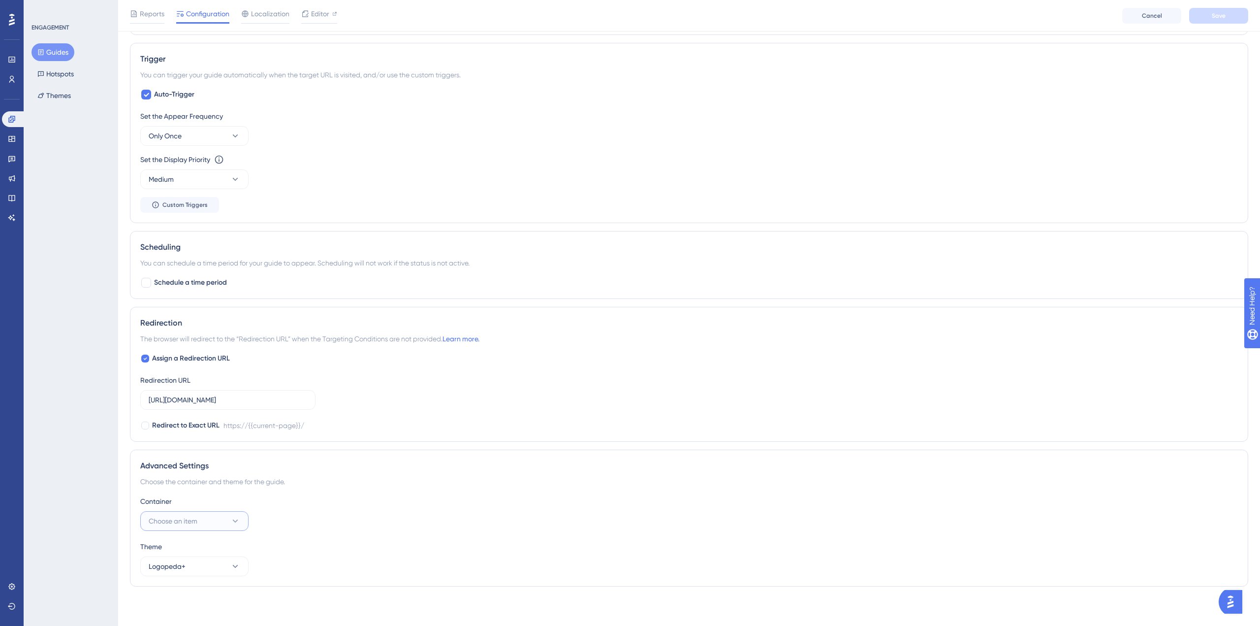
click at [177, 524] on span "Choose an item" at bounding box center [173, 521] width 49 height 12
click at [205, 577] on div "Logopeda+ Logopeda+" at bounding box center [195, 571] width 80 height 20
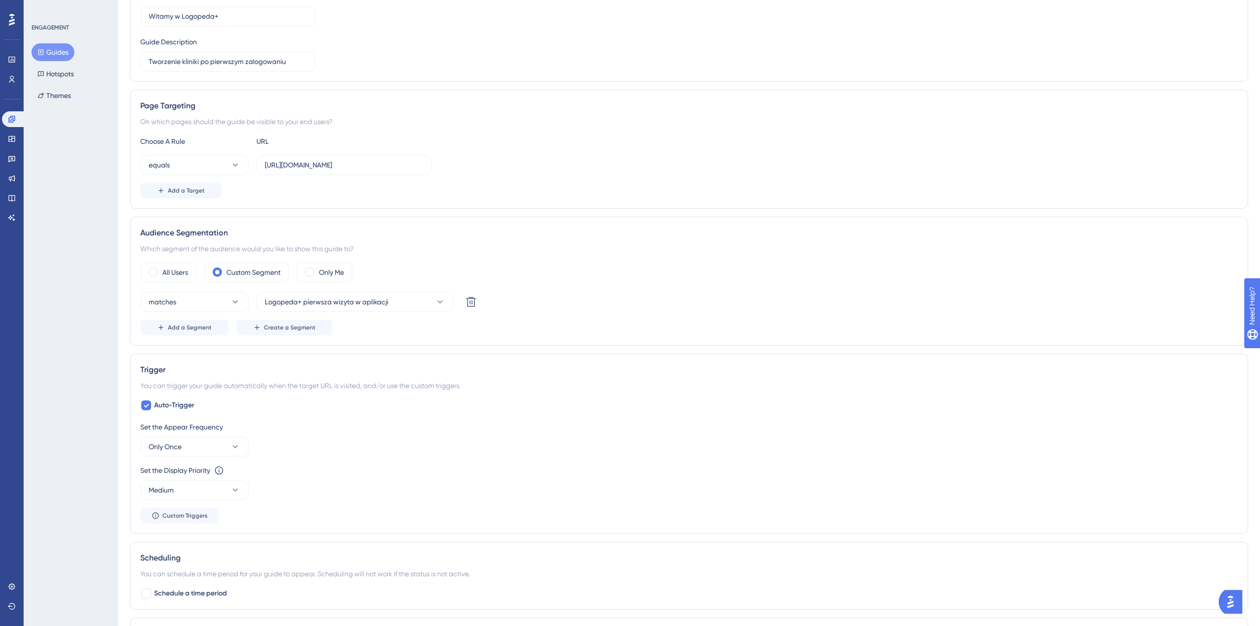
scroll to position [0, 0]
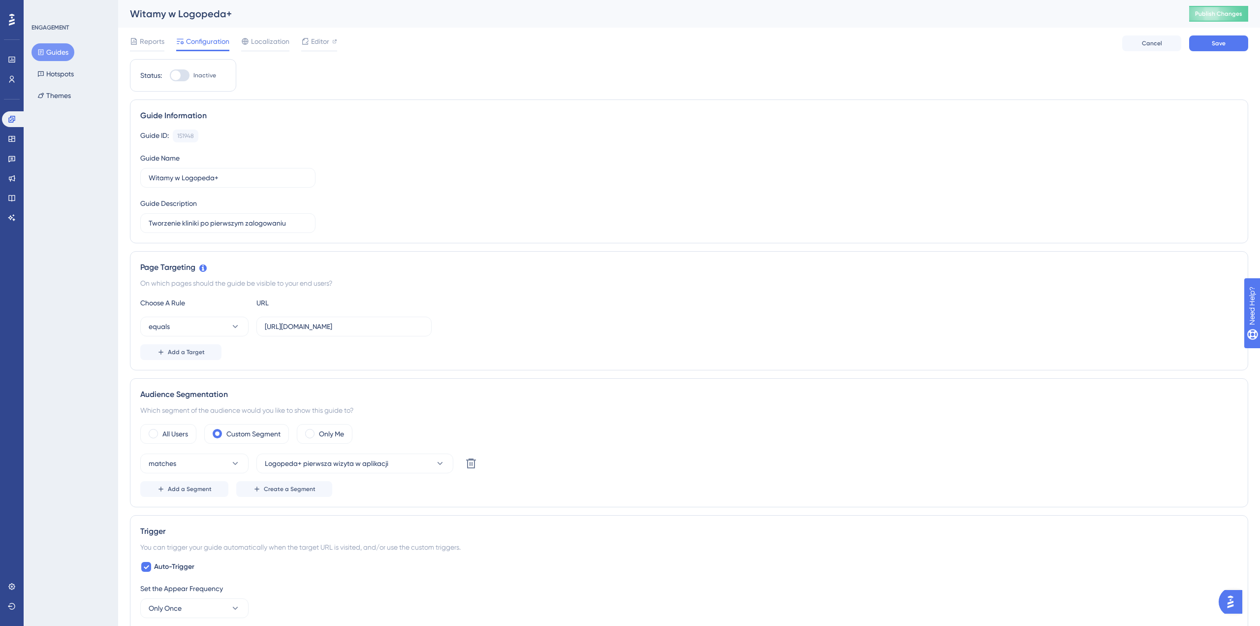
click at [191, 81] on div "Status: Inactive" at bounding box center [183, 75] width 106 height 32
click at [184, 74] on div at bounding box center [180, 75] width 20 height 12
click at [170, 75] on input "Inactive" at bounding box center [169, 75] width 0 height 0
checkbox input "true"
click at [1222, 43] on span "Save" at bounding box center [1219, 43] width 14 height 8
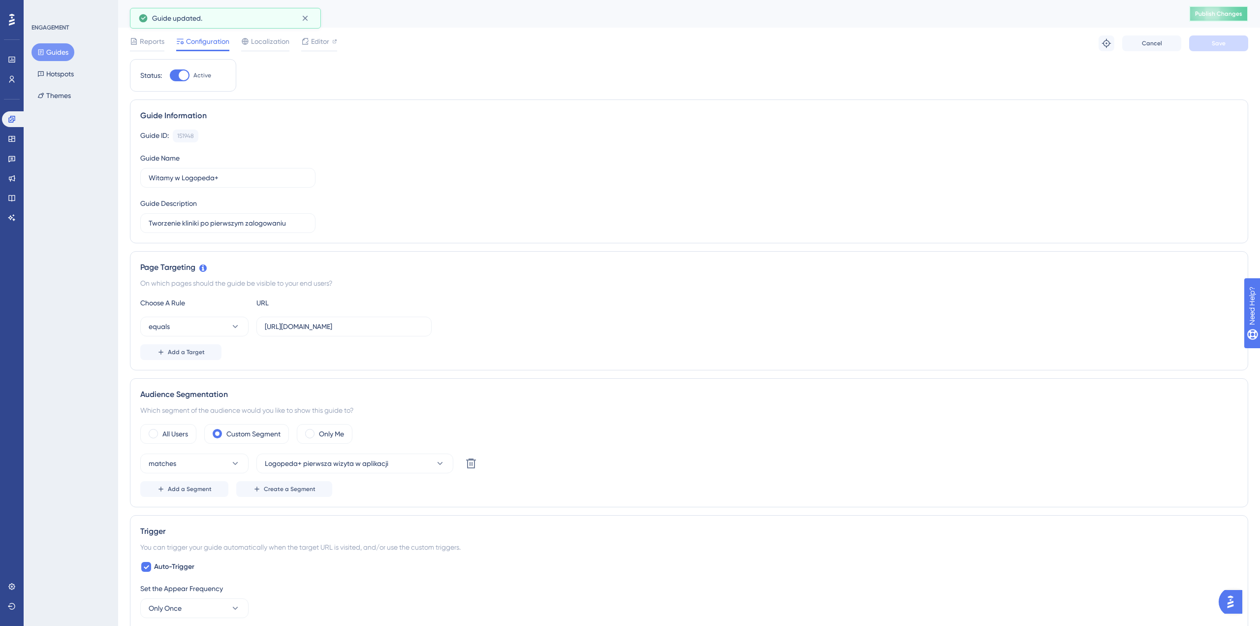
click at [1217, 16] on span "Publish Changes" at bounding box center [1218, 14] width 47 height 8
